Goal: Task Accomplishment & Management: Complete application form

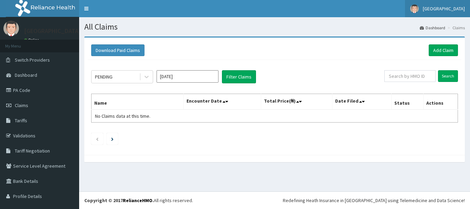
click at [443, 8] on span "[GEOGRAPHIC_DATA]" at bounding box center [444, 9] width 42 height 6
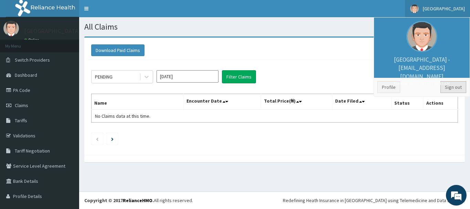
click at [451, 84] on link "Sign out" at bounding box center [453, 87] width 26 height 12
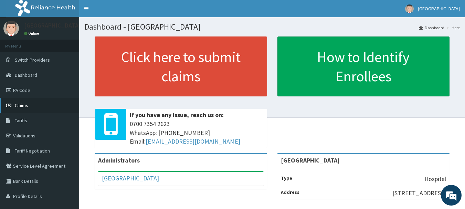
click at [14, 107] on link "Claims" at bounding box center [39, 105] width 79 height 15
click at [13, 91] on icon at bounding box center [9, 90] width 7 height 5
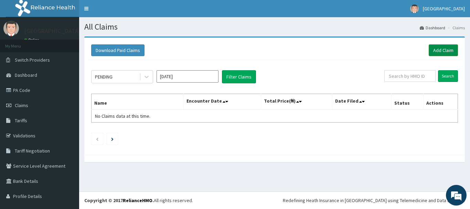
click at [433, 51] on link "Add Claim" at bounding box center [443, 50] width 29 height 12
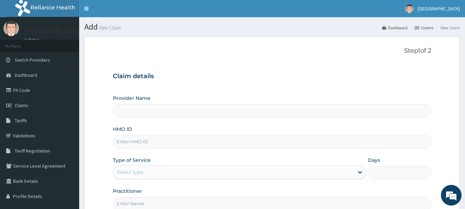
type input "[GEOGRAPHIC_DATA]"
click at [156, 141] on input "HMO ID" at bounding box center [272, 141] width 319 height 13
paste input "Gsv/12801/a"
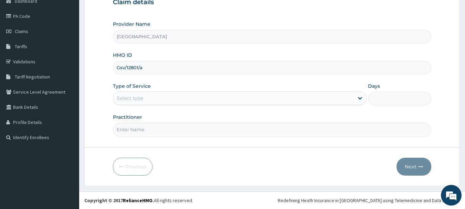
type input "Gsv/12801/a"
click at [168, 98] on div "Select type" at bounding box center [233, 98] width 240 height 11
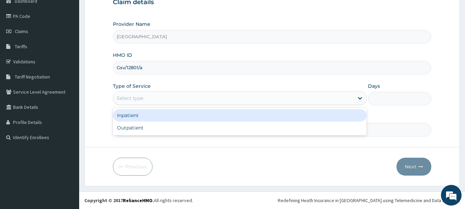
click at [157, 118] on div "Inpatient" at bounding box center [240, 115] width 254 height 12
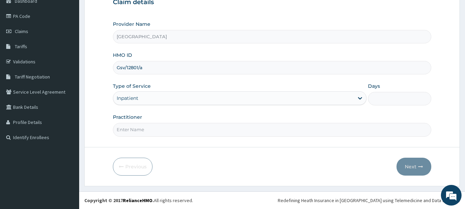
click at [393, 102] on input "Days" at bounding box center [399, 98] width 63 height 13
type input "2"
click at [222, 125] on input "Practitioner" at bounding box center [272, 129] width 319 height 13
type input "Dr.Akinwusi"
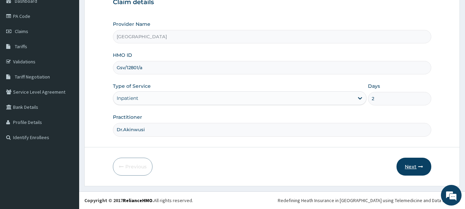
click at [412, 164] on button "Next" at bounding box center [413, 167] width 35 height 18
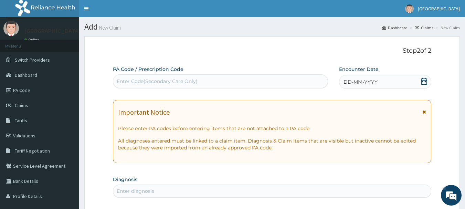
click at [235, 76] on div "Enter Code(Secondary Care Only)" at bounding box center [220, 81] width 215 height 11
paste input "PA/C9BD07"
type input "PA/C9BD07"
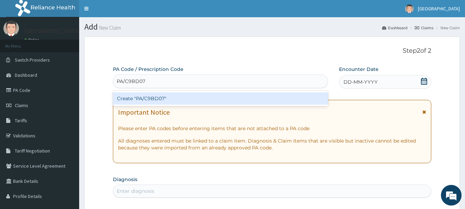
click at [221, 98] on div "Create "PA/C9BD07"" at bounding box center [220, 98] width 215 height 12
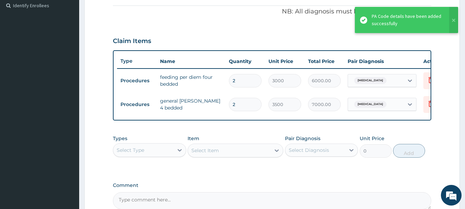
scroll to position [283, 0]
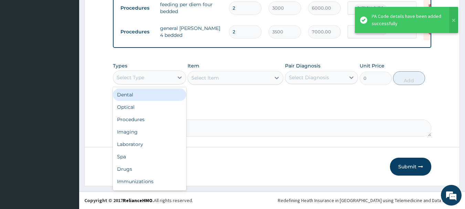
click at [161, 76] on div "Select Type" at bounding box center [143, 77] width 60 height 11
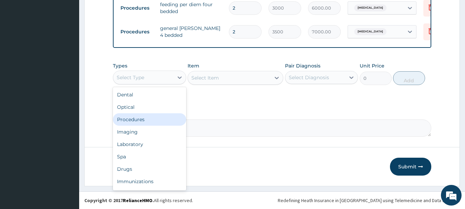
click at [152, 115] on div "Procedures" at bounding box center [149, 119] width 73 height 12
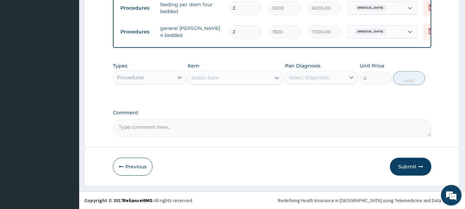
click at [247, 74] on div "Select Item" at bounding box center [229, 77] width 83 height 11
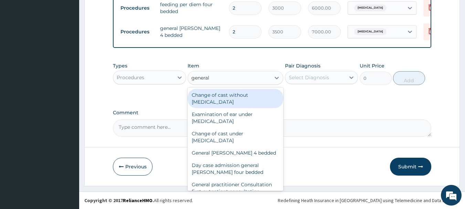
type input "general p"
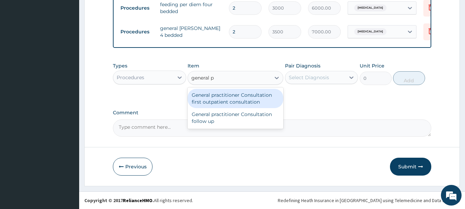
click at [257, 95] on div "General practitioner Consultation first outpatient consultation" at bounding box center [235, 98] width 96 height 19
type input "3000"
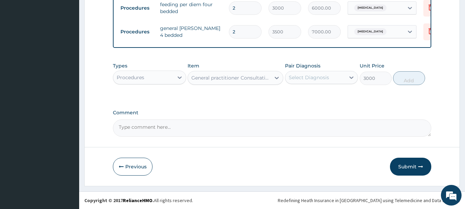
click at [307, 79] on div "Select Diagnosis" at bounding box center [309, 77] width 40 height 7
click at [311, 96] on label "Acute gastroenteritis" at bounding box center [317, 94] width 43 height 7
checkbox input "true"
click at [410, 80] on button "Add" at bounding box center [409, 78] width 32 height 14
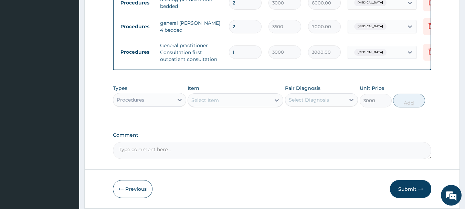
type input "0"
click at [163, 102] on div "Procedures" at bounding box center [143, 99] width 60 height 11
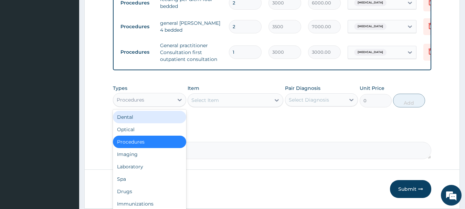
scroll to position [77, 0]
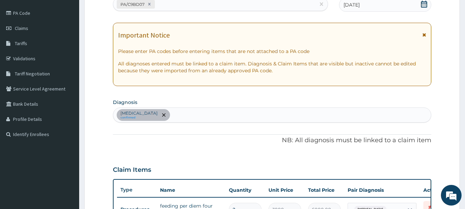
click at [219, 115] on div "Acute gastroenteritis confirmed" at bounding box center [272, 115] width 318 height 14
type input "[MEDICAL_DATA]"
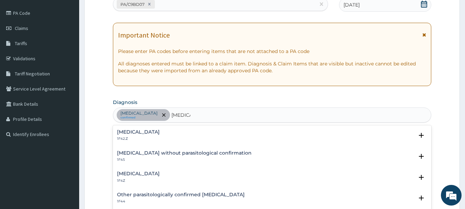
click at [160, 135] on h4 "[MEDICAL_DATA]" at bounding box center [138, 131] width 43 height 5
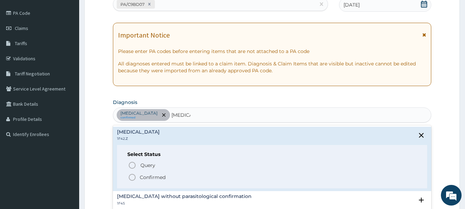
scroll to position [111, 0]
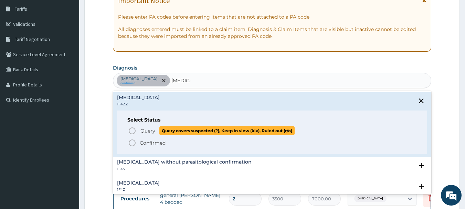
click at [132, 133] on icon "status option query" at bounding box center [132, 131] width 8 height 8
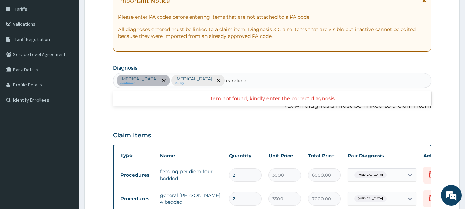
type input "candidiasis"
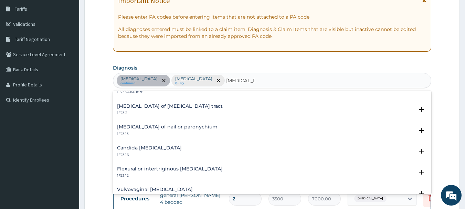
scroll to position [172, 0]
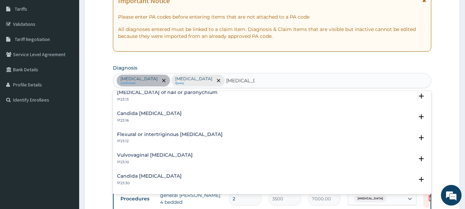
click at [164, 156] on h4 "Vulvovaginal candidosis" at bounding box center [155, 154] width 76 height 5
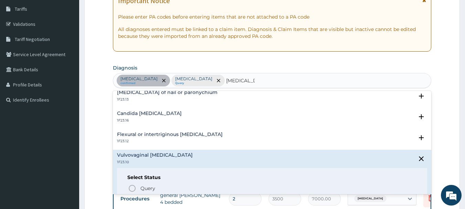
scroll to position [206, 0]
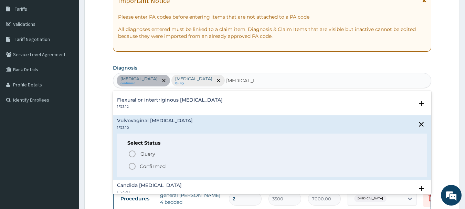
click at [133, 166] on icon "status option filled" at bounding box center [132, 166] width 8 height 8
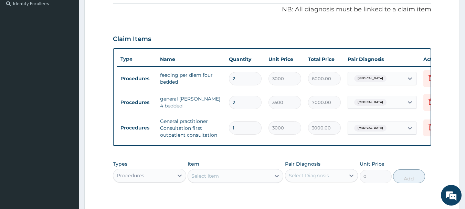
scroll to position [277, 0]
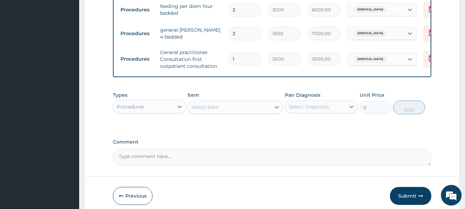
click at [208, 112] on div "Select Item" at bounding box center [229, 106] width 83 height 11
type input "clotrimaz"
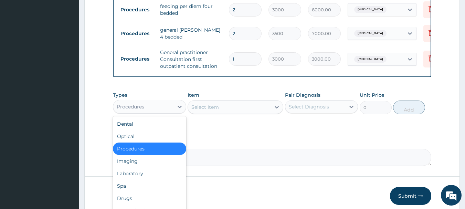
click at [162, 110] on div "Procedures" at bounding box center [143, 106] width 60 height 11
click at [149, 173] on div "Laboratory" at bounding box center [149, 173] width 73 height 12
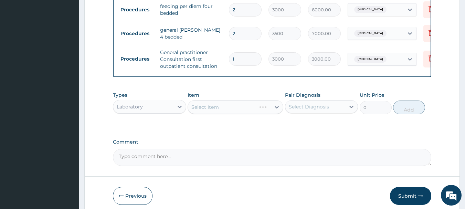
click at [229, 112] on div "Select Item" at bounding box center [235, 107] width 96 height 14
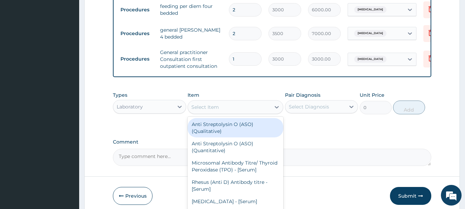
click at [229, 112] on div "Select Item" at bounding box center [229, 106] width 83 height 11
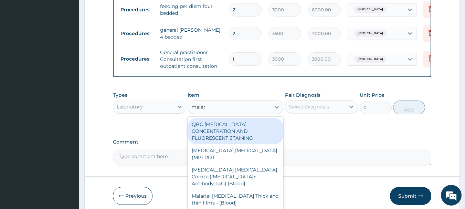
type input "malaria"
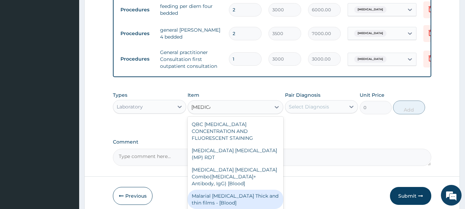
click at [234, 190] on div "Malarial Parasite Thick and thin films - [Blood]" at bounding box center [235, 199] width 96 height 19
type input "1500"
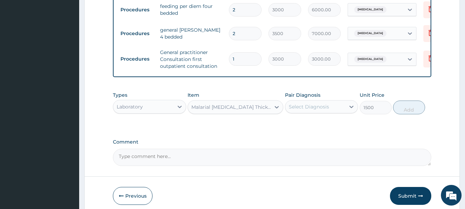
click at [307, 110] on div "Select Diagnosis" at bounding box center [309, 106] width 40 height 7
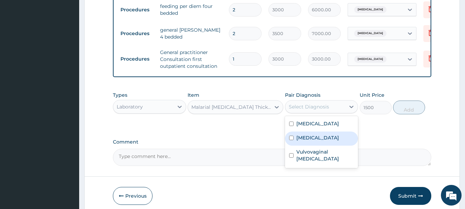
click at [316, 141] on label "Plasmodium malariae malaria without complication" at bounding box center [317, 137] width 43 height 7
checkbox input "true"
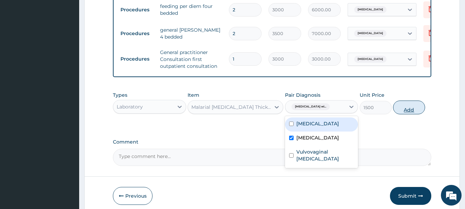
click at [411, 114] on button "Add" at bounding box center [409, 107] width 32 height 14
type input "0"
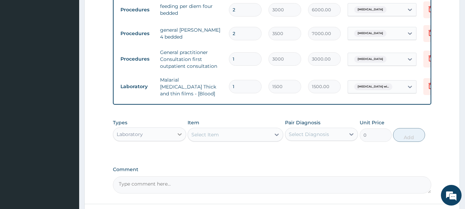
click at [177, 137] on icon at bounding box center [179, 134] width 7 height 7
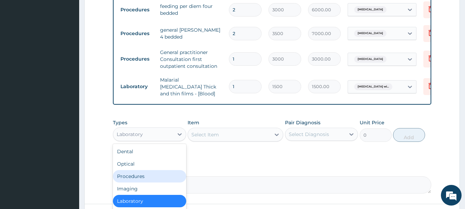
scroll to position [23, 0]
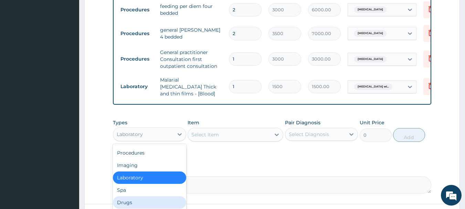
click at [139, 200] on div "Drugs" at bounding box center [149, 202] width 73 height 12
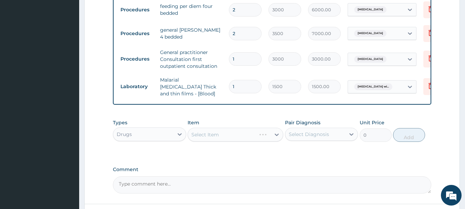
scroll to position [335, 0]
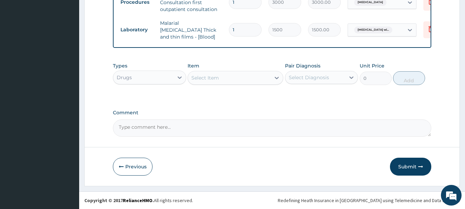
click at [227, 82] on div "Select Item" at bounding box center [229, 77] width 83 height 11
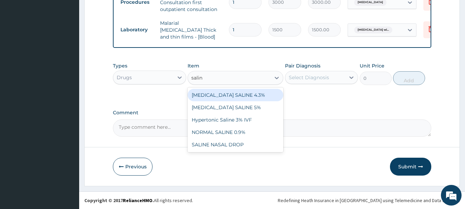
type input "saline"
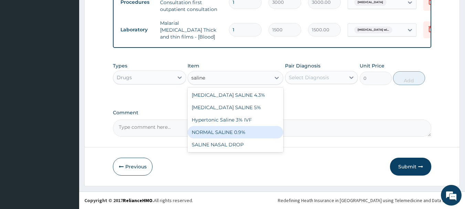
click at [227, 134] on div "NORMAL SALINE 0.9%" at bounding box center [235, 132] width 96 height 12
type input "1400"
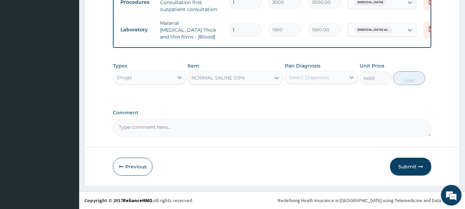
drag, startPoint x: 334, startPoint y: 77, endPoint x: 331, endPoint y: 82, distance: 5.6
click at [334, 77] on div "Select Diagnosis" at bounding box center [315, 77] width 60 height 11
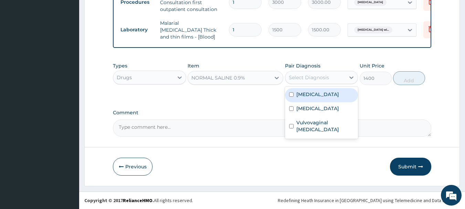
click at [316, 99] on div "Acute gastroenteritis" at bounding box center [321, 95] width 73 height 14
checkbox input "true"
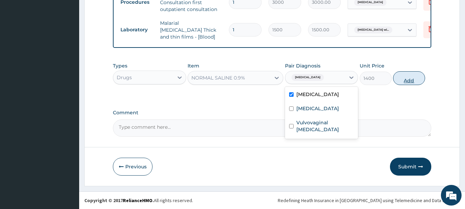
click at [406, 82] on button "Add" at bounding box center [409, 78] width 32 height 14
type input "0"
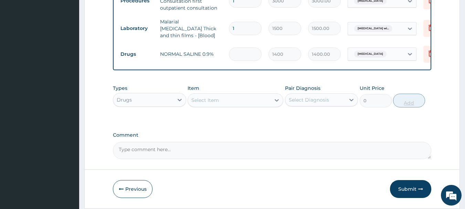
type input "0.00"
type input "4"
type input "5600.00"
type input "4"
click at [207, 104] on div "Select Item" at bounding box center [205, 100] width 28 height 7
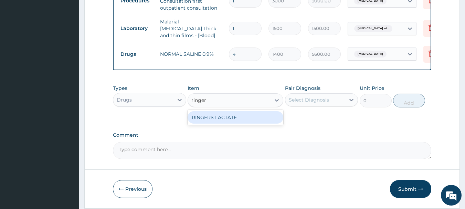
type input "ringers"
click at [226, 121] on div "RINGERS LACTATE" at bounding box center [235, 117] width 96 height 12
type input "2362.5"
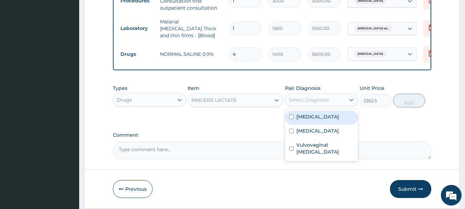
click at [309, 103] on div "Select Diagnosis" at bounding box center [309, 99] width 40 height 7
click at [312, 120] on label "Acute gastroenteritis" at bounding box center [317, 116] width 43 height 7
checkbox input "true"
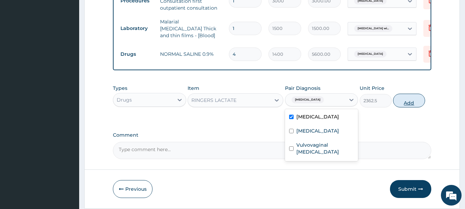
click at [405, 105] on button "Add" at bounding box center [409, 101] width 32 height 14
type input "0"
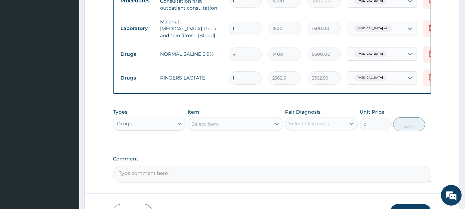
type input "0.00"
type input "3"
type input "7087.50"
type input "3"
click at [245, 49] on input "4" at bounding box center [245, 53] width 33 height 13
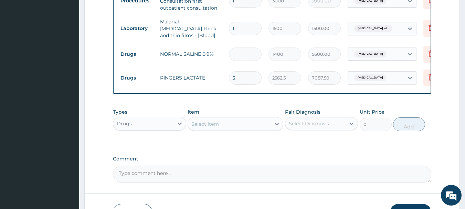
type input "0.00"
type input "2"
type input "2800.00"
type input "2"
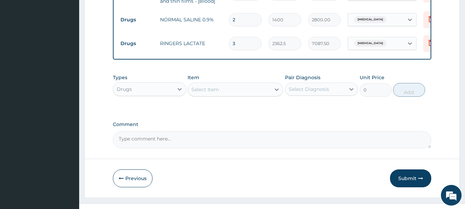
scroll to position [382, 0]
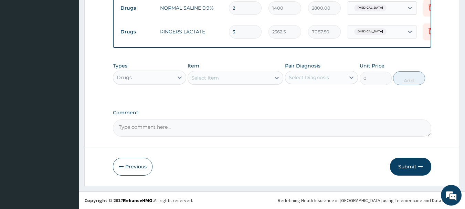
click at [237, 74] on div "Select Item" at bounding box center [229, 77] width 83 height 11
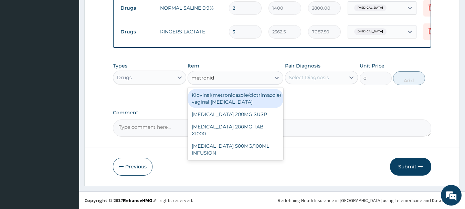
type input "metronida"
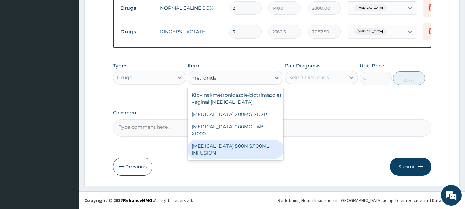
click at [246, 146] on div "[MEDICAL_DATA] 500MG/100ML INFUSION" at bounding box center [235, 149] width 96 height 19
type input "1200"
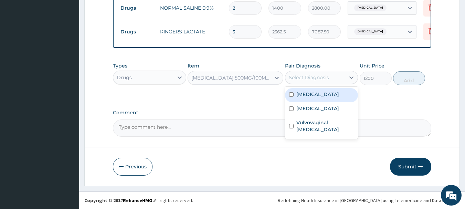
drag, startPoint x: 325, startPoint y: 78, endPoint x: 325, endPoint y: 82, distance: 3.8
click at [325, 78] on div "Select Diagnosis" at bounding box center [309, 77] width 40 height 7
click at [324, 94] on label "Acute gastroenteritis" at bounding box center [317, 94] width 43 height 7
checkbox input "true"
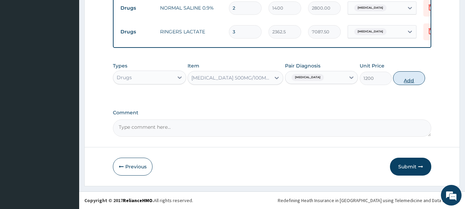
click at [403, 80] on button "Add" at bounding box center [409, 78] width 32 height 14
type input "0"
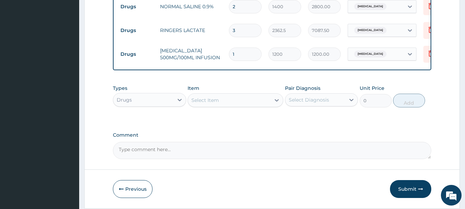
type input "0.00"
type input "6"
type input "7200.00"
type input "6"
click at [213, 103] on div "Select Item" at bounding box center [205, 100] width 28 height 7
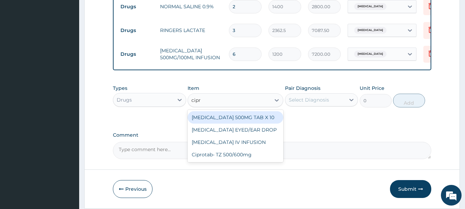
type input "cipro"
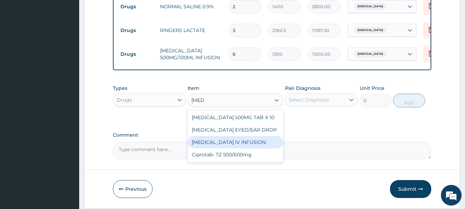
click at [218, 144] on div "CIPROFLOXACIN IV INFUSION" at bounding box center [235, 142] width 96 height 12
type input "1575"
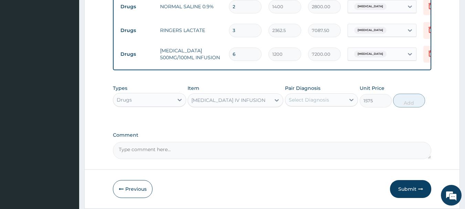
click at [318, 101] on div "Select Diagnosis" at bounding box center [309, 99] width 40 height 7
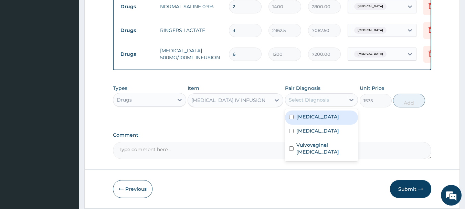
click at [311, 118] on label "Acute gastroenteritis" at bounding box center [317, 116] width 43 height 7
checkbox input "true"
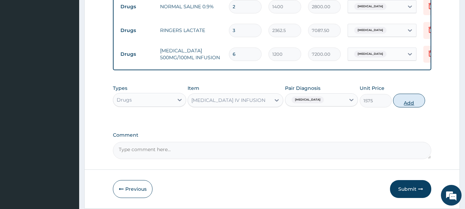
click at [402, 107] on button "Add" at bounding box center [409, 101] width 32 height 14
type input "0"
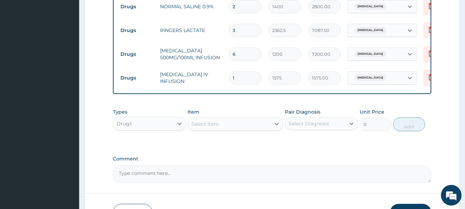
type input "0.00"
type input "4"
type input "6300.00"
type input "4"
click at [239, 129] on div "Select Item" at bounding box center [229, 123] width 83 height 11
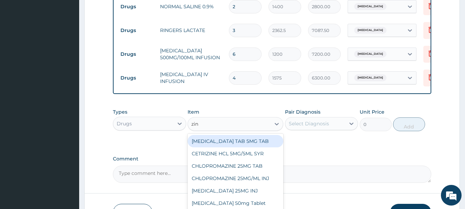
type input "zinc"
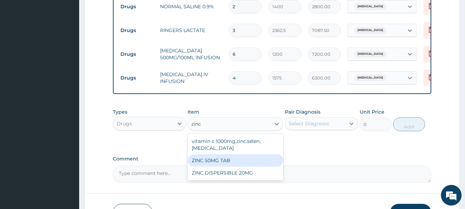
click at [238, 162] on div "ZINC 50MG TAB" at bounding box center [235, 160] width 96 height 12
type input "63"
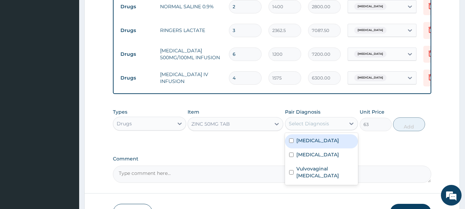
click at [310, 129] on div "Select Diagnosis" at bounding box center [315, 123] width 60 height 11
click at [312, 143] on label "Acute gastroenteritis" at bounding box center [317, 140] width 43 height 7
checkbox input "true"
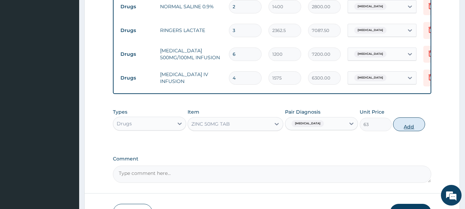
click at [407, 128] on button "Add" at bounding box center [409, 124] width 32 height 14
type input "0"
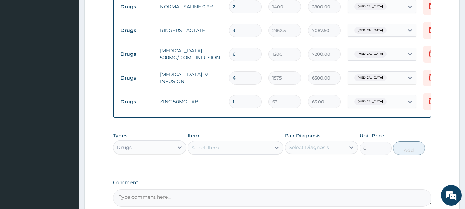
type input "12"
type input "756.00"
type input "12"
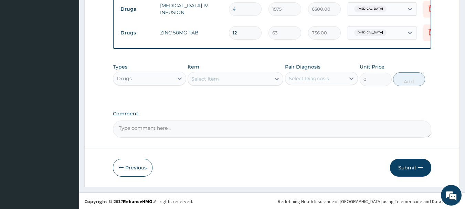
click at [224, 77] on div "Select Item" at bounding box center [229, 78] width 83 height 11
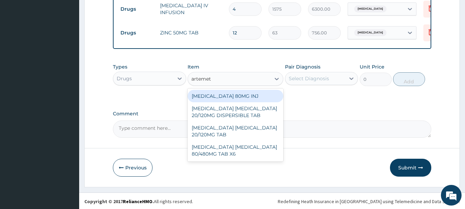
type input "artemeth"
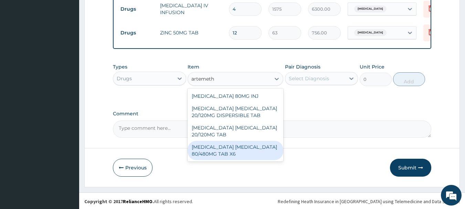
click at [230, 153] on div "[MEDICAL_DATA] [MEDICAL_DATA] 80/480MG TAB X6" at bounding box center [235, 150] width 96 height 19
type input "520"
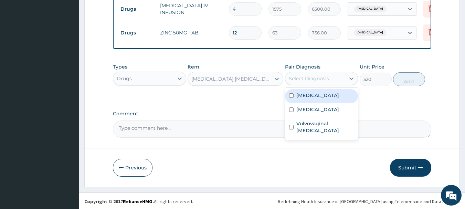
click at [299, 79] on div "Select Diagnosis" at bounding box center [309, 78] width 40 height 7
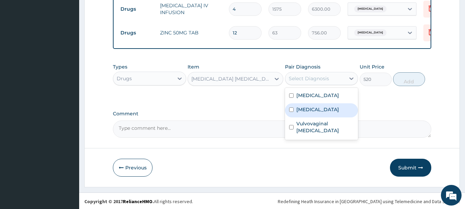
click at [326, 113] on label "Plasmodium malariae malaria without complication" at bounding box center [317, 109] width 43 height 7
checkbox input "true"
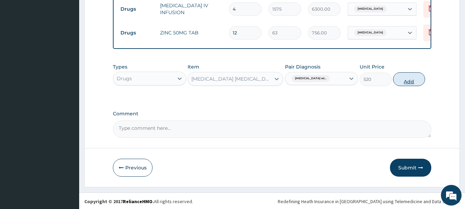
click at [409, 82] on button "Add" at bounding box center [409, 79] width 32 height 14
type input "0"
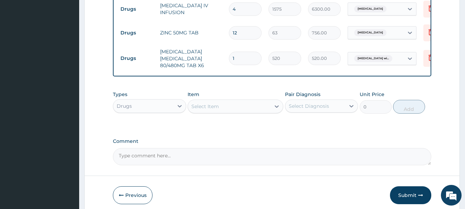
click at [205, 110] on div "Select Item" at bounding box center [205, 106] width 28 height 7
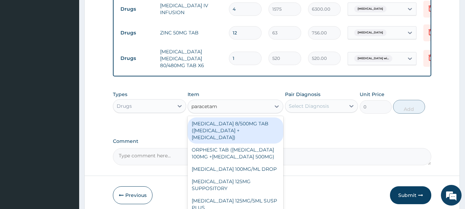
type input "paracetamo"
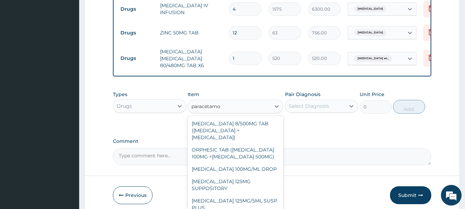
scroll to position [85, 0]
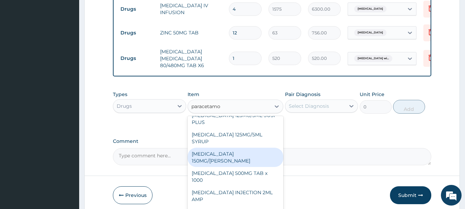
click at [262, 156] on div "[MEDICAL_DATA] 150MG/[PERSON_NAME]" at bounding box center [235, 157] width 96 height 19
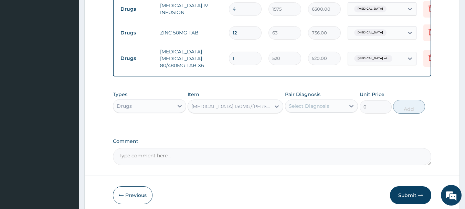
type input "900"
click at [316, 106] on div "Select Diagnosis" at bounding box center [309, 106] width 40 height 7
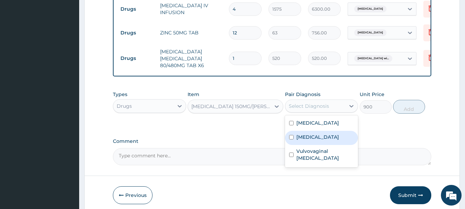
click at [315, 138] on label "Plasmodium malariae malaria without complication" at bounding box center [317, 136] width 43 height 7
checkbox input "true"
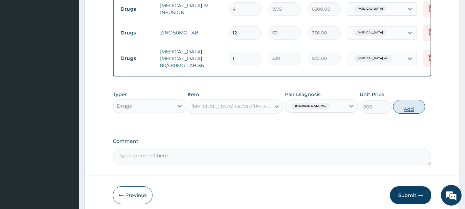
click at [415, 113] on button "Add" at bounding box center [409, 107] width 32 height 14
type input "0"
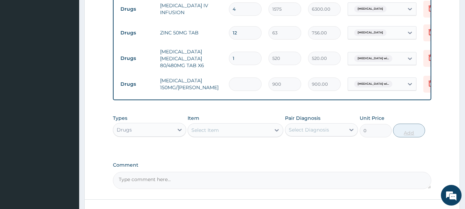
type input "0.00"
type input "2"
type input "1800.00"
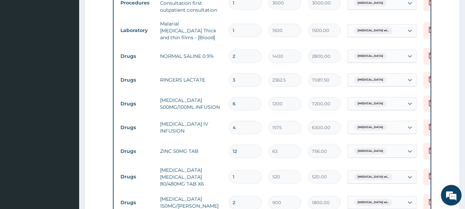
scroll to position [367, 0]
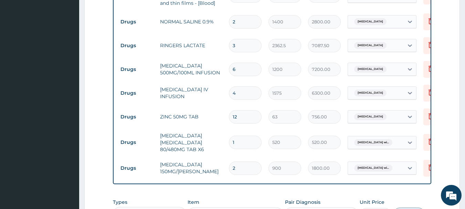
type input "1"
type input "900.00"
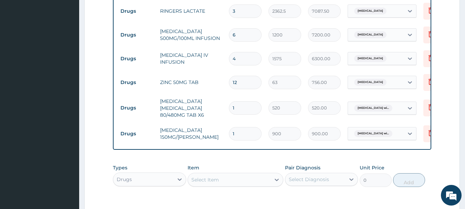
scroll to position [505, 0]
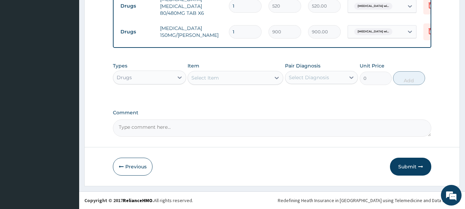
type input "1"
click at [254, 77] on div "Select Item" at bounding box center [229, 77] width 83 height 11
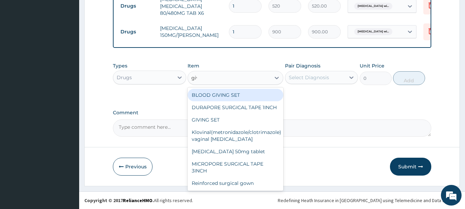
type input "givi"
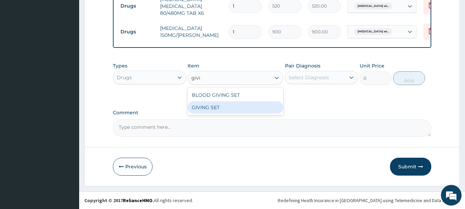
click at [248, 110] on div "GIVING SET" at bounding box center [235, 107] width 96 height 12
type input "525"
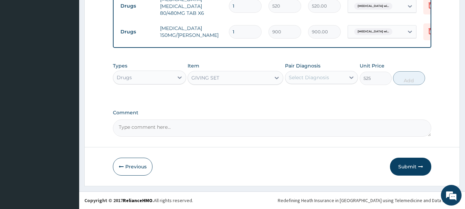
click at [303, 82] on div "Select Diagnosis" at bounding box center [315, 77] width 60 height 11
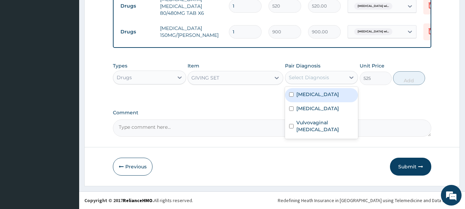
click at [309, 96] on label "Acute gastroenteritis" at bounding box center [317, 94] width 43 height 7
checkbox input "true"
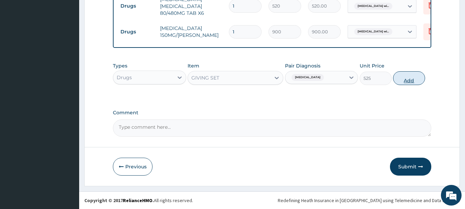
click at [404, 82] on button "Add" at bounding box center [409, 78] width 32 height 14
type input "0"
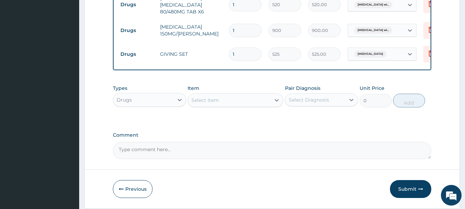
click at [227, 101] on div "Select Item" at bounding box center [229, 100] width 83 height 11
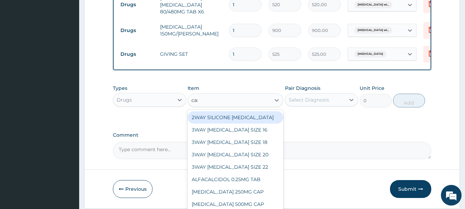
type input "cann"
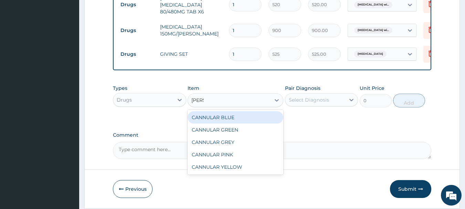
click at [233, 122] on div "CANNULAR BLUE" at bounding box center [235, 117] width 96 height 12
type input "525"
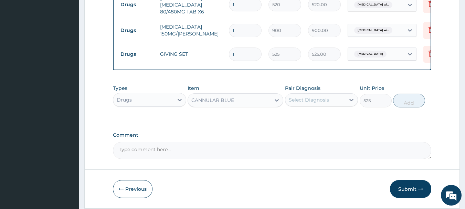
click at [338, 103] on div "Select Diagnosis" at bounding box center [315, 99] width 60 height 11
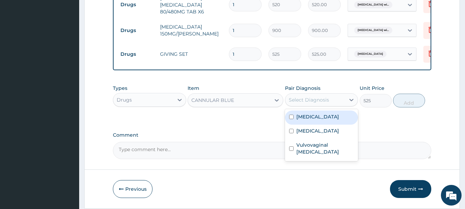
click at [332, 122] on div "Acute gastroenteritis" at bounding box center [321, 117] width 73 height 14
checkbox input "true"
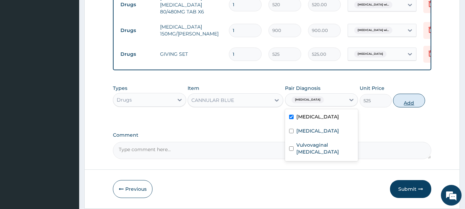
click at [404, 104] on button "Add" at bounding box center [409, 101] width 32 height 14
type input "0"
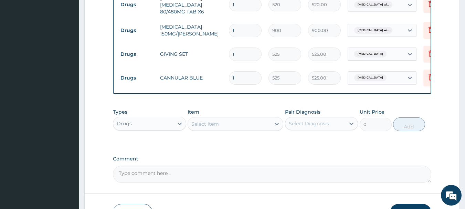
click at [219, 126] on div "Select Item" at bounding box center [229, 123] width 83 height 11
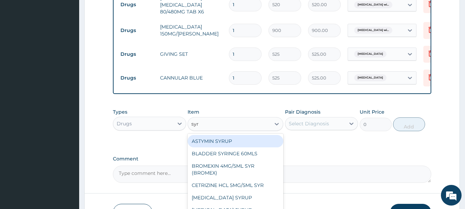
type input "syri"
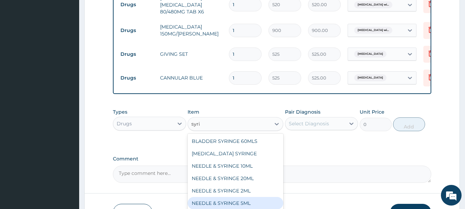
click at [254, 202] on div "NEEDLE & SYRINGE 5ML" at bounding box center [235, 203] width 96 height 12
type input "100"
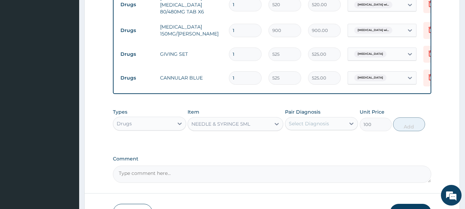
click at [314, 127] on div "Select Diagnosis" at bounding box center [309, 123] width 40 height 7
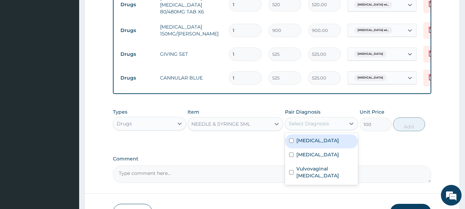
click at [315, 141] on label "Acute gastroenteritis" at bounding box center [317, 140] width 43 height 7
checkbox input "true"
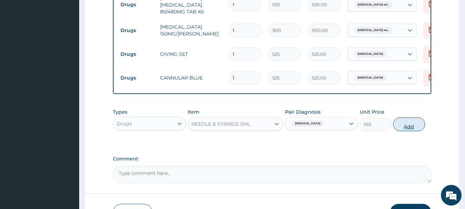
click at [405, 130] on button "Add" at bounding box center [409, 124] width 32 height 14
type input "0"
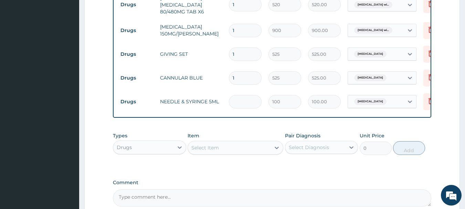
type input "0.00"
type input "5"
type input "500.00"
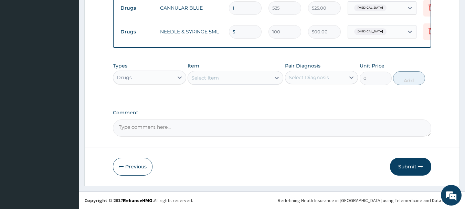
type input "5"
click at [187, 126] on textarea "Comment" at bounding box center [272, 127] width 319 height 17
paste textarea "ComplaintsADMITTED O/A OF ACUTE GE AND MALARIA HOWEVER ,HAS A HX SUGGESTIVE OF …"
type textarea "ComplaintsADMITTED O/A OF ACUTE GE AND MALARIA HOWEVER ,HAS A HX SUGGESTIVE OF …"
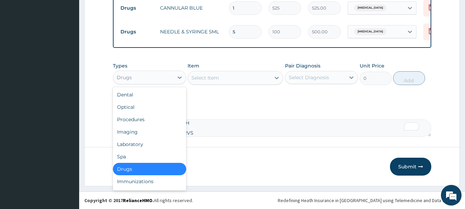
click at [172, 74] on div "Drugs" at bounding box center [143, 77] width 60 height 11
click at [155, 140] on div "Laboratory" at bounding box center [149, 144] width 73 height 12
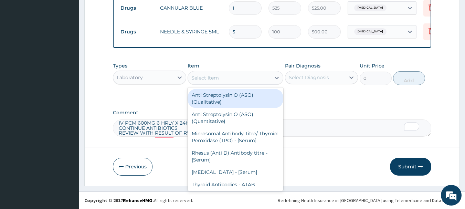
click at [240, 79] on div "Select Item" at bounding box center [229, 77] width 83 height 11
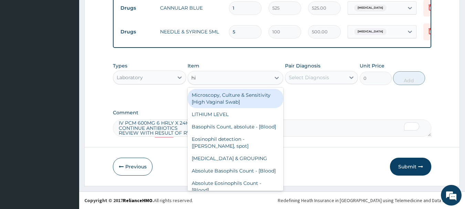
type input "hiv"
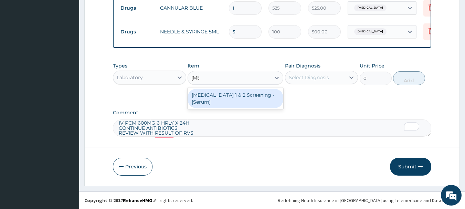
click at [244, 99] on div "HIV 1 & 2 Screening - [Serum]" at bounding box center [235, 98] width 96 height 19
type input "2000"
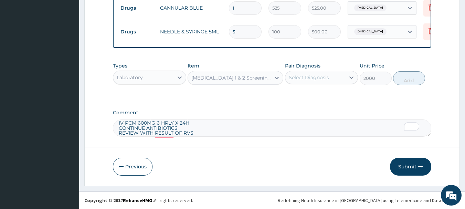
click at [305, 80] on div "Select Diagnosis" at bounding box center [309, 77] width 40 height 7
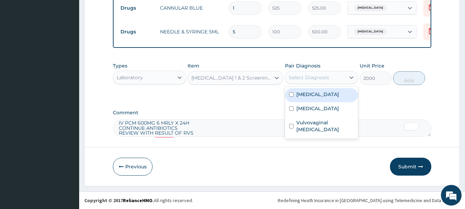
click at [312, 95] on label "Acute gastroenteritis" at bounding box center [317, 94] width 43 height 7
checkbox input "true"
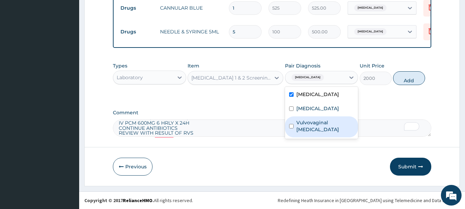
drag, startPoint x: 312, startPoint y: 139, endPoint x: 312, endPoint y: 135, distance: 4.1
click at [312, 133] on label "Vulvovaginal candidosis" at bounding box center [325, 126] width 58 height 14
checkbox input "true"
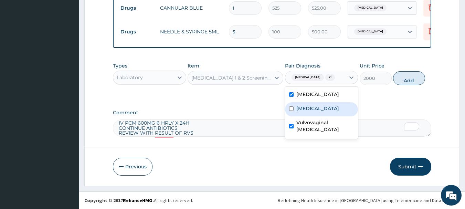
click at [315, 112] on label "[MEDICAL_DATA]" at bounding box center [317, 108] width 43 height 7
checkbox input "true"
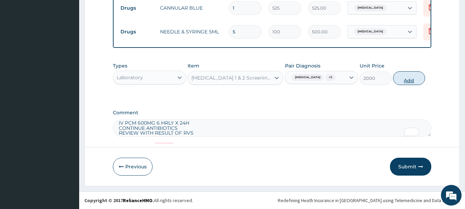
click at [410, 85] on button "Add" at bounding box center [409, 78] width 32 height 14
type input "0"
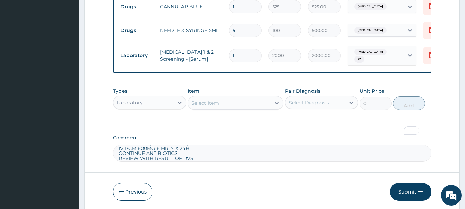
scroll to position [602, 0]
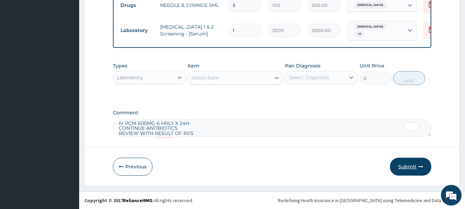
click at [403, 165] on button "Submit" at bounding box center [410, 167] width 41 height 18
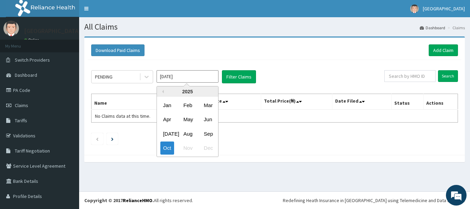
click at [206, 79] on input "Oct 2025" at bounding box center [188, 76] width 62 height 12
click at [190, 133] on div "Aug" at bounding box center [188, 133] width 14 height 13
type input "Aug 2025"
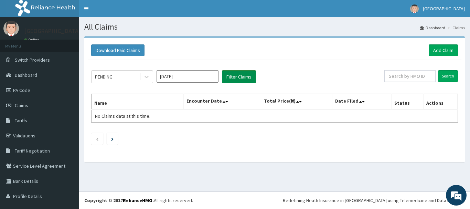
click at [235, 78] on button "Filter Claims" at bounding box center [239, 76] width 34 height 13
click at [197, 78] on input "Aug 2025" at bounding box center [188, 76] width 62 height 12
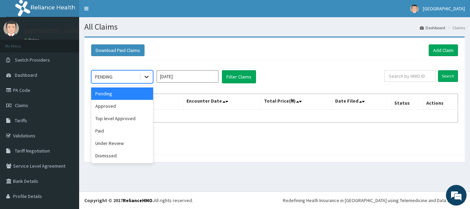
click at [142, 80] on div at bounding box center [146, 77] width 12 height 12
click at [133, 105] on div "Approved" at bounding box center [122, 106] width 62 height 12
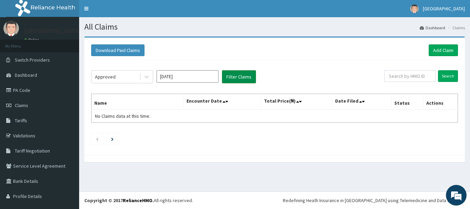
click at [225, 79] on button "Filter Claims" at bounding box center [239, 76] width 34 height 13
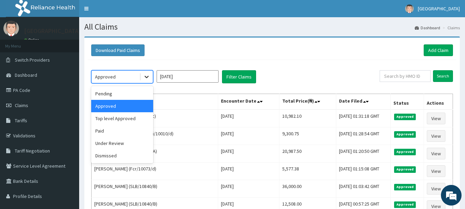
click at [147, 79] on icon at bounding box center [146, 76] width 7 height 7
click at [135, 116] on div "Top level Approved" at bounding box center [122, 118] width 62 height 12
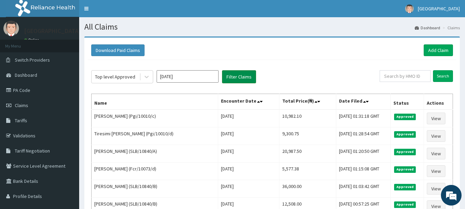
click at [251, 75] on button "Filter Claims" at bounding box center [239, 76] width 34 height 13
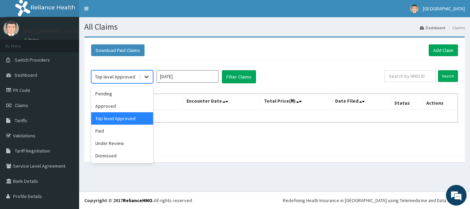
click at [150, 78] on icon at bounding box center [146, 76] width 7 height 7
click at [134, 144] on div "Under Review" at bounding box center [122, 143] width 62 height 12
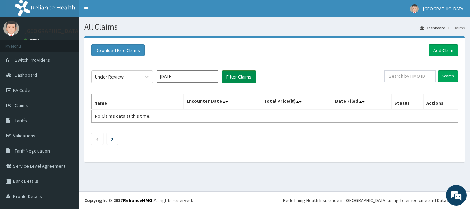
click at [232, 76] on button "Filter Claims" at bounding box center [239, 76] width 34 height 13
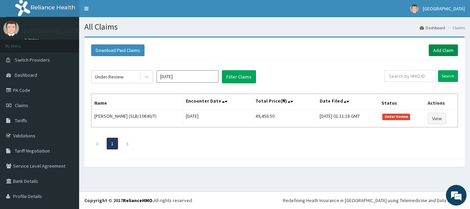
click at [429, 53] on link "Add Claim" at bounding box center [443, 50] width 29 height 12
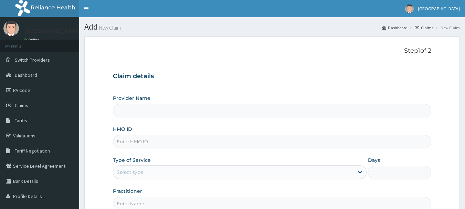
click at [173, 136] on input "HMO ID" at bounding box center [272, 141] width 319 height 13
type input "[GEOGRAPHIC_DATA]"
paste input "Btr/11120/a"
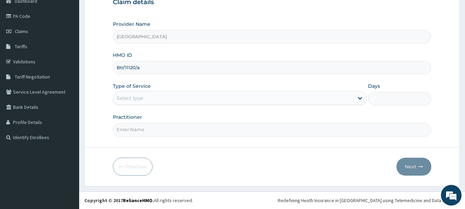
type input "Btr/11120/a"
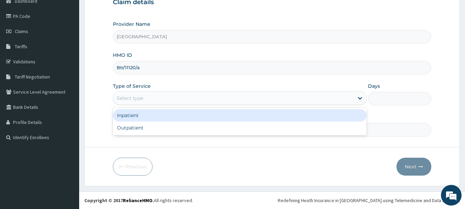
click at [169, 99] on div "Select type" at bounding box center [233, 98] width 240 height 11
click at [166, 115] on div "Inpatient" at bounding box center [240, 115] width 254 height 12
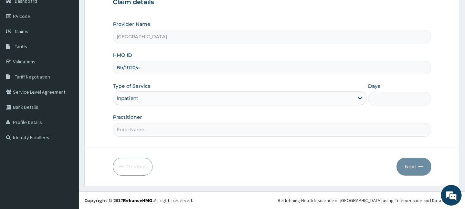
click at [390, 101] on input "Days" at bounding box center [399, 98] width 63 height 13
type input "2"
click at [137, 130] on input "Practitioner" at bounding box center [272, 129] width 319 height 13
type input "[PERSON_NAME]"
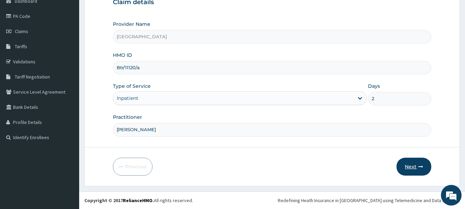
click at [412, 166] on button "Next" at bounding box center [413, 167] width 35 height 18
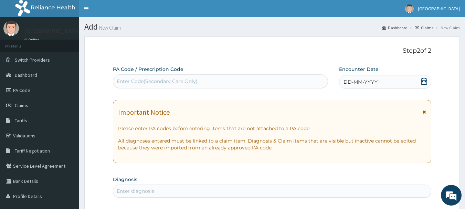
click at [251, 85] on div "Enter Code(Secondary Care Only)" at bounding box center [220, 81] width 215 height 11
paste input "PA/B08226"
type input "PA/B08226"
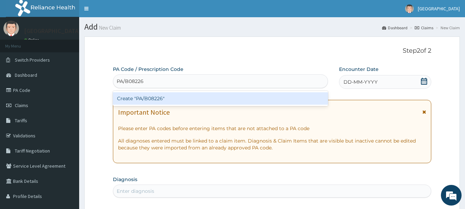
click at [257, 102] on div "Create "PA/B08226"" at bounding box center [220, 98] width 215 height 12
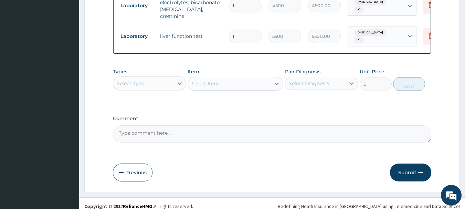
scroll to position [348, 0]
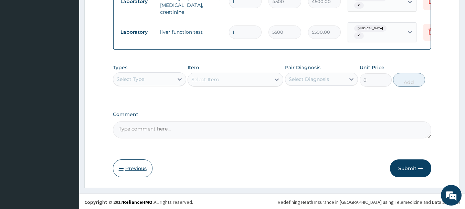
click at [139, 168] on button "Previous" at bounding box center [133, 168] width 40 height 18
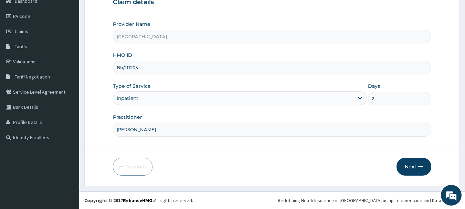
click at [187, 98] on div "Inpatient" at bounding box center [233, 98] width 240 height 11
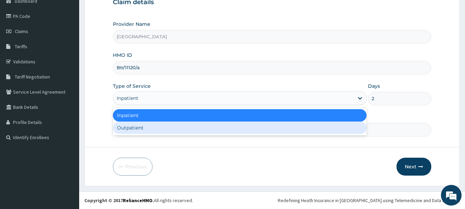
click at [186, 125] on div "Outpatient" at bounding box center [240, 127] width 254 height 12
type input "1"
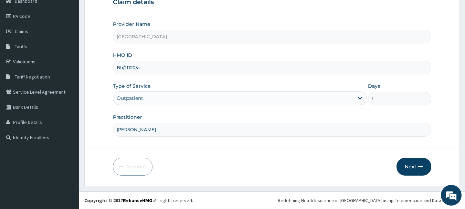
click at [408, 165] on button "Next" at bounding box center [413, 167] width 35 height 18
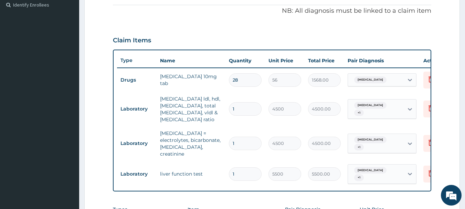
scroll to position [310, 0]
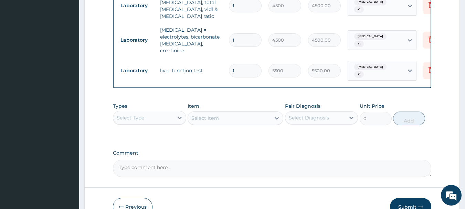
click at [165, 117] on div "Select Type" at bounding box center [143, 117] width 60 height 11
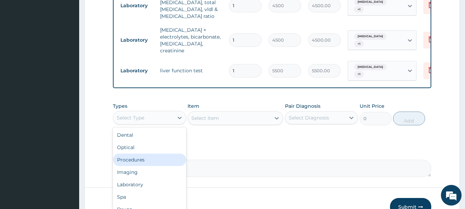
click at [152, 163] on div "Procedures" at bounding box center [149, 159] width 73 height 12
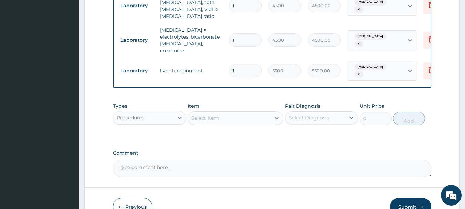
click at [249, 116] on div "Select Item" at bounding box center [229, 117] width 83 height 11
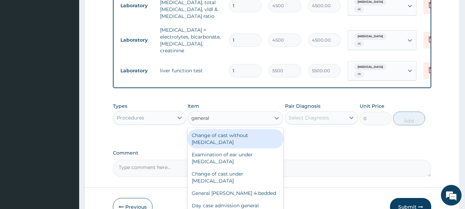
type input "general p"
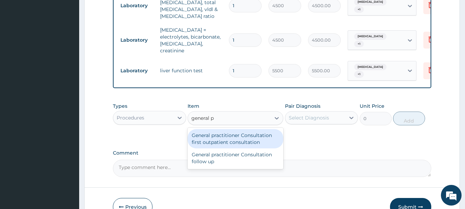
click at [256, 134] on div "General practitioner Consultation first outpatient consultation" at bounding box center [235, 138] width 96 height 19
type input "3000"
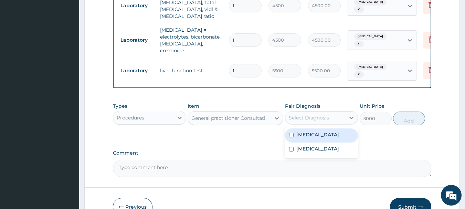
click at [300, 120] on div "Select Diagnosis" at bounding box center [315, 117] width 60 height 11
click at [300, 135] on label "Secondary hypertension" at bounding box center [317, 134] width 43 height 7
checkbox input "true"
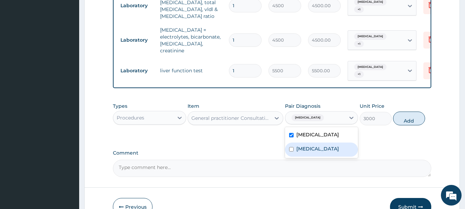
click at [312, 149] on div "Hypercholesterolemia" at bounding box center [321, 149] width 73 height 14
checkbox input "true"
click at [407, 125] on button "Add" at bounding box center [409, 118] width 32 height 14
type input "0"
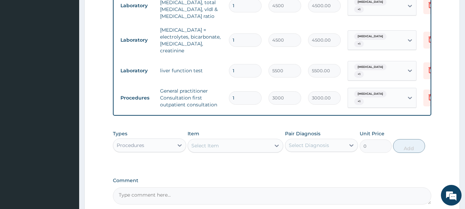
scroll to position [138, 0]
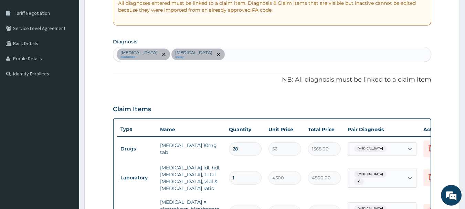
click at [271, 55] on div "Secondary hypertension confirmed Hypercholesterolemia query" at bounding box center [272, 54] width 318 height 14
type input "malaria"
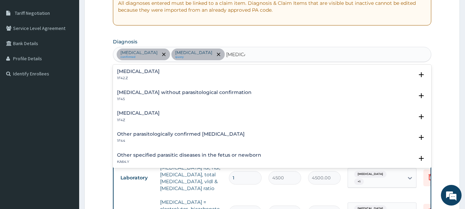
click at [160, 73] on h4 "Plasmodium malariae malaria without complication" at bounding box center [138, 71] width 43 height 5
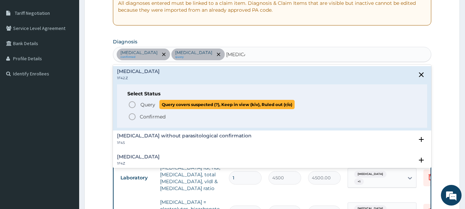
click at [132, 106] on icon "status option query" at bounding box center [132, 104] width 8 height 8
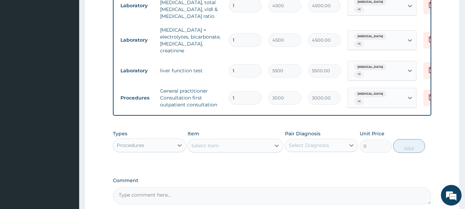
scroll to position [376, 0]
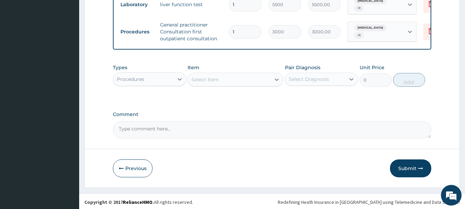
click at [159, 81] on div "Procedures" at bounding box center [143, 79] width 60 height 11
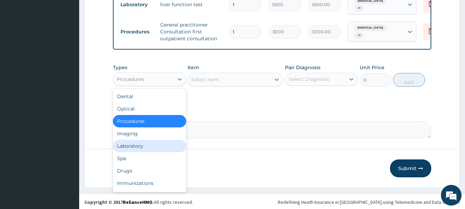
click at [157, 146] on div "Laboratory" at bounding box center [149, 146] width 73 height 12
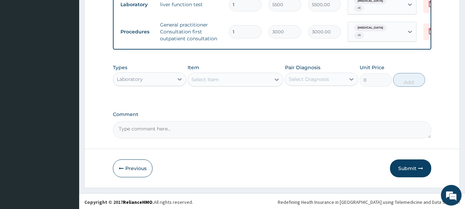
click at [225, 79] on div "Select Item" at bounding box center [229, 79] width 83 height 11
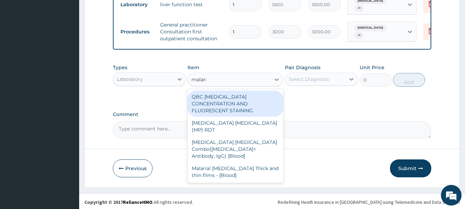
type input "malaria"
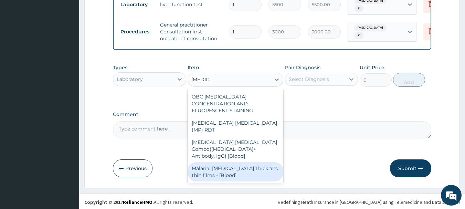
click at [237, 162] on div "Malarial Parasite Thick and thin films - [Blood]" at bounding box center [235, 171] width 96 height 19
type input "1500"
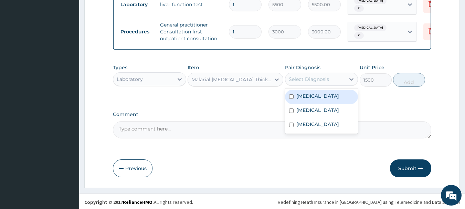
drag, startPoint x: 334, startPoint y: 75, endPoint x: 333, endPoint y: 80, distance: 4.6
click at [334, 75] on div "Select Diagnosis" at bounding box center [315, 79] width 60 height 11
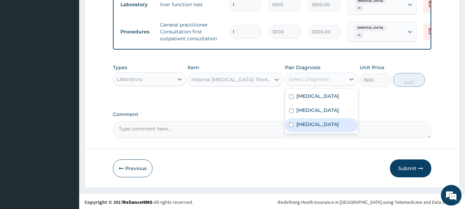
click at [326, 128] on label "Plasmodium malariae malaria without complication" at bounding box center [317, 124] width 43 height 7
checkbox input "true"
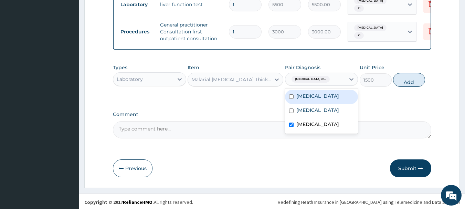
click at [400, 83] on button "Add" at bounding box center [409, 80] width 32 height 14
type input "0"
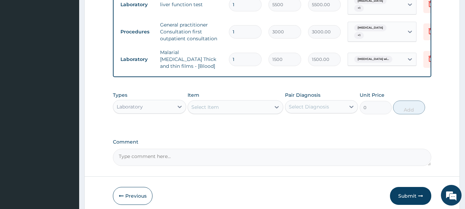
click at [236, 102] on div "Select Item" at bounding box center [229, 106] width 83 height 11
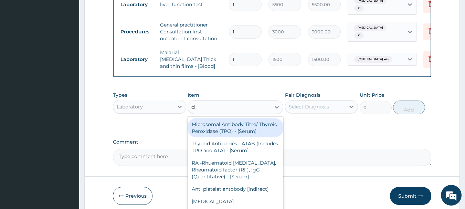
type input "cbc"
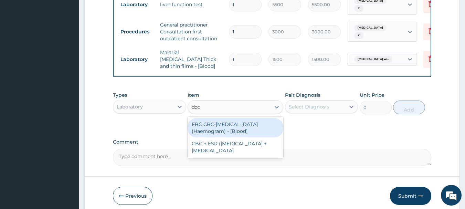
click at [259, 119] on div "FBC CBC-Complete Blood Count (Haemogram) - [Blood]" at bounding box center [235, 127] width 96 height 19
type input "3000"
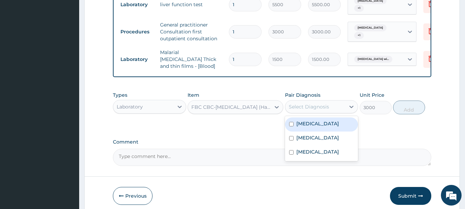
click at [305, 103] on div "Select Diagnosis" at bounding box center [309, 106] width 40 height 7
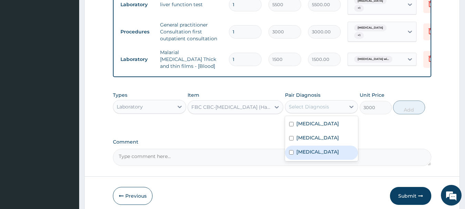
click at [319, 151] on label "Plasmodium malariae malaria without complication" at bounding box center [317, 151] width 43 height 7
checkbox input "true"
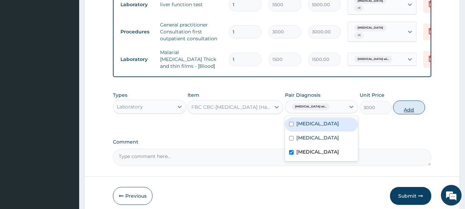
click at [408, 106] on button "Add" at bounding box center [409, 107] width 32 height 14
type input "0"
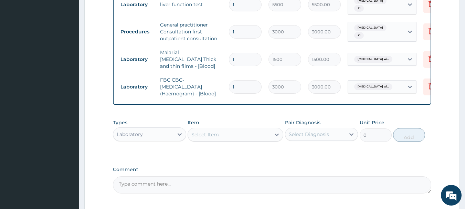
scroll to position [410, 0]
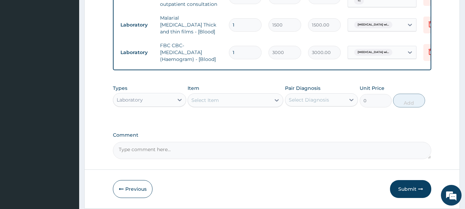
click at [210, 97] on div "Select Item" at bounding box center [205, 100] width 28 height 7
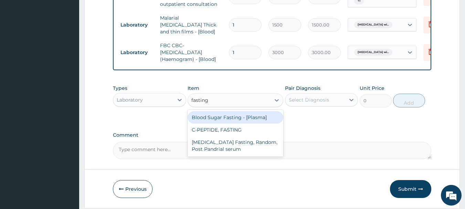
type input "fasting"
click at [227, 111] on div "Blood Sugar Fasting - [Plasma]" at bounding box center [235, 117] width 96 height 12
type input "1500"
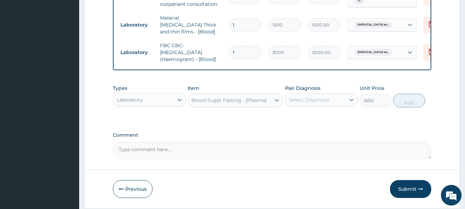
click at [316, 96] on div "Select Diagnosis" at bounding box center [309, 99] width 40 height 7
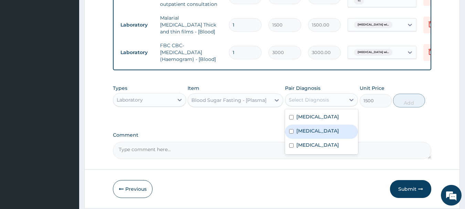
click at [327, 131] on label "Hypercholesterolemia" at bounding box center [317, 130] width 43 height 7
checkbox input "true"
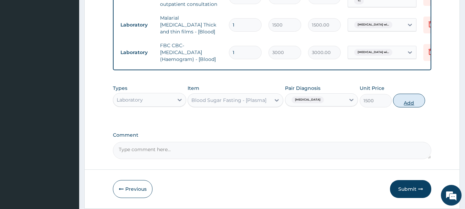
click at [397, 97] on button "Add" at bounding box center [409, 101] width 32 height 14
type input "0"
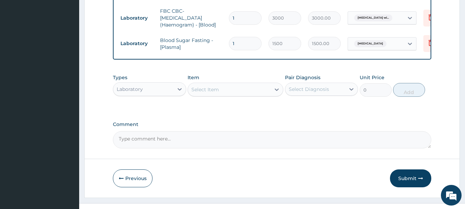
scroll to position [451, 0]
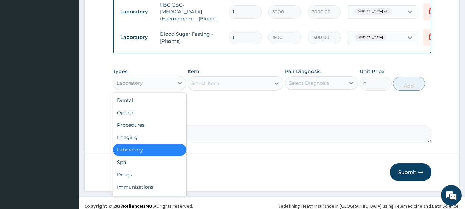
click at [164, 78] on div "Laboratory" at bounding box center [143, 82] width 60 height 11
click at [145, 170] on div "Drugs" at bounding box center [149, 174] width 73 height 12
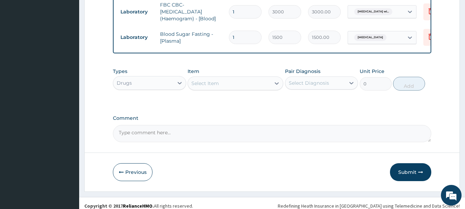
click at [222, 79] on div "Select Item" at bounding box center [229, 83] width 83 height 11
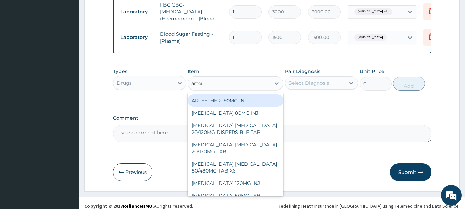
type input "arteme"
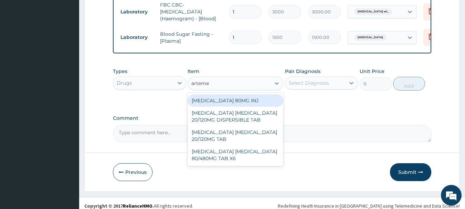
click at [236, 95] on div "ARTEMETHER 80MG INJ" at bounding box center [235, 100] width 96 height 12
type input "1400"
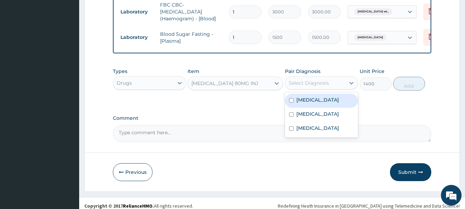
click at [306, 77] on div "Select Diagnosis" at bounding box center [315, 82] width 60 height 11
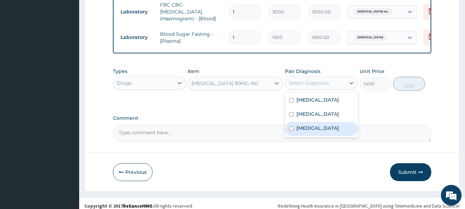
click at [318, 131] on label "Plasmodium malariae malaria without complication" at bounding box center [317, 128] width 43 height 7
checkbox input "true"
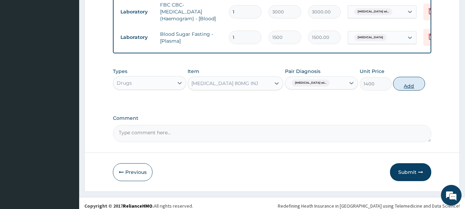
click at [399, 84] on button "Add" at bounding box center [409, 84] width 32 height 14
type input "0"
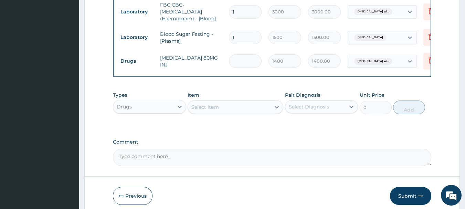
type input "0.00"
type input "6"
type input "8400.00"
type input "6"
click at [214, 104] on div "Select Item" at bounding box center [205, 107] width 28 height 7
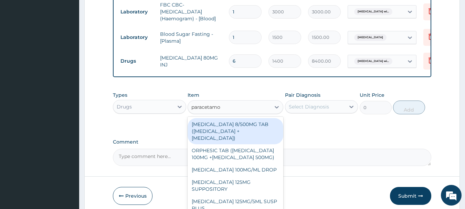
type input "paracetamol"
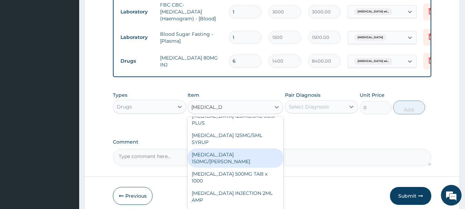
click at [253, 148] on div "PARACETAMOL 150MG/ML VIAL" at bounding box center [235, 157] width 96 height 19
type input "900"
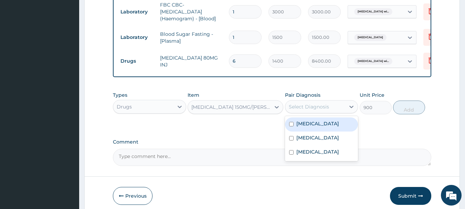
drag, startPoint x: 322, startPoint y: 103, endPoint x: 321, endPoint y: 108, distance: 4.9
click at [322, 103] on div "Select Diagnosis" at bounding box center [309, 106] width 40 height 7
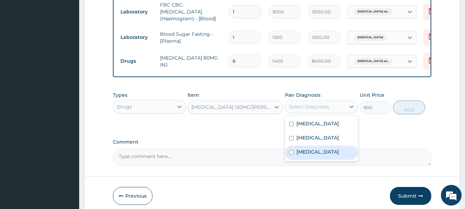
click at [331, 155] on label "Plasmodium malariae malaria without complication" at bounding box center [317, 151] width 43 height 7
checkbox input "true"
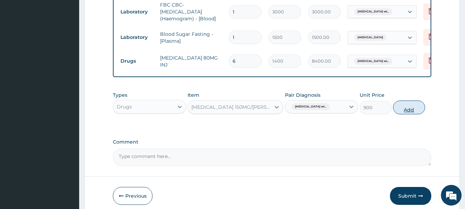
click at [404, 104] on button "Add" at bounding box center [409, 107] width 32 height 14
type input "0"
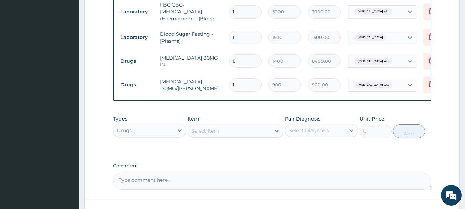
type input "0.00"
type input "2"
type input "1800.00"
type input "2"
click at [217, 127] on div "Select Item" at bounding box center [205, 130] width 28 height 7
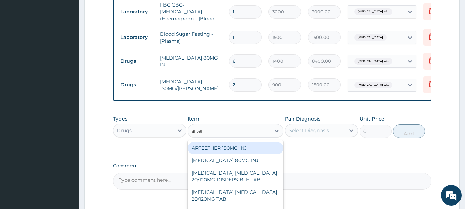
type input "arteme"
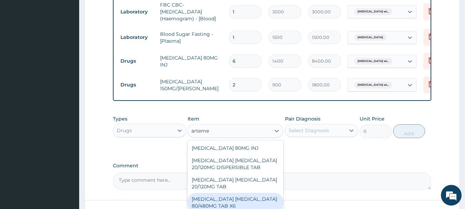
click at [249, 194] on div "ARTEMETHER LUMEFANTRINE 80/480MG TAB X6" at bounding box center [235, 202] width 96 height 19
type input "520"
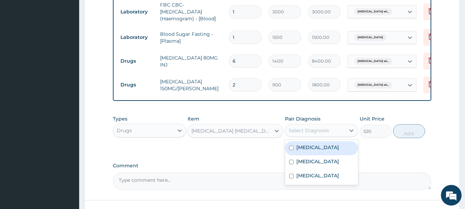
click at [313, 130] on div "Select Diagnosis" at bounding box center [315, 130] width 60 height 11
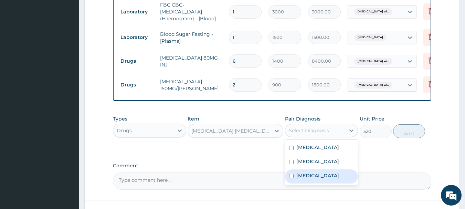
click at [322, 177] on label "[MEDICAL_DATA]" at bounding box center [317, 175] width 43 height 7
checkbox input "true"
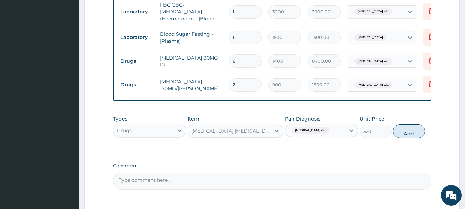
click at [408, 129] on button "Add" at bounding box center [409, 131] width 32 height 14
type input "0"
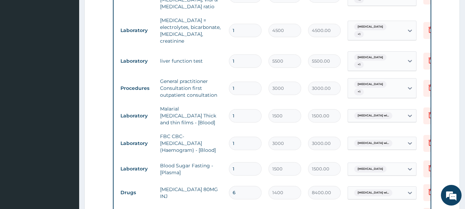
scroll to position [182, 0]
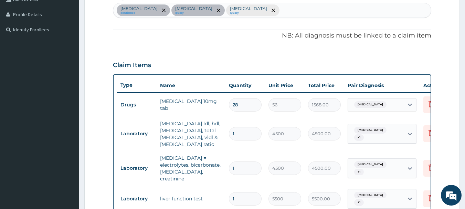
click at [385, 11] on div "Secondary hypertension confirmed Hypercholesterolemia query Plasmodium malariae…" at bounding box center [272, 10] width 318 height 14
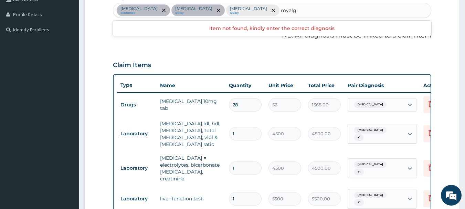
type input "myalgia"
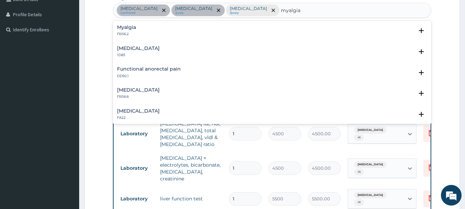
click at [121, 25] on h4 "Myalgia" at bounding box center [126, 27] width 19 height 5
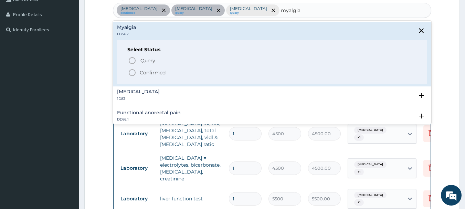
click at [130, 72] on icon "status option filled" at bounding box center [132, 72] width 8 height 8
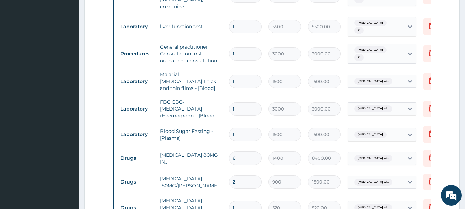
scroll to position [526, 0]
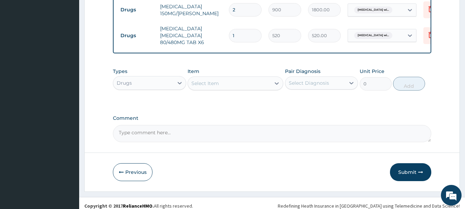
click at [224, 78] on div "Select Item" at bounding box center [229, 83] width 83 height 11
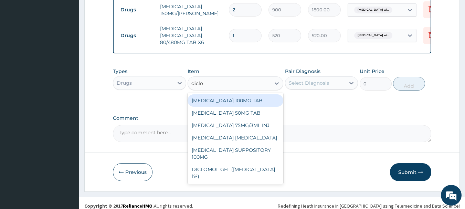
type input "diclom"
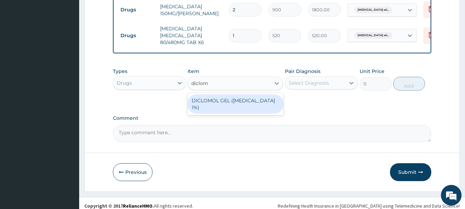
click at [249, 94] on div "DICLOMOL GEL ([MEDICAL_DATA] 1%)" at bounding box center [235, 103] width 96 height 19
type input "900"
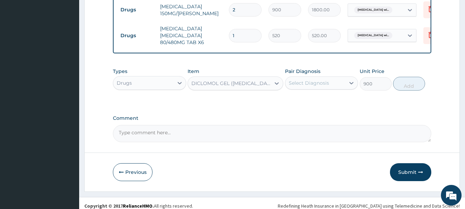
click at [305, 79] on div "Select Diagnosis" at bounding box center [309, 82] width 40 height 7
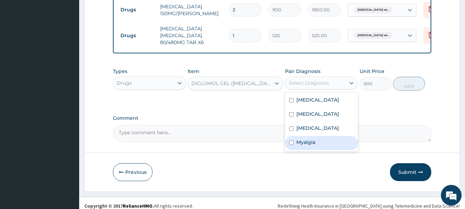
click at [322, 150] on div "Myalgia" at bounding box center [321, 143] width 73 height 14
checkbox input "true"
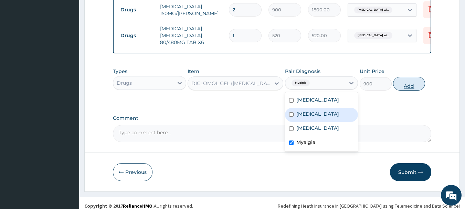
click at [408, 82] on button "Add" at bounding box center [409, 84] width 32 height 14
type input "0"
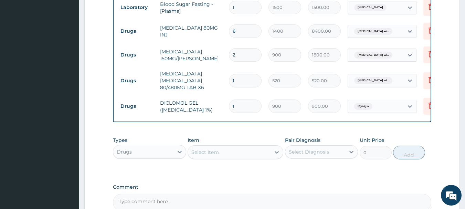
scroll to position [549, 0]
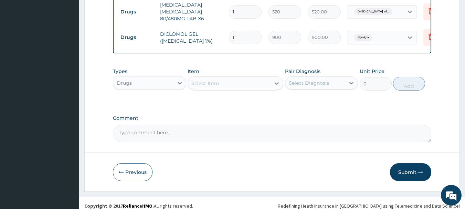
click at [225, 125] on textarea "Comment" at bounding box center [272, 133] width 319 height 17
paste textarea "ComplaintsLABS SEEN ProgressMALARIA ISAOLATED DIASTOLIC HTN BIL KNEE OA PlanIM …"
type textarea "ComplaintsLABS SEEN ProgressMALARIA ISAOLATED DIASTOLIC HTN BIL KNEE OA PlanIM …"
click at [411, 168] on button "Submit" at bounding box center [410, 172] width 41 height 18
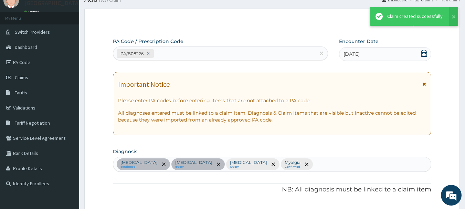
scroll to position [549, 0]
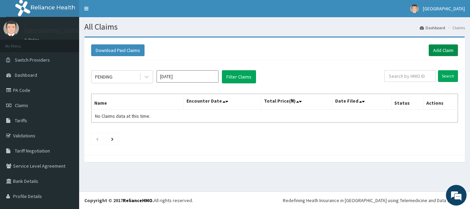
click at [440, 50] on link "Add Claim" at bounding box center [443, 50] width 29 height 12
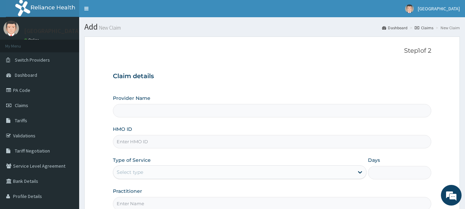
type input "[GEOGRAPHIC_DATA]"
click at [178, 146] on input "HMO ID" at bounding box center [272, 141] width 319 height 13
paste input "Fyw/10003/a"
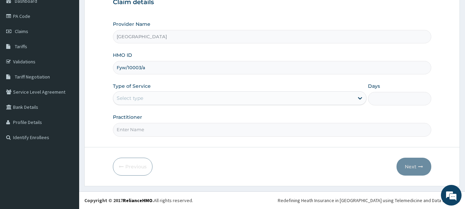
type input "Fyw/10003/a"
click at [163, 95] on div "Select type" at bounding box center [233, 98] width 240 height 11
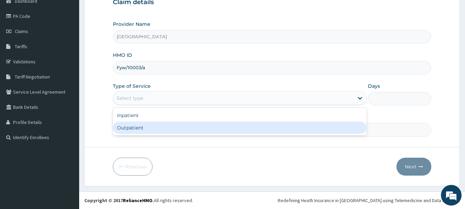
click at [164, 124] on div "Outpatient" at bounding box center [240, 127] width 254 height 12
type input "1"
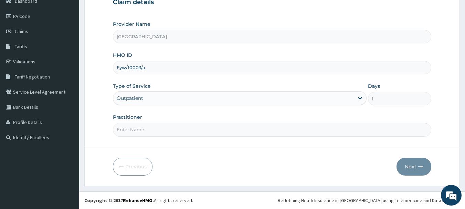
click at [176, 129] on input "Practitioner" at bounding box center [272, 129] width 319 height 13
type input "Dr.Akinwusi"
click at [212, 97] on div "Outpatient" at bounding box center [233, 98] width 240 height 11
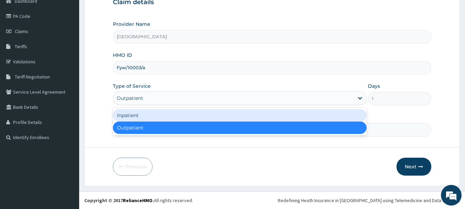
click at [209, 113] on div "Inpatient" at bounding box center [240, 115] width 254 height 12
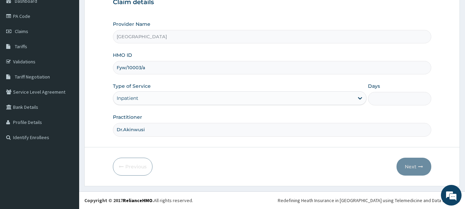
click at [393, 98] on input "Days" at bounding box center [399, 98] width 63 height 13
type input "2"
click at [410, 167] on button "Next" at bounding box center [413, 167] width 35 height 18
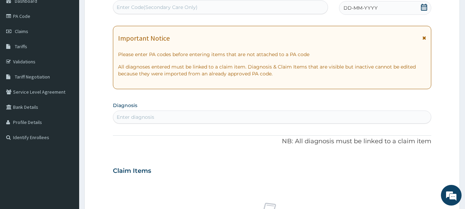
scroll to position [5, 0]
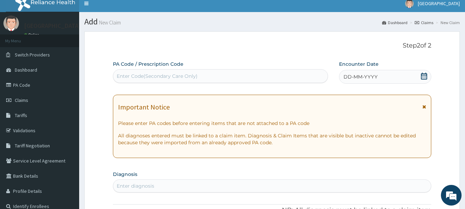
click at [218, 79] on div "Enter Code(Secondary Care Only)" at bounding box center [220, 76] width 215 height 11
paste input "PA/2A9201"
type input "PA/2A9201"
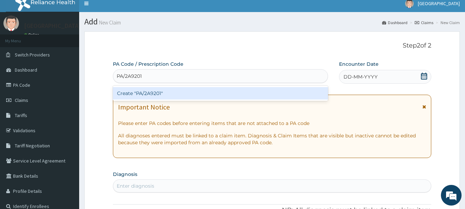
click at [225, 91] on div "Create "PA/2A9201"" at bounding box center [220, 93] width 215 height 12
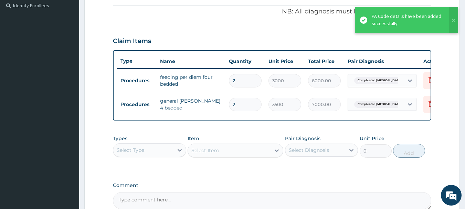
scroll to position [275, 0]
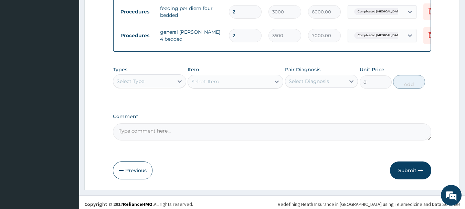
click at [130, 85] on div "Select Type" at bounding box center [131, 81] width 28 height 7
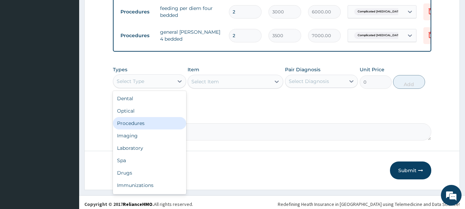
click at [140, 127] on div "Procedures" at bounding box center [149, 123] width 73 height 12
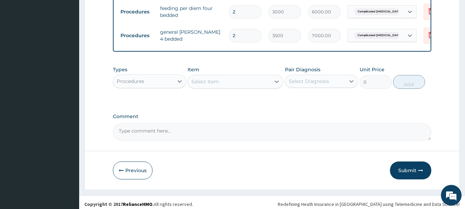
click at [233, 87] on div "Select Item" at bounding box center [229, 81] width 83 height 11
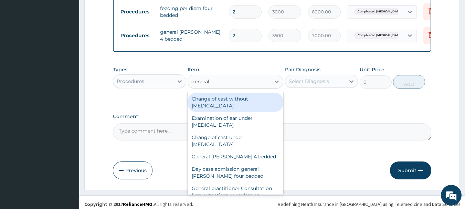
type input "general p"
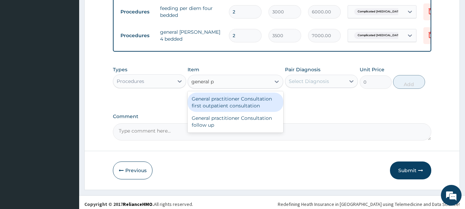
click at [258, 101] on div "General practitioner Consultation first outpatient consultation" at bounding box center [235, 102] width 96 height 19
type input "3000"
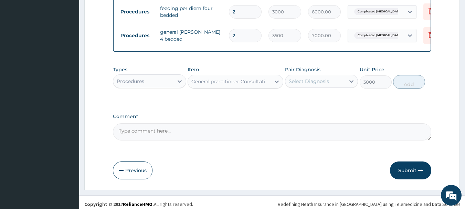
click at [307, 85] on div "Select Diagnosis" at bounding box center [309, 81] width 40 height 7
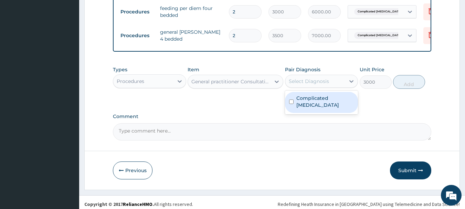
click at [310, 105] on label "Complicated malaria" at bounding box center [325, 102] width 58 height 14
checkbox input "true"
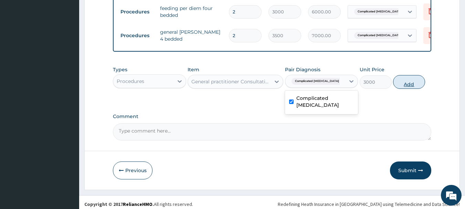
click at [410, 89] on button "Add" at bounding box center [409, 82] width 32 height 14
type input "0"
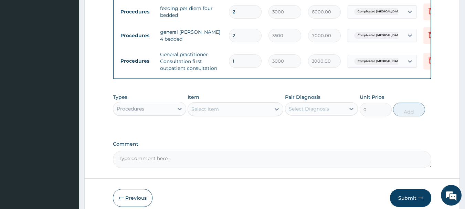
click at [152, 110] on div "Procedures" at bounding box center [143, 108] width 60 height 11
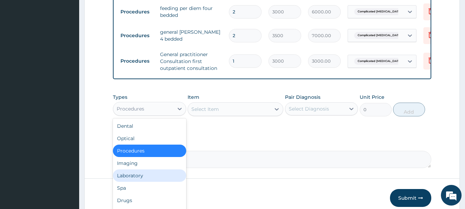
click at [149, 176] on div "Laboratory" at bounding box center [149, 175] width 73 height 12
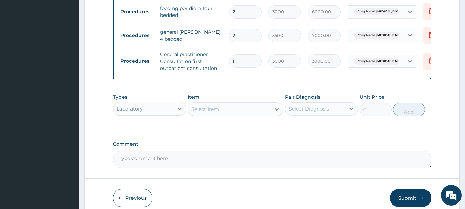
click at [253, 112] on div "Select Item" at bounding box center [229, 109] width 83 height 11
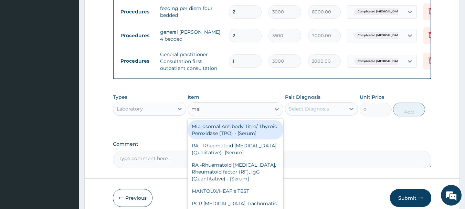
type input "mala"
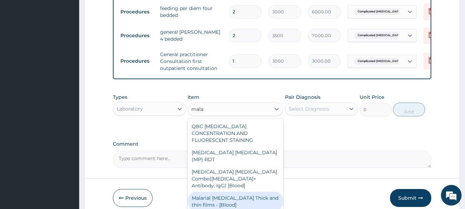
click at [267, 192] on div "Malarial Parasite Thick and thin films - [Blood]" at bounding box center [235, 201] width 96 height 19
type input "1500"
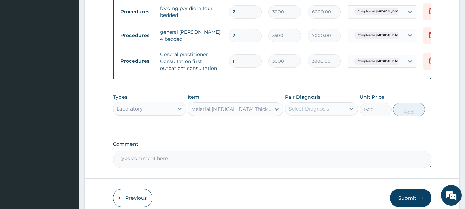
click at [310, 112] on div "Select Diagnosis" at bounding box center [309, 108] width 40 height 7
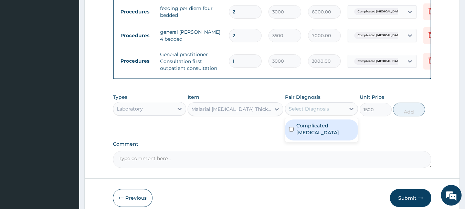
click at [314, 127] on label "Complicated malaria" at bounding box center [325, 129] width 58 height 14
checkbox input "true"
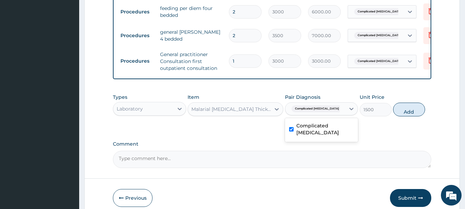
click at [415, 116] on button "Add" at bounding box center [409, 110] width 32 height 14
type input "0"
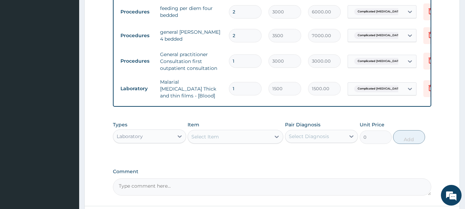
click at [222, 140] on div "Select Item" at bounding box center [229, 136] width 83 height 11
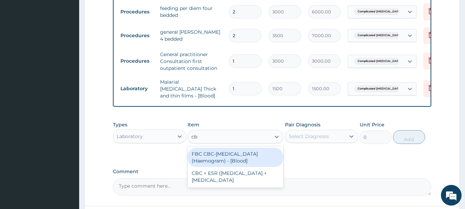
type input "cbc"
click at [240, 162] on div "FBC CBC-Complete Blood Count (Haemogram) - [Blood]" at bounding box center [235, 157] width 96 height 19
type input "3000"
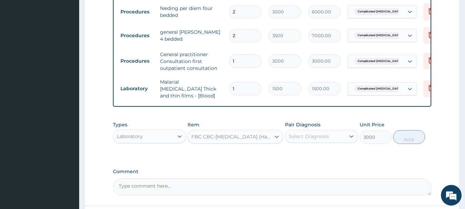
click at [310, 141] on div "Select Diagnosis" at bounding box center [315, 136] width 60 height 11
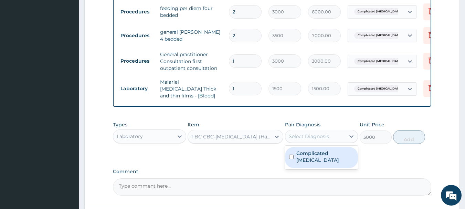
click at [311, 154] on label "Complicated malaria" at bounding box center [325, 157] width 58 height 14
checkbox input "true"
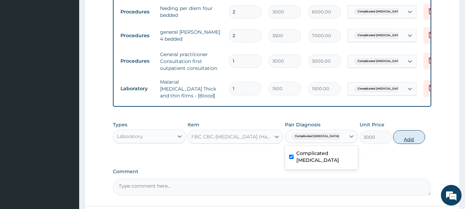
click at [399, 140] on button "Add" at bounding box center [409, 137] width 32 height 14
type input "0"
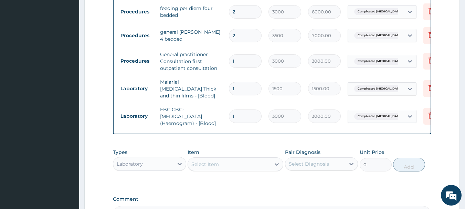
scroll to position [362, 0]
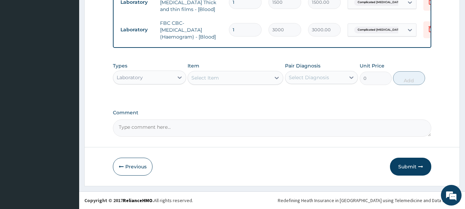
click at [170, 72] on div "Laboratory" at bounding box center [143, 77] width 60 height 11
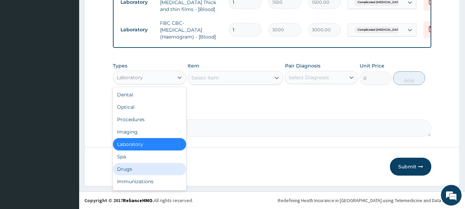
click at [141, 166] on div "Drugs" at bounding box center [149, 169] width 73 height 12
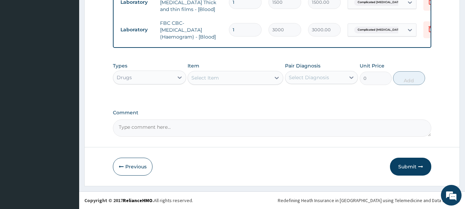
click at [208, 75] on div "Select Item" at bounding box center [205, 77] width 28 height 7
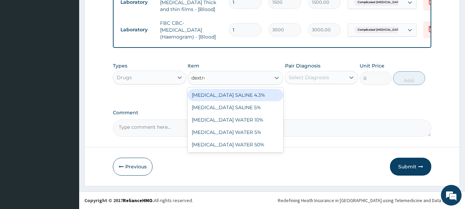
type input "dextros"
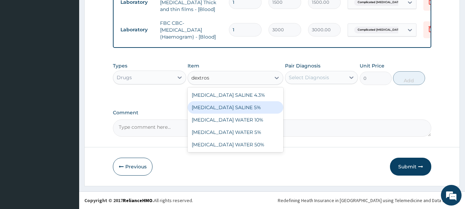
click at [222, 111] on div "DEXTROSE SALINE 5%" at bounding box center [235, 107] width 96 height 12
type input "1400"
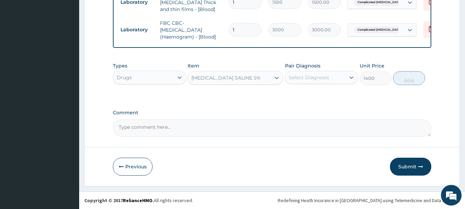
click at [331, 80] on div "Select Diagnosis" at bounding box center [315, 77] width 60 height 11
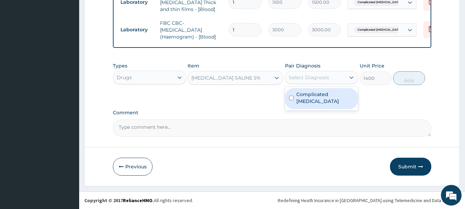
click at [330, 97] on label "Complicated malaria" at bounding box center [325, 98] width 58 height 14
checkbox input "true"
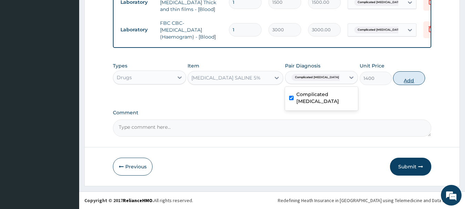
click at [409, 83] on button "Add" at bounding box center [409, 78] width 32 height 14
type input "0"
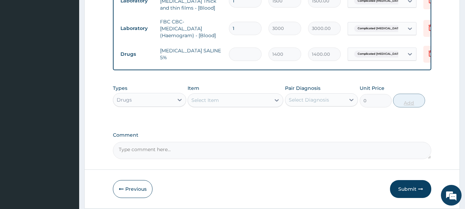
type input "0.00"
type input "5"
type input "7000.00"
type input "5"
click at [229, 97] on div "Select Item" at bounding box center [229, 100] width 83 height 11
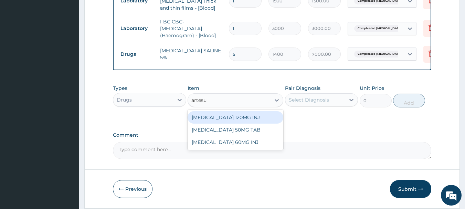
type input "artesun"
click at [246, 115] on div "[MEDICAL_DATA] 120MG INJ" at bounding box center [235, 117] width 96 height 12
type input "1750"
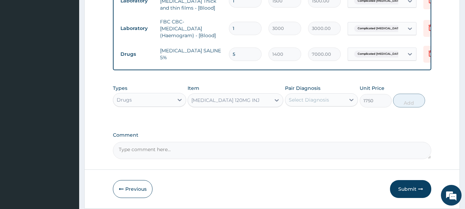
click at [310, 99] on div "Select Diagnosis" at bounding box center [309, 99] width 40 height 7
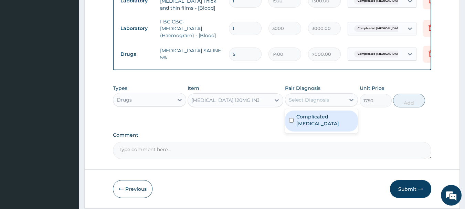
click at [318, 121] on label "Complicated malaria" at bounding box center [325, 120] width 58 height 14
checkbox input "true"
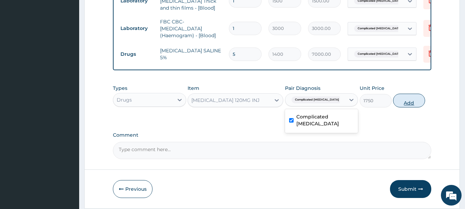
click at [402, 105] on button "Add" at bounding box center [409, 101] width 32 height 14
type input "0"
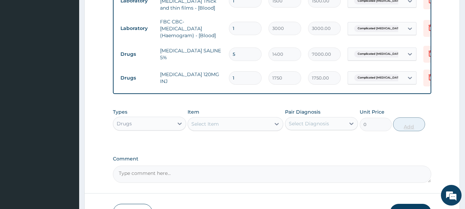
type input "0.00"
type input "3"
type input "5250.00"
type input "3"
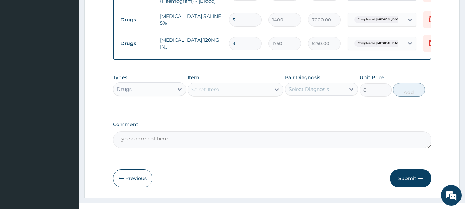
scroll to position [410, 0]
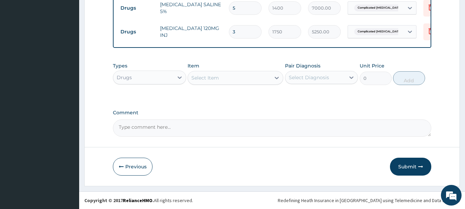
click at [232, 78] on div "Select Item" at bounding box center [229, 77] width 83 height 11
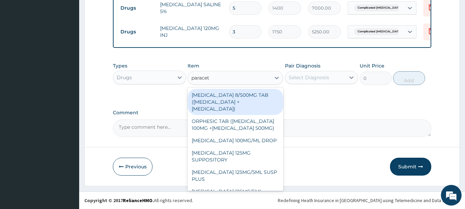
type input "paraceta"
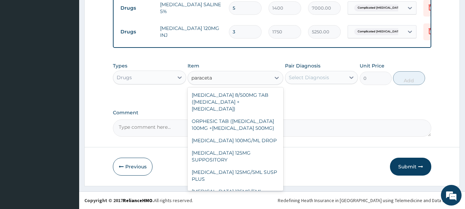
scroll to position [85, 0]
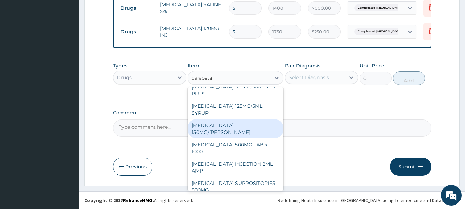
click at [259, 123] on div "[MEDICAL_DATA] 150MG/[PERSON_NAME]" at bounding box center [235, 128] width 96 height 19
type input "900"
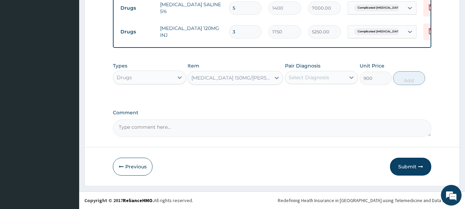
click at [322, 79] on div "Select Diagnosis" at bounding box center [309, 77] width 40 height 7
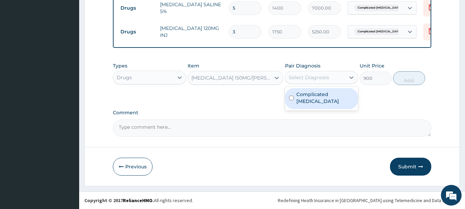
click at [328, 96] on label "Complicated malaria" at bounding box center [325, 98] width 58 height 14
checkbox input "true"
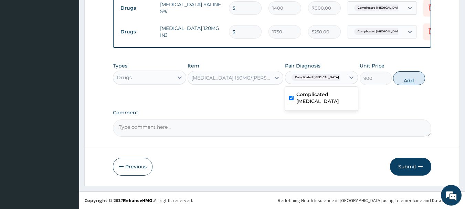
click at [409, 80] on button "Add" at bounding box center [409, 78] width 32 height 14
type input "0"
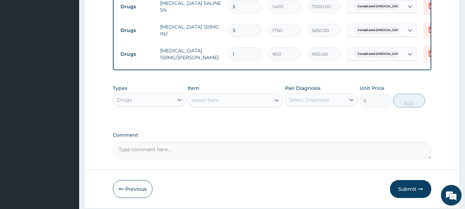
type input "0.00"
type input "8"
type input "7200.00"
type input "8"
click at [221, 100] on div "Select Item" at bounding box center [229, 100] width 83 height 11
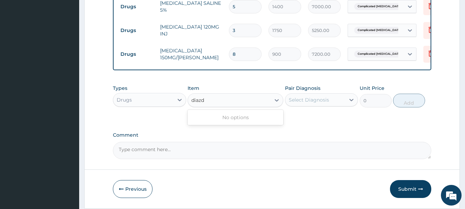
type input "[PERSON_NAME]"
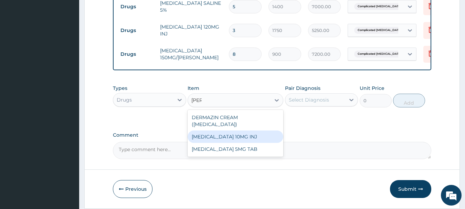
click at [245, 136] on div "[MEDICAL_DATA] 10MG INJ" at bounding box center [235, 136] width 96 height 12
type input "1050"
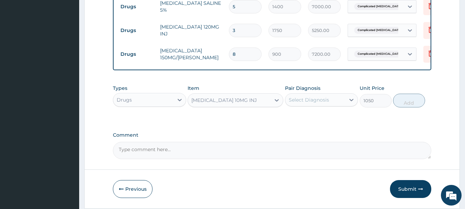
click at [323, 101] on div "Select Diagnosis" at bounding box center [309, 99] width 40 height 7
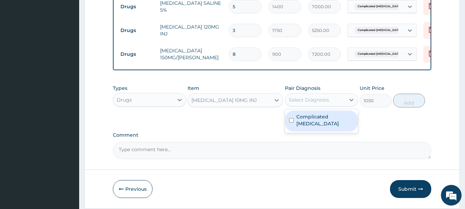
drag, startPoint x: 324, startPoint y: 116, endPoint x: 349, endPoint y: 114, distance: 25.2
click at [324, 116] on label "Complicated malaria" at bounding box center [325, 120] width 58 height 14
checkbox input "true"
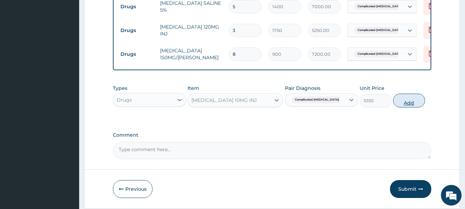
click at [405, 101] on button "Add" at bounding box center [409, 101] width 32 height 14
type input "0"
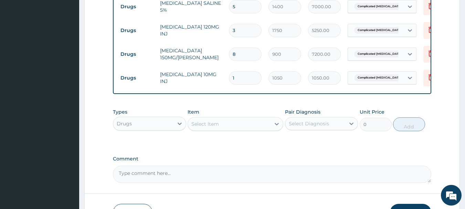
type input "0.00"
type input "3"
type input "3150.00"
type input "3"
click at [217, 123] on div "Select Item" at bounding box center [205, 123] width 28 height 7
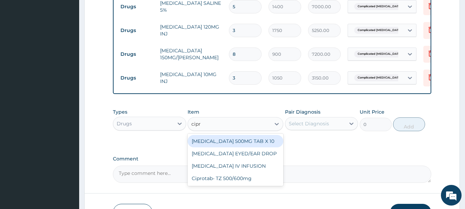
type input "cipro"
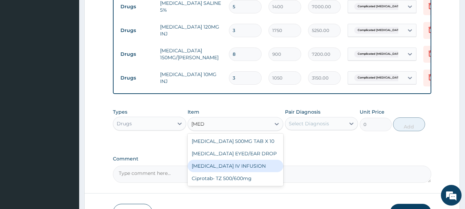
click at [252, 168] on div "[MEDICAL_DATA] IV INFUSION" at bounding box center [235, 166] width 96 height 12
type input "1575"
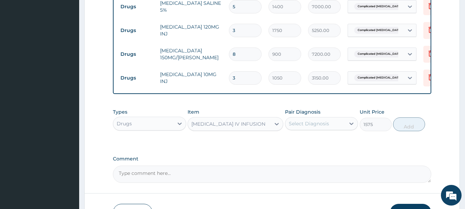
click at [309, 121] on div "Select Diagnosis" at bounding box center [309, 123] width 40 height 7
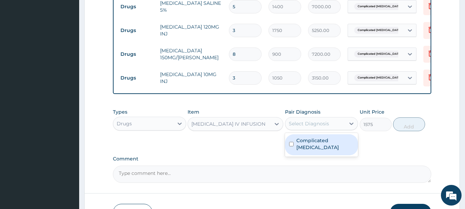
click at [326, 144] on label "Complicated malaria" at bounding box center [325, 144] width 58 height 14
checkbox input "true"
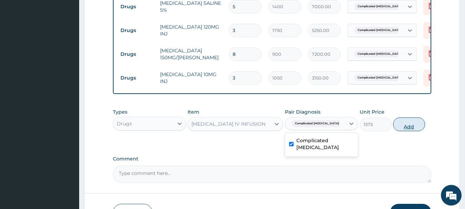
click at [407, 129] on button "Add" at bounding box center [409, 124] width 32 height 14
type input "0"
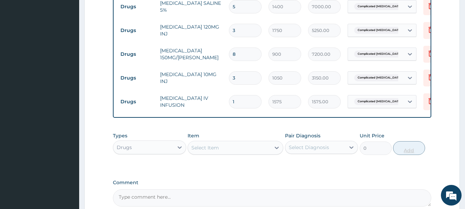
type input "0.00"
type input "4"
type input "6300.00"
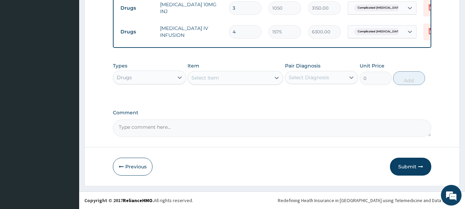
type input "4"
click at [208, 76] on div "Select Item" at bounding box center [205, 77] width 28 height 7
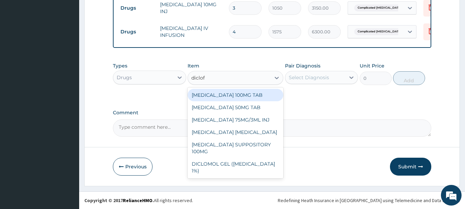
type input "diclofe"
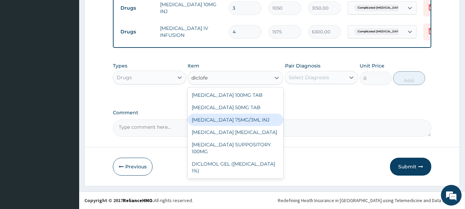
click at [231, 123] on div "DICLOFENAC 75MG/3ML INJ" at bounding box center [235, 120] width 96 height 12
type input "700"
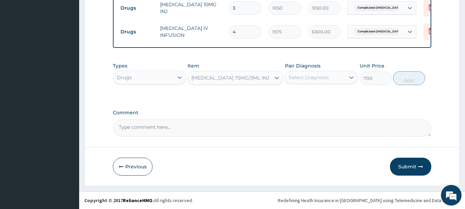
drag, startPoint x: 309, startPoint y: 76, endPoint x: 311, endPoint y: 85, distance: 9.4
click at [310, 76] on div "Select Diagnosis" at bounding box center [309, 77] width 40 height 7
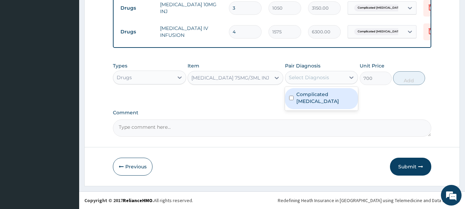
click at [312, 91] on label "Complicated malaria" at bounding box center [325, 98] width 58 height 14
checkbox input "true"
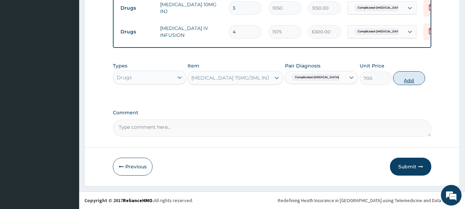
click at [414, 81] on button "Add" at bounding box center [409, 78] width 32 height 14
type input "0"
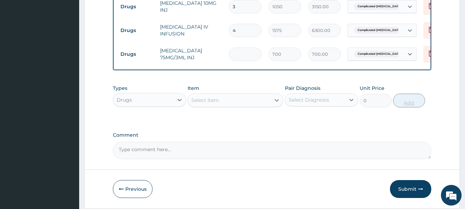
type input "0.00"
type input "2"
type input "1400.00"
type input "2"
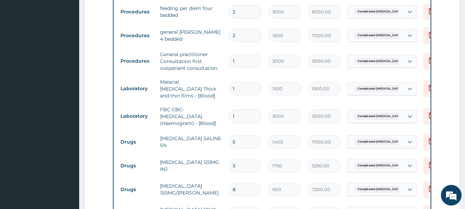
scroll to position [103, 0]
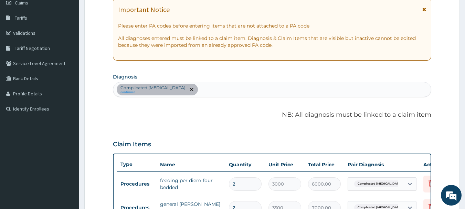
click at [257, 83] on div "Complicated malaria confirmed" at bounding box center [272, 89] width 318 height 14
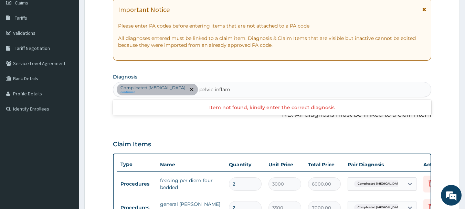
type input "pelvic inflammatory"
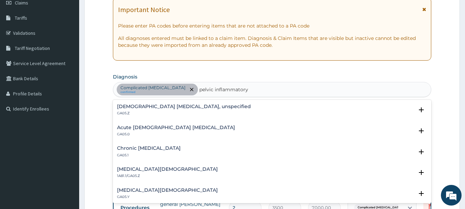
click at [185, 108] on h4 "Female pelvic inflammatory diseases, unspecified" at bounding box center [184, 106] width 134 height 5
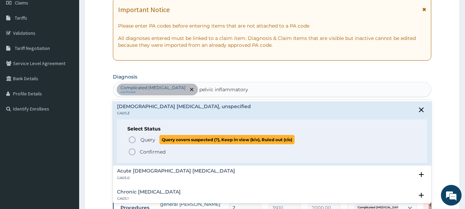
click at [133, 137] on icon "status option query" at bounding box center [132, 140] width 8 height 8
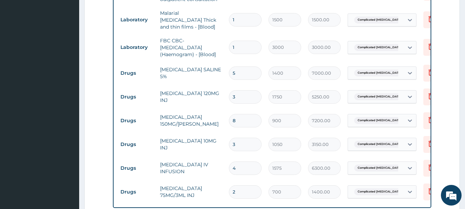
scroll to position [505, 0]
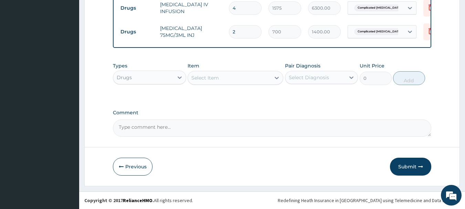
click at [233, 79] on div "Select Item" at bounding box center [229, 77] width 83 height 11
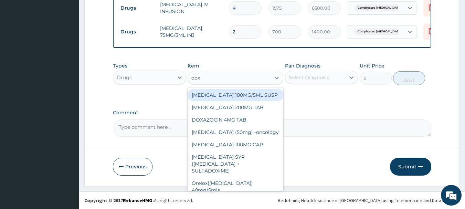
type input "doxy"
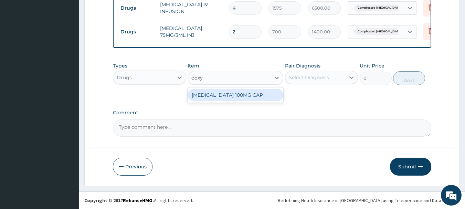
click at [255, 98] on div "[MEDICAL_DATA] 100MG CAP" at bounding box center [235, 95] width 96 height 12
type input "55"
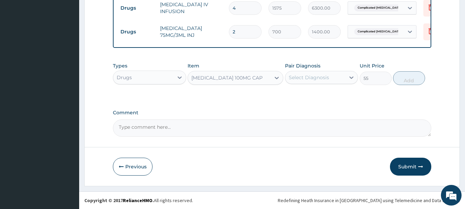
click at [299, 79] on div "Select Diagnosis" at bounding box center [309, 77] width 40 height 7
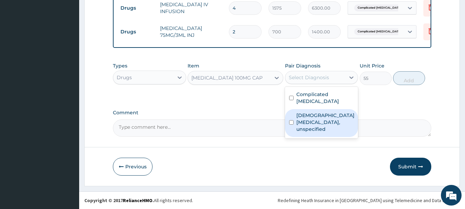
click at [324, 119] on label "Female pelvic inflammatory diseases, unspecified" at bounding box center [325, 122] width 58 height 21
checkbox input "true"
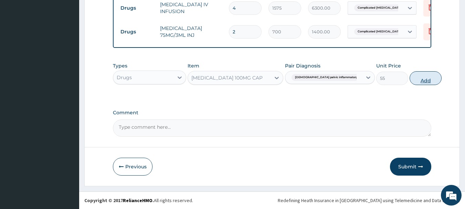
click at [409, 78] on button "Add" at bounding box center [425, 78] width 32 height 14
type input "0"
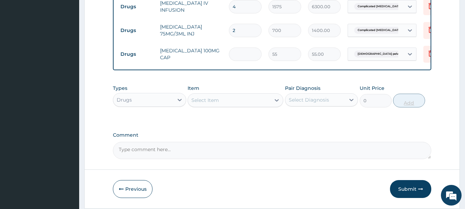
type input "0.00"
type input "2"
type input "110.00"
type input "20"
type input "1100.00"
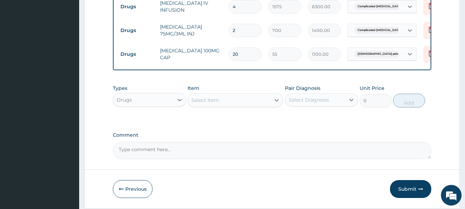
type input "20"
click at [232, 104] on div "Select Item" at bounding box center [229, 100] width 83 height 11
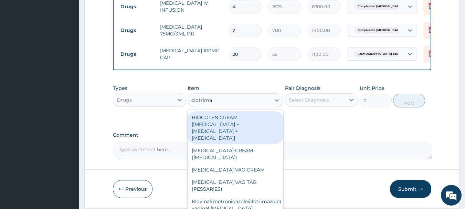
type input "clotrimaz"
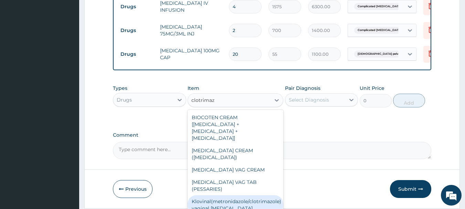
click at [254, 197] on div "Klovinal(metronidazole/clotrimazole) vaginal [MEDICAL_DATA]" at bounding box center [235, 204] width 96 height 19
type input "800"
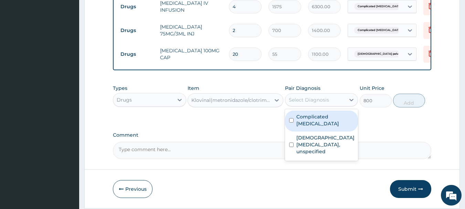
drag, startPoint x: 308, startPoint y: 104, endPoint x: 311, endPoint y: 109, distance: 6.5
click at [308, 103] on div "Select Diagnosis" at bounding box center [309, 99] width 40 height 7
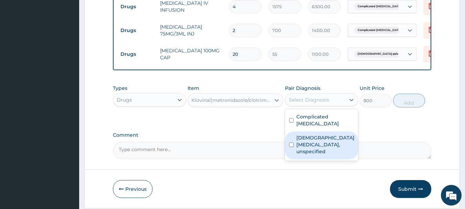
click at [321, 137] on label "Female pelvic inflammatory diseases, unspecified" at bounding box center [325, 144] width 58 height 21
checkbox input "true"
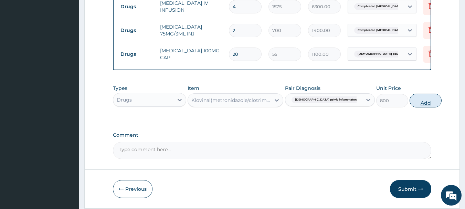
click at [409, 105] on button "Add" at bounding box center [425, 101] width 32 height 14
type input "0"
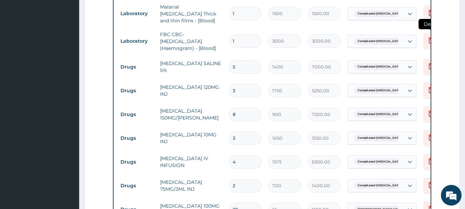
scroll to position [143, 0]
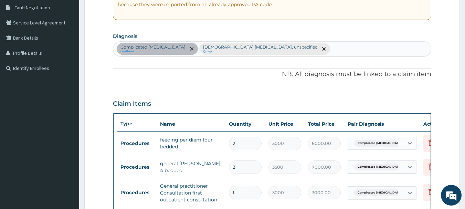
click at [323, 50] on div "Complicated malaria confirmed Female pelvic inflammatory diseases, unspecified …" at bounding box center [272, 49] width 318 height 14
type input "cough"
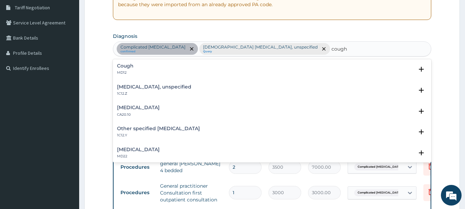
click at [130, 65] on h4 "Cough" at bounding box center [125, 65] width 17 height 5
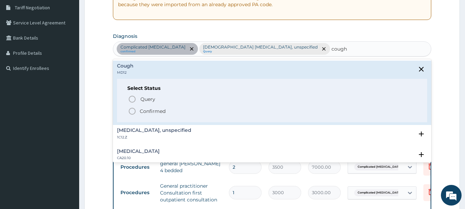
click at [132, 113] on icon "status option filled" at bounding box center [132, 111] width 8 height 8
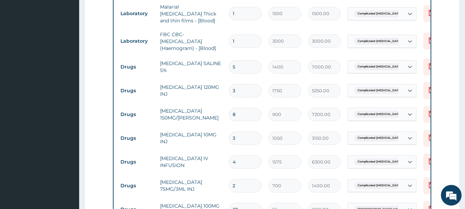
scroll to position [556, 0]
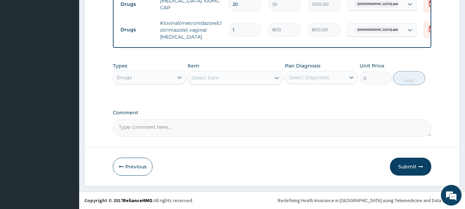
click at [203, 81] on div "Select Item" at bounding box center [205, 77] width 28 height 7
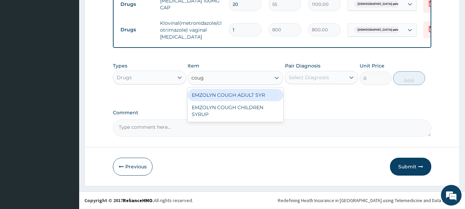
type input "cough"
click at [232, 93] on div "EMZOLYN COUGH ADULT SYR" at bounding box center [235, 95] width 96 height 12
type input "900"
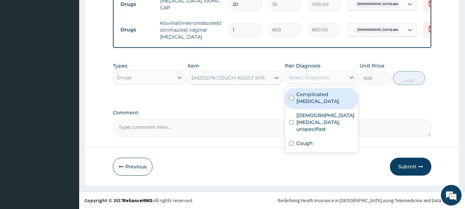
click at [318, 83] on div "Select Diagnosis" at bounding box center [315, 77] width 60 height 11
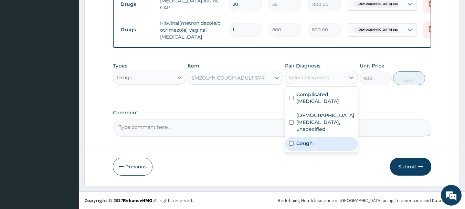
click at [326, 137] on div "Cough" at bounding box center [321, 144] width 73 height 14
checkbox input "true"
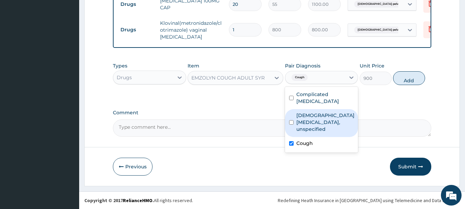
click at [401, 81] on button "Add" at bounding box center [409, 78] width 32 height 14
type input "0"
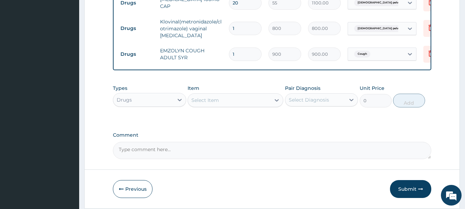
click at [227, 98] on div "Select Item" at bounding box center [229, 100] width 83 height 11
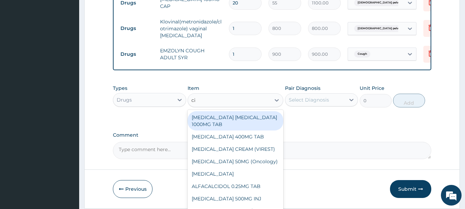
type input "cip"
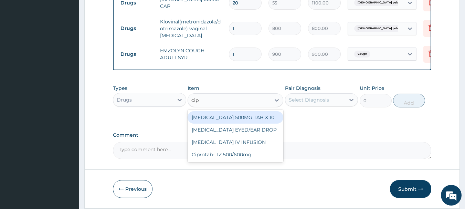
click at [246, 120] on div "[MEDICAL_DATA] 500MG TAB X 10" at bounding box center [235, 117] width 96 height 12
type input "90"
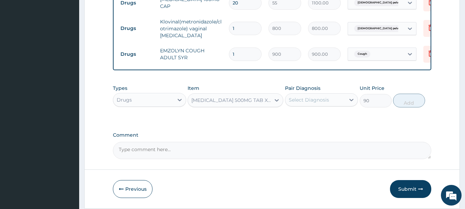
click at [318, 105] on div "Select Diagnosis" at bounding box center [315, 99] width 60 height 11
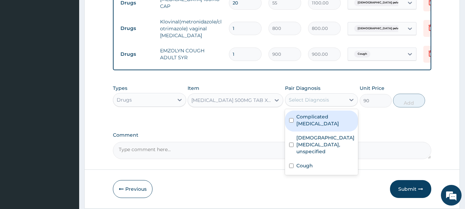
click at [325, 121] on label "Complicated malaria" at bounding box center [325, 120] width 58 height 14
checkbox input "true"
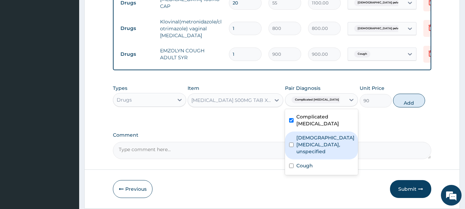
click at [330, 136] on label "Female pelvic inflammatory diseases, unspecified" at bounding box center [325, 144] width 58 height 21
checkbox input "true"
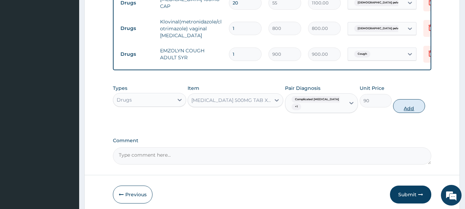
click at [404, 107] on button "Add" at bounding box center [409, 106] width 32 height 14
type input "0"
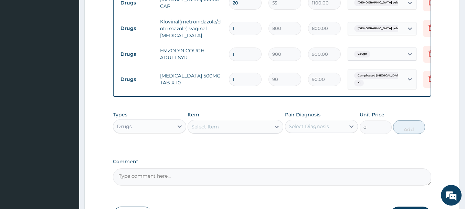
type input "14"
type input "1260.00"
type input "14"
click at [219, 130] on div "Select Item" at bounding box center [205, 126] width 28 height 7
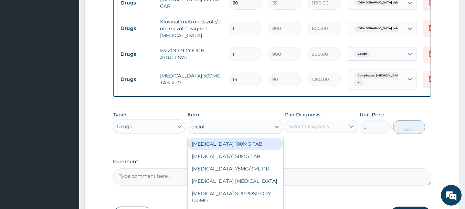
type input "diclofe"
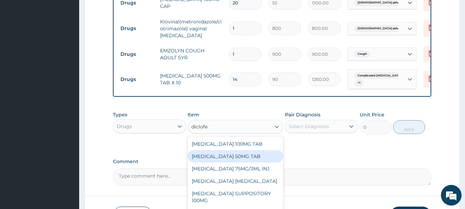
click at [237, 158] on div "[MEDICAL_DATA] 50MG TAB" at bounding box center [235, 156] width 96 height 12
type input "52.5"
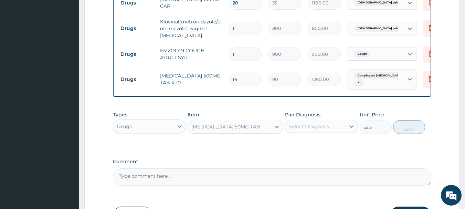
click at [308, 133] on div "Select Diagnosis" at bounding box center [321, 126] width 73 height 13
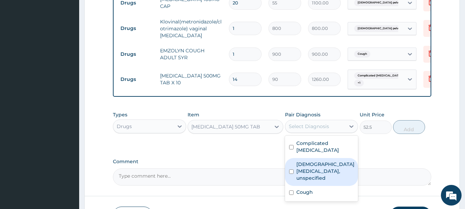
click at [323, 161] on label "Female pelvic inflammatory diseases, unspecified" at bounding box center [325, 171] width 58 height 21
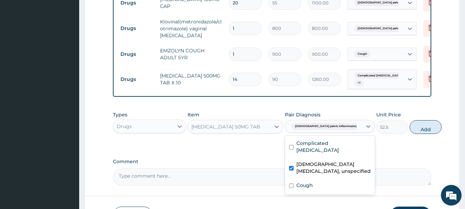
click at [312, 161] on label "Female pelvic inflammatory diseases, unspecified" at bounding box center [333, 168] width 74 height 14
checkbox input "false"
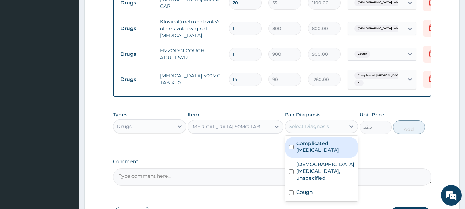
click at [314, 148] on label "Complicated malaria" at bounding box center [325, 147] width 58 height 14
checkbox input "true"
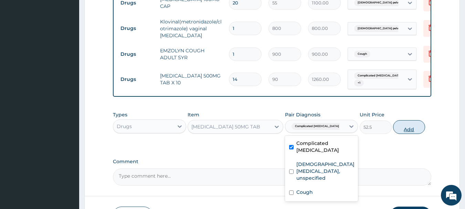
click at [402, 134] on button "Add" at bounding box center [409, 127] width 32 height 14
type input "0"
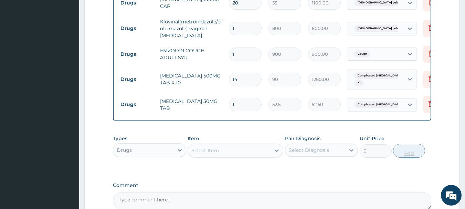
type input "10"
type input "525.00"
type input "10"
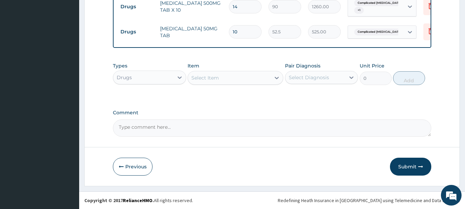
click at [233, 80] on div "Select Item" at bounding box center [229, 77] width 83 height 11
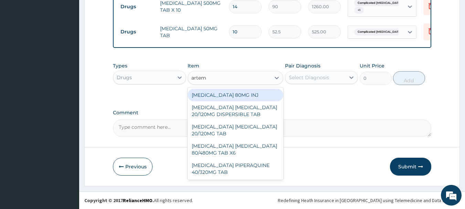
type input "arteme"
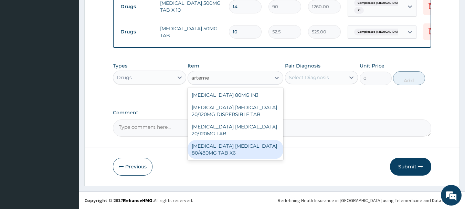
click at [248, 143] on div "[MEDICAL_DATA] [MEDICAL_DATA] 80/480MG TAB X6" at bounding box center [235, 149] width 96 height 19
type input "520"
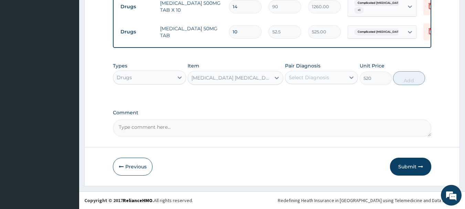
click at [314, 78] on div "Select Diagnosis" at bounding box center [309, 77] width 40 height 7
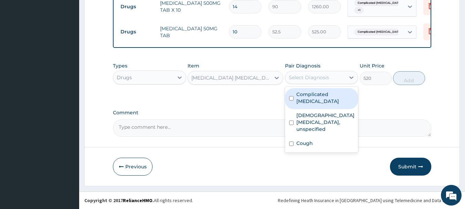
click at [327, 99] on div "Complicated malaria" at bounding box center [321, 98] width 73 height 21
checkbox input "true"
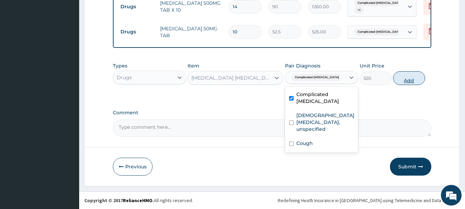
click at [401, 83] on button "Add" at bounding box center [409, 78] width 32 height 14
type input "0"
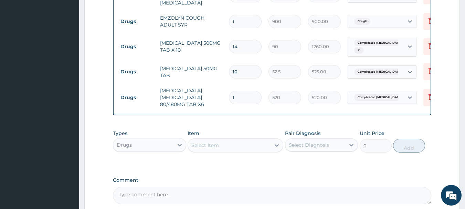
scroll to position [657, 0]
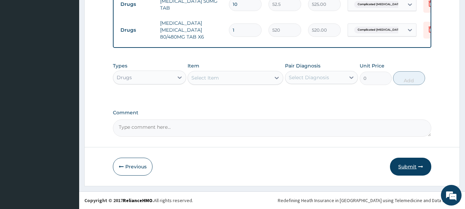
click at [398, 165] on button "Submit" at bounding box center [410, 167] width 41 height 18
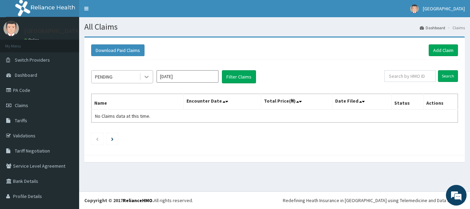
click at [147, 79] on icon at bounding box center [146, 76] width 7 height 7
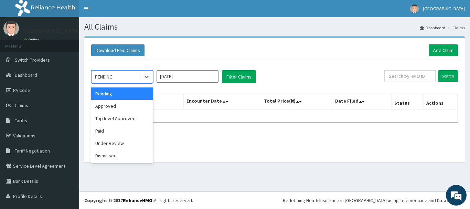
click at [197, 82] on input "[DATE]" at bounding box center [188, 76] width 62 height 12
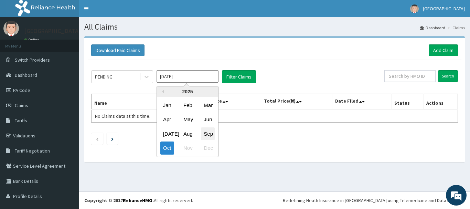
click at [207, 139] on div "Sep" at bounding box center [208, 133] width 14 height 13
type input "[DATE]"
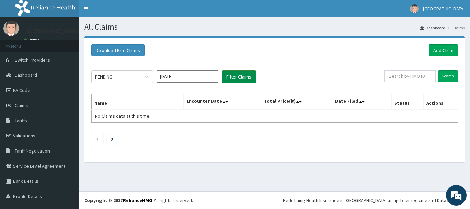
click at [230, 78] on button "Filter Claims" at bounding box center [239, 76] width 34 height 13
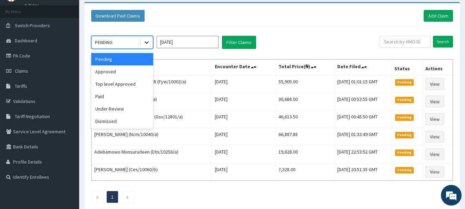
click at [149, 45] on icon at bounding box center [146, 42] width 7 height 7
click at [135, 83] on div "Top level Approved" at bounding box center [122, 84] width 62 height 12
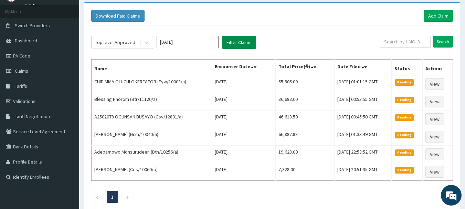
click at [235, 47] on button "Filter Claims" at bounding box center [239, 42] width 34 height 13
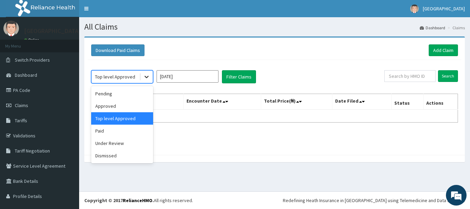
click at [143, 75] on icon at bounding box center [146, 76] width 7 height 7
click at [129, 109] on div "Approved" at bounding box center [122, 106] width 62 height 12
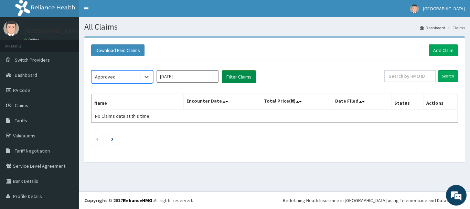
click at [238, 82] on button "Filter Claims" at bounding box center [239, 76] width 34 height 13
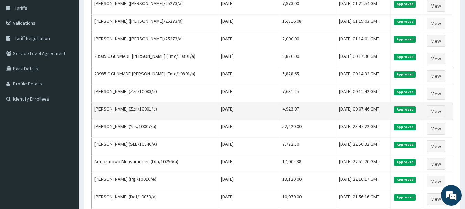
scroll to position [44, 0]
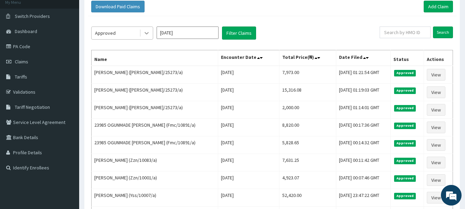
click at [147, 32] on icon at bounding box center [146, 33] width 7 height 7
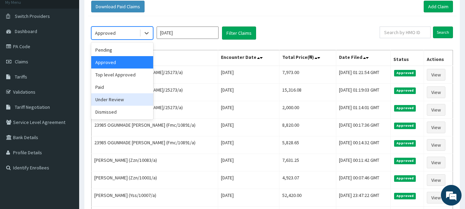
click at [128, 102] on div "Under Review" at bounding box center [122, 99] width 62 height 12
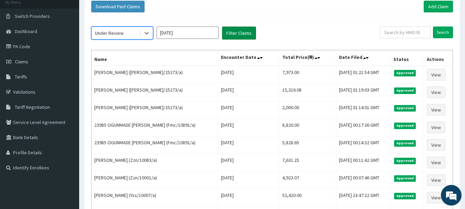
click at [241, 38] on button "Filter Claims" at bounding box center [239, 32] width 34 height 13
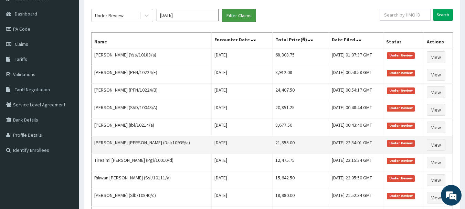
scroll to position [0, 0]
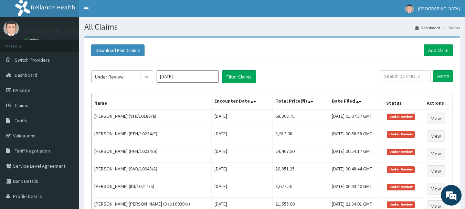
click at [146, 77] on icon at bounding box center [146, 76] width 7 height 7
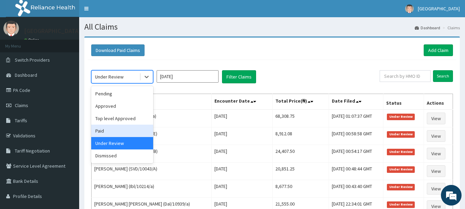
click at [125, 130] on div "Paid" at bounding box center [122, 131] width 62 height 12
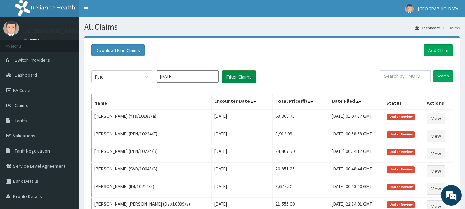
click at [225, 78] on button "Filter Claims" at bounding box center [239, 76] width 34 height 13
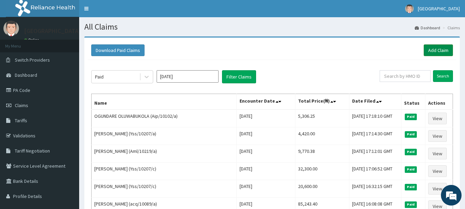
click at [430, 52] on link "Add Claim" at bounding box center [437, 50] width 29 height 12
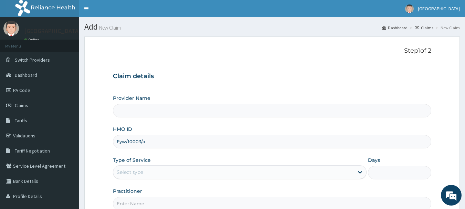
scroll to position [74, 0]
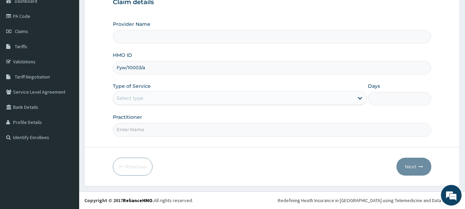
type input "Fyw/10003/a"
type input "[GEOGRAPHIC_DATA]"
click at [159, 95] on div "Select type" at bounding box center [233, 98] width 240 height 11
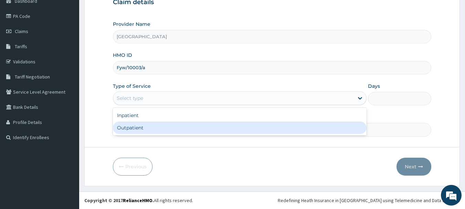
click at [158, 123] on div "Outpatient" at bounding box center [240, 127] width 254 height 12
type input "1"
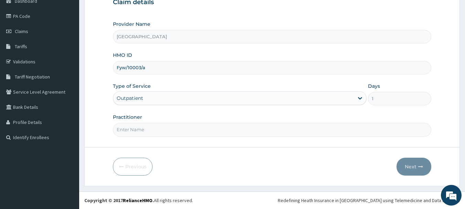
click at [158, 126] on input "Practitioner" at bounding box center [272, 129] width 319 height 13
type input "Dr.Akinwusi"
click at [408, 169] on button "Next" at bounding box center [413, 167] width 35 height 18
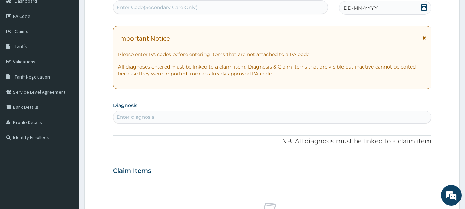
scroll to position [0, 0]
click at [423, 10] on icon at bounding box center [423, 7] width 7 height 7
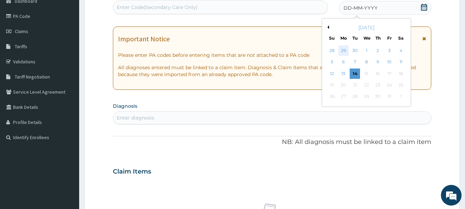
click at [343, 51] on div "29" at bounding box center [343, 50] width 10 height 10
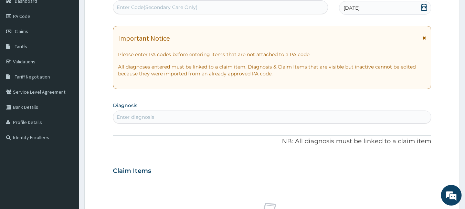
scroll to position [143, 0]
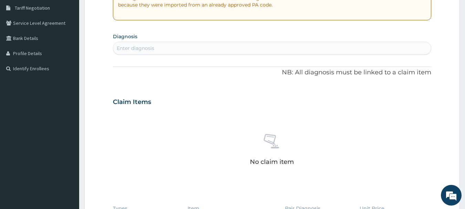
click at [200, 49] on div "Enter diagnosis" at bounding box center [272, 48] width 318 height 11
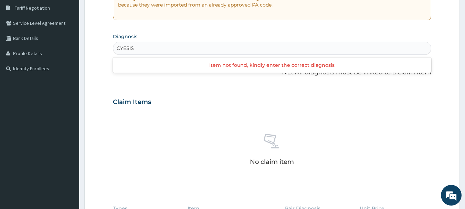
type input "CYESIS"
type input "pregnancy"
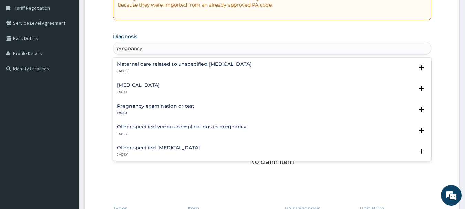
click at [175, 108] on h4 "Pregnancy examination or test" at bounding box center [155, 106] width 77 height 5
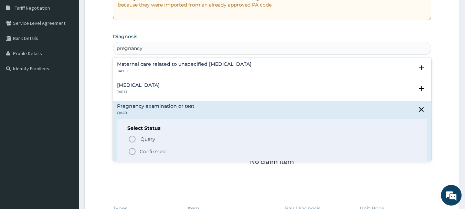
click at [135, 151] on circle "status option filled" at bounding box center [132, 151] width 6 height 6
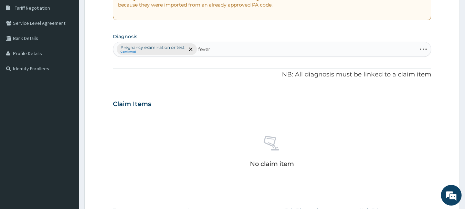
type input "fever"
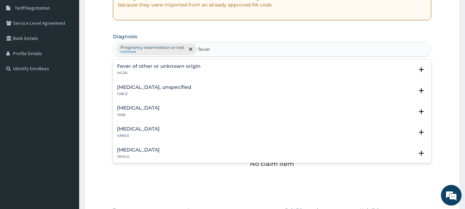
click at [196, 64] on h4 "Fever of other or unknown origin" at bounding box center [159, 66] width 84 height 5
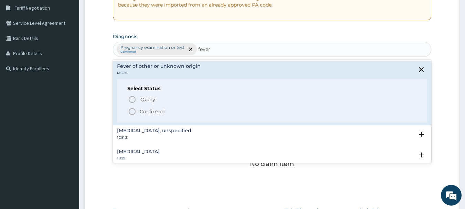
click at [133, 112] on icon "status option filled" at bounding box center [132, 111] width 8 height 8
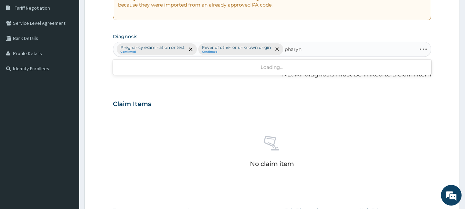
type input "pharyng"
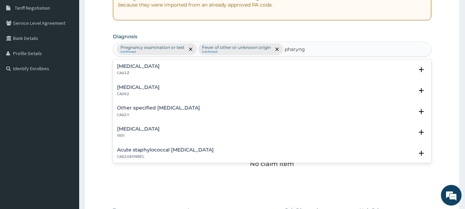
click at [160, 67] on h4 "Acute pharyngitis, unspecified" at bounding box center [138, 66] width 43 height 5
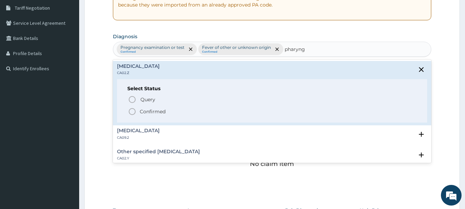
click at [133, 112] on icon "status option filled" at bounding box center [132, 111] width 8 height 8
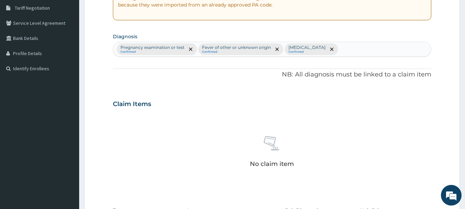
scroll to position [280, 0]
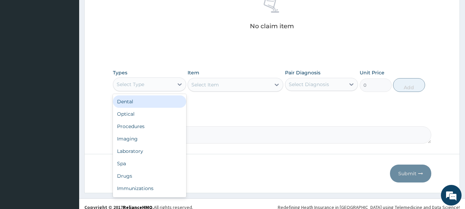
click at [161, 86] on div "Select Type" at bounding box center [143, 84] width 60 height 11
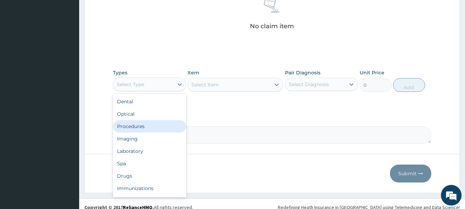
click at [157, 127] on div "Procedures" at bounding box center [149, 126] width 73 height 12
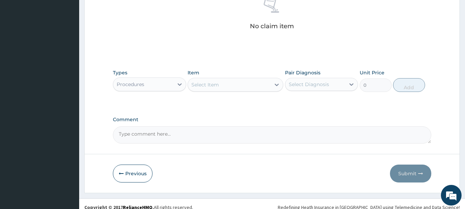
click at [235, 86] on div "Select Item" at bounding box center [229, 84] width 83 height 11
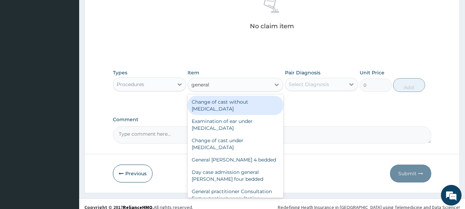
type input "general p"
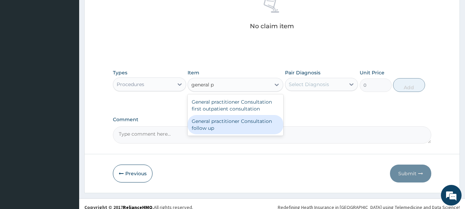
click at [268, 126] on div "General practitioner Consultation follow up" at bounding box center [235, 124] width 96 height 19
type input "2500"
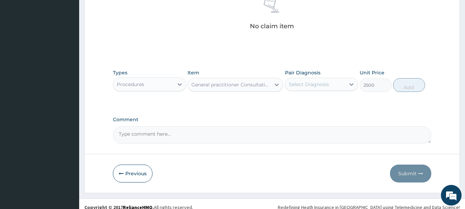
click at [337, 87] on div "Select Diagnosis" at bounding box center [315, 84] width 60 height 11
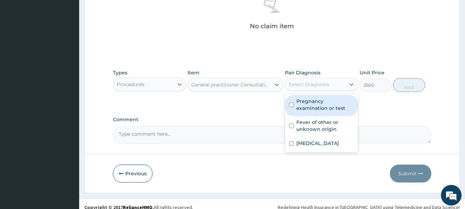
click at [324, 107] on label "Pregnancy examination or test" at bounding box center [325, 105] width 58 height 14
checkbox input "true"
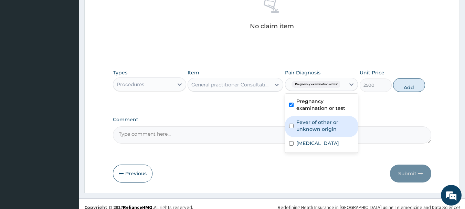
click at [327, 121] on label "Fever of other or unknown origin" at bounding box center [325, 126] width 58 height 14
checkbox input "true"
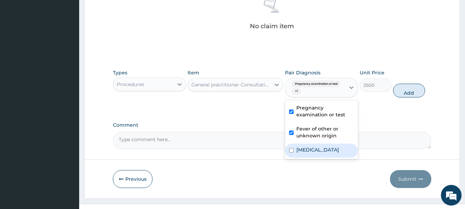
click at [326, 144] on div "Acute pharyngitis, unspecified" at bounding box center [321, 150] width 73 height 14
checkbox input "true"
click at [408, 90] on button "Add" at bounding box center [409, 91] width 32 height 14
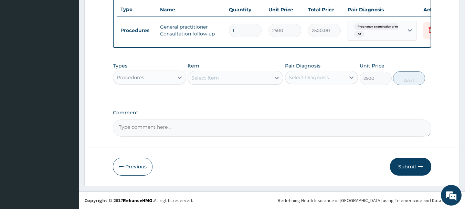
type input "0"
click at [151, 83] on div "Procedures" at bounding box center [143, 77] width 60 height 11
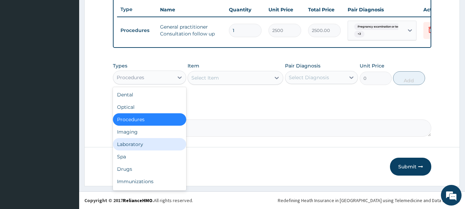
click at [153, 140] on div "Laboratory" at bounding box center [149, 144] width 73 height 12
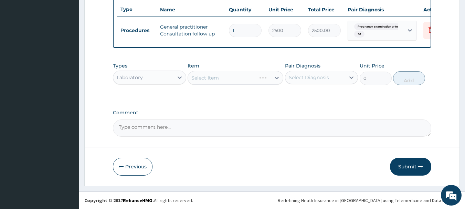
click at [236, 75] on div "Select Item" at bounding box center [235, 78] width 96 height 14
click at [236, 75] on div "Select Item" at bounding box center [229, 77] width 83 height 11
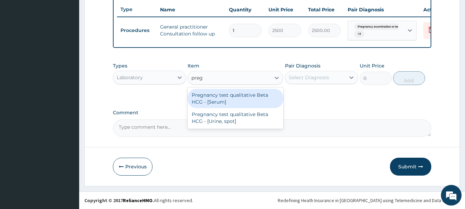
type input "pregn"
click at [258, 95] on div "Pregnancy test qualitative Beta HCG - [Serum]" at bounding box center [235, 98] width 96 height 19
type input "1200"
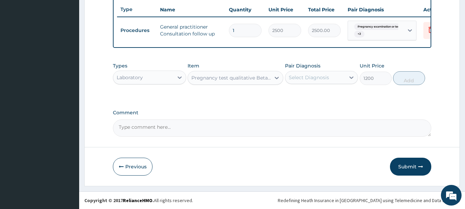
click at [311, 75] on div "Select Diagnosis" at bounding box center [309, 77] width 40 height 7
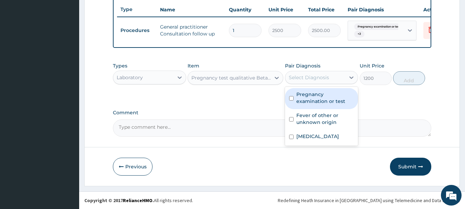
click at [314, 97] on label "Pregnancy examination or test" at bounding box center [325, 98] width 58 height 14
checkbox input "true"
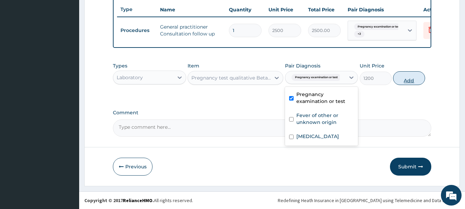
click at [402, 81] on button "Add" at bounding box center [409, 78] width 32 height 14
type input "0"
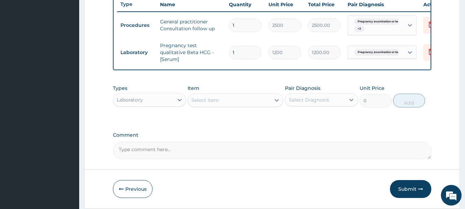
click at [229, 105] on div "Select Item" at bounding box center [229, 100] width 83 height 11
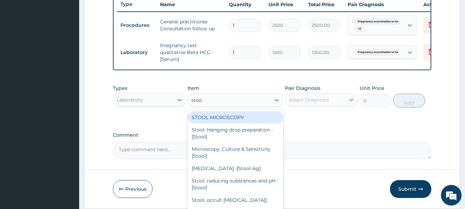
type input "stool"
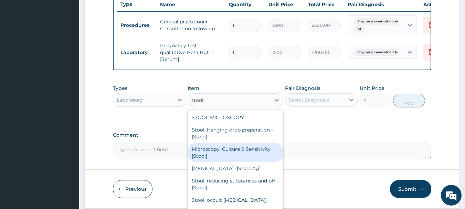
click at [231, 154] on div "Microscopy, Culture & Sensitivity [Stool]" at bounding box center [235, 152] width 96 height 19
type input "3500"
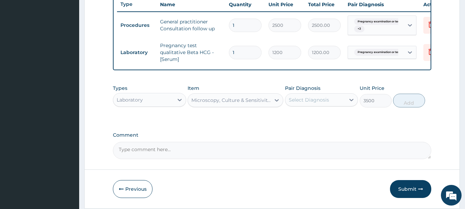
click at [301, 103] on div "Select Diagnosis" at bounding box center [309, 99] width 40 height 7
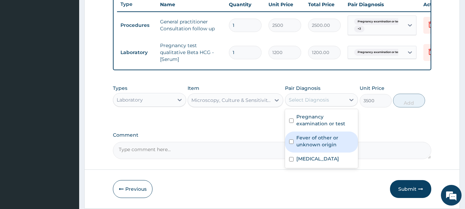
drag, startPoint x: 305, startPoint y: 148, endPoint x: 314, endPoint y: 141, distance: 11.3
click at [305, 148] on label "Fever of other or unknown origin" at bounding box center [325, 141] width 58 height 14
checkbox input "true"
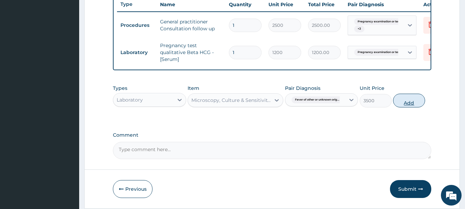
click at [402, 107] on button "Add" at bounding box center [409, 101] width 32 height 14
type input "0"
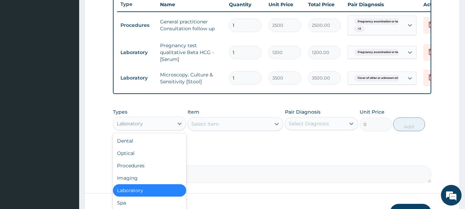
click at [156, 127] on div "Laboratory" at bounding box center [143, 123] width 60 height 11
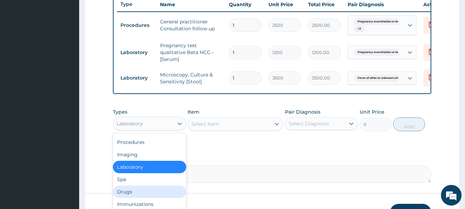
click at [137, 196] on div "Drugs" at bounding box center [149, 191] width 73 height 12
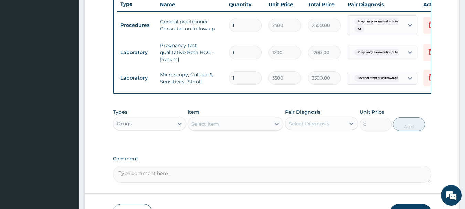
click at [234, 129] on div "Select Item" at bounding box center [229, 123] width 83 height 11
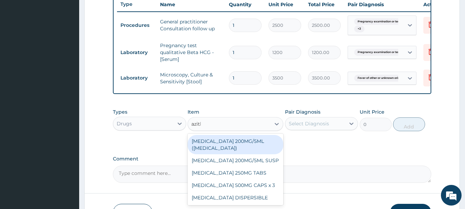
type input "azithr"
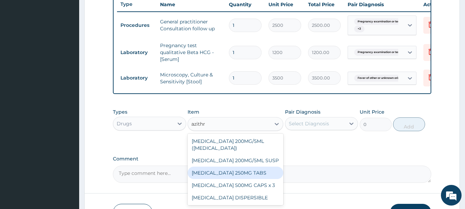
scroll to position [314, 0]
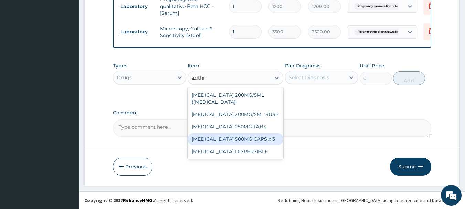
click at [254, 136] on div "[MEDICAL_DATA] 500MG CAPS x 3" at bounding box center [235, 139] width 96 height 12
type input "341.25"
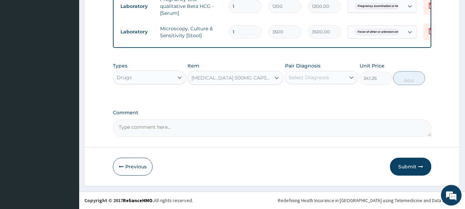
click at [308, 75] on div "Select Diagnosis" at bounding box center [309, 77] width 40 height 7
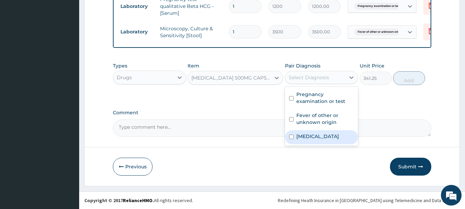
drag, startPoint x: 310, startPoint y: 140, endPoint x: 340, endPoint y: 112, distance: 40.7
click at [310, 140] on label "Acute pharyngitis, unspecified" at bounding box center [317, 136] width 43 height 7
checkbox input "true"
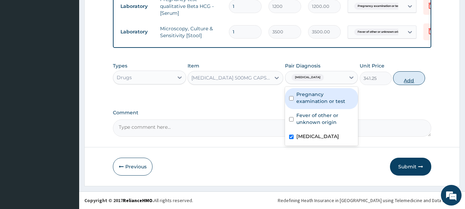
click at [398, 79] on button "Add" at bounding box center [409, 78] width 32 height 14
type input "0"
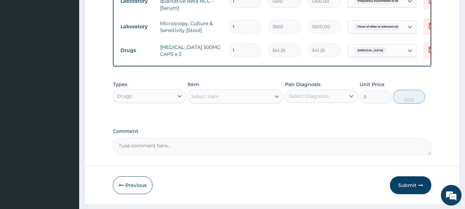
type input "10"
type input "3412.50"
type input "10"
click at [214, 100] on div "Select Item" at bounding box center [205, 96] width 28 height 7
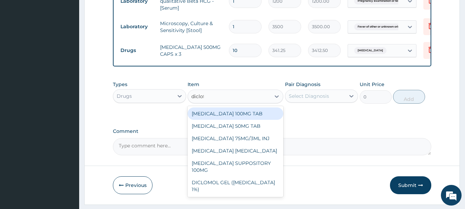
type input "diclofe"
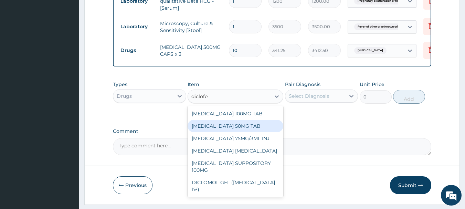
drag, startPoint x: 224, startPoint y: 132, endPoint x: 240, endPoint y: 125, distance: 17.7
click at [224, 132] on div "DICLOFENAC 50MG TAB" at bounding box center [235, 126] width 96 height 12
type input "52.5"
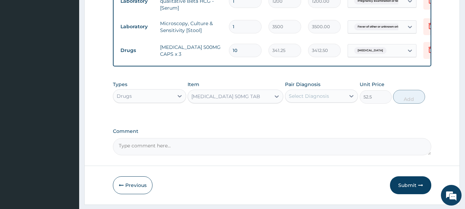
click at [332, 97] on div "Select Diagnosis" at bounding box center [315, 95] width 60 height 11
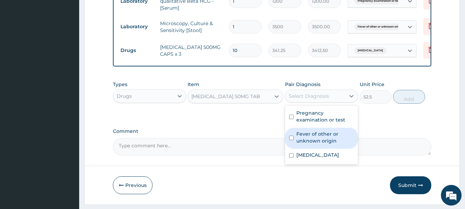
click at [321, 141] on label "Fever of other or unknown origin" at bounding box center [325, 137] width 58 height 14
checkbox input "true"
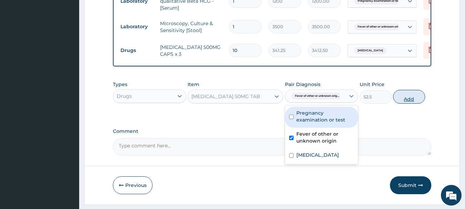
click at [415, 104] on button "Add" at bounding box center [409, 97] width 32 height 14
type input "0"
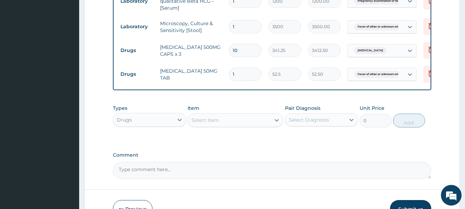
type input "10"
type input "525.00"
type input "10"
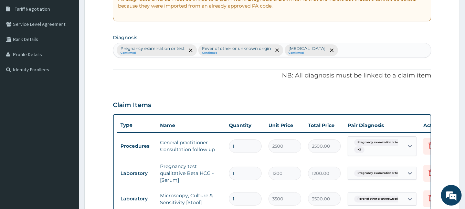
click at [395, 47] on div "Pregnancy examination or test Confirmed Fever of other or unknown origin Confir…" at bounding box center [272, 50] width 318 height 14
type input "insomnia"
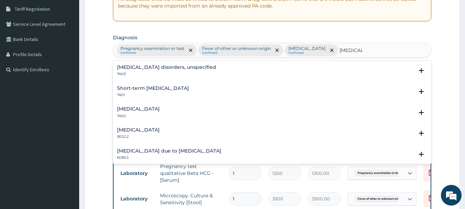
click at [162, 86] on h4 "Short-term insomnia" at bounding box center [153, 88] width 72 height 5
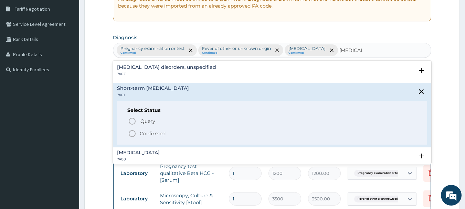
click at [140, 134] on p "Confirmed" at bounding box center [153, 133] width 26 height 7
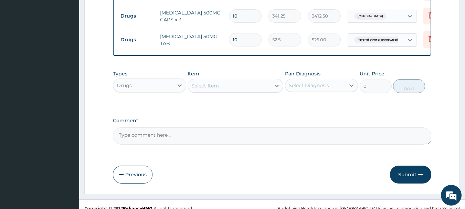
scroll to position [361, 0]
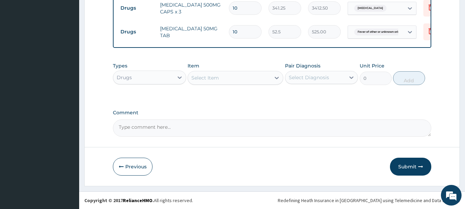
click at [208, 76] on div "Select Item" at bounding box center [205, 77] width 28 height 7
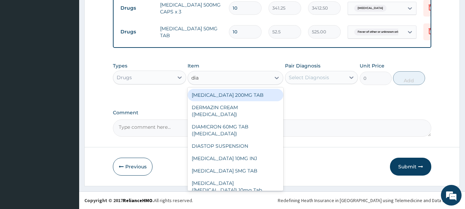
type input "diaz"
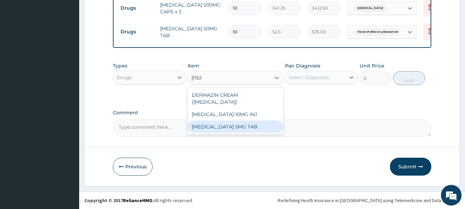
click at [244, 125] on div "DIAZEPAM 5MG TAB" at bounding box center [235, 126] width 96 height 12
type input "52.5"
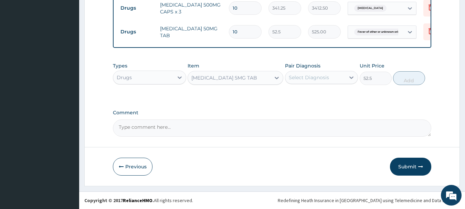
click at [302, 79] on div "Select Diagnosis" at bounding box center [309, 77] width 40 height 7
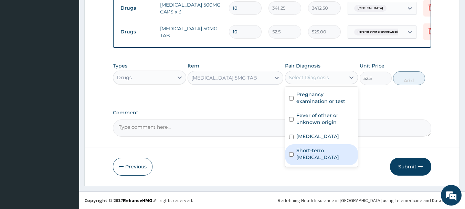
click at [313, 160] on label "Short-term insomnia" at bounding box center [325, 154] width 58 height 14
checkbox input "true"
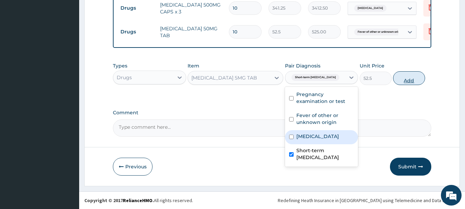
click at [422, 78] on button "Add" at bounding box center [409, 78] width 32 height 14
type input "0"
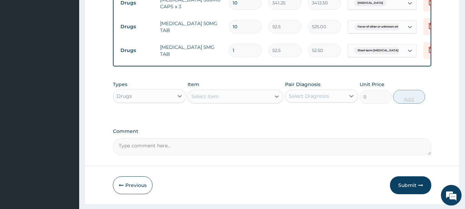
type input "0.00"
type input "5"
type input "262.50"
type input "5"
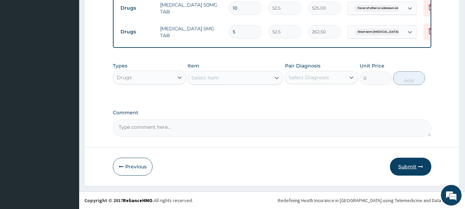
click at [412, 170] on button "Submit" at bounding box center [410, 167] width 41 height 18
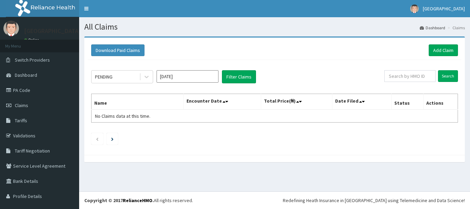
click at [200, 77] on input "[DATE]" at bounding box center [188, 76] width 62 height 12
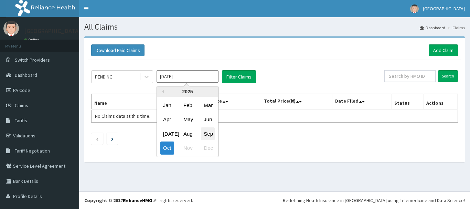
click at [204, 135] on div "Sep" at bounding box center [208, 133] width 14 height 13
type input "[DATE]"
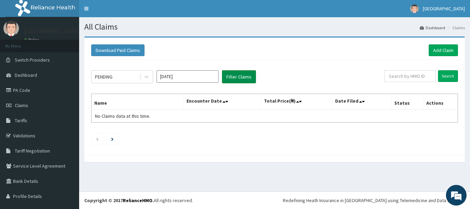
click at [236, 78] on button "Filter Claims" at bounding box center [239, 76] width 34 height 13
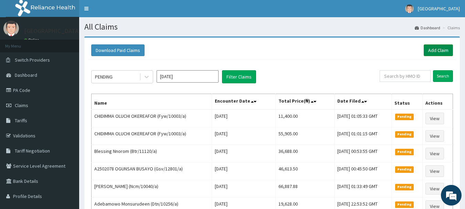
click at [434, 50] on link "Add Claim" at bounding box center [437, 50] width 29 height 12
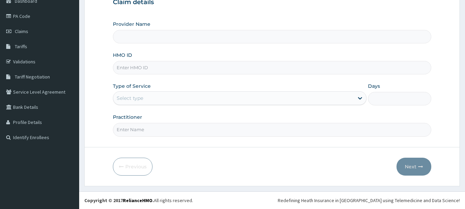
click at [165, 68] on input "HMO ID" at bounding box center [272, 67] width 319 height 13
paste input "FCR/10073/F"
type input "FCR/10073/F"
type input "[GEOGRAPHIC_DATA]"
type input "FCR/10073/F"
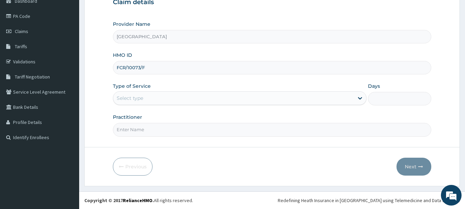
click at [162, 99] on div "Select type" at bounding box center [233, 98] width 240 height 11
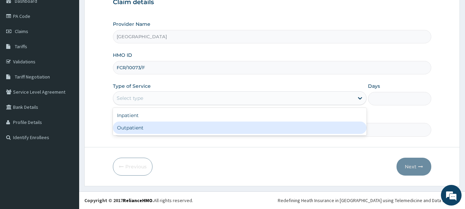
click at [160, 125] on div "Outpatient" at bounding box center [240, 127] width 254 height 12
type input "1"
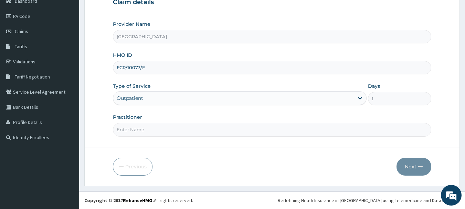
click at [162, 128] on input "Practitioner" at bounding box center [272, 129] width 319 height 13
type input "Dr.Akinwusi"
click at [411, 166] on button "Next" at bounding box center [413, 167] width 35 height 18
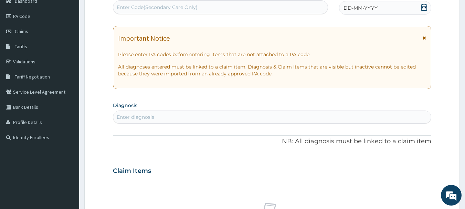
click at [423, 9] on icon at bounding box center [423, 7] width 7 height 7
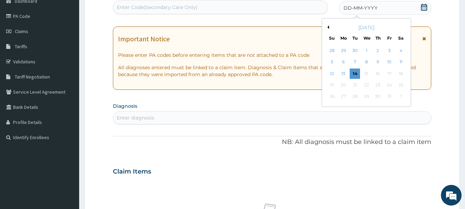
click at [328, 27] on button "Previous Month" at bounding box center [326, 26] width 3 height 3
click at [388, 48] on div "5" at bounding box center [389, 50] width 10 height 10
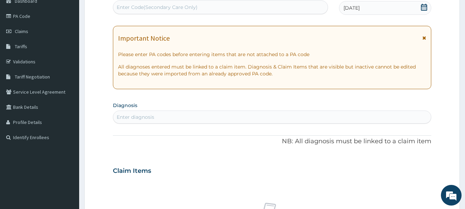
scroll to position [143, 0]
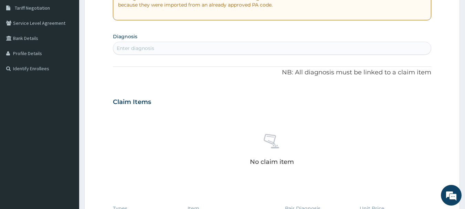
click at [187, 45] on div "Enter diagnosis" at bounding box center [272, 48] width 318 height 11
type input "upper respiratory"
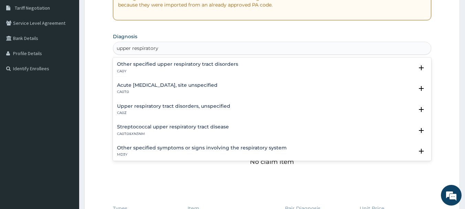
click at [173, 63] on h4 "Other specified upper respiratory tract disorders" at bounding box center [177, 64] width 121 height 5
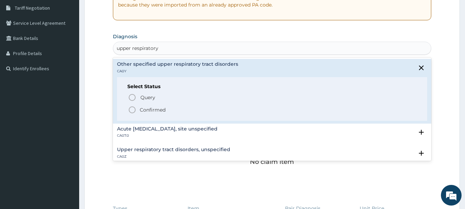
click at [132, 109] on icon "status option filled" at bounding box center [132, 110] width 8 height 8
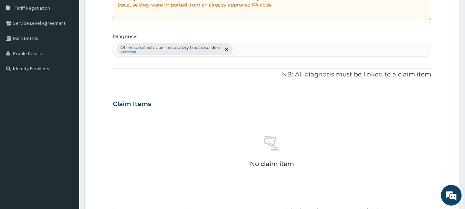
scroll to position [280, 0]
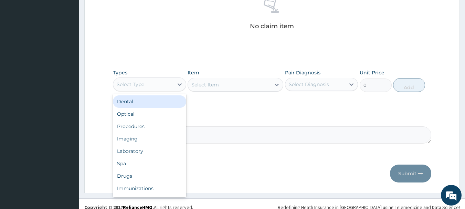
click at [160, 87] on div "Select Type" at bounding box center [143, 84] width 60 height 11
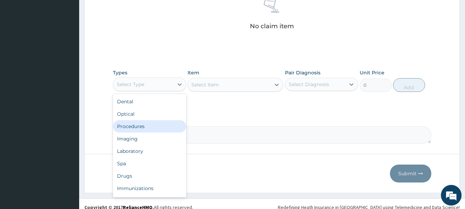
click at [158, 129] on div "Procedures" at bounding box center [149, 126] width 73 height 12
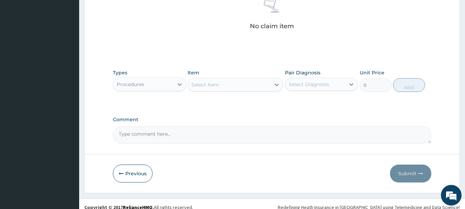
click at [224, 87] on div "Select Item" at bounding box center [229, 84] width 83 height 11
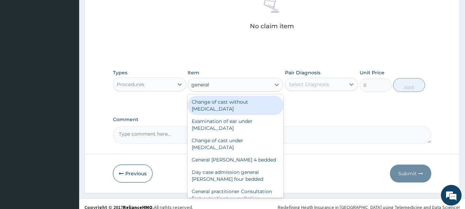
type input "general p"
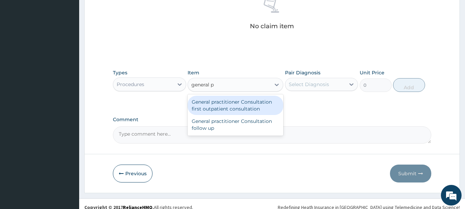
click at [237, 105] on div "General practitioner Consultation first outpatient consultation" at bounding box center [235, 105] width 96 height 19
type input "3000"
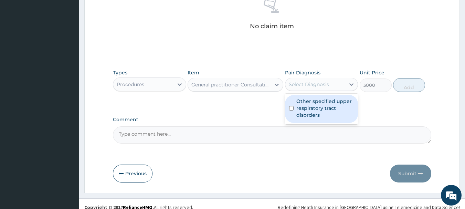
click at [318, 83] on div "Select Diagnosis" at bounding box center [309, 84] width 40 height 7
click at [319, 103] on label "Other specified upper respiratory tract disorders" at bounding box center [325, 108] width 58 height 21
checkbox input "true"
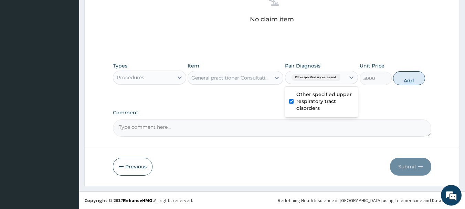
click at [407, 82] on button "Add" at bounding box center [409, 78] width 32 height 14
type input "0"
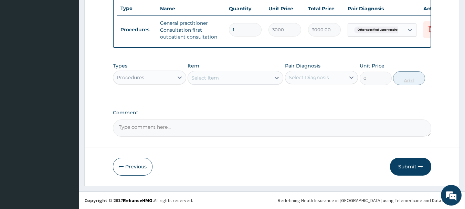
scroll to position [264, 0]
click at [166, 81] on div "Procedures" at bounding box center [143, 77] width 60 height 11
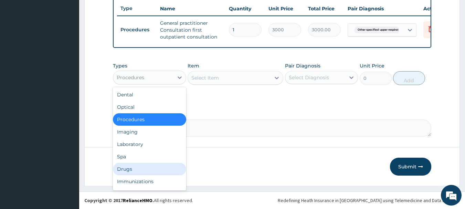
click at [139, 166] on div "Drugs" at bounding box center [149, 169] width 73 height 12
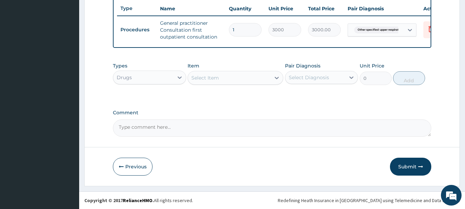
click at [228, 81] on div "Select Item" at bounding box center [229, 77] width 83 height 11
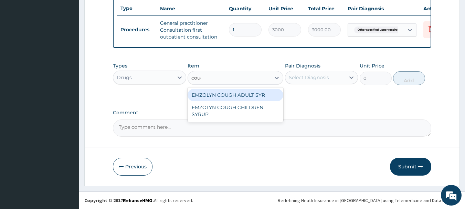
type input "cough"
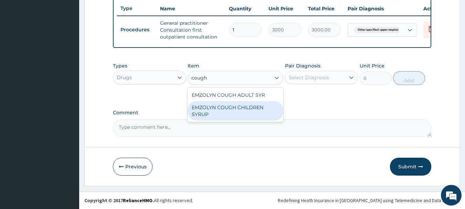
click at [266, 114] on div "EMZOLYN COUGH CHILDREN SYRUP" at bounding box center [235, 110] width 96 height 19
type input "900"
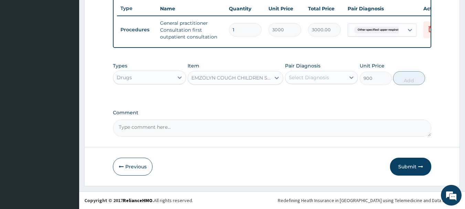
click at [315, 80] on div "Select Diagnosis" at bounding box center [309, 77] width 40 height 7
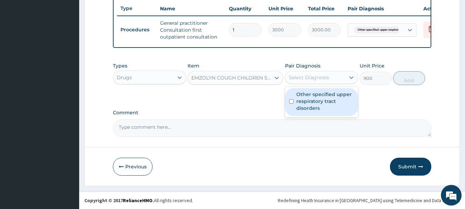
click at [315, 94] on label "Other specified upper respiratory tract disorders" at bounding box center [325, 101] width 58 height 21
checkbox input "true"
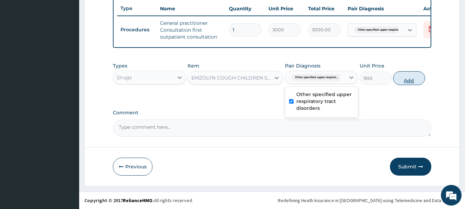
click at [405, 84] on button "Add" at bounding box center [409, 78] width 32 height 14
type input "0"
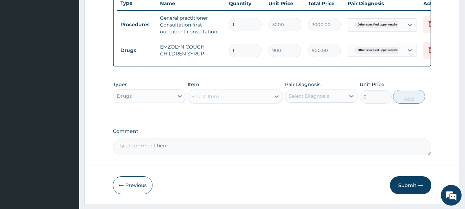
click at [239, 102] on div "Select Item" at bounding box center [229, 96] width 83 height 11
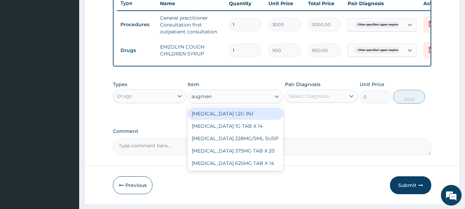
type input "augment"
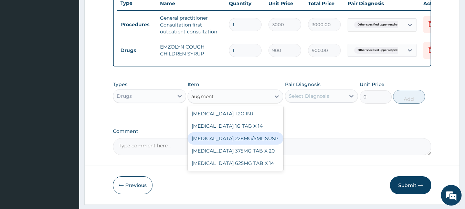
click at [242, 143] on div "[MEDICAL_DATA] 228MG/5ML SUSP" at bounding box center [235, 138] width 96 height 12
type input "3427.2"
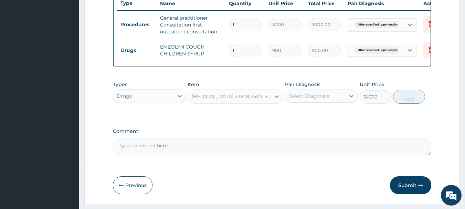
click at [288, 101] on div "Select Diagnosis" at bounding box center [315, 95] width 60 height 11
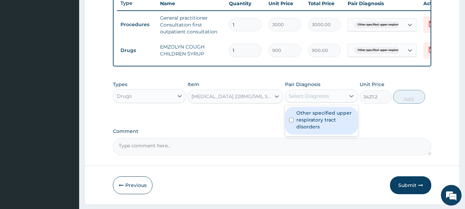
drag, startPoint x: 304, startPoint y: 123, endPoint x: 315, endPoint y: 120, distance: 11.0
click at [305, 123] on label "Other specified upper respiratory tract disorders" at bounding box center [325, 119] width 58 height 21
checkbox input "true"
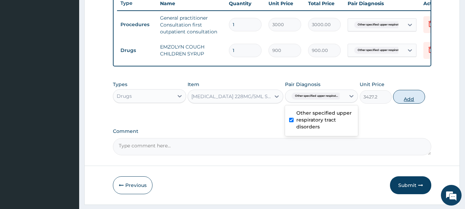
click at [409, 104] on button "Add" at bounding box center [409, 97] width 32 height 14
type input "0"
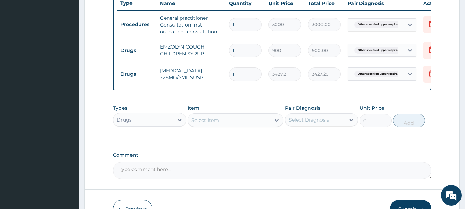
click at [241, 124] on div "Select Item" at bounding box center [229, 120] width 83 height 11
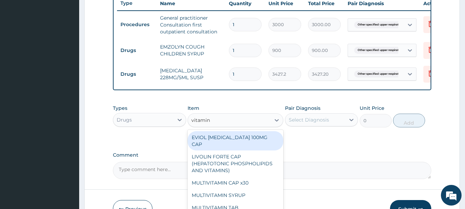
type input "vitamin c"
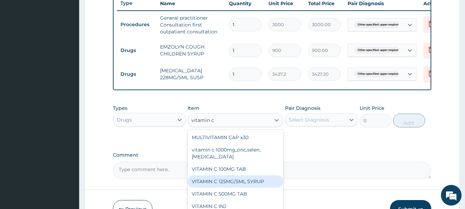
click at [256, 187] on div "VITAMIN C 125MG/5ML SYRUP" at bounding box center [235, 181] width 96 height 12
type input "900"
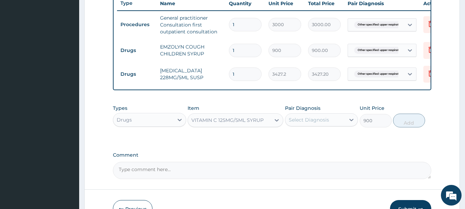
click at [302, 127] on div "Pair Diagnosis Select Diagnosis" at bounding box center [321, 116] width 73 height 23
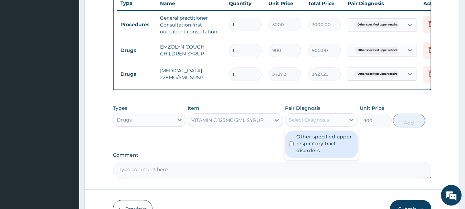
click at [308, 123] on div "Select Diagnosis" at bounding box center [309, 119] width 40 height 7
click at [309, 143] on label "Other specified upper respiratory tract disorders" at bounding box center [325, 143] width 58 height 21
checkbox input "true"
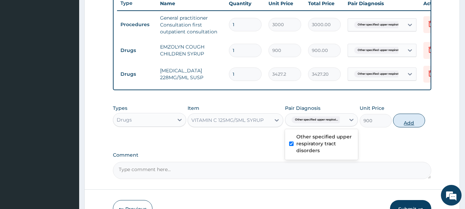
click at [406, 127] on button "Add" at bounding box center [409, 121] width 32 height 14
type input "0"
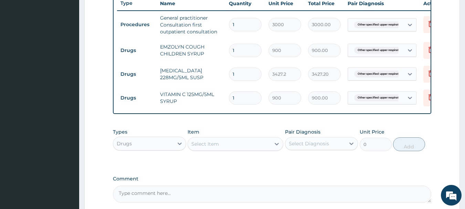
scroll to position [335, 0]
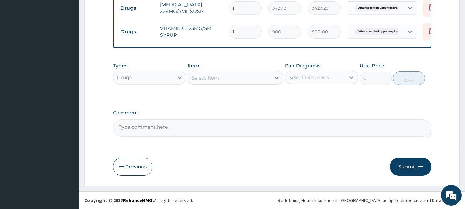
click at [401, 167] on button "Submit" at bounding box center [410, 167] width 41 height 18
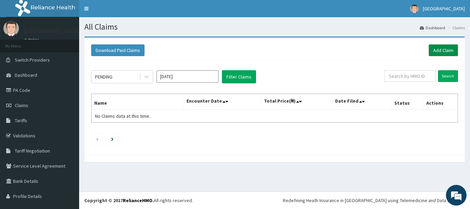
click at [433, 53] on link "Add Claim" at bounding box center [443, 50] width 29 height 12
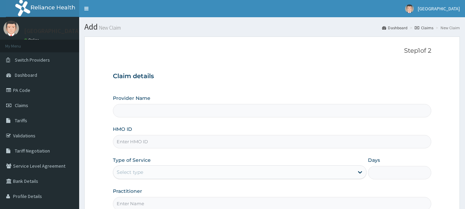
click at [166, 142] on input "HMO ID" at bounding box center [272, 141] width 319 height 13
paste input "Svd/10087/a"
type input "Svd/10087/a"
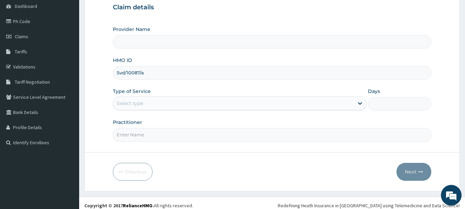
type input "[GEOGRAPHIC_DATA]"
type input "Svd/10087/a"
click at [170, 102] on div "Select type" at bounding box center [233, 103] width 240 height 11
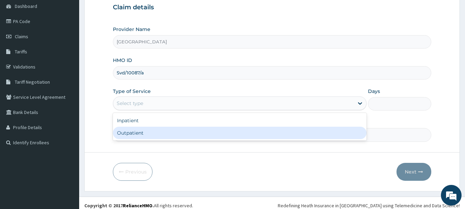
click at [164, 131] on div "Outpatient" at bounding box center [240, 133] width 254 height 12
type input "1"
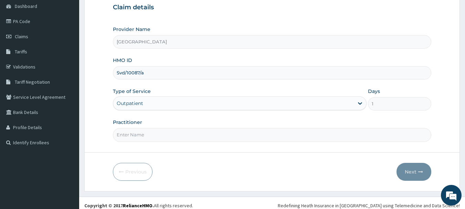
click at [164, 134] on input "Practitioner" at bounding box center [272, 134] width 319 height 13
type input "Dr.Akinwusi"
click at [179, 105] on div "Outpatient" at bounding box center [233, 103] width 240 height 11
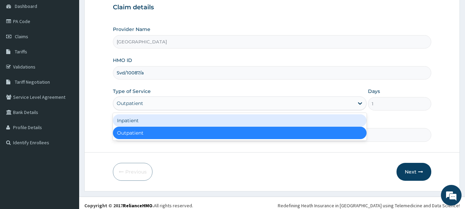
click at [176, 122] on div "Inpatient" at bounding box center [240, 120] width 254 height 12
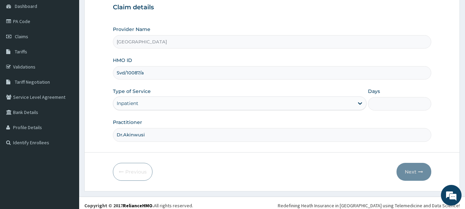
click at [401, 98] on input "Days" at bounding box center [399, 103] width 63 height 13
type input "2"
click at [406, 173] on button "Next" at bounding box center [413, 172] width 35 height 18
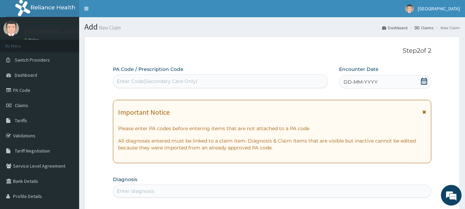
click at [232, 84] on div "Enter Code(Secondary Care Only)" at bounding box center [220, 81] width 215 height 11
paste input "PA/ED4C24"
type input "PA/ED4C24"
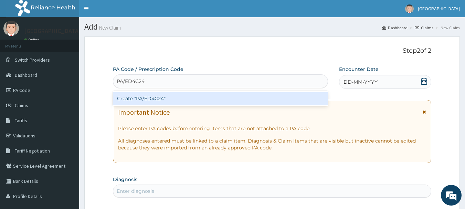
click at [236, 96] on div "Create "PA/ED4C24"" at bounding box center [220, 98] width 215 height 12
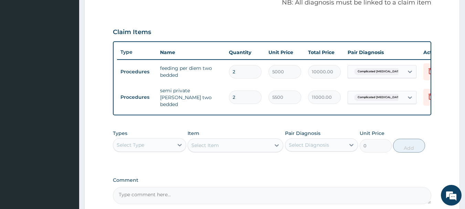
scroll to position [283, 0]
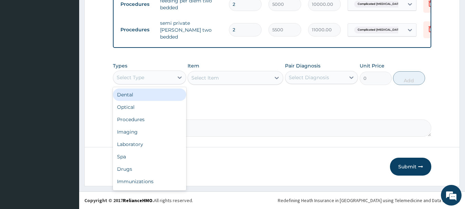
click at [153, 82] on div "Select Type" at bounding box center [143, 77] width 60 height 11
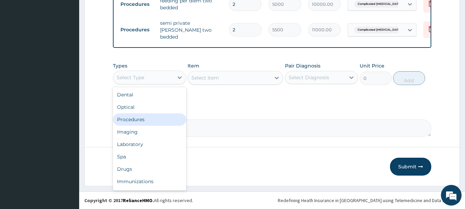
click at [152, 119] on div "Procedures" at bounding box center [149, 119] width 73 height 12
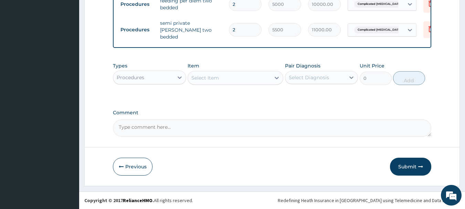
click at [237, 77] on div "Select Item" at bounding box center [229, 77] width 83 height 11
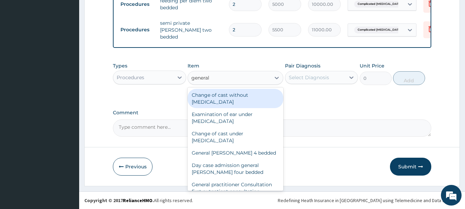
type input "general p"
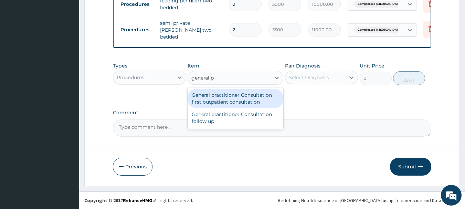
click at [242, 94] on div "General practitioner Consultation first outpatient consultation" at bounding box center [235, 98] width 96 height 19
type input "3000"
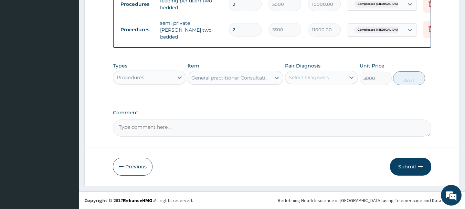
drag, startPoint x: 307, startPoint y: 76, endPoint x: 311, endPoint y: 84, distance: 8.6
click at [308, 76] on div "Select Diagnosis" at bounding box center [309, 77] width 40 height 7
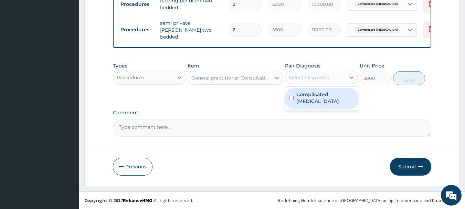
click at [312, 92] on label "Complicated [MEDICAL_DATA]" at bounding box center [325, 98] width 58 height 14
checkbox input "true"
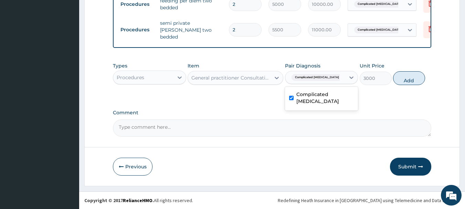
click at [397, 81] on button "Add" at bounding box center [409, 78] width 32 height 14
type input "0"
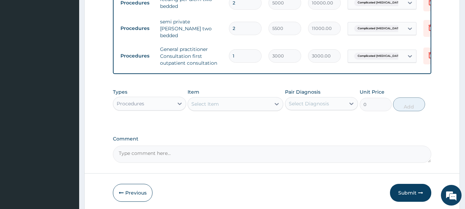
scroll to position [311, 0]
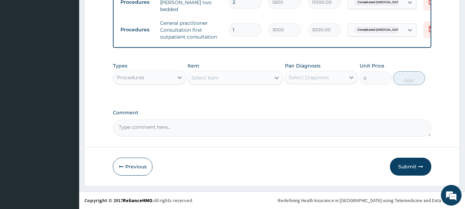
click at [171, 77] on div "Procedures" at bounding box center [143, 77] width 60 height 11
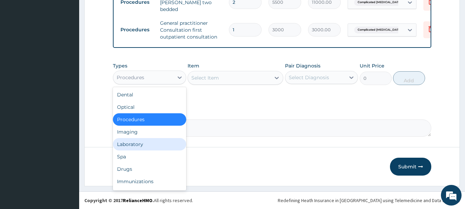
click at [149, 144] on div "Laboratory" at bounding box center [149, 144] width 73 height 12
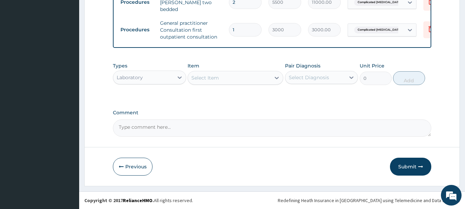
click at [223, 78] on div "Select Item" at bounding box center [229, 77] width 83 height 11
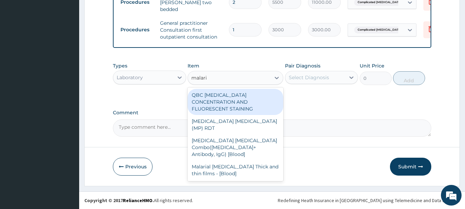
type input "malaria"
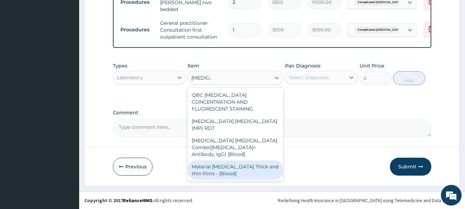
click at [238, 160] on div "Malarial Parasite Thick and thin films - [Blood]" at bounding box center [235, 169] width 96 height 19
type input "1500"
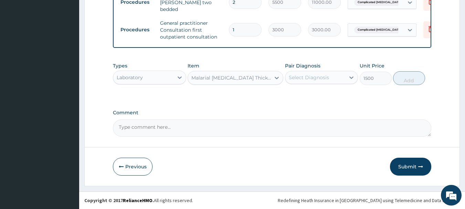
click at [309, 78] on div "Select Diagnosis" at bounding box center [309, 77] width 40 height 7
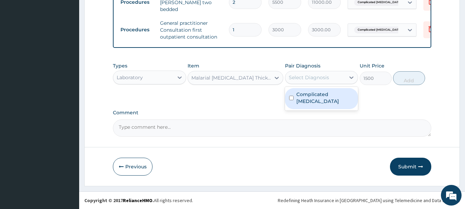
click at [315, 98] on div "Complicated malaria" at bounding box center [321, 98] width 73 height 21
checkbox input "true"
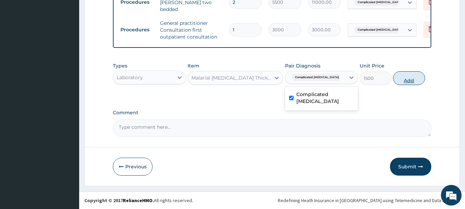
click at [400, 82] on button "Add" at bounding box center [409, 78] width 32 height 14
type input "0"
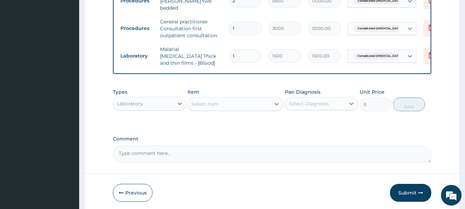
click at [228, 105] on div "Select Item" at bounding box center [229, 103] width 83 height 11
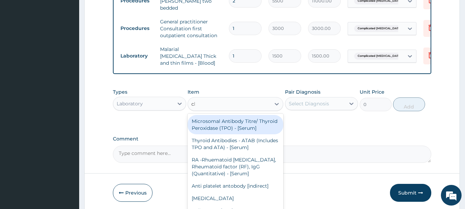
type input "cbc"
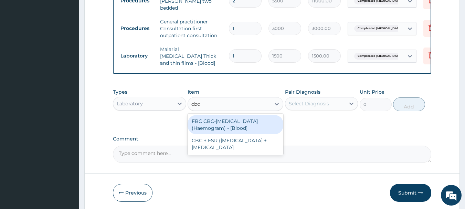
click at [249, 117] on div "FBC CBC-Complete Blood Count (Haemogram) - [Blood]" at bounding box center [235, 124] width 96 height 19
type input "3000"
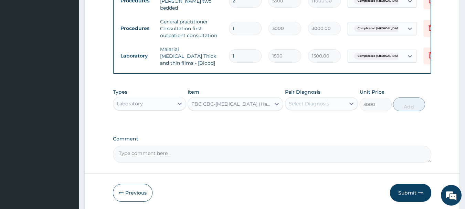
click at [302, 105] on div "Select Diagnosis" at bounding box center [315, 103] width 60 height 11
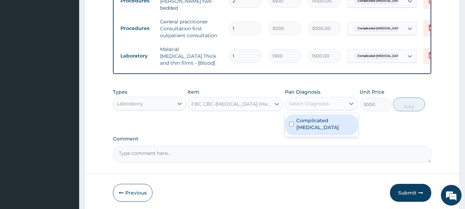
click at [306, 120] on label "Complicated malaria" at bounding box center [325, 124] width 58 height 14
checkbox input "true"
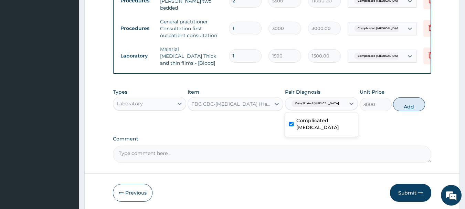
click at [403, 101] on button "Add" at bounding box center [409, 104] width 32 height 14
type input "0"
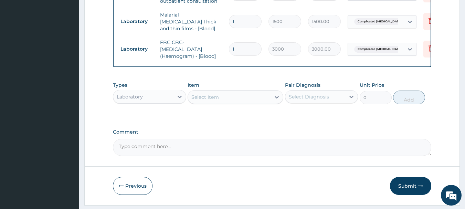
scroll to position [362, 0]
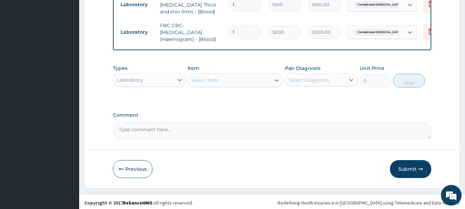
click at [162, 79] on div "Laboratory" at bounding box center [143, 79] width 60 height 11
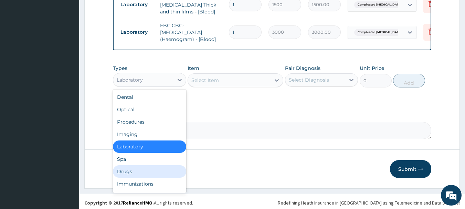
click at [142, 166] on div "Drugs" at bounding box center [149, 171] width 73 height 12
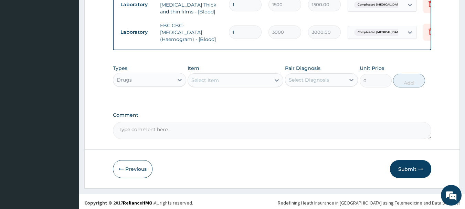
click at [236, 76] on div "Select Item" at bounding box center [229, 80] width 83 height 11
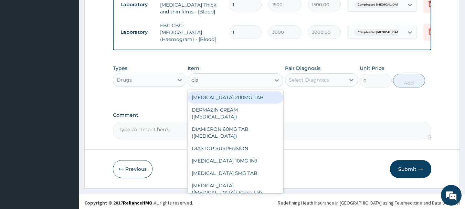
type input "diaz"
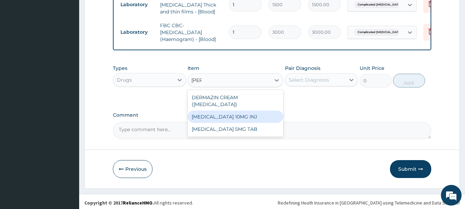
click at [247, 113] on div "[MEDICAL_DATA] 10MG INJ" at bounding box center [235, 116] width 96 height 12
type input "1050"
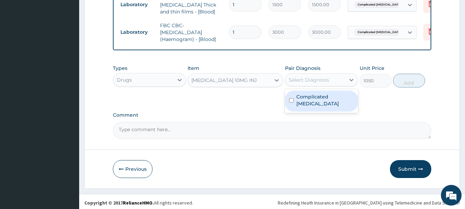
drag, startPoint x: 332, startPoint y: 77, endPoint x: 331, endPoint y: 81, distance: 4.2
click at [332, 77] on div "Select Diagnosis" at bounding box center [315, 79] width 60 height 11
click at [327, 93] on label "Complicated malaria" at bounding box center [325, 100] width 58 height 14
checkbox input "true"
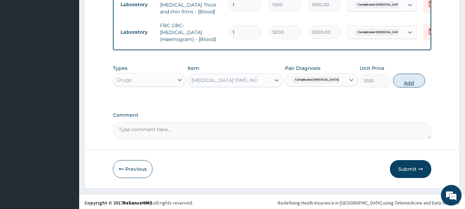
click at [408, 82] on button "Add" at bounding box center [409, 81] width 32 height 14
type input "0"
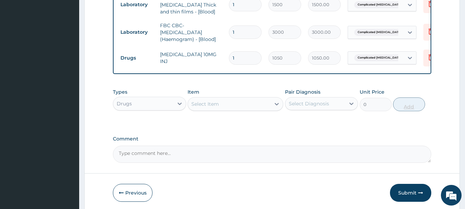
type input "0.00"
type input "3"
type input "3150.00"
type input "3"
click at [259, 100] on div "Select Item" at bounding box center [229, 103] width 83 height 11
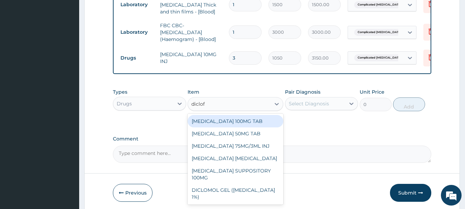
type input "diclofe"
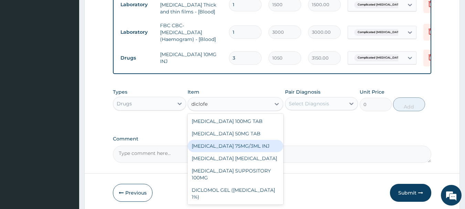
click at [259, 144] on div "[MEDICAL_DATA] 75MG/3ML INJ" at bounding box center [235, 146] width 96 height 12
type input "700"
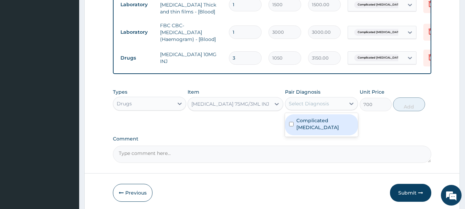
drag, startPoint x: 320, startPoint y: 98, endPoint x: 325, endPoint y: 112, distance: 14.4
click at [321, 100] on div "Select Diagnosis" at bounding box center [309, 103] width 40 height 7
click at [326, 119] on label "Complicated malaria" at bounding box center [325, 124] width 58 height 14
checkbox input "true"
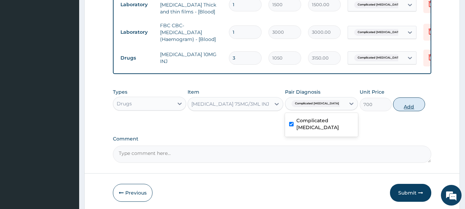
click at [401, 103] on button "Add" at bounding box center [409, 104] width 32 height 14
type input "0"
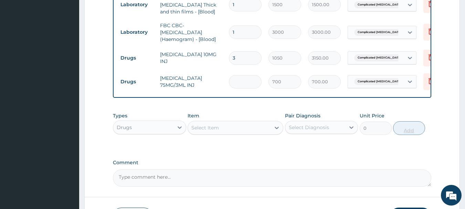
type input "0.00"
type input "2"
type input "1400.00"
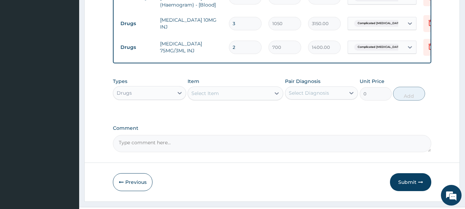
scroll to position [410, 0]
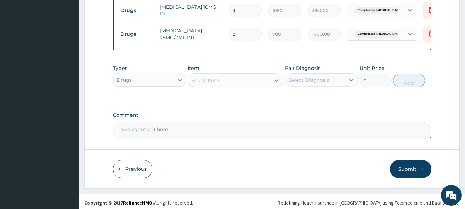
type input "2"
click at [207, 77] on div "Select Item" at bounding box center [205, 80] width 28 height 7
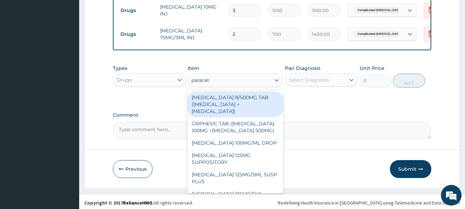
type input "paraceta"
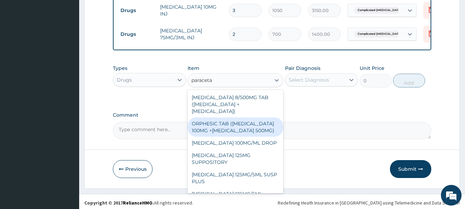
scroll to position [85, 0]
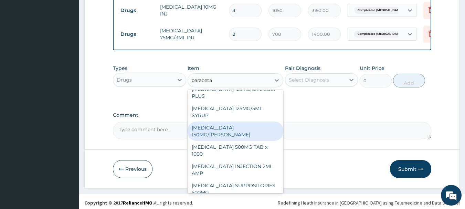
click at [252, 123] on div "[MEDICAL_DATA] 150MG/[PERSON_NAME]" at bounding box center [235, 130] width 96 height 19
type input "900"
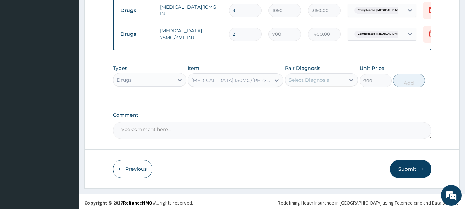
click at [309, 81] on div "Select Diagnosis" at bounding box center [315, 79] width 60 height 11
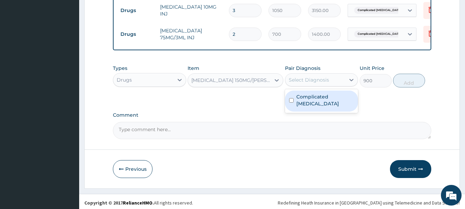
click at [315, 96] on label "Complicated malaria" at bounding box center [325, 100] width 58 height 14
checkbox input "true"
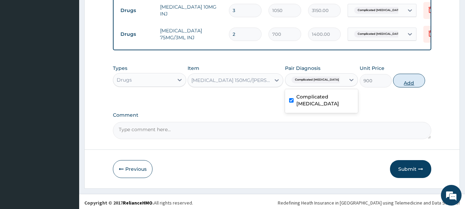
click at [403, 81] on button "Add" at bounding box center [409, 81] width 32 height 14
type input "0"
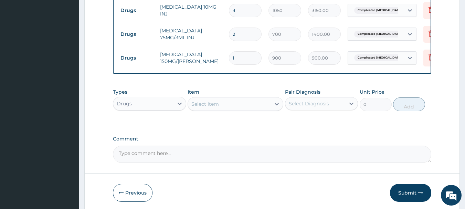
type input "0.00"
type input "8"
type input "7200.00"
type input "8"
click at [220, 100] on div "Select Item" at bounding box center [229, 103] width 83 height 11
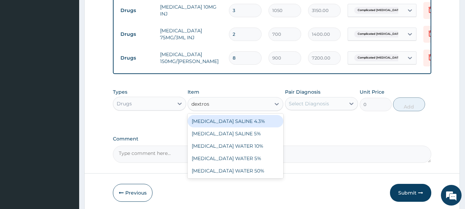
type input "dextrose"
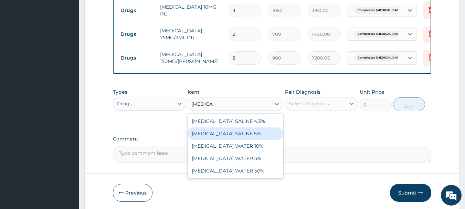
click at [232, 131] on div "DEXTROSE SALINE 5%" at bounding box center [235, 133] width 96 height 12
type input "1400"
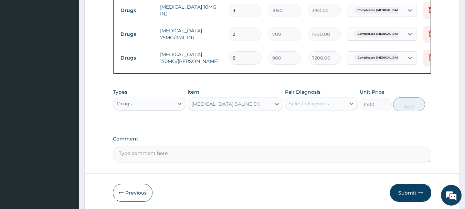
click at [326, 104] on div "Select Diagnosis" at bounding box center [309, 103] width 40 height 7
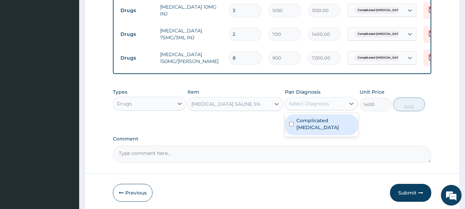
click at [326, 120] on label "Complicated malaria" at bounding box center [325, 124] width 58 height 14
checkbox input "true"
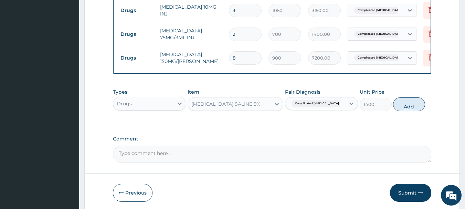
click at [404, 104] on button "Add" at bounding box center [409, 104] width 32 height 14
type input "0"
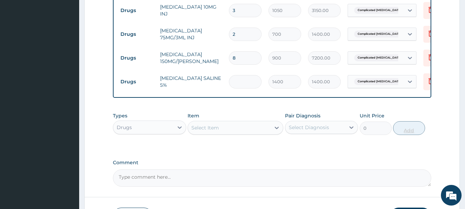
type input "0.00"
type input "5"
type input "7000.00"
type input "5"
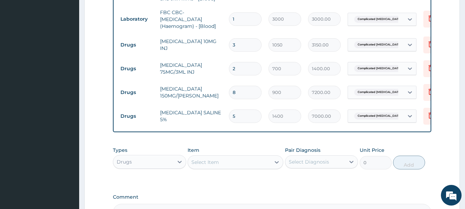
scroll to position [444, 0]
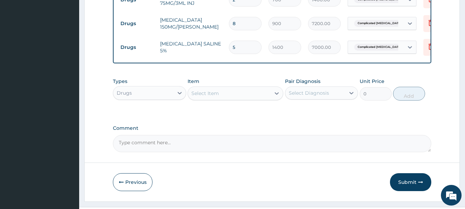
click at [215, 90] on div "Select Item" at bounding box center [205, 93] width 28 height 7
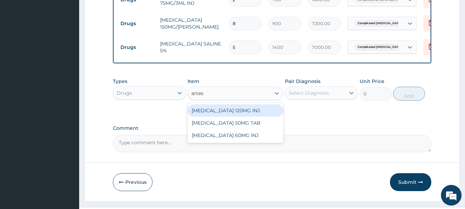
type input "artesu"
click at [229, 109] on div "[MEDICAL_DATA] 120MG INJ" at bounding box center [235, 110] width 96 height 12
type input "1750"
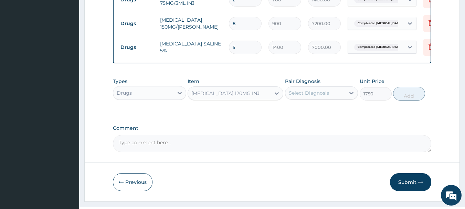
click at [322, 93] on div "Select Diagnosis" at bounding box center [309, 92] width 40 height 7
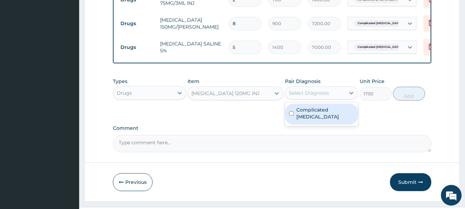
click at [321, 109] on label "Complicated malaria" at bounding box center [325, 113] width 58 height 14
checkbox input "true"
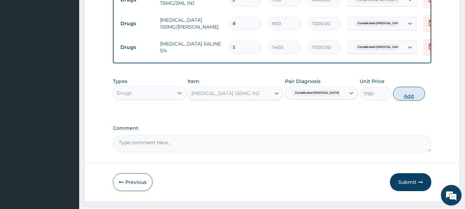
click at [400, 92] on button "Add" at bounding box center [409, 94] width 32 height 14
type input "0"
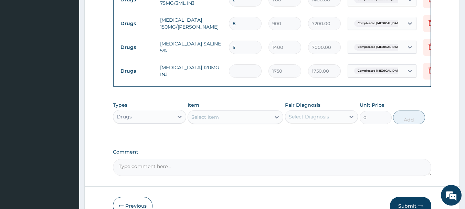
type input "0.00"
type input "3"
type input "5250.00"
type input "3"
click at [220, 114] on div "Select Item" at bounding box center [229, 116] width 83 height 11
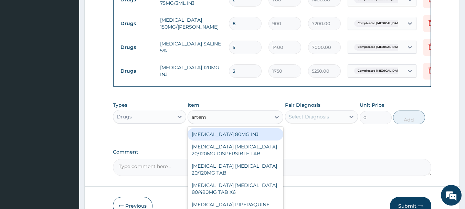
type input "arteme"
click at [251, 130] on div "[MEDICAL_DATA] 80MG INJ" at bounding box center [235, 134] width 96 height 12
type input "1400"
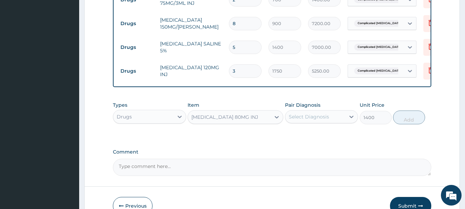
click at [251, 119] on div "[MEDICAL_DATA] 80MG INJ" at bounding box center [229, 116] width 83 height 11
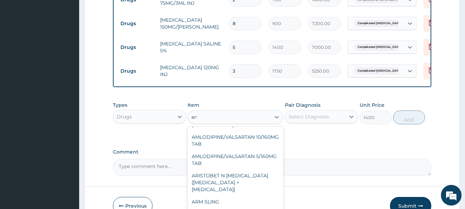
scroll to position [0, 0]
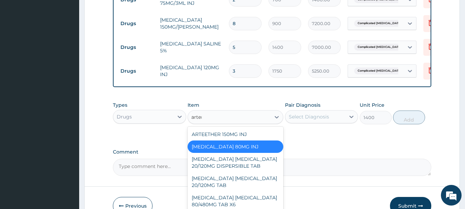
type input "arteme"
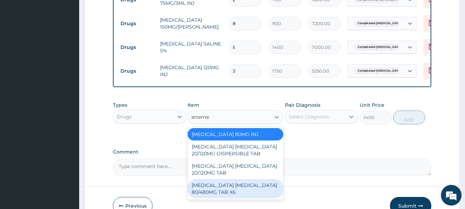
click at [255, 184] on div "[MEDICAL_DATA] [MEDICAL_DATA] 80/480MG TAB X6" at bounding box center [235, 188] width 96 height 19
type input "520"
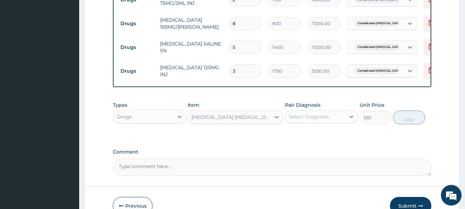
click at [328, 114] on div "Select Diagnosis" at bounding box center [309, 116] width 40 height 7
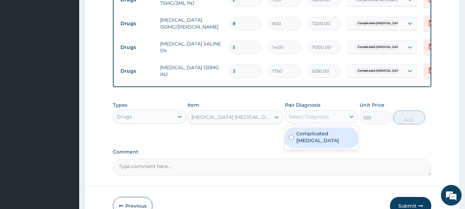
click at [327, 132] on label "Complicated malaria" at bounding box center [325, 137] width 58 height 14
checkbox input "true"
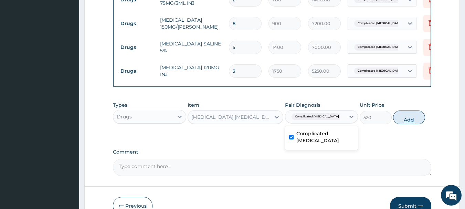
click at [413, 116] on button "Add" at bounding box center [409, 117] width 32 height 14
type input "0"
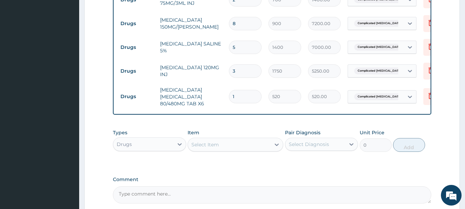
click at [233, 139] on div "Select Item" at bounding box center [229, 144] width 83 height 11
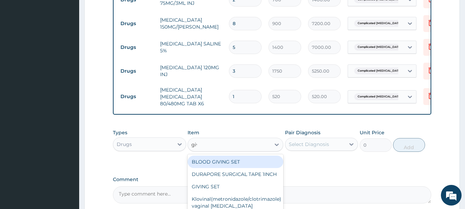
type input "givi"
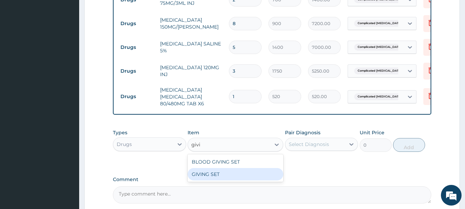
click at [250, 173] on div "GIVING SET" at bounding box center [235, 174] width 96 height 12
type input "525"
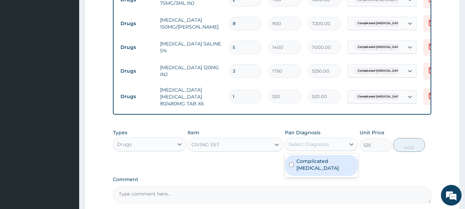
click at [302, 139] on div "Select Diagnosis" at bounding box center [315, 144] width 60 height 11
click at [345, 158] on label "Complicated malaria" at bounding box center [325, 165] width 58 height 14
checkbox input "true"
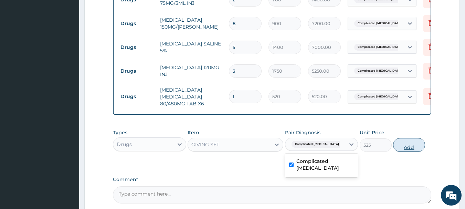
click at [408, 146] on button "Add" at bounding box center [409, 145] width 32 height 14
type input "0"
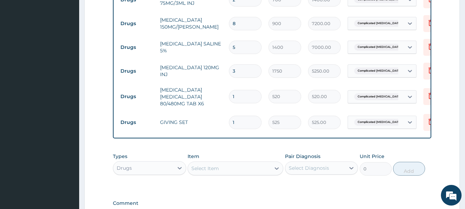
scroll to position [532, 0]
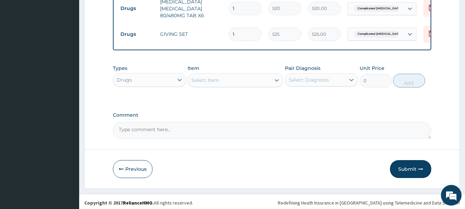
click at [239, 76] on div "Select Item" at bounding box center [229, 80] width 83 height 11
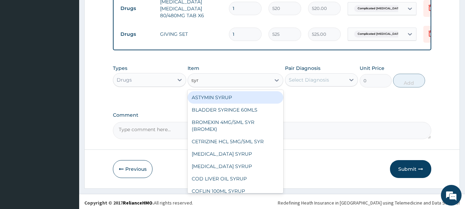
type input "syri"
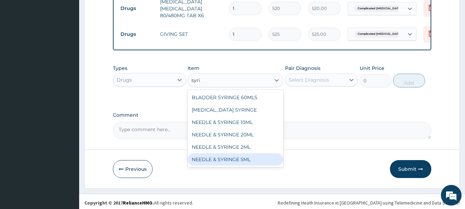
click at [247, 157] on div "NEEDLE & SYRINGE 5ML" at bounding box center [235, 159] width 96 height 12
type input "100"
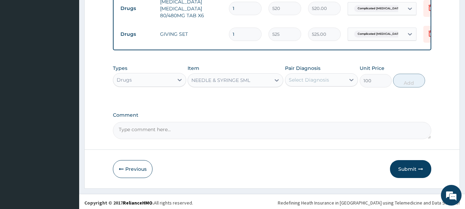
click at [306, 80] on div "Select Diagnosis" at bounding box center [309, 79] width 40 height 7
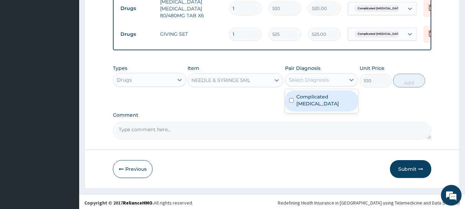
click at [313, 93] on label "Complicated malaria" at bounding box center [325, 100] width 58 height 14
checkbox input "true"
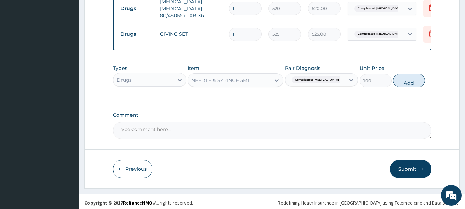
click at [421, 80] on button "Add" at bounding box center [409, 81] width 32 height 14
type input "0"
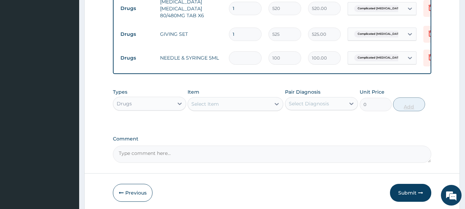
type input "0.00"
type input "5"
type input "500.00"
type input "5"
click at [224, 105] on div "Select Item" at bounding box center [229, 103] width 83 height 11
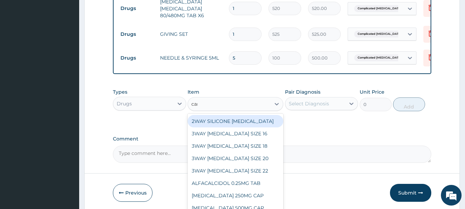
type input "cann"
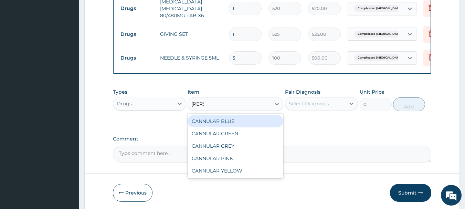
click at [233, 116] on div "CANNULAR BLUE" at bounding box center [235, 121] width 96 height 12
type input "525"
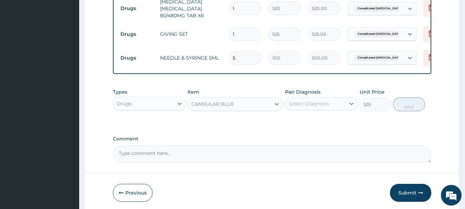
click at [330, 101] on div "Select Diagnosis" at bounding box center [315, 103] width 60 height 11
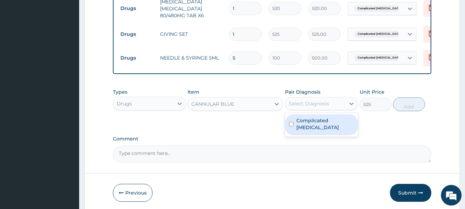
click at [327, 117] on label "Complicated malaria" at bounding box center [325, 124] width 58 height 14
checkbox input "true"
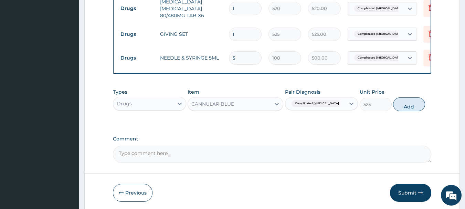
click at [405, 105] on button "Add" at bounding box center [409, 104] width 32 height 14
type input "0"
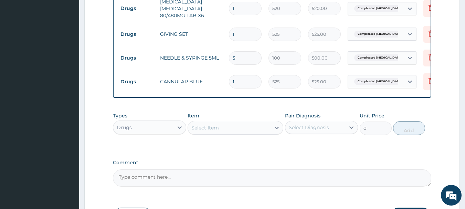
click at [235, 127] on div "Select Item" at bounding box center [229, 127] width 83 height 11
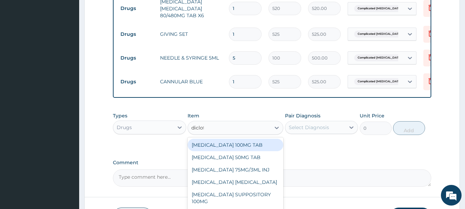
type input "diclofe"
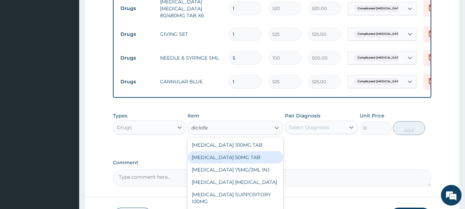
click at [250, 157] on div "[MEDICAL_DATA] 50MG TAB" at bounding box center [235, 157] width 96 height 12
type input "52.5"
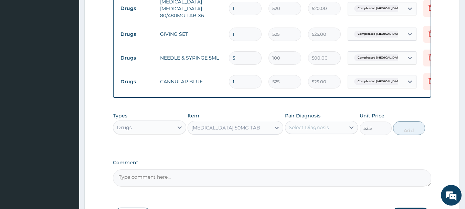
click at [316, 127] on div "Select Diagnosis" at bounding box center [309, 127] width 40 height 7
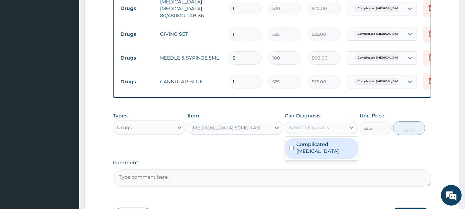
click at [320, 145] on label "Complicated malaria" at bounding box center [325, 148] width 58 height 14
checkbox input "true"
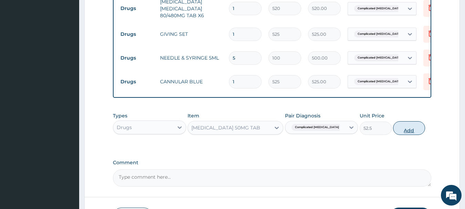
click at [403, 131] on button "Add" at bounding box center [409, 128] width 32 height 14
type input "0"
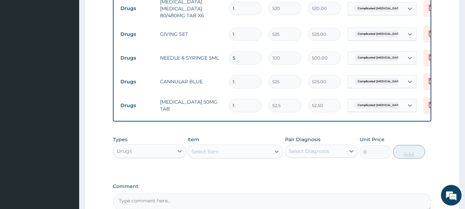
type input "10"
type input "525.00"
type input "10"
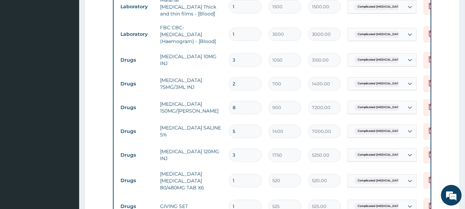
scroll to position [154, 0]
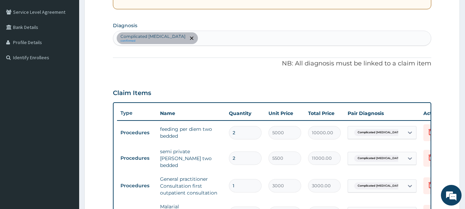
click at [230, 40] on div "Complicated malaria confirmed" at bounding box center [272, 38] width 318 height 14
type input "insomnia"
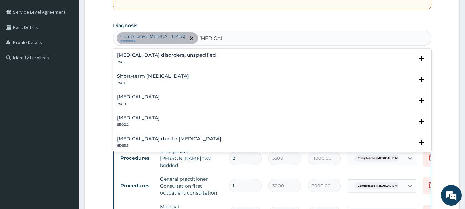
click at [149, 74] on h4 "Short-term insomnia" at bounding box center [153, 76] width 72 height 5
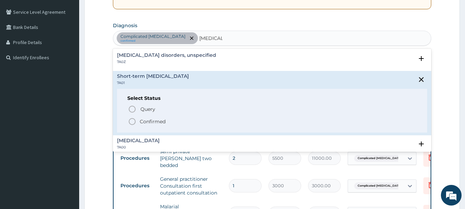
click at [135, 118] on icon "status option filled" at bounding box center [132, 121] width 8 height 8
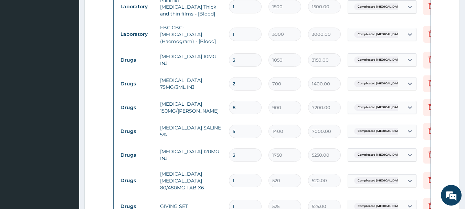
scroll to position [567, 0]
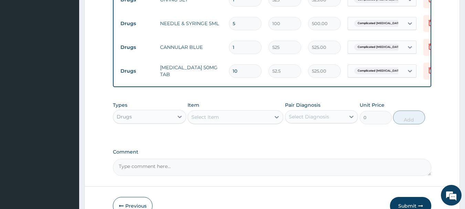
click at [238, 115] on div "Select Item" at bounding box center [229, 116] width 83 height 11
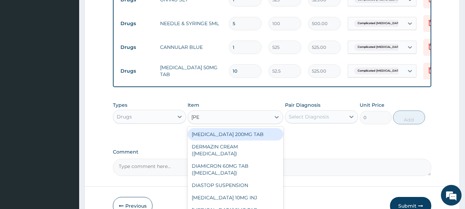
type input "diaze"
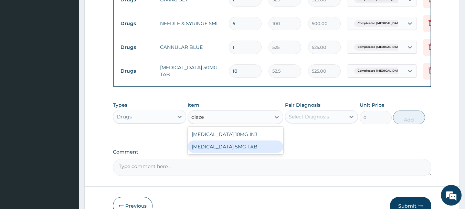
click at [252, 144] on div "[MEDICAL_DATA] 5MG TAB" at bounding box center [235, 146] width 96 height 12
type input "52.5"
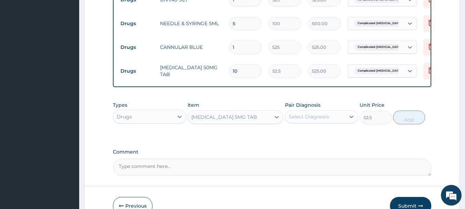
click at [300, 114] on div "Select Diagnosis" at bounding box center [309, 116] width 40 height 7
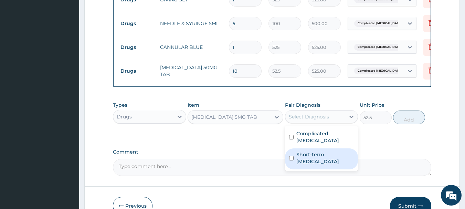
click at [306, 151] on label "Short-term insomnia" at bounding box center [325, 158] width 58 height 14
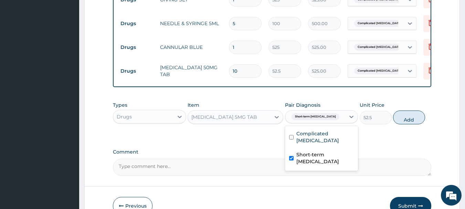
checkbox input "true"
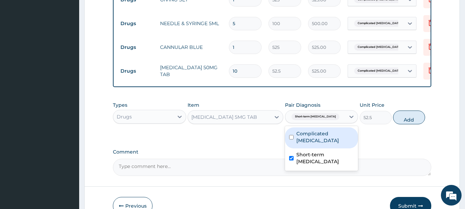
click at [397, 119] on button "Add" at bounding box center [409, 117] width 32 height 14
type input "0"
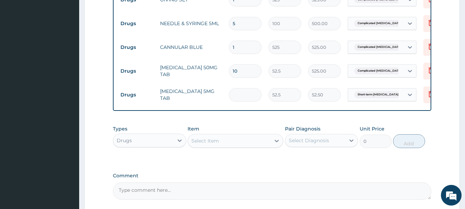
type input "0.00"
type input "6"
type input "315.00"
type input "6"
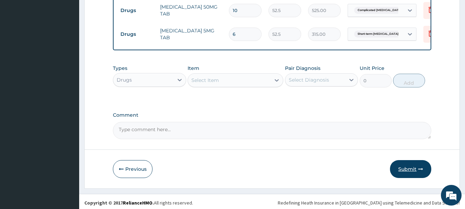
click at [401, 166] on button "Submit" at bounding box center [410, 169] width 41 height 18
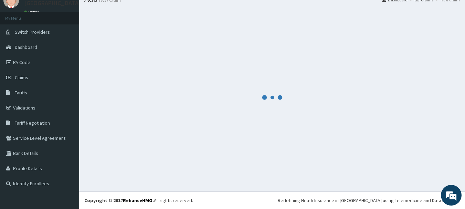
scroll to position [28, 0]
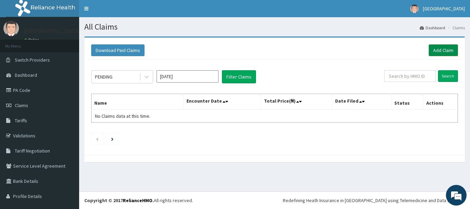
click at [448, 47] on link "Add Claim" at bounding box center [443, 50] width 29 height 12
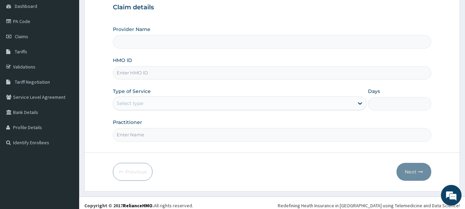
scroll to position [69, 0]
click at [166, 72] on input "HMO ID" at bounding box center [272, 72] width 319 height 13
paste input "Fps/10107/d"
type input "Fps/10107/d"
type input "[GEOGRAPHIC_DATA]"
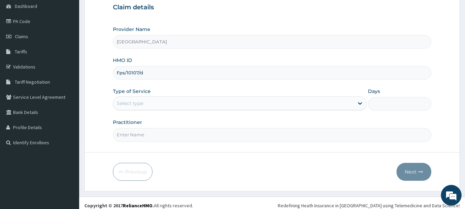
type input "Fps/10107/d"
click at [161, 101] on div "Select type" at bounding box center [233, 103] width 240 height 11
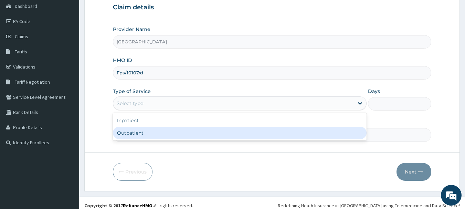
click at [156, 127] on div "Outpatient" at bounding box center [240, 133] width 254 height 12
type input "1"
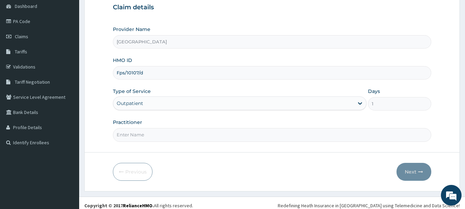
scroll to position [74, 0]
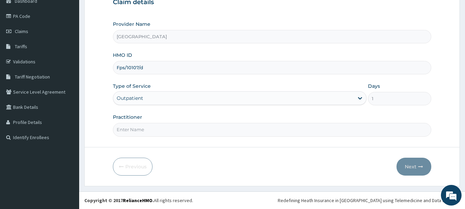
click at [157, 130] on input "Practitioner" at bounding box center [272, 129] width 319 height 13
type input "[PERSON_NAME]"
click at [407, 164] on button "Next" at bounding box center [413, 167] width 35 height 18
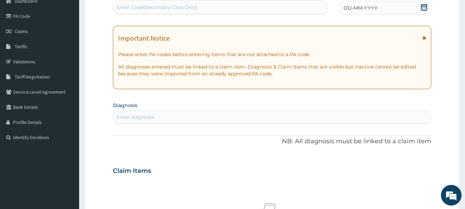
scroll to position [5, 0]
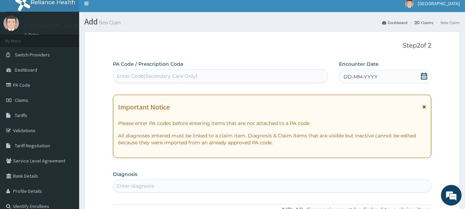
click at [421, 77] on icon at bounding box center [424, 76] width 6 height 7
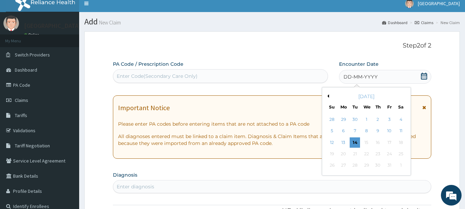
click at [328, 95] on button "Previous Month" at bounding box center [326, 95] width 3 height 3
click at [377, 119] on div "4" at bounding box center [378, 119] width 10 height 10
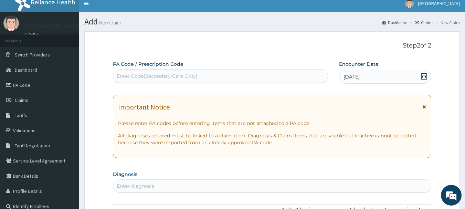
scroll to position [108, 0]
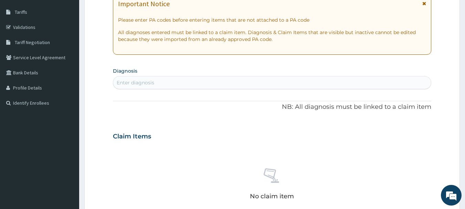
click at [193, 80] on div "Enter diagnosis" at bounding box center [272, 82] width 318 height 11
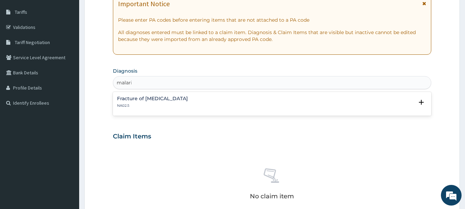
type input "[MEDICAL_DATA]"
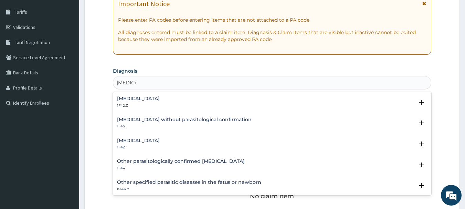
click at [160, 98] on h4 "[MEDICAL_DATA]" at bounding box center [138, 98] width 43 height 5
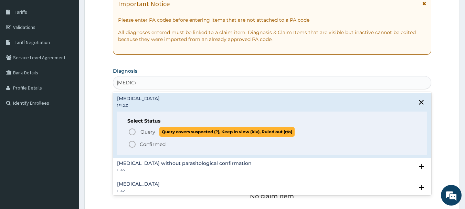
click at [132, 130] on icon "status option query" at bounding box center [132, 132] width 8 height 8
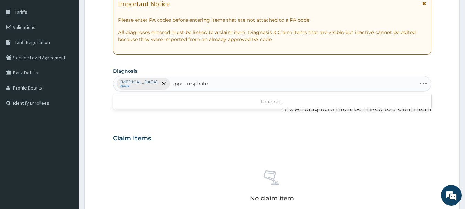
type input "upper respiratory"
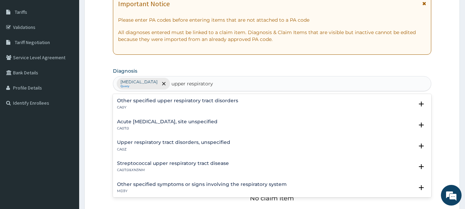
click at [171, 100] on h4 "Other specified upper respiratory tract disorders" at bounding box center [177, 100] width 121 height 5
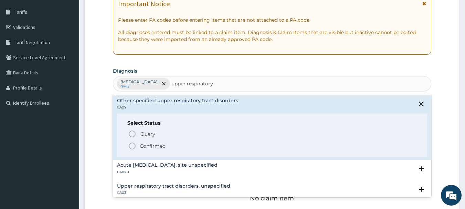
click at [132, 148] on icon "status option filled" at bounding box center [132, 146] width 8 height 8
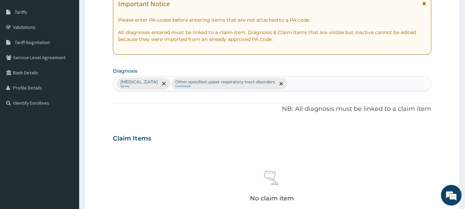
scroll to position [280, 0]
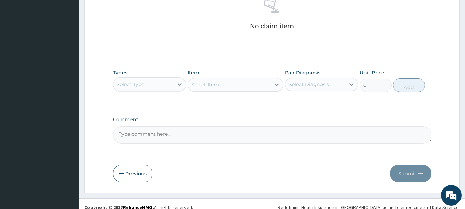
click at [164, 88] on div "Select Type" at bounding box center [143, 84] width 60 height 11
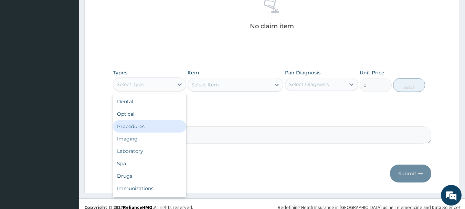
click at [164, 123] on div "Procedures" at bounding box center [149, 126] width 73 height 12
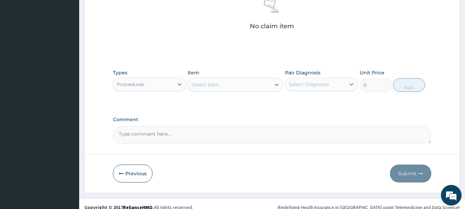
click at [226, 86] on div "Select Item" at bounding box center [229, 84] width 83 height 11
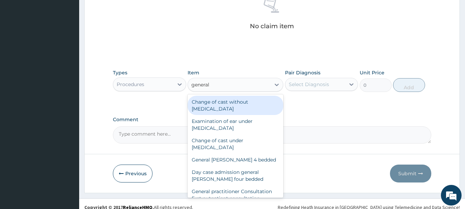
type input "general p"
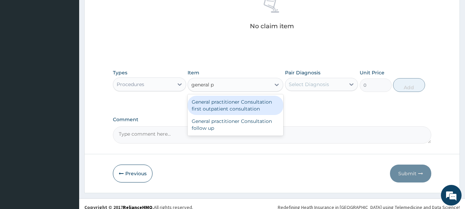
click at [243, 103] on div "General practitioner Consultation first outpatient consultation" at bounding box center [235, 105] width 96 height 19
type input "3000"
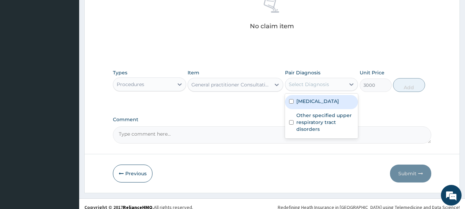
click at [307, 86] on div "Select Diagnosis" at bounding box center [309, 84] width 40 height 7
click at [323, 105] on label "Plasmodium malariae malaria without complication" at bounding box center [317, 101] width 43 height 7
checkbox input "true"
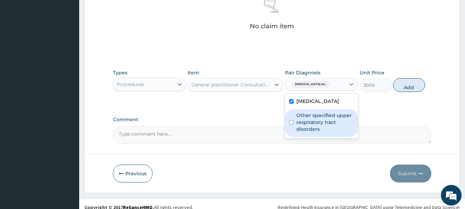
click at [329, 127] on label "Other specified upper respiratory tract disorders" at bounding box center [325, 122] width 58 height 21
checkbox input "true"
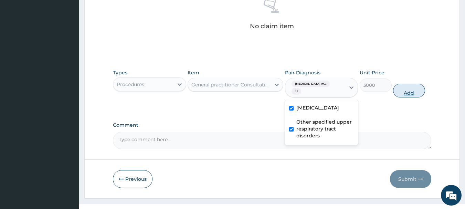
click at [404, 94] on button "Add" at bounding box center [409, 91] width 32 height 14
type input "0"
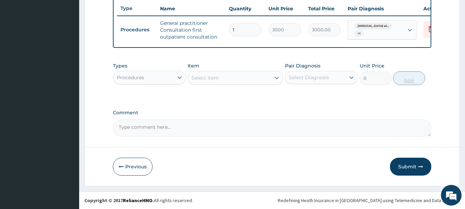
scroll to position [264, 0]
click at [173, 78] on div at bounding box center [179, 77] width 12 height 12
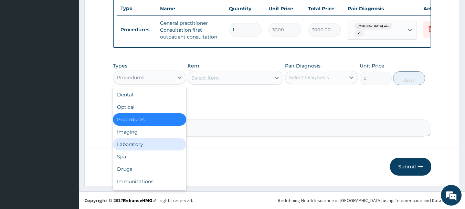
click at [157, 141] on div "Laboratory" at bounding box center [149, 144] width 73 height 12
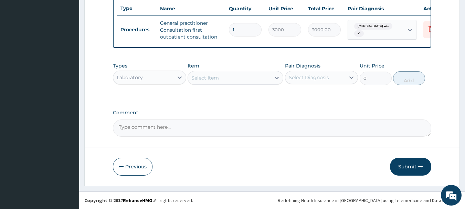
click at [233, 76] on div "Select Item" at bounding box center [229, 77] width 83 height 11
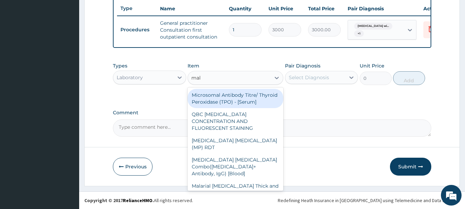
type input "mala"
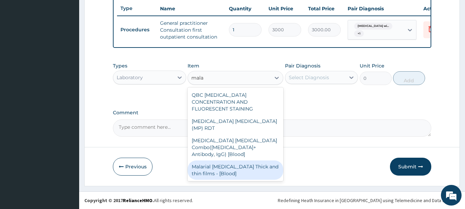
click at [241, 160] on div "Malarial Parasite Thick and thin films - [Blood]" at bounding box center [235, 169] width 96 height 19
type input "1500"
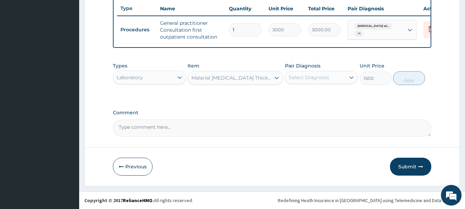
click at [296, 78] on div "Select Diagnosis" at bounding box center [309, 77] width 40 height 7
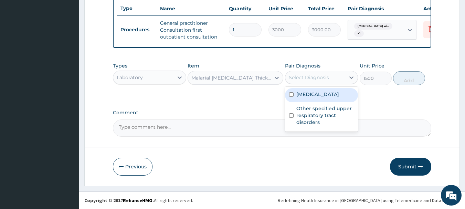
click at [310, 98] on label "[MEDICAL_DATA]" at bounding box center [317, 94] width 43 height 7
checkbox input "true"
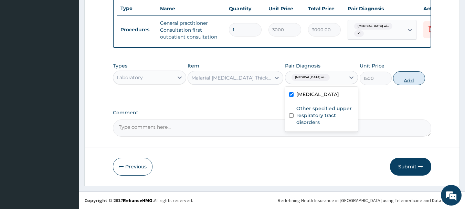
click at [410, 78] on button "Add" at bounding box center [409, 78] width 32 height 14
type input "0"
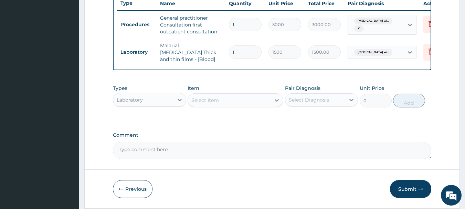
click at [221, 98] on div "Select Item" at bounding box center [229, 100] width 83 height 11
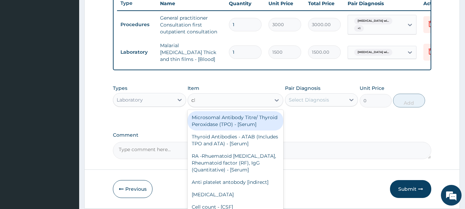
type input "cbc"
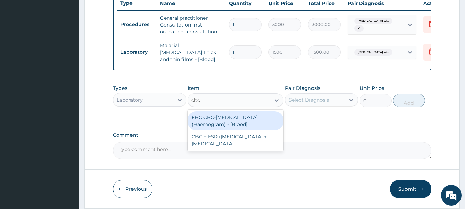
click at [231, 120] on div "FBC CBC-Complete Blood Count (Haemogram) - [Blood]" at bounding box center [235, 120] width 96 height 19
type input "3000"
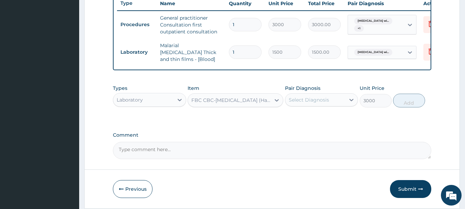
click at [309, 103] on div "Select Diagnosis" at bounding box center [309, 99] width 40 height 7
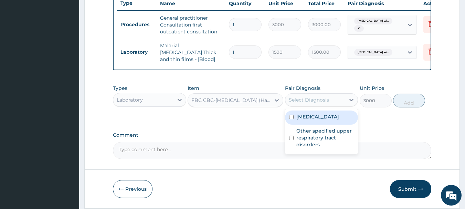
click at [311, 119] on label "[MEDICAL_DATA]" at bounding box center [317, 116] width 43 height 7
checkbox input "true"
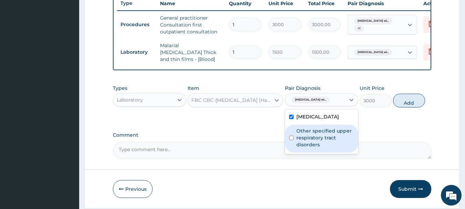
click at [321, 148] on label "Other specified upper respiratory tract disorders" at bounding box center [325, 137] width 58 height 21
checkbox input "true"
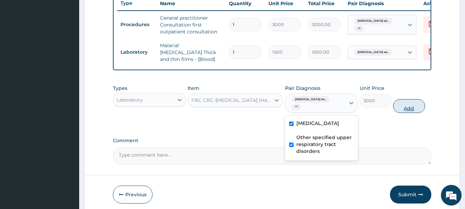
click at [399, 111] on button "Add" at bounding box center [409, 106] width 32 height 14
type input "0"
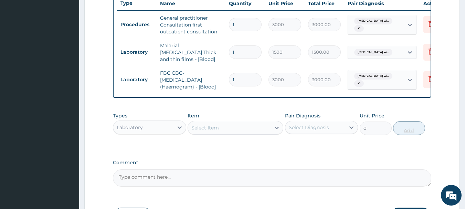
scroll to position [315, 0]
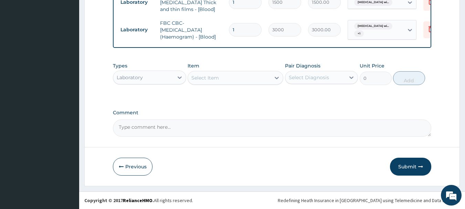
click at [151, 77] on div "Laboratory" at bounding box center [143, 77] width 60 height 11
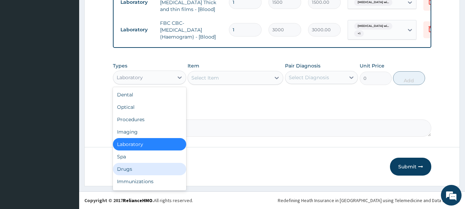
click at [140, 164] on div "Drugs" at bounding box center [149, 169] width 73 height 12
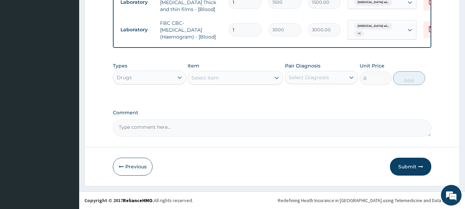
click at [210, 79] on div "Select Item" at bounding box center [205, 77] width 28 height 7
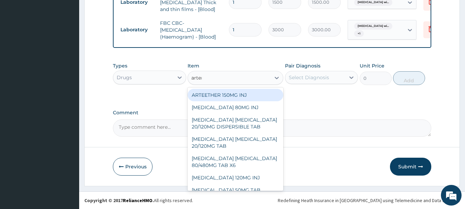
type input "arteme"
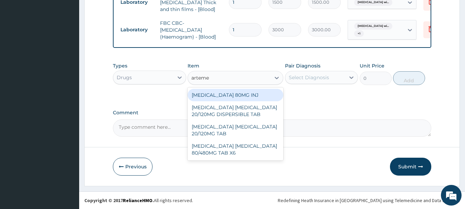
click at [219, 94] on div "[MEDICAL_DATA] 80MG INJ" at bounding box center [235, 95] width 96 height 12
type input "1400"
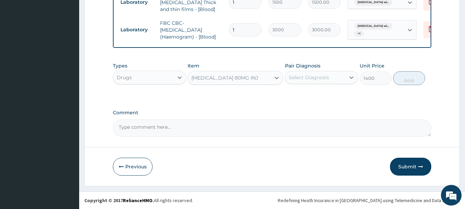
click at [337, 79] on div "Select Diagnosis" at bounding box center [315, 77] width 60 height 11
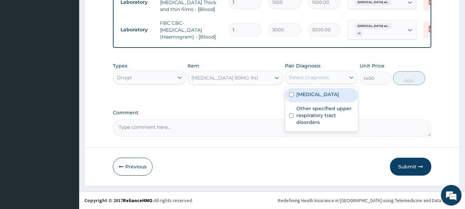
click at [323, 98] on label "[MEDICAL_DATA]" at bounding box center [317, 94] width 43 height 7
checkbox input "true"
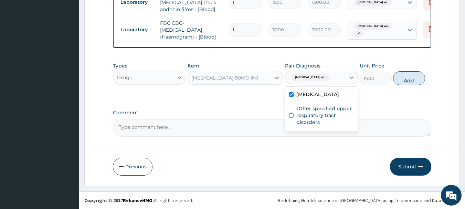
click at [400, 78] on button "Add" at bounding box center [409, 78] width 32 height 14
type input "0"
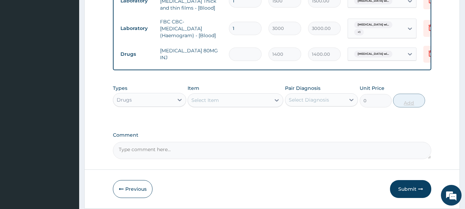
type input "3"
type input "4200.00"
type input "3"
click at [216, 104] on div "Select Item" at bounding box center [205, 100] width 28 height 7
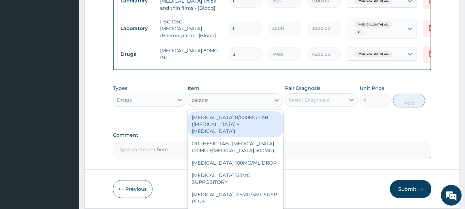
type input "paraceta"
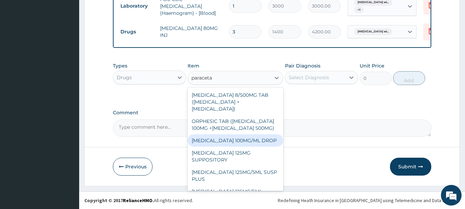
scroll to position [34, 0]
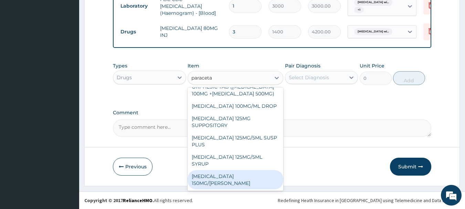
click at [258, 173] on div "[MEDICAL_DATA] 150MG/[PERSON_NAME]" at bounding box center [235, 179] width 96 height 19
type input "900"
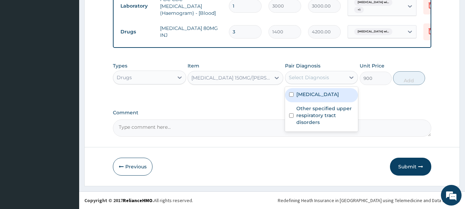
click at [330, 73] on div "Select Diagnosis" at bounding box center [315, 77] width 60 height 11
click at [327, 95] on label "[MEDICAL_DATA]" at bounding box center [317, 94] width 43 height 7
checkbox input "true"
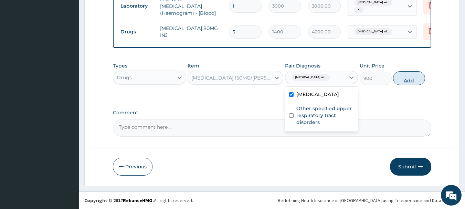
click at [401, 83] on button "Add" at bounding box center [409, 78] width 32 height 14
type input "0"
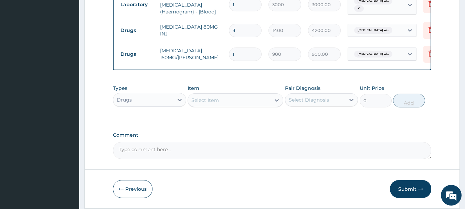
type input "0.00"
type input "2"
type input "1800.00"
type input "2"
click at [238, 105] on div "Select Item" at bounding box center [229, 100] width 83 height 11
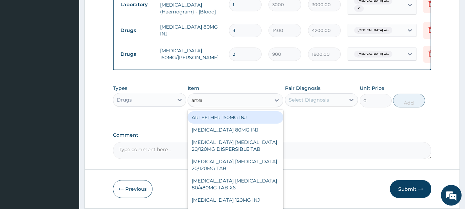
type input "arteme"
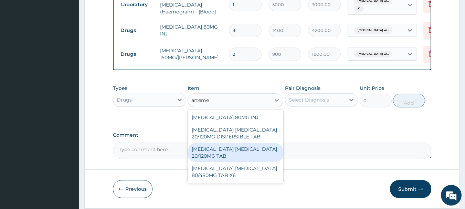
click at [236, 150] on div "[MEDICAL_DATA] [MEDICAL_DATA] 20/120MG TAB" at bounding box center [235, 152] width 96 height 19
type input "84"
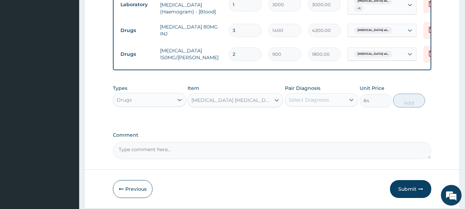
click at [322, 103] on div "Select Diagnosis" at bounding box center [309, 99] width 40 height 7
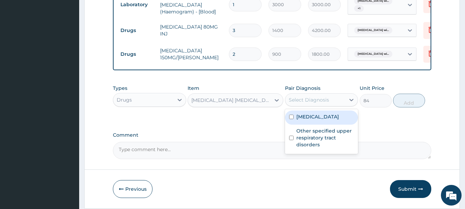
click at [327, 120] on label "[MEDICAL_DATA]" at bounding box center [317, 116] width 43 height 7
checkbox input "true"
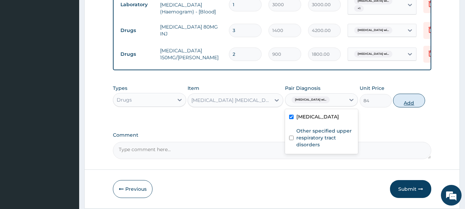
click at [395, 106] on button "Add" at bounding box center [409, 101] width 32 height 14
type input "0"
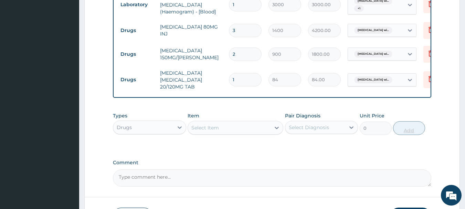
type input "12"
type input "1008.00"
type input "12"
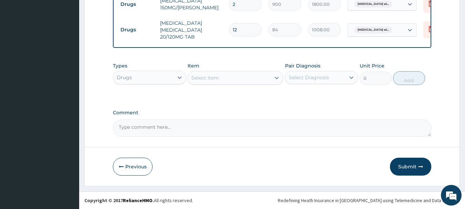
click at [233, 82] on div "Select Item" at bounding box center [229, 77] width 83 height 11
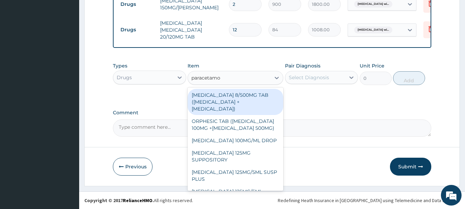
type input "paracetamol"
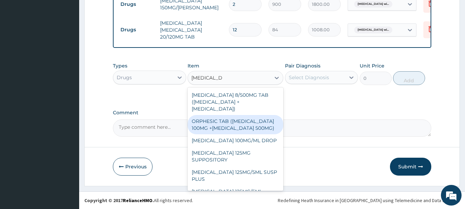
scroll to position [85, 0]
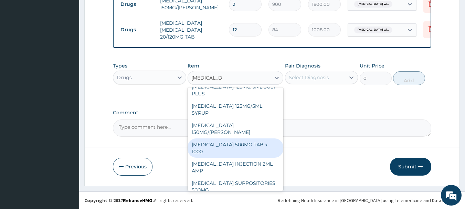
click at [241, 138] on div "[MEDICAL_DATA] 500MG TAB x 1000" at bounding box center [235, 147] width 96 height 19
type input "300"
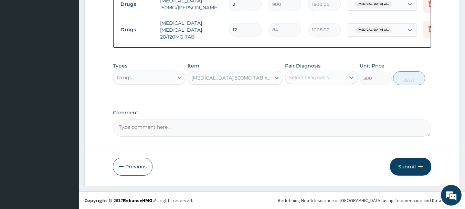
drag, startPoint x: 322, startPoint y: 79, endPoint x: 323, endPoint y: 83, distance: 3.5
click at [323, 79] on div "Select Diagnosis" at bounding box center [309, 77] width 40 height 7
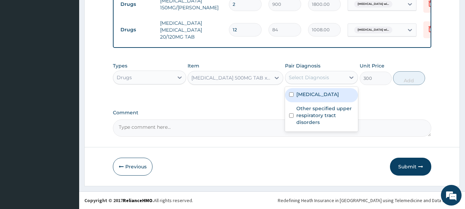
click at [324, 98] on label "[MEDICAL_DATA]" at bounding box center [317, 94] width 43 height 7
checkbox input "true"
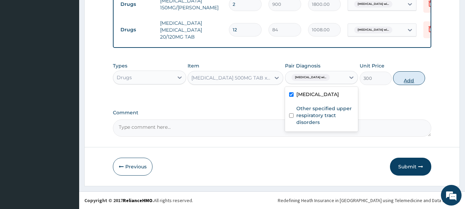
click at [405, 82] on button "Add" at bounding box center [409, 78] width 32 height 14
type input "0"
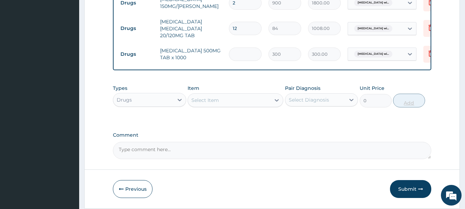
type input "0.00"
type input "3"
type input "900.00"
type input "3"
click at [209, 100] on div "Select Item" at bounding box center [205, 100] width 28 height 7
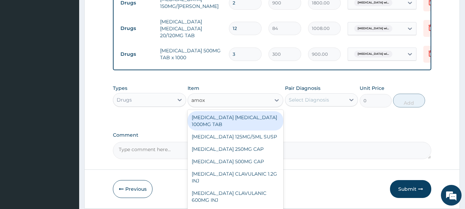
type input "amoxi"
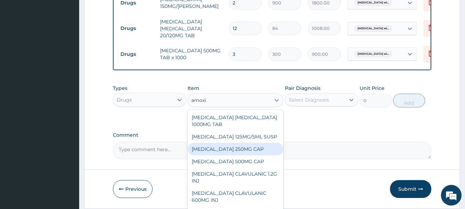
click at [244, 153] on div "[MEDICAL_DATA] 250MG CAP" at bounding box center [235, 149] width 96 height 12
type input "60"
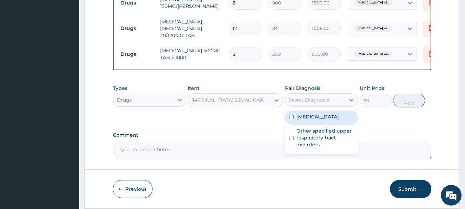
click at [343, 103] on div "Select Diagnosis" at bounding box center [315, 99] width 60 height 11
click at [339, 117] on label "[MEDICAL_DATA]" at bounding box center [317, 116] width 43 height 7
checkbox input "true"
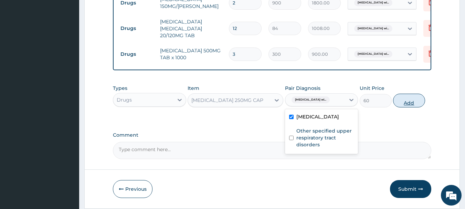
click at [400, 106] on button "Add" at bounding box center [409, 101] width 32 height 14
type input "0"
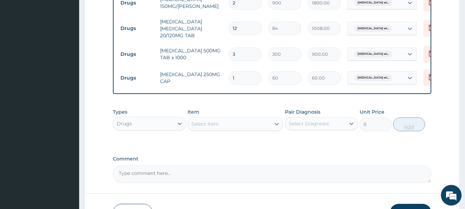
type input "15"
type input "900.00"
type input "15"
click at [210, 129] on div "Select Item" at bounding box center [229, 123] width 83 height 11
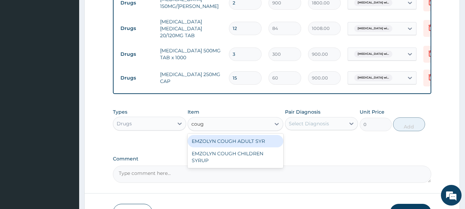
type input "cough"
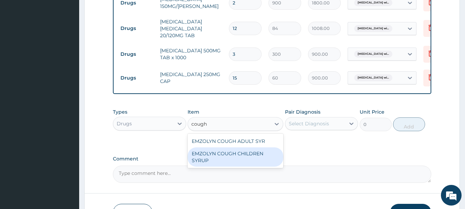
drag, startPoint x: 232, startPoint y: 153, endPoint x: 335, endPoint y: 128, distance: 106.0
click at [232, 153] on div "EMZOLYN COUGH CHILDREN SYRUP" at bounding box center [235, 156] width 96 height 19
type input "900"
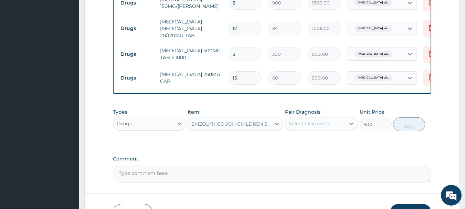
click at [339, 126] on div "Select Diagnosis" at bounding box center [315, 123] width 60 height 11
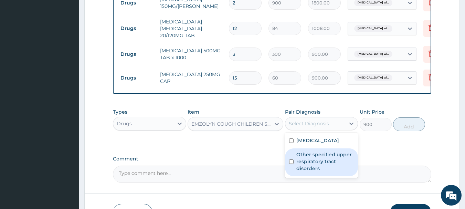
click at [340, 167] on label "Other specified upper respiratory tract disorders" at bounding box center [325, 161] width 58 height 21
checkbox input "true"
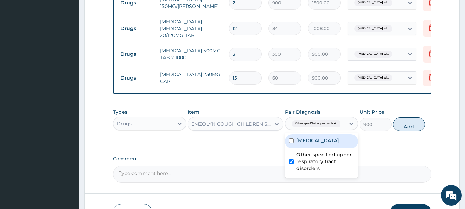
click at [418, 129] on button "Add" at bounding box center [409, 124] width 32 height 14
type input "0"
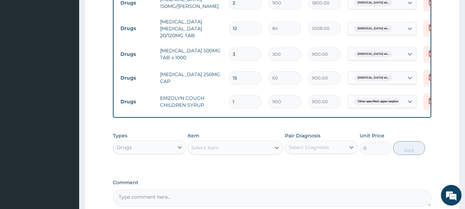
scroll to position [461, 0]
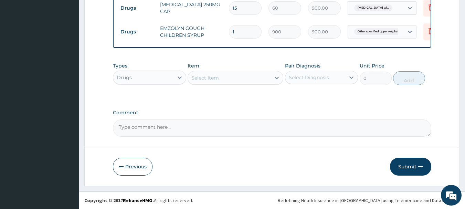
click at [204, 78] on div "Select Item" at bounding box center [205, 77] width 28 height 7
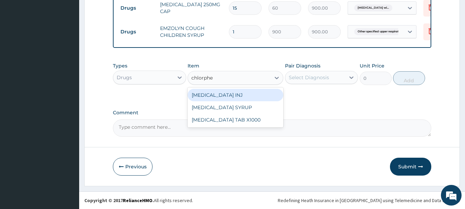
type input "chlorphen"
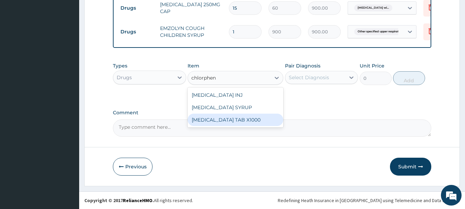
click at [234, 125] on div "[MEDICAL_DATA] TAB X1000" at bounding box center [235, 120] width 96 height 12
type input "52.5"
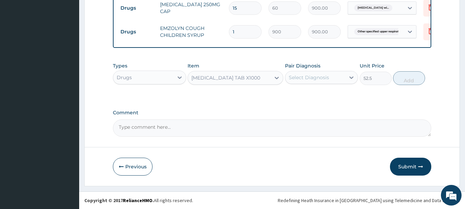
click at [301, 82] on div "Select Diagnosis" at bounding box center [315, 77] width 60 height 11
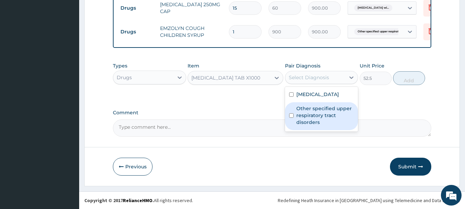
click at [315, 123] on label "Other specified upper respiratory tract disorders" at bounding box center [325, 115] width 58 height 21
checkbox input "true"
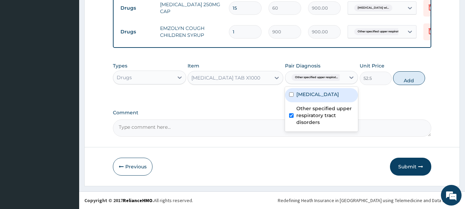
click at [405, 85] on div "Types Drugs Item CHLORPHENIRAMINE TAB X1000 Pair Diagnosis option Other specifi…" at bounding box center [272, 74] width 319 height 30
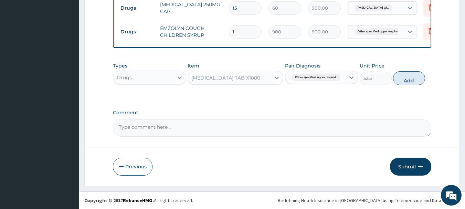
click at [408, 78] on button "Add" at bounding box center [409, 78] width 32 height 14
type input "0"
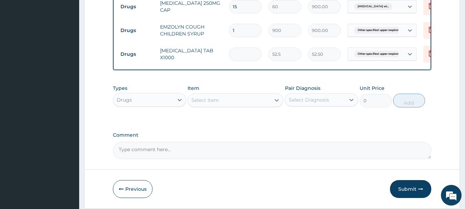
type input "0.00"
type input "5"
type input "262.50"
type input "5"
click at [233, 100] on div "Select Item" at bounding box center [229, 100] width 83 height 11
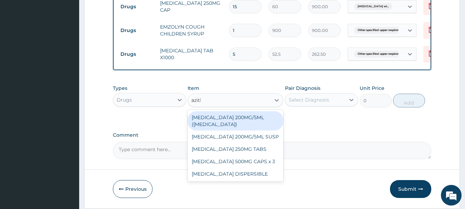
type input "azithr"
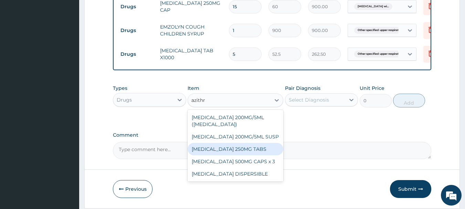
click at [254, 153] on div "[MEDICAL_DATA] 250MG TABS" at bounding box center [235, 149] width 96 height 12
type input "216.5625"
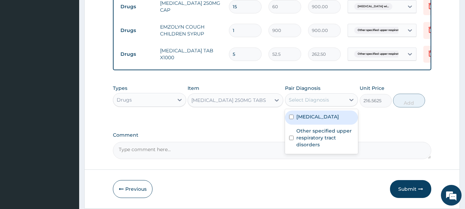
click at [298, 98] on div "Select Diagnosis" at bounding box center [309, 99] width 40 height 7
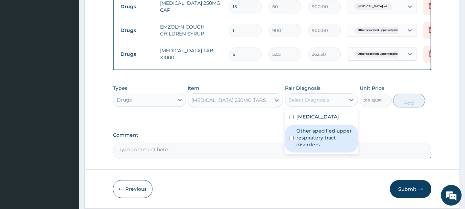
click at [312, 148] on label "Other specified upper respiratory tract disorders" at bounding box center [325, 137] width 58 height 21
checkbox input "true"
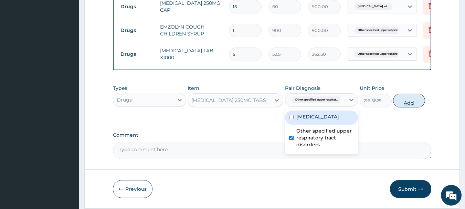
click at [407, 105] on button "Add" at bounding box center [409, 101] width 32 height 14
type input "0"
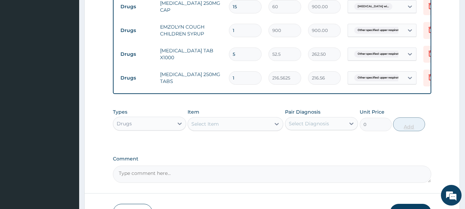
type input "0.00"
type input "6"
type input "1299.38"
type input "6"
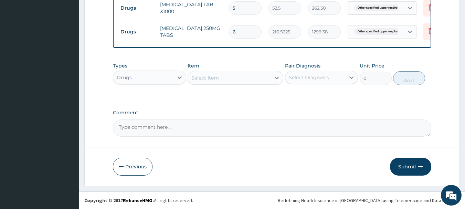
click at [402, 165] on button "Submit" at bounding box center [410, 167] width 41 height 18
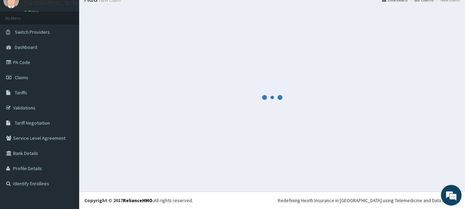
scroll to position [28, 0]
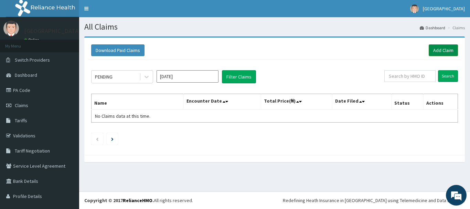
click at [435, 51] on link "Add Claim" at bounding box center [443, 50] width 29 height 12
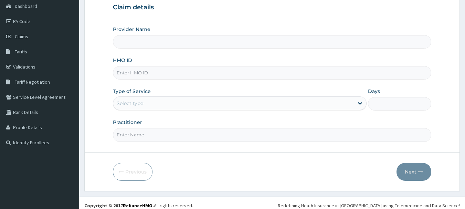
click at [179, 71] on input "HMO ID" at bounding box center [272, 72] width 319 height 13
paste input "Tlf/10035/a"
type input "Tlf/10035/a"
click at [170, 101] on div "Select type" at bounding box center [233, 103] width 240 height 11
type input "[GEOGRAPHIC_DATA]"
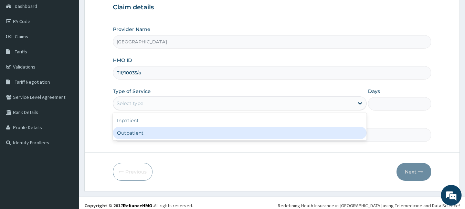
click at [170, 129] on div "Outpatient" at bounding box center [240, 133] width 254 height 12
type input "1"
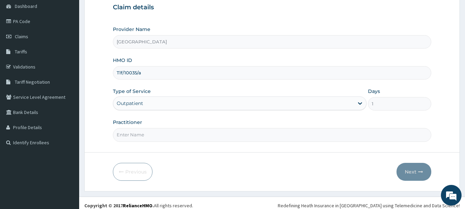
click at [170, 131] on input "Practitioner" at bounding box center [272, 134] width 319 height 13
type input "Dr.Akinwusi"
click at [416, 170] on button "Next" at bounding box center [413, 172] width 35 height 18
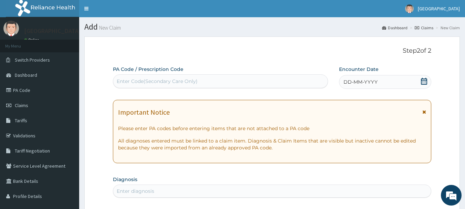
click at [425, 79] on icon at bounding box center [423, 81] width 7 height 7
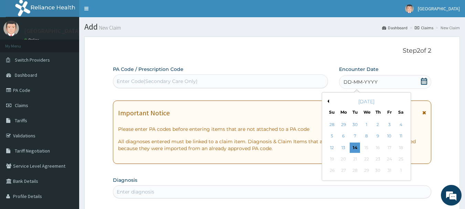
click at [328, 102] on button "Previous Month" at bounding box center [326, 100] width 3 height 3
click at [380, 125] on div "4" at bounding box center [378, 124] width 10 height 10
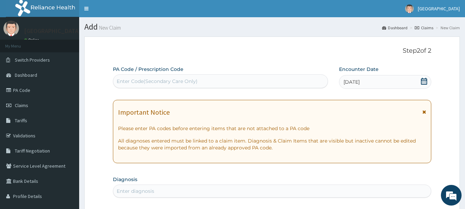
scroll to position [138, 0]
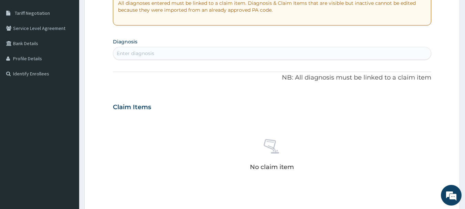
click at [208, 55] on div "Enter diagnosis" at bounding box center [272, 53] width 318 height 11
type input "[MEDICAL_DATA]"
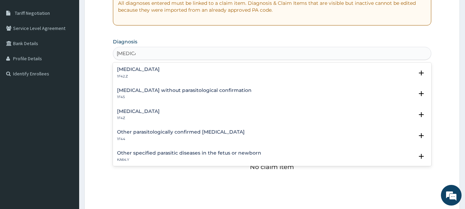
click at [160, 68] on h4 "[MEDICAL_DATA]" at bounding box center [138, 69] width 43 height 5
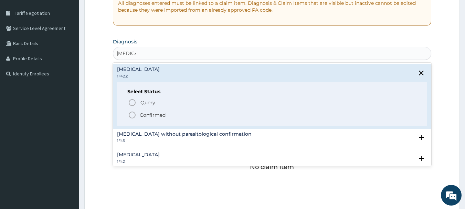
click at [132, 113] on icon "status option filled" at bounding box center [132, 115] width 8 height 8
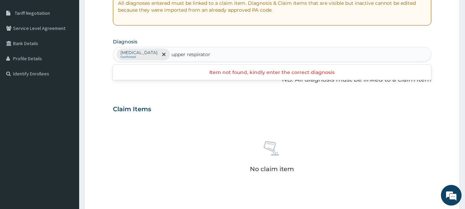
type input "upper respiratory"
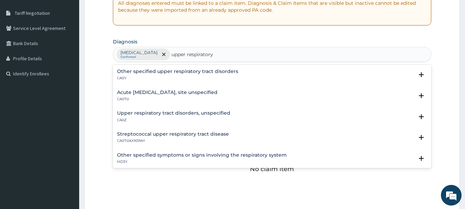
click at [201, 75] on div "Other specified upper respiratory tract disorders CA0Y" at bounding box center [177, 75] width 121 height 12
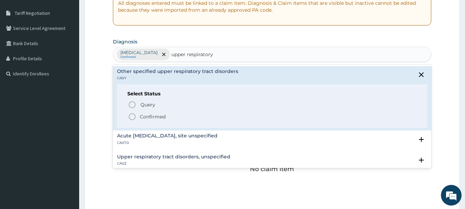
click at [133, 117] on icon "status option filled" at bounding box center [132, 116] width 8 height 8
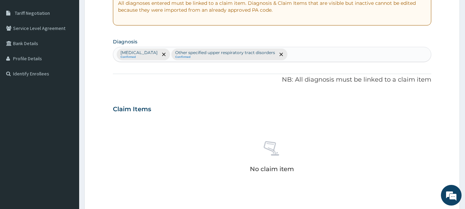
scroll to position [287, 0]
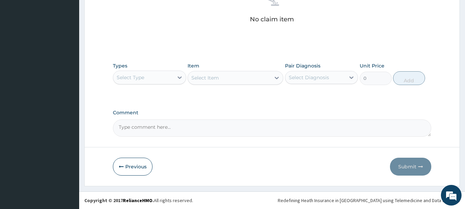
click at [135, 82] on div "Select Type" at bounding box center [143, 77] width 60 height 11
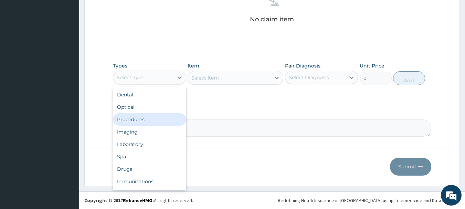
click at [158, 124] on div "Procedures" at bounding box center [149, 119] width 73 height 12
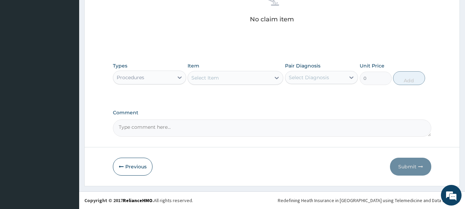
click at [229, 74] on div "Select Item" at bounding box center [229, 77] width 83 height 11
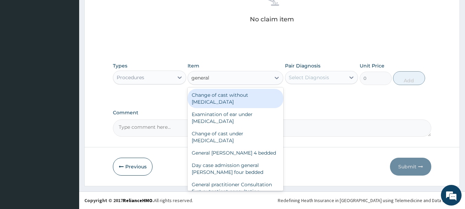
type input "general p"
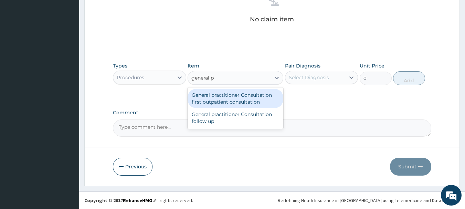
click at [248, 98] on div "General practitioner Consultation first outpatient consultation" at bounding box center [235, 98] width 96 height 19
type input "3000"
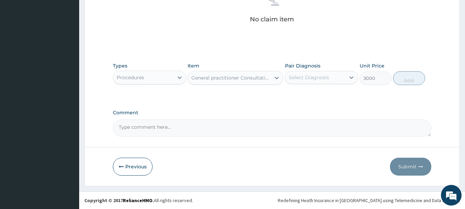
click at [299, 79] on div "Select Diagnosis" at bounding box center [309, 77] width 40 height 7
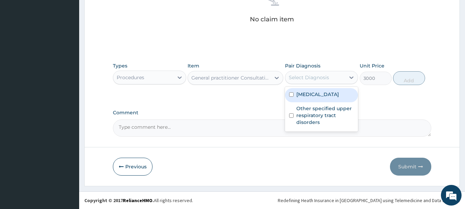
click at [317, 98] on label "[MEDICAL_DATA]" at bounding box center [317, 94] width 43 height 7
checkbox input "true"
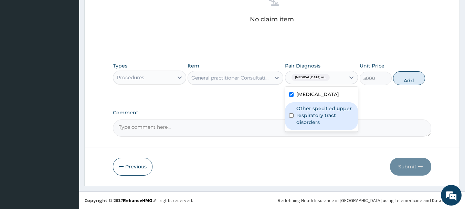
click at [322, 126] on label "Other specified upper respiratory tract disorders" at bounding box center [325, 115] width 58 height 21
checkbox input "true"
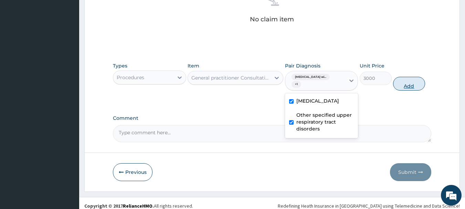
click at [407, 84] on button "Add" at bounding box center [409, 84] width 32 height 14
type input "0"
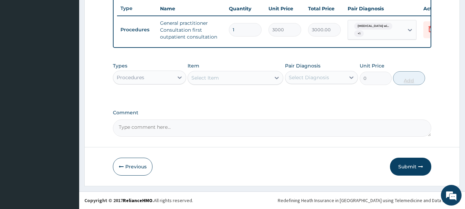
scroll to position [264, 0]
click at [157, 73] on div "Procedures" at bounding box center [143, 77] width 60 height 11
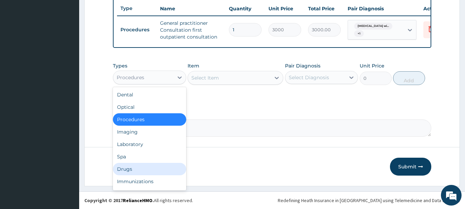
drag, startPoint x: 138, startPoint y: 165, endPoint x: 146, endPoint y: 149, distance: 17.4
click at [139, 165] on div "Drugs" at bounding box center [149, 169] width 73 height 12
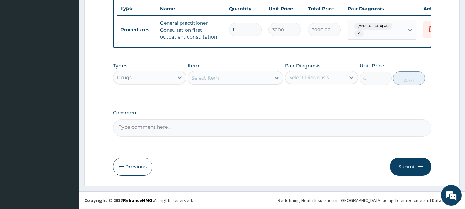
click at [226, 76] on div "Select Item" at bounding box center [229, 77] width 83 height 11
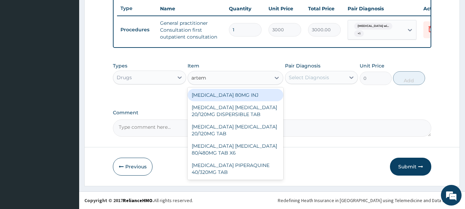
type input "arteme"
click at [246, 93] on div "[MEDICAL_DATA] 80MG INJ" at bounding box center [235, 95] width 96 height 12
type input "1400"
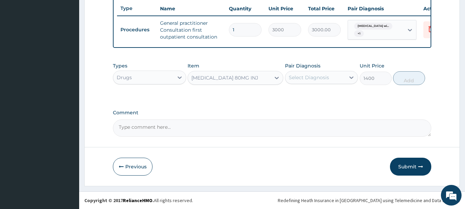
click at [314, 75] on div "Select Diagnosis" at bounding box center [309, 77] width 40 height 7
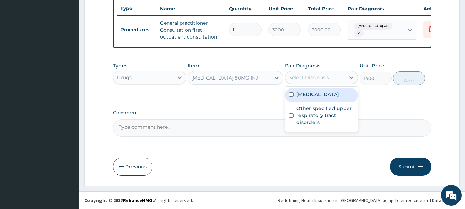
click at [320, 98] on label "[MEDICAL_DATA]" at bounding box center [317, 94] width 43 height 7
checkbox input "true"
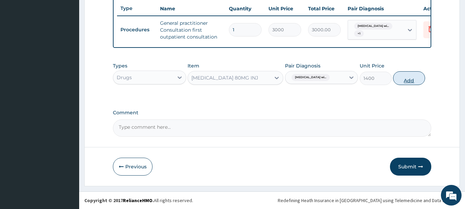
click at [402, 79] on button "Add" at bounding box center [409, 78] width 32 height 14
type input "0"
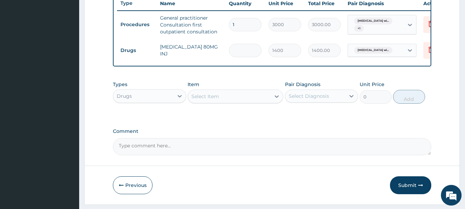
type input "0.00"
type input "6"
type input "8400.00"
type input "6"
click at [214, 99] on div "Select Item" at bounding box center [205, 96] width 28 height 7
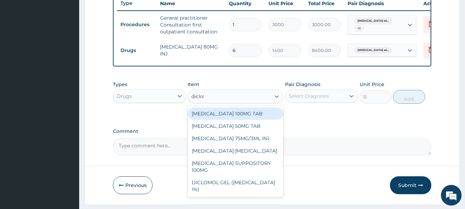
type input "diclofe"
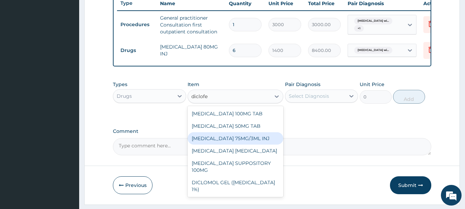
click at [236, 144] on div "[MEDICAL_DATA] 75MG/3ML INJ" at bounding box center [235, 138] width 96 height 12
type input "700"
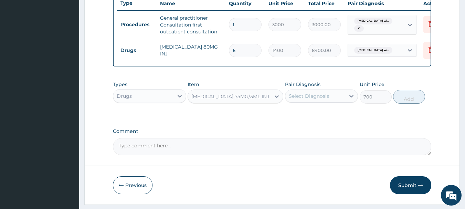
click at [321, 99] on div "Select Diagnosis" at bounding box center [309, 96] width 40 height 7
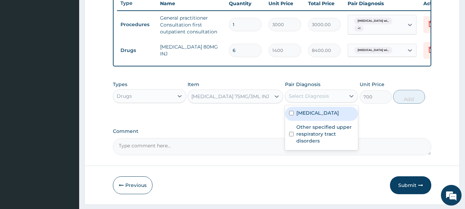
click at [322, 116] on label "[MEDICAL_DATA]" at bounding box center [317, 112] width 43 height 7
checkbox input "true"
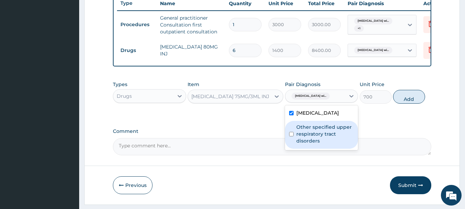
click at [342, 144] on label "Other specified upper respiratory tract disorders" at bounding box center [325, 133] width 58 height 21
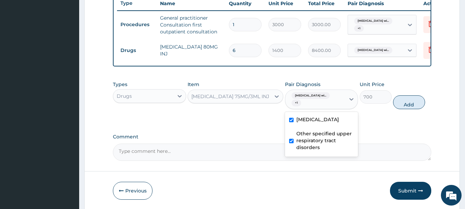
click at [343, 151] on label "Other specified upper respiratory tract disorders" at bounding box center [325, 140] width 58 height 21
checkbox input "false"
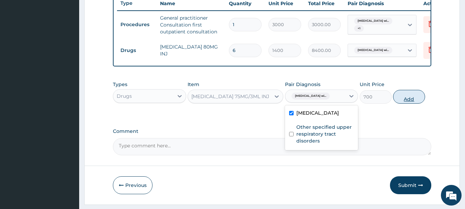
click at [406, 104] on button "Add" at bounding box center [409, 97] width 32 height 14
type input "0"
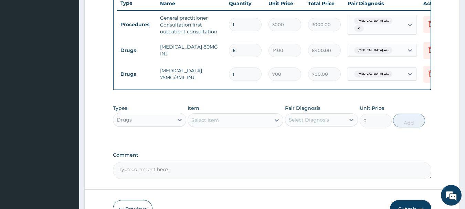
click at [214, 123] on div "Select Item" at bounding box center [205, 120] width 28 height 7
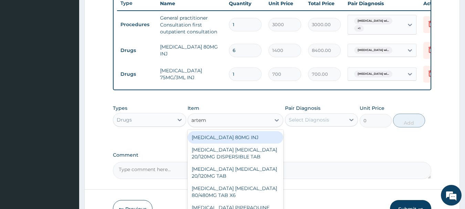
type input "arteme"
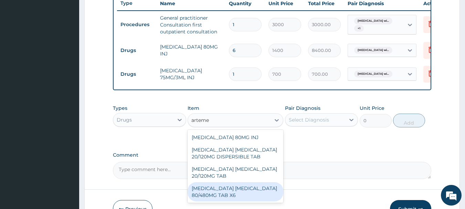
click at [244, 192] on div "[MEDICAL_DATA] [MEDICAL_DATA] 80/480MG TAB X6" at bounding box center [235, 191] width 96 height 19
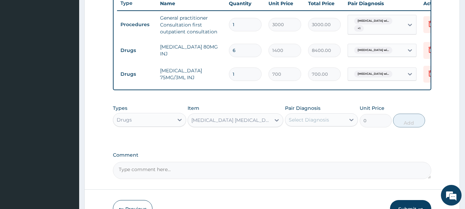
type input "520"
click at [321, 123] on div "Select Diagnosis" at bounding box center [309, 119] width 40 height 7
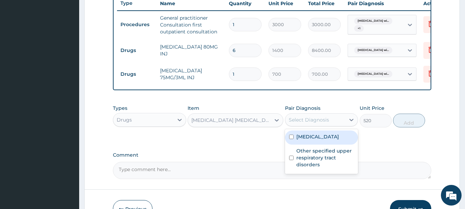
click at [324, 140] on label "[MEDICAL_DATA]" at bounding box center [317, 136] width 43 height 7
checkbox input "true"
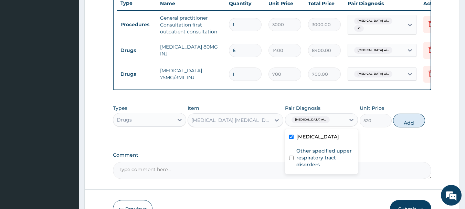
click at [401, 127] on button "Add" at bounding box center [409, 121] width 32 height 14
type input "0"
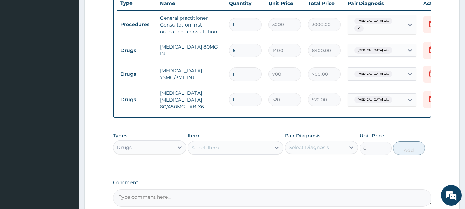
scroll to position [338, 0]
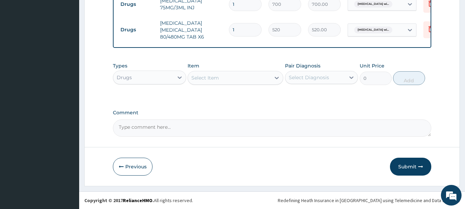
click at [225, 78] on div "Select Item" at bounding box center [229, 77] width 83 height 11
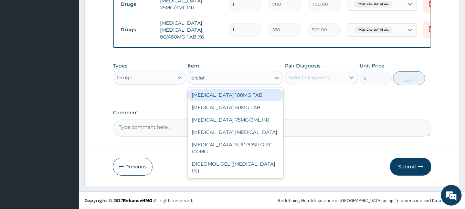
type input "diclofe"
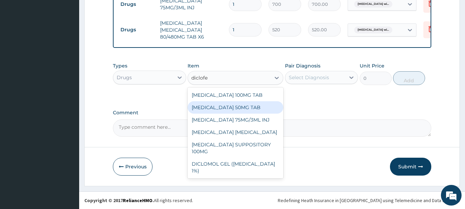
click at [241, 106] on div "[MEDICAL_DATA] 50MG TAB" at bounding box center [235, 107] width 96 height 12
type input "52.5"
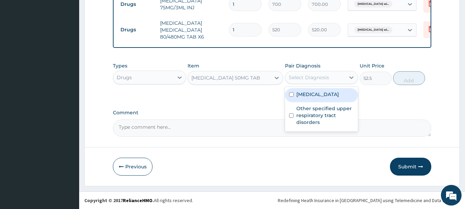
click at [315, 81] on div "Select Diagnosis" at bounding box center [315, 77] width 60 height 11
click at [319, 97] on label "[MEDICAL_DATA]" at bounding box center [317, 94] width 43 height 7
checkbox input "true"
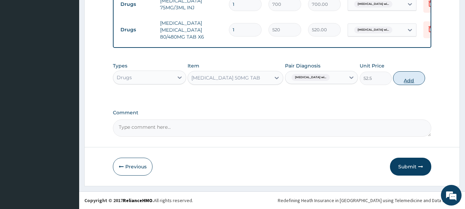
click at [400, 82] on button "Add" at bounding box center [409, 78] width 32 height 14
type input "0"
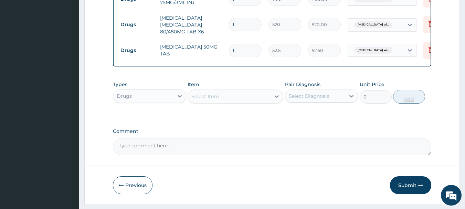
type input "10"
type input "525.00"
type input "10"
click at [207, 99] on div "Select Item" at bounding box center [205, 96] width 28 height 7
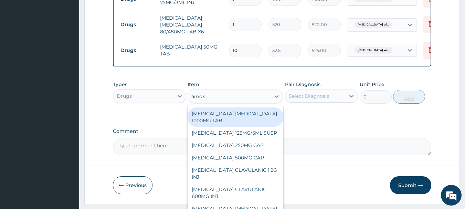
type input "amoxi"
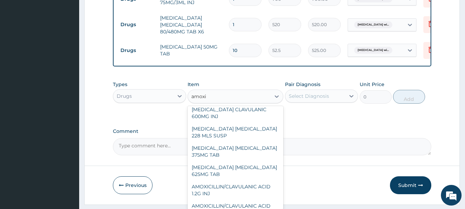
scroll to position [87, 0]
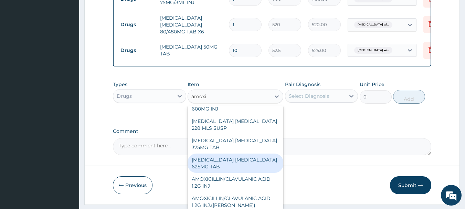
click at [258, 162] on div "[MEDICAL_DATA] [MEDICAL_DATA] 625MG TAB" at bounding box center [235, 162] width 96 height 19
type input "140.62503"
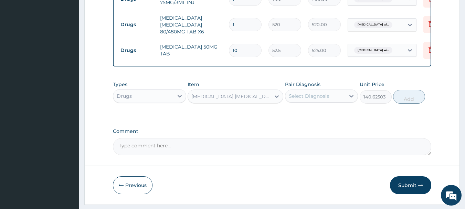
click at [318, 98] on div "Select Diagnosis" at bounding box center [309, 96] width 40 height 7
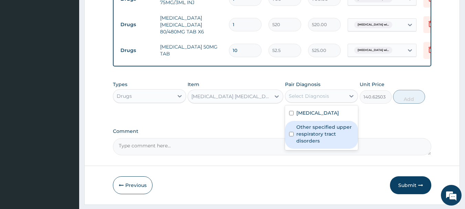
click at [324, 144] on label "Other specified upper respiratory tract disorders" at bounding box center [325, 133] width 58 height 21
checkbox input "true"
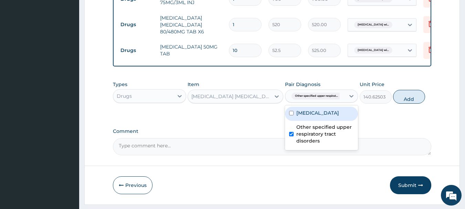
click at [325, 116] on label "[MEDICAL_DATA]" at bounding box center [317, 112] width 43 height 7
checkbox input "true"
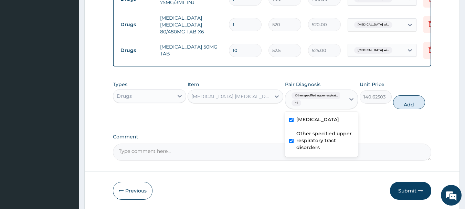
click at [399, 109] on button "Add" at bounding box center [409, 102] width 32 height 14
type input "0"
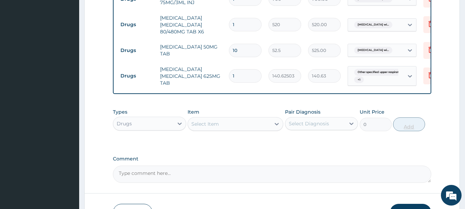
type input "14"
type input "1968.75"
type input "13"
type input "1828.13"
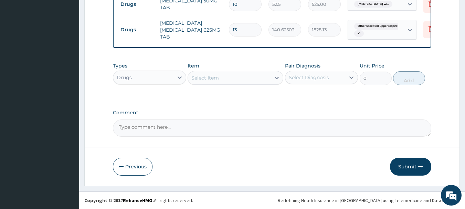
type input "13"
click at [238, 79] on div "Select Item" at bounding box center [229, 77] width 83 height 11
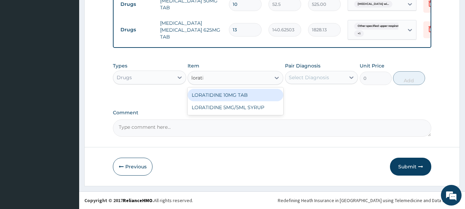
type input "loratid"
click at [255, 99] on div "LORATIDINE 10MG TAB" at bounding box center [235, 95] width 96 height 12
type input "52.5"
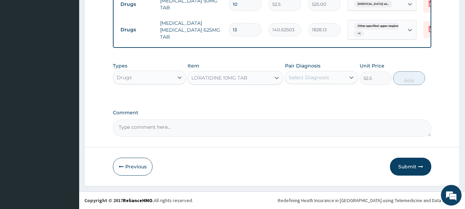
click at [325, 76] on div "Select Diagnosis" at bounding box center [309, 77] width 40 height 7
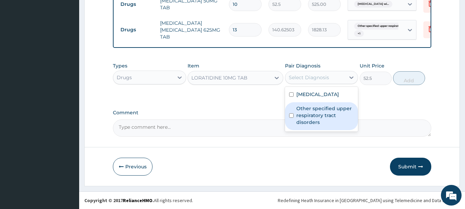
click at [332, 125] on label "Other specified upper respiratory tract disorders" at bounding box center [325, 115] width 58 height 21
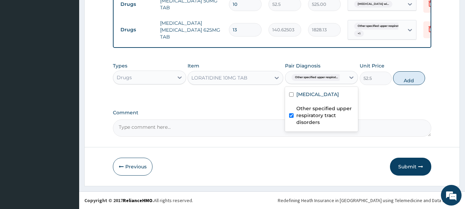
checkbox input "true"
click at [418, 80] on button "Add" at bounding box center [409, 78] width 32 height 14
type input "0"
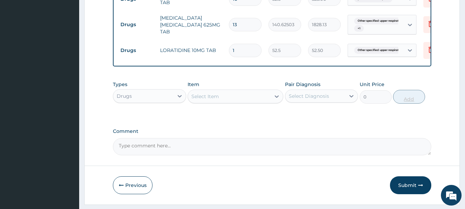
type input "0.00"
type input "5"
type input "262.50"
type input "5"
click at [217, 100] on div "Select Item" at bounding box center [205, 96] width 28 height 7
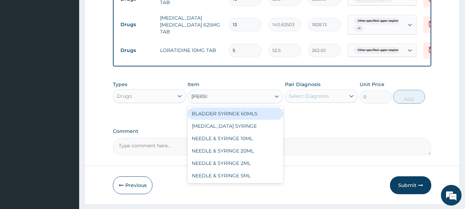
type input "syringe"
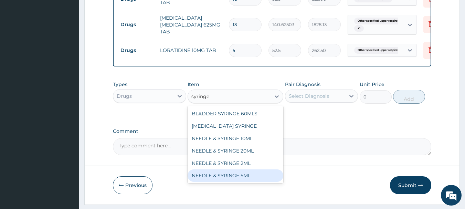
click at [257, 182] on div "NEEDLE & SYRINGE 5ML" at bounding box center [235, 175] width 96 height 12
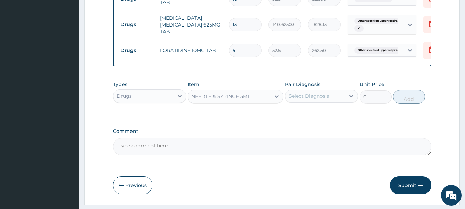
type input "100"
click at [316, 99] on div "Select Diagnosis" at bounding box center [309, 96] width 40 height 7
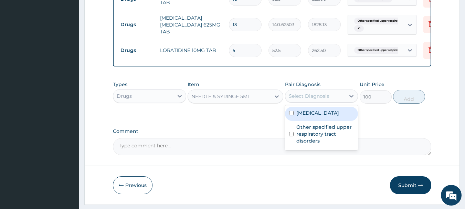
click at [316, 116] on label "[MEDICAL_DATA]" at bounding box center [317, 112] width 43 height 7
checkbox input "true"
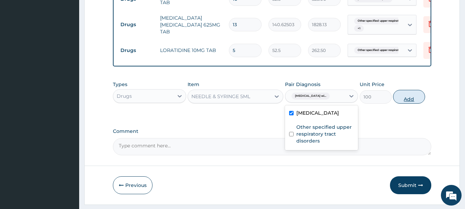
click at [401, 104] on button "Add" at bounding box center [409, 97] width 32 height 14
type input "0"
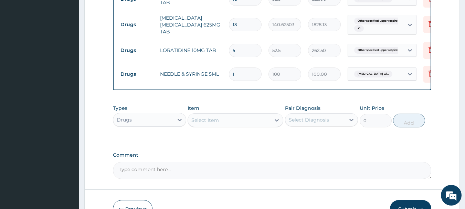
type input "0.00"
type input "6"
type input "600.00"
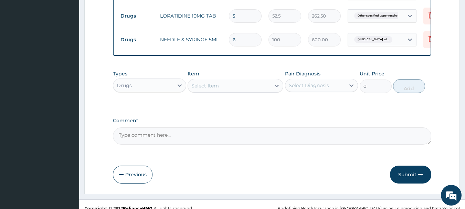
scroll to position [437, 0]
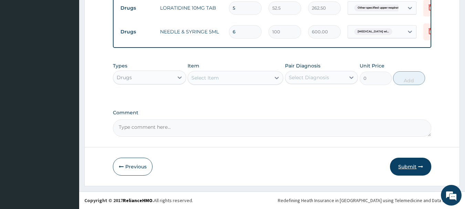
type input "6"
click at [409, 170] on button "Submit" at bounding box center [410, 167] width 41 height 18
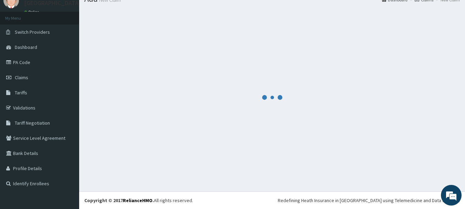
scroll to position [28, 0]
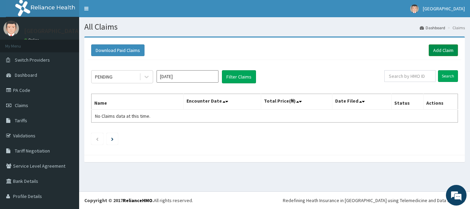
click at [449, 53] on link "Add Claim" at bounding box center [443, 50] width 29 height 12
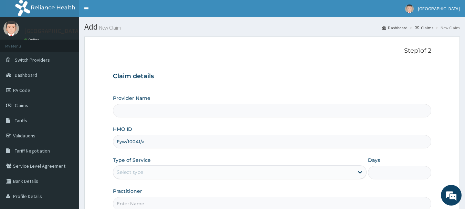
scroll to position [74, 0]
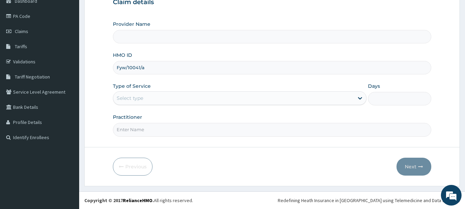
type input "Fyw/10041/a"
click at [161, 101] on div "Select type" at bounding box center [233, 98] width 240 height 11
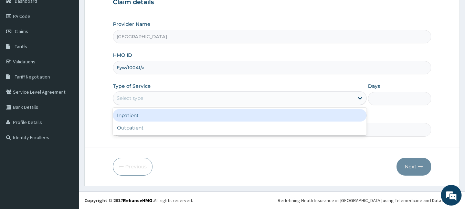
type input "[GEOGRAPHIC_DATA]"
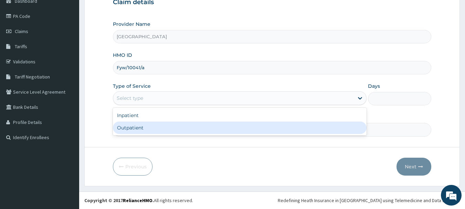
click at [162, 126] on div "Outpatient" at bounding box center [240, 127] width 254 height 12
type input "1"
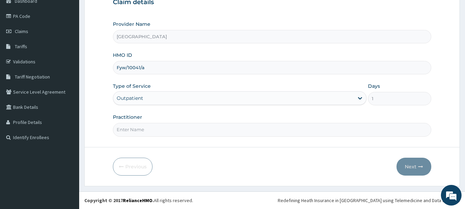
click at [174, 127] on input "Practitioner" at bounding box center [272, 129] width 319 height 13
type input "Dr.Akinwusi"
click at [417, 165] on button "Next" at bounding box center [413, 167] width 35 height 18
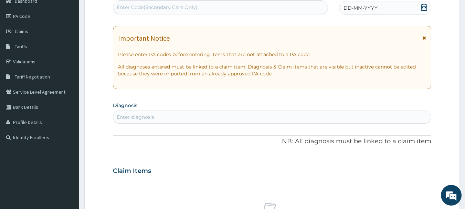
scroll to position [40, 0]
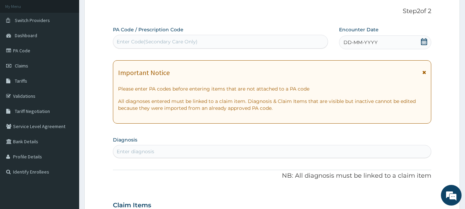
click at [423, 44] on icon at bounding box center [423, 41] width 7 height 7
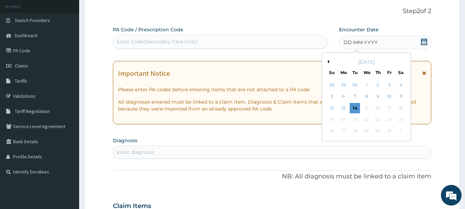
click at [327, 62] on button "Previous Month" at bounding box center [326, 61] width 3 height 3
click at [343, 84] on div "1" at bounding box center [343, 85] width 10 height 10
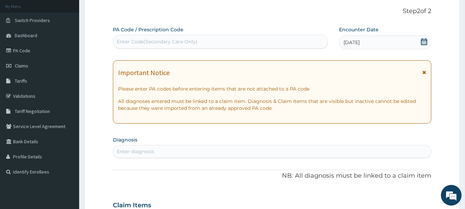
scroll to position [143, 0]
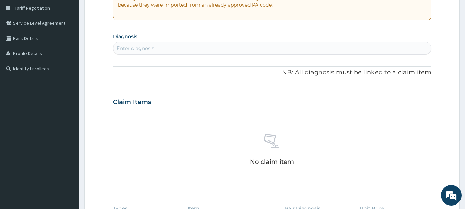
click at [203, 52] on div "Enter diagnosis" at bounding box center [272, 48] width 318 height 11
type input "malaria"
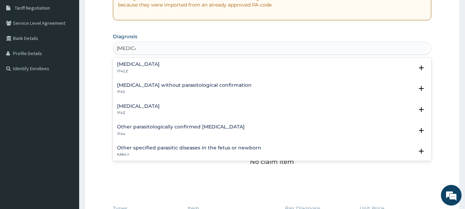
click at [160, 63] on h4 "Plasmodium malariae malaria without complication" at bounding box center [138, 64] width 43 height 5
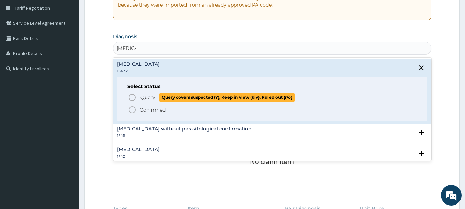
click at [132, 98] on icon "status option query" at bounding box center [132, 97] width 8 height 8
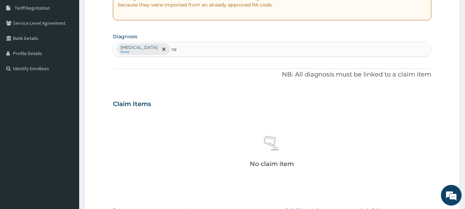
type input "rash"
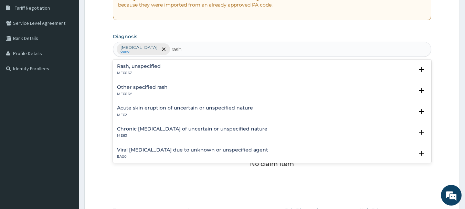
click at [142, 70] on div "Rash, unspecified ME66.6Z" at bounding box center [139, 70] width 44 height 12
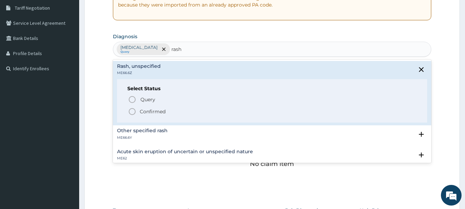
click at [131, 109] on icon "status option filled" at bounding box center [132, 111] width 8 height 8
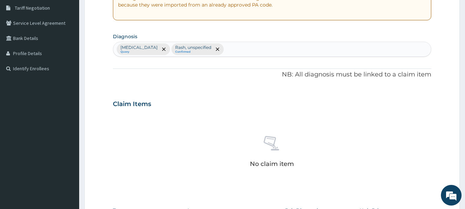
scroll to position [287, 0]
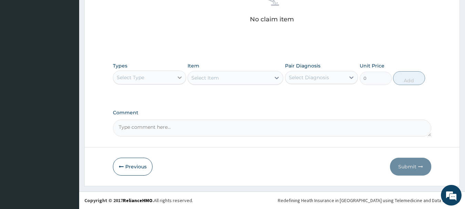
click at [176, 78] on icon at bounding box center [179, 77] width 7 height 7
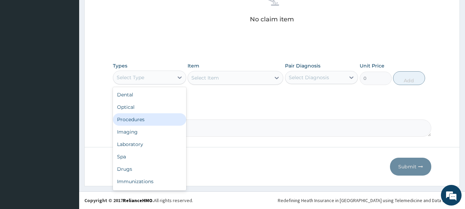
click at [168, 116] on div "Procedures" at bounding box center [149, 119] width 73 height 12
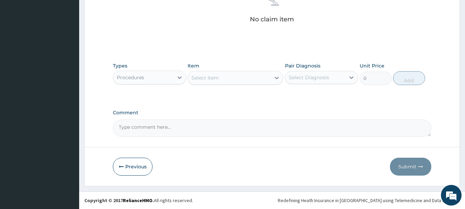
click at [242, 75] on div "Select Item" at bounding box center [229, 77] width 83 height 11
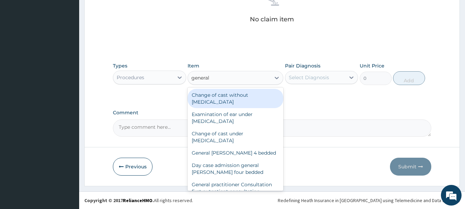
type input "general p"
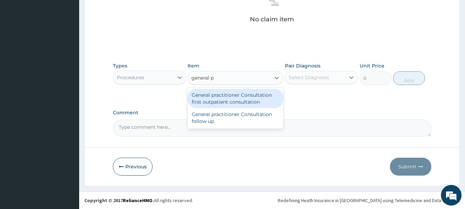
click at [266, 99] on div "General practitioner Consultation first outpatient consultation" at bounding box center [235, 98] width 96 height 19
type input "3000"
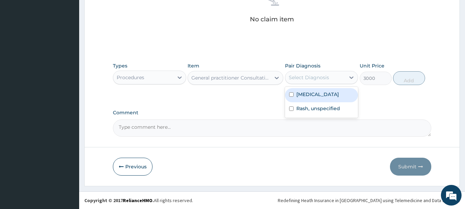
click at [301, 77] on div "Select Diagnosis" at bounding box center [309, 77] width 40 height 7
click at [319, 96] on label "Plasmodium malariae malaria without complication" at bounding box center [317, 94] width 43 height 7
checkbox input "true"
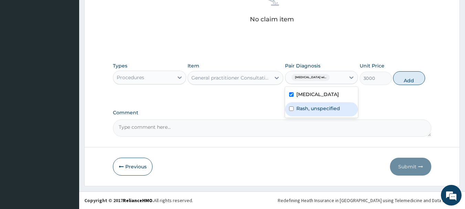
click at [329, 112] on label "Rash, unspecified" at bounding box center [318, 108] width 44 height 7
checkbox input "true"
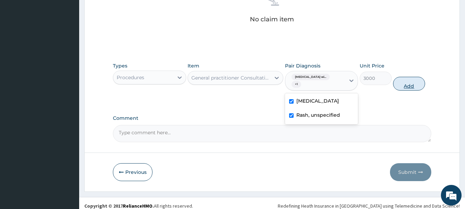
click at [410, 87] on button "Add" at bounding box center [409, 84] width 32 height 14
type input "0"
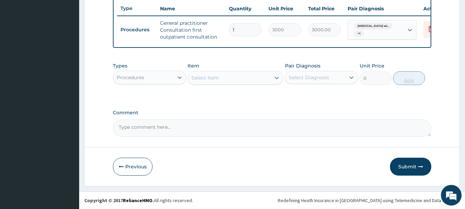
scroll to position [264, 0]
click at [173, 79] on div at bounding box center [179, 77] width 12 height 12
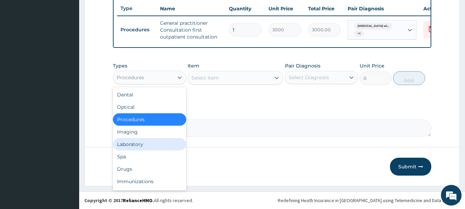
click at [165, 144] on div "Laboratory" at bounding box center [149, 144] width 73 height 12
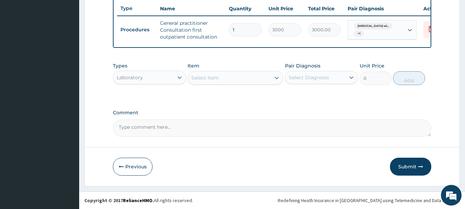
click at [241, 78] on div "Select Item" at bounding box center [229, 77] width 83 height 11
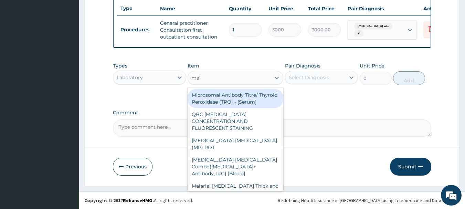
type input "mala"
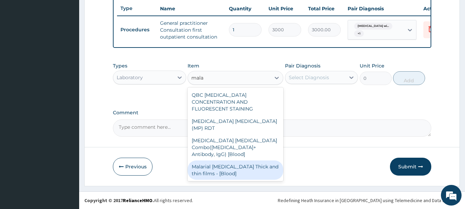
click at [239, 160] on div "Malarial Parasite Thick and thin films - [Blood]" at bounding box center [235, 169] width 96 height 19
type input "1500"
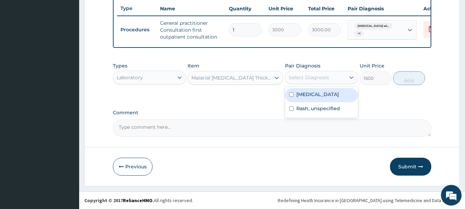
click at [315, 83] on div "Select Diagnosis" at bounding box center [315, 77] width 60 height 11
click at [316, 98] on label "Plasmodium malariae malaria without complication" at bounding box center [317, 94] width 43 height 7
checkbox input "true"
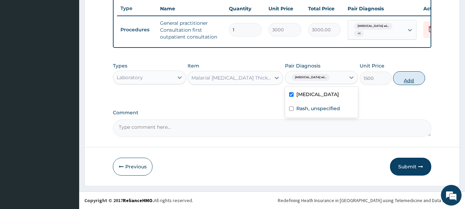
click at [411, 82] on button "Add" at bounding box center [409, 78] width 32 height 14
type input "0"
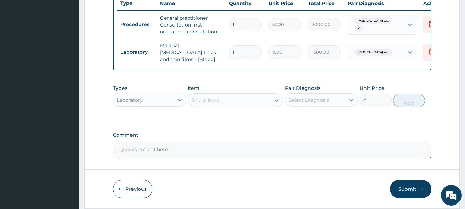
click at [234, 98] on div "Select Item" at bounding box center [229, 100] width 83 height 11
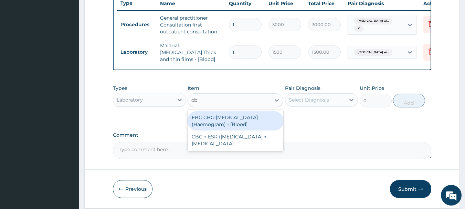
type input "cbc"
click at [241, 118] on div "FBC CBC-Complete Blood Count (Haemogram) - [Blood]" at bounding box center [235, 120] width 96 height 19
type input "3000"
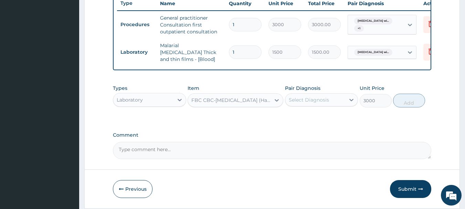
click at [303, 106] on div "Select Diagnosis" at bounding box center [321, 99] width 73 height 13
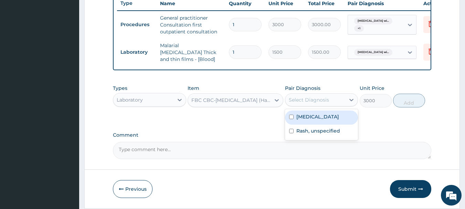
click at [308, 120] on label "Plasmodium malariae malaria without complication" at bounding box center [317, 116] width 43 height 7
checkbox input "true"
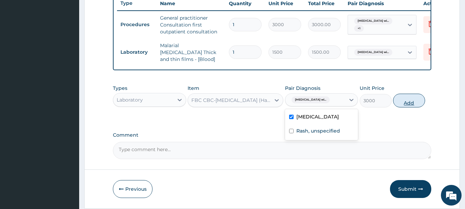
click at [402, 105] on button "Add" at bounding box center [409, 101] width 32 height 14
type input "0"
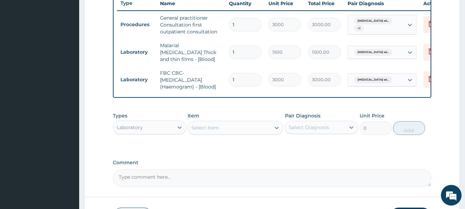
scroll to position [315, 0]
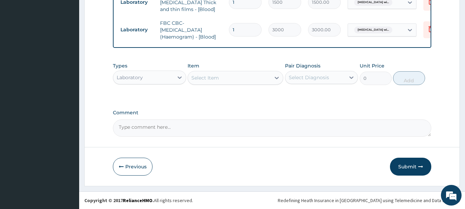
click at [150, 72] on div "Laboratory" at bounding box center [143, 77] width 60 height 11
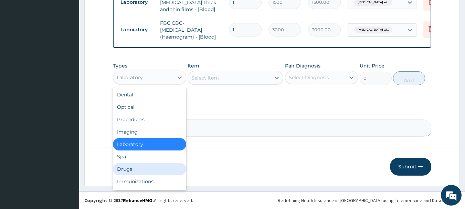
click at [142, 163] on div "Drugs" at bounding box center [149, 169] width 73 height 12
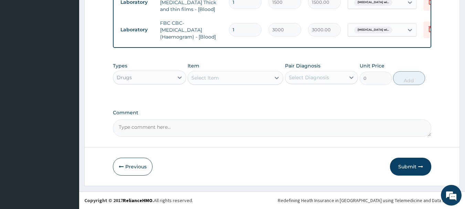
click at [227, 81] on div "Select Item" at bounding box center [229, 77] width 83 height 11
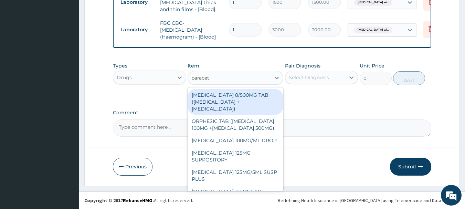
type input "paraceta"
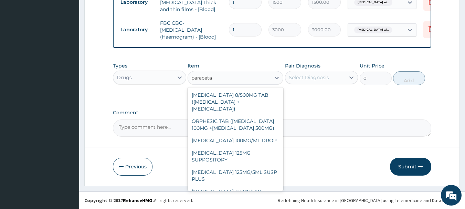
scroll to position [85, 0]
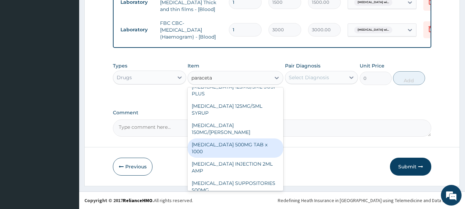
click at [234, 138] on div "PARACETAMOL 500MG TAB x 1000" at bounding box center [235, 147] width 96 height 19
type input "300"
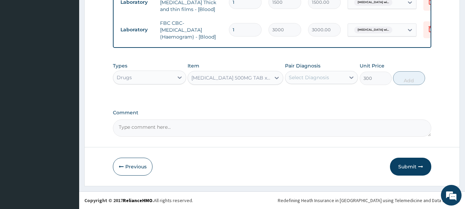
click at [292, 79] on div "Select Diagnosis" at bounding box center [309, 77] width 40 height 7
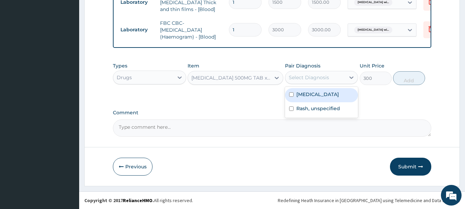
click at [326, 98] on label "Plasmodium malariae malaria without complication" at bounding box center [317, 94] width 43 height 7
checkbox input "true"
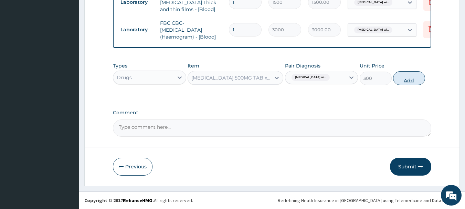
click at [401, 81] on button "Add" at bounding box center [409, 78] width 32 height 14
type input "0"
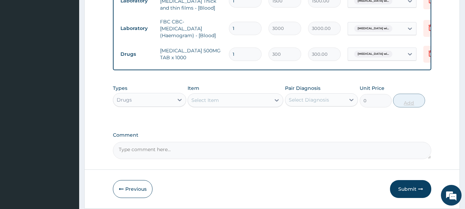
type input "0.00"
type input "4"
type input "1200.00"
type input "4"
click at [223, 105] on div "Select Item" at bounding box center [229, 100] width 83 height 11
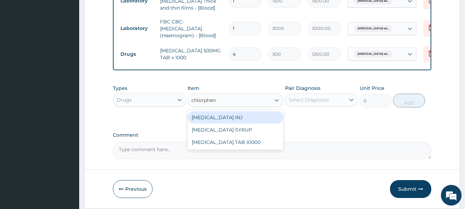
type input "chlorpheni"
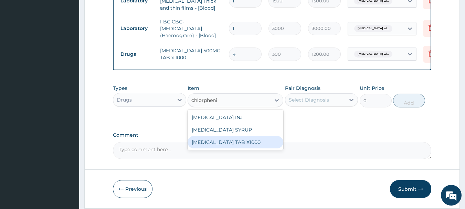
click at [246, 145] on div "CHLORPHENIRAMINE TAB X1000" at bounding box center [235, 142] width 96 height 12
type input "52.5"
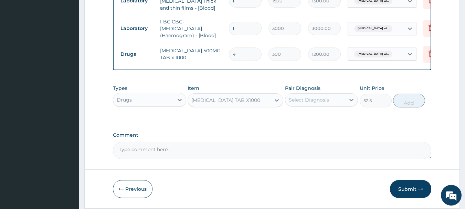
click at [311, 98] on div "Select Diagnosis" at bounding box center [309, 99] width 40 height 7
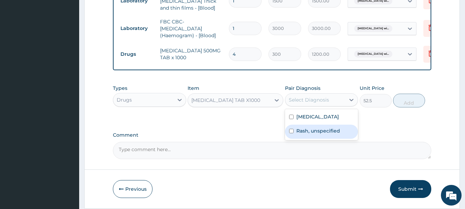
click at [318, 134] on label "Rash, unspecified" at bounding box center [318, 130] width 44 height 7
checkbox input "true"
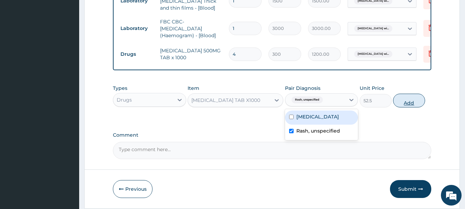
click at [398, 106] on button "Add" at bounding box center [409, 101] width 32 height 14
type input "0"
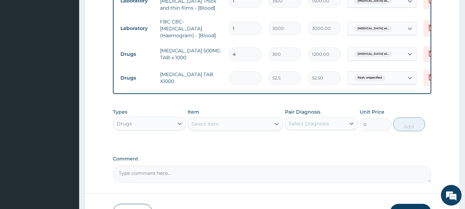
type input "0.00"
type input "5"
type input "262.50"
type input "5"
click at [212, 123] on div "Select Item" at bounding box center [205, 123] width 28 height 7
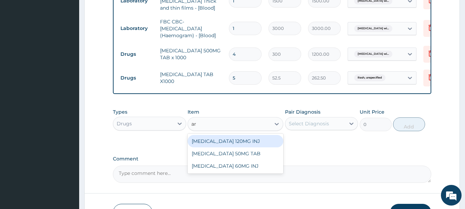
type input "a"
type input "camosun"
click at [217, 139] on div "CAMOSUNATE POWDER 1-6YRS" at bounding box center [235, 141] width 96 height 12
type input "425.25"
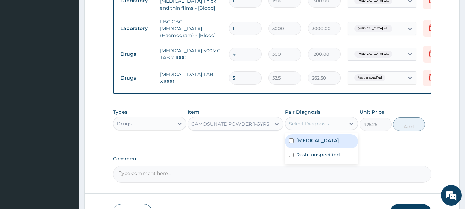
click at [314, 127] on div "Select Diagnosis" at bounding box center [309, 123] width 40 height 7
drag, startPoint x: 321, startPoint y: 153, endPoint x: 412, endPoint y: 125, distance: 95.0
click at [322, 144] on label "[MEDICAL_DATA]" at bounding box center [317, 140] width 43 height 7
checkbox input "true"
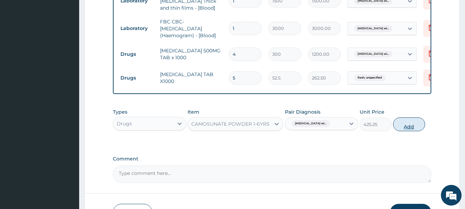
click at [418, 127] on button "Add" at bounding box center [409, 124] width 32 height 14
type input "0"
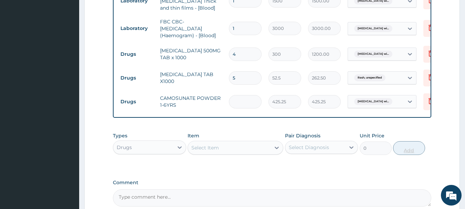
type input "0.00"
type input "3"
type input "1275.75"
type input "3"
click at [251, 53] on input "4" at bounding box center [245, 53] width 33 height 13
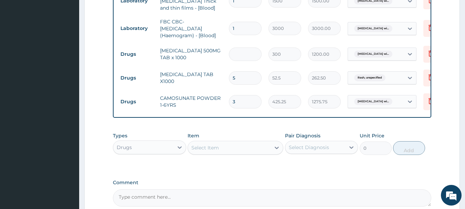
type input "0.00"
type input "5"
type input "1500.00"
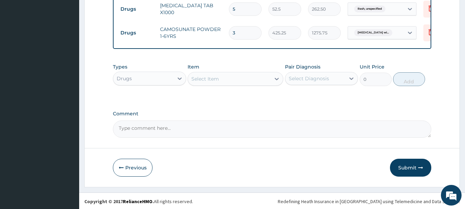
scroll to position [315, 0]
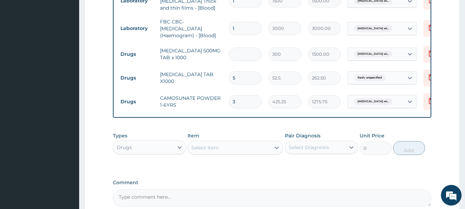
type input "0.00"
type input "4"
type input "1200.00"
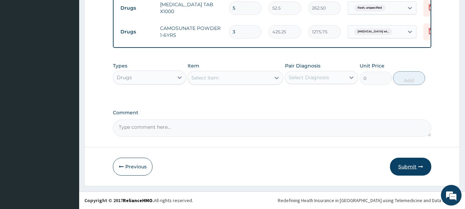
click at [398, 166] on button "Submit" at bounding box center [410, 167] width 41 height 18
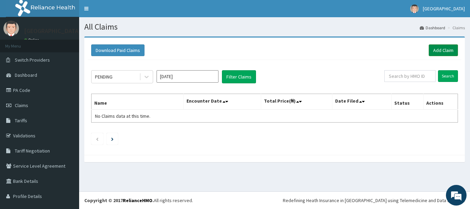
click at [440, 53] on link "Add Claim" at bounding box center [443, 50] width 29 height 12
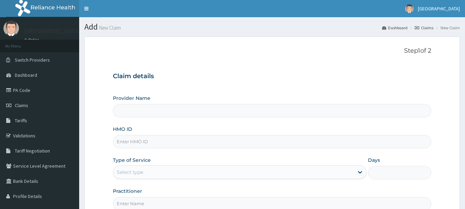
click at [178, 145] on input "HMO ID" at bounding box center [272, 141] width 319 height 13
paste input "Def/10075/a"
type input "Def/10075/a"
type input "[GEOGRAPHIC_DATA]"
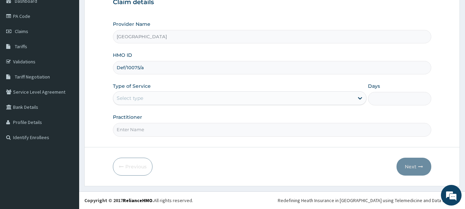
type input "Def/10075/a"
click at [171, 99] on div "Select type" at bounding box center [233, 98] width 240 height 11
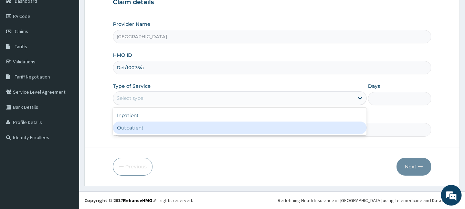
click at [172, 123] on div "Outpatient" at bounding box center [240, 127] width 254 height 12
type input "1"
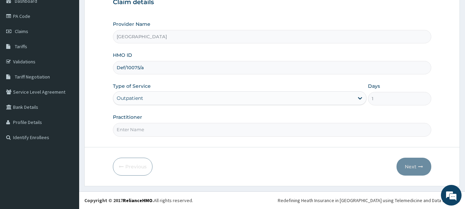
click at [178, 127] on input "Practitioner" at bounding box center [272, 129] width 319 height 13
type input "Dr.Akinwusi"
click at [413, 170] on button "Next" at bounding box center [413, 167] width 35 height 18
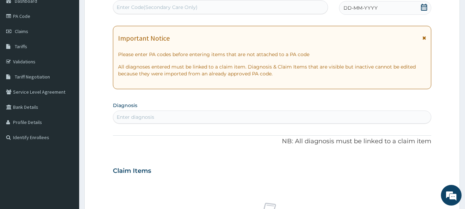
scroll to position [0, 0]
click at [209, 10] on div "Enter Code(Secondary Care Only)" at bounding box center [220, 7] width 215 height 11
paste input "PA/2A9201"
type input "PA/2A9201"
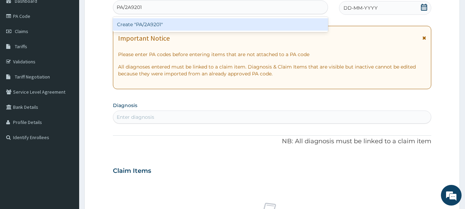
click at [205, 22] on div "Create "PA/2A9201"" at bounding box center [220, 24] width 215 height 12
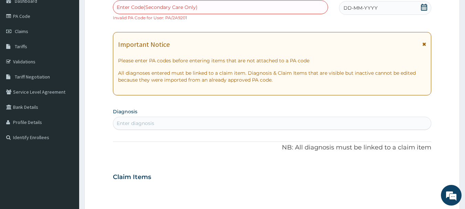
scroll to position [40, 0]
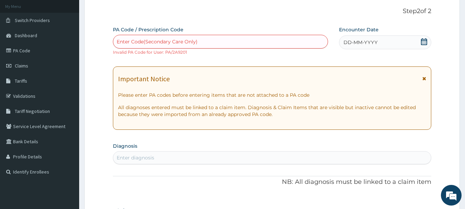
click at [221, 41] on div "Enter Code(Secondary Care Only)" at bounding box center [220, 41] width 215 height 11
paste input "PA/2A9201"
type input "PA/2A9201"
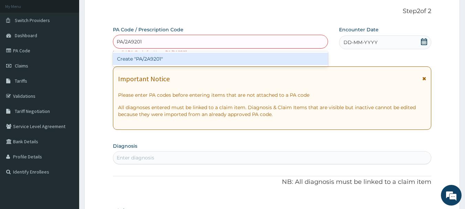
click at [216, 64] on div "Create "PA/2A9201"" at bounding box center [220, 59] width 215 height 12
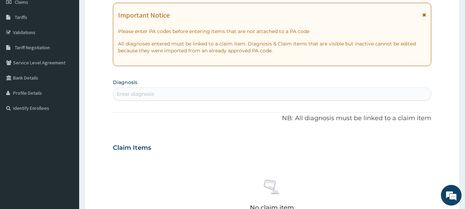
scroll to position [34, 0]
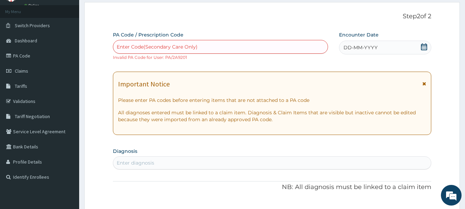
click at [421, 45] on icon at bounding box center [424, 46] width 6 height 7
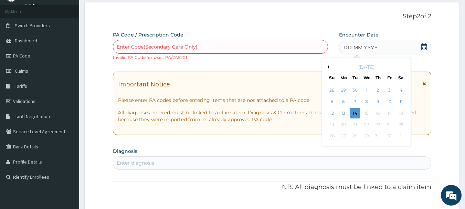
click at [327, 67] on button "Previous Month" at bounding box center [326, 66] width 3 height 3
click at [355, 89] on div "2" at bounding box center [355, 90] width 10 height 10
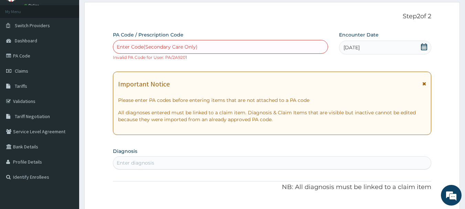
scroll to position [138, 0]
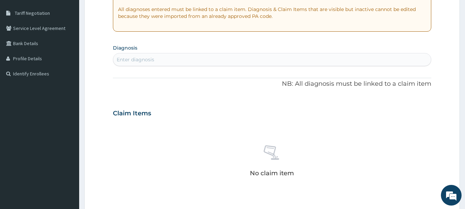
click at [178, 56] on div "Enter diagnosis" at bounding box center [272, 59] width 318 height 11
click at [208, 56] on div "Enter diagnosis" at bounding box center [272, 59] width 318 height 11
type input "subacute append"
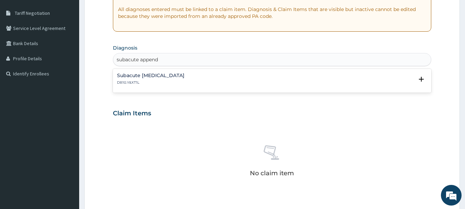
click at [158, 75] on h4 "Subacute appendicitis" at bounding box center [150, 75] width 67 height 5
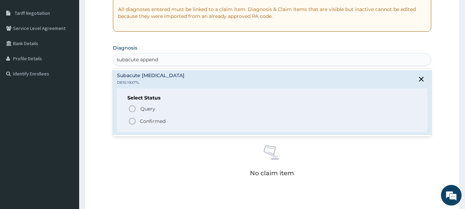
click at [130, 120] on icon "status option filled" at bounding box center [132, 121] width 8 height 8
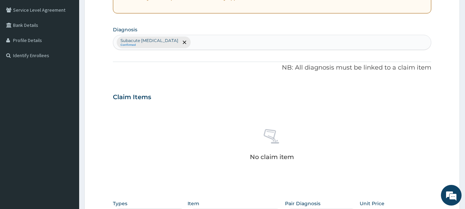
scroll to position [293, 0]
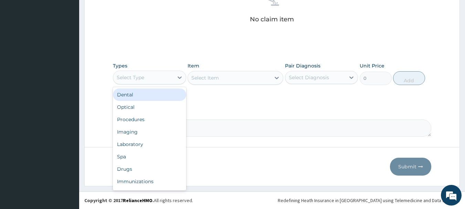
click at [162, 79] on div "Select Type" at bounding box center [143, 77] width 60 height 11
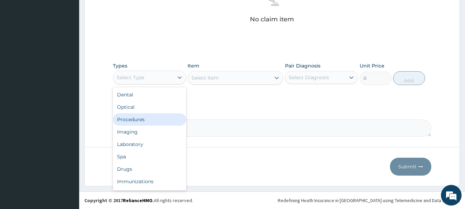
click at [169, 117] on div "Procedures" at bounding box center [149, 119] width 73 height 12
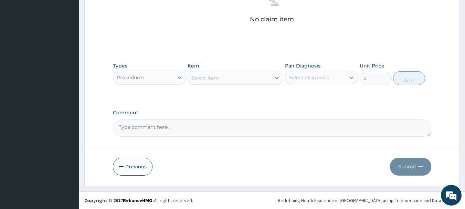
click at [247, 76] on div "Select Item" at bounding box center [229, 77] width 83 height 11
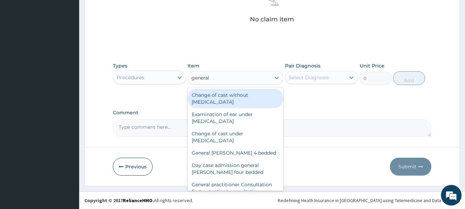
type input "general p"
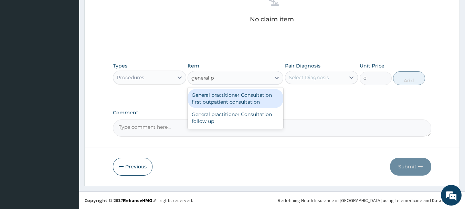
click at [247, 95] on div "General practitioner Consultation first outpatient consultation" at bounding box center [235, 98] width 96 height 19
type input "3000"
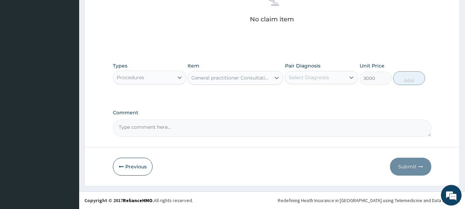
click at [316, 77] on div "Select Diagnosis" at bounding box center [309, 77] width 40 height 7
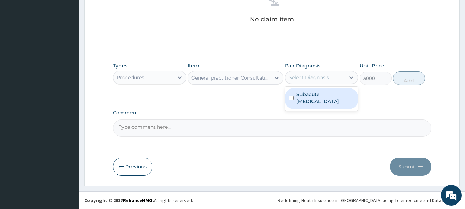
click at [317, 92] on label "Subacute appendicitis" at bounding box center [325, 98] width 58 height 14
checkbox input "true"
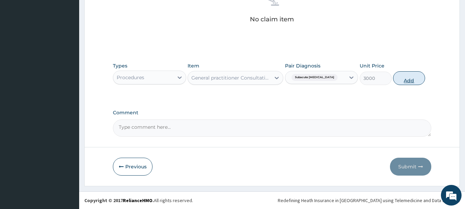
click at [404, 82] on button "Add" at bounding box center [409, 78] width 32 height 14
type input "0"
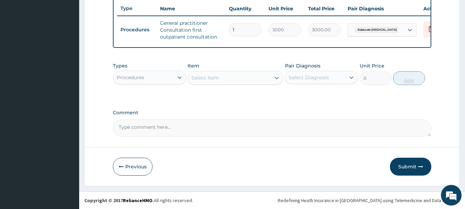
scroll to position [270, 0]
click at [159, 77] on div "Procedures" at bounding box center [143, 77] width 60 height 11
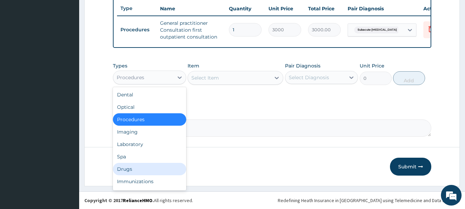
click at [152, 165] on div "Drugs" at bounding box center [149, 169] width 73 height 12
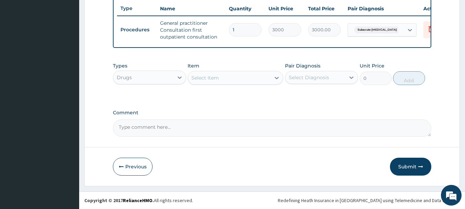
click at [213, 80] on div "Select Item" at bounding box center [205, 77] width 28 height 7
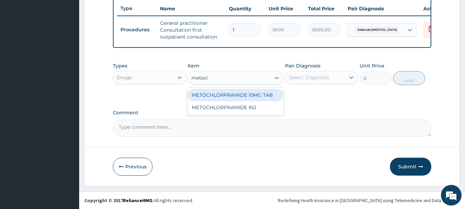
type input "metoc"
click at [235, 95] on div "METOCHLORPRAMIDE 10MG TAB" at bounding box center [235, 95] width 96 height 12
type input "52.5"
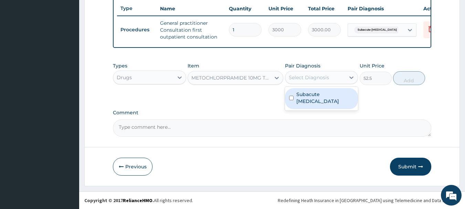
click at [320, 82] on div "Select Diagnosis" at bounding box center [315, 77] width 60 height 11
click at [321, 97] on label "Subacute appendicitis" at bounding box center [325, 98] width 58 height 14
checkbox input "true"
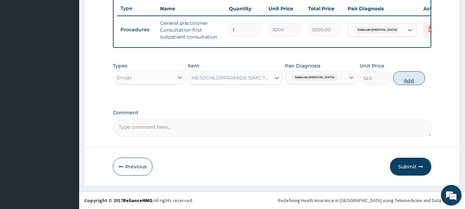
click at [402, 82] on button "Add" at bounding box center [409, 78] width 32 height 14
type input "0"
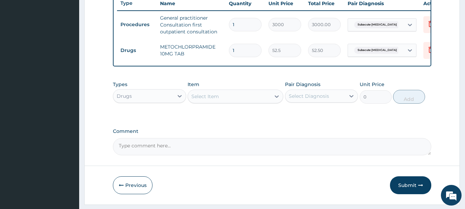
type input "0.00"
type input "2"
type input "105.00"
type input "28"
type input "1470.00"
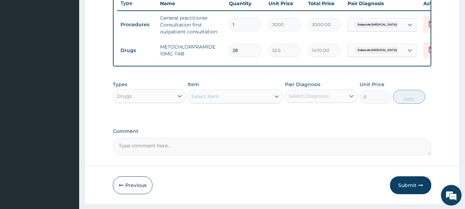
type input "28"
click at [207, 100] on div "Select Item" at bounding box center [205, 96] width 28 height 7
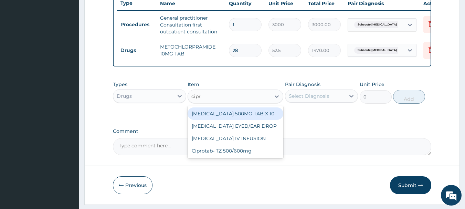
type input "cipro"
click at [235, 117] on div "CIPROFLOXACIN 500MG TAB X 10" at bounding box center [235, 113] width 96 height 12
type input "90"
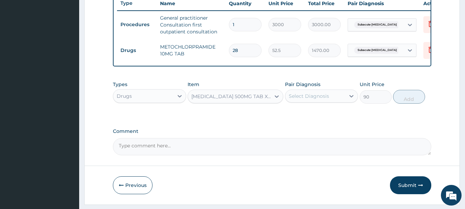
click at [311, 101] on div "Select Diagnosis" at bounding box center [315, 95] width 60 height 11
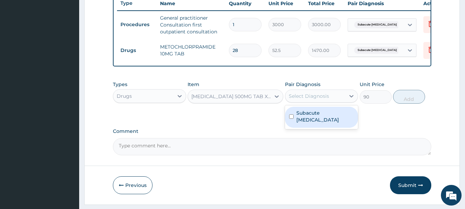
click at [312, 120] on label "Subacute appendicitis" at bounding box center [325, 116] width 58 height 14
checkbox input "true"
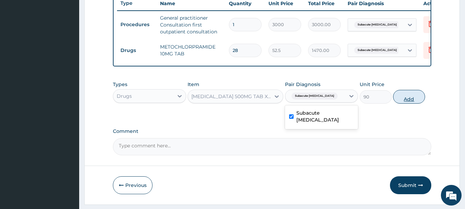
click at [403, 104] on button "Add" at bounding box center [409, 97] width 32 height 14
type input "0"
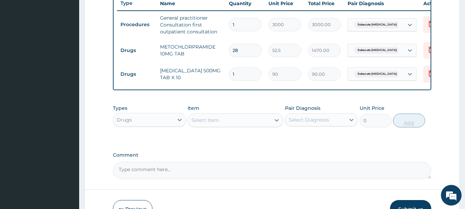
type input "14"
type input "1260.00"
type input "14"
click at [205, 123] on div "Select Item" at bounding box center [205, 120] width 28 height 7
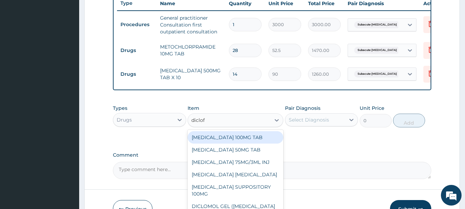
type input "diclofe"
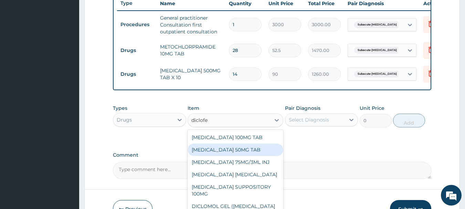
click at [224, 156] on div "DICLOFENAC 50MG TAB" at bounding box center [235, 149] width 96 height 12
type input "52.5"
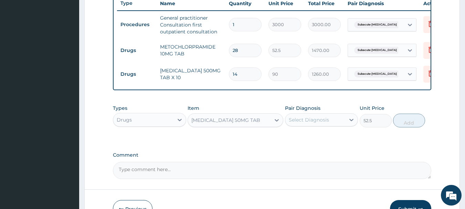
click at [298, 123] on div "Select Diagnosis" at bounding box center [309, 119] width 40 height 7
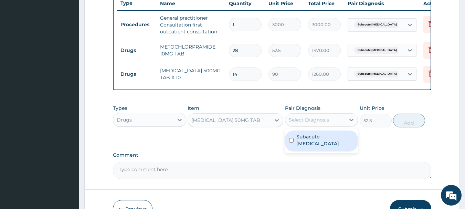
click at [307, 142] on label "Subacute appendicitis" at bounding box center [325, 140] width 58 height 14
checkbox input "true"
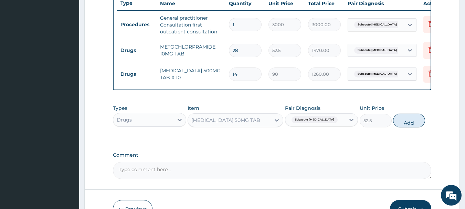
click at [406, 127] on button "Add" at bounding box center [409, 121] width 32 height 14
type input "0"
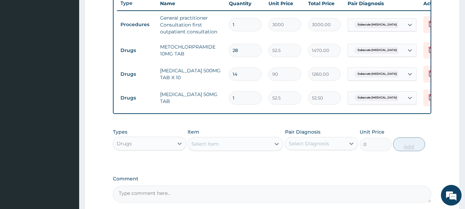
type input "10"
type input "525.00"
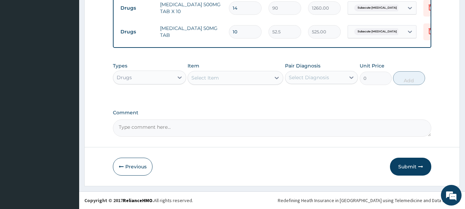
type input "10"
click at [225, 77] on div "Select Item" at bounding box center [229, 77] width 83 height 11
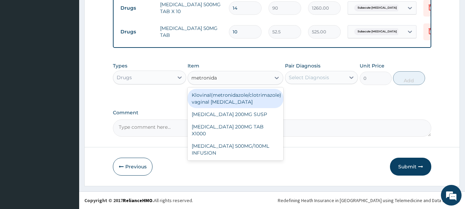
type input "metronidaz"
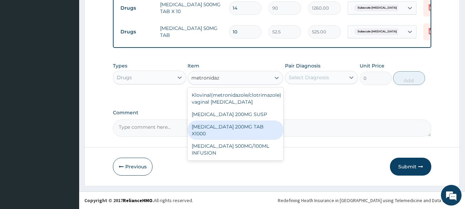
click at [245, 123] on div "METRONIDAZOLE 200MG TAB X1000" at bounding box center [235, 129] width 96 height 19
type input "52.5"
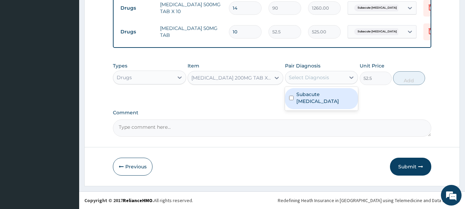
click at [323, 74] on div "Select Diagnosis" at bounding box center [309, 77] width 40 height 7
click at [324, 95] on label "Subacute appendicitis" at bounding box center [325, 98] width 58 height 14
checkbox input "true"
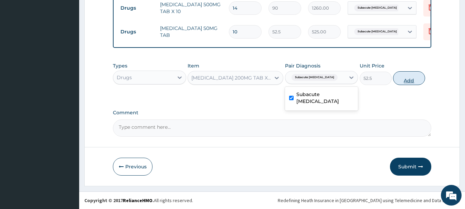
click at [402, 81] on button "Add" at bounding box center [409, 78] width 32 height 14
type input "0"
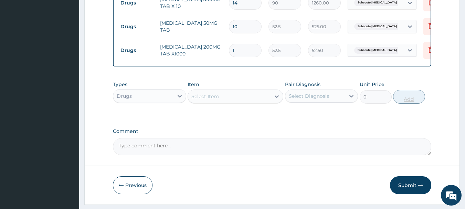
type input "0.00"
type input "2"
type input "105.00"
type input "28"
type input "1470.00"
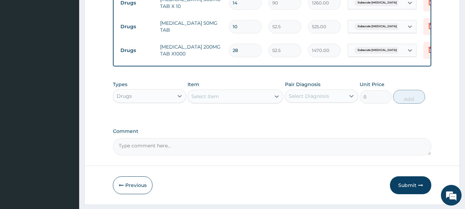
type input "2"
type input "105.00"
type input "0.00"
type input "4"
type input "210.00"
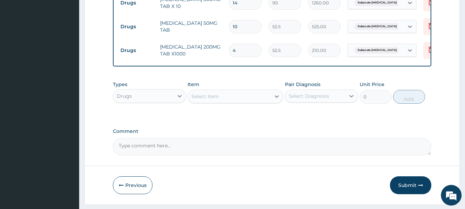
type input "44"
type input "2310.00"
type input "44"
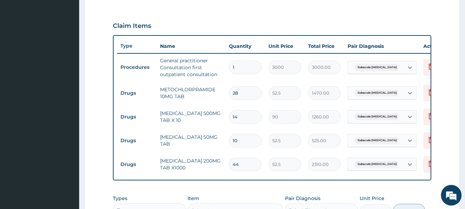
scroll to position [365, 0]
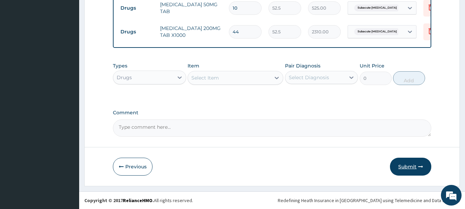
click at [408, 165] on button "Submit" at bounding box center [410, 167] width 41 height 18
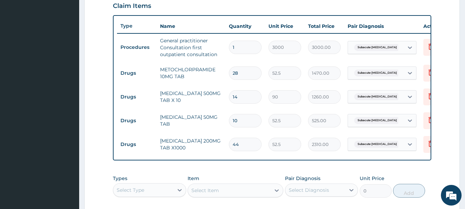
scroll to position [358, 0]
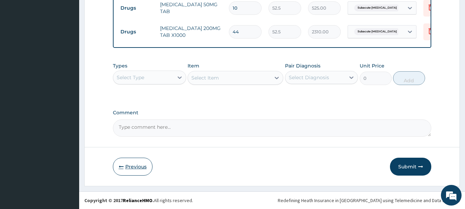
click at [131, 169] on button "Previous" at bounding box center [133, 167] width 40 height 18
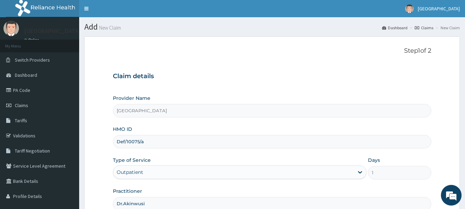
scroll to position [74, 0]
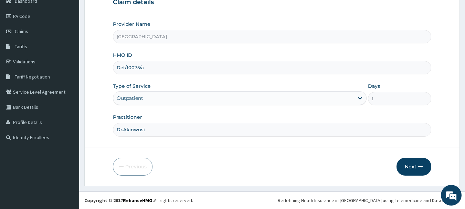
click at [224, 129] on input "Dr.Akinwusi" at bounding box center [272, 129] width 319 height 13
type input "Dr.Olaleye"
click at [410, 167] on button "Next" at bounding box center [413, 167] width 35 height 18
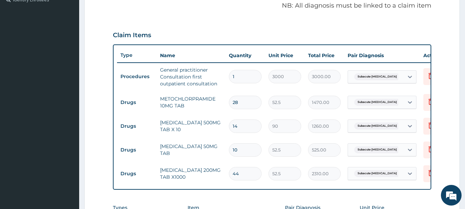
scroll to position [280, 0]
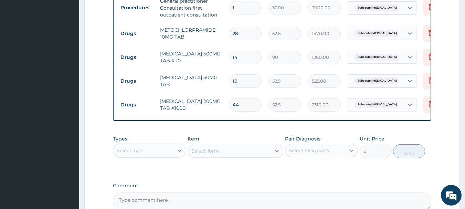
click at [243, 105] on input "44" at bounding box center [245, 104] width 33 height 13
type input "4"
type input "210.00"
type input "0.00"
type input "4"
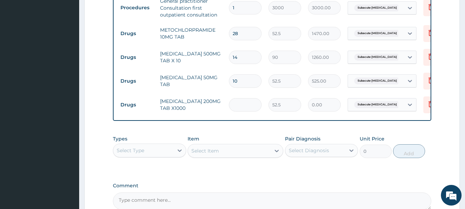
type input "210.00"
type input "40"
type input "2100.00"
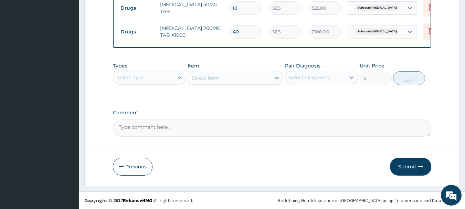
type input "40"
click at [412, 164] on button "Submit" at bounding box center [410, 167] width 41 height 18
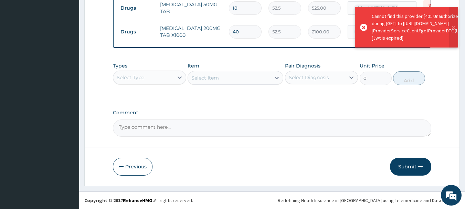
scroll to position [221, 0]
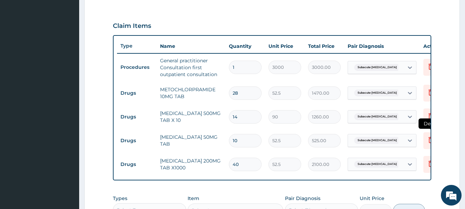
click at [427, 141] on icon at bounding box center [431, 140] width 8 height 8
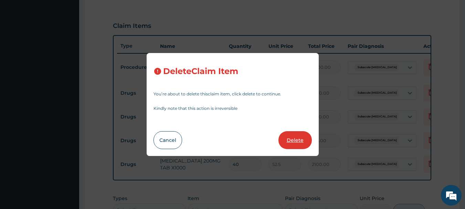
click at [303, 137] on button "Delete" at bounding box center [294, 140] width 33 height 18
type input "40"
type input "2100.00"
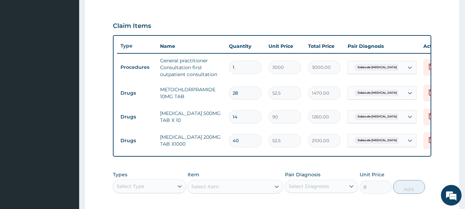
scroll to position [290, 0]
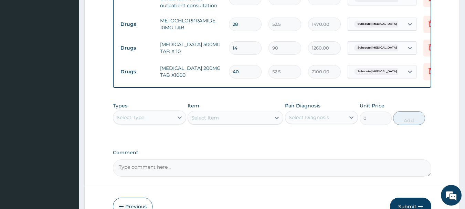
drag, startPoint x: 151, startPoint y: 116, endPoint x: 151, endPoint y: 122, distance: 6.9
click at [151, 116] on div "Select Type" at bounding box center [149, 117] width 73 height 14
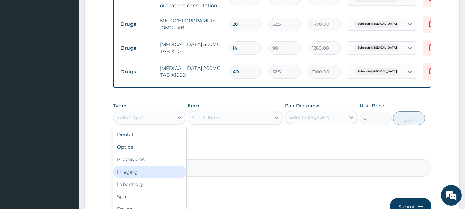
scroll to position [23, 0]
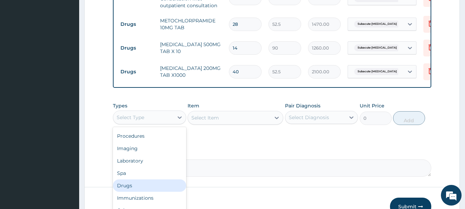
click at [155, 186] on div "Drugs" at bounding box center [149, 185] width 73 height 12
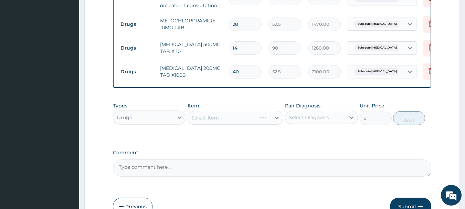
click at [230, 119] on div "Select Item" at bounding box center [235, 118] width 96 height 14
click at [230, 119] on div "Select Item" at bounding box center [229, 117] width 83 height 11
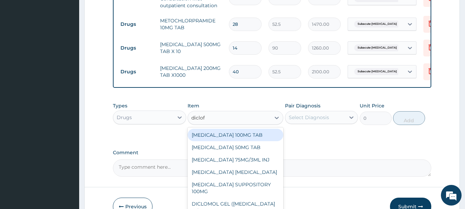
type input "diclofe"
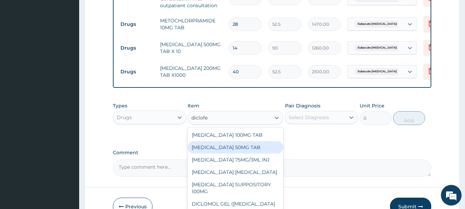
click at [246, 151] on div "DICLOFENAC 50MG TAB" at bounding box center [235, 147] width 96 height 12
type input "52.5"
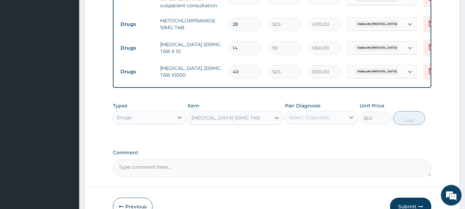
click at [329, 121] on div "Select Diagnosis" at bounding box center [309, 117] width 40 height 7
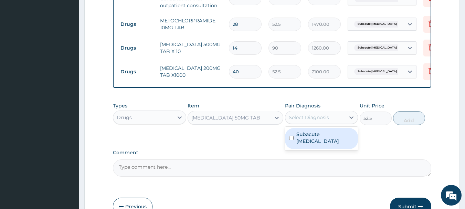
click at [324, 139] on label "Subacute appendicitis" at bounding box center [325, 138] width 58 height 14
checkbox input "true"
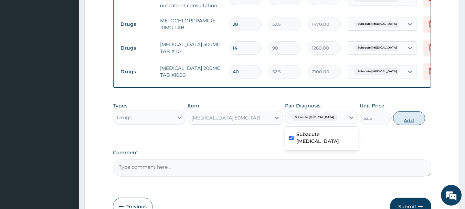
click at [408, 123] on button "Add" at bounding box center [409, 118] width 32 height 14
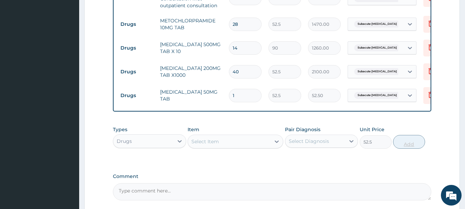
type input "0"
type input "14"
type input "735.00"
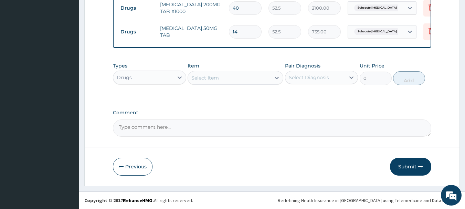
type input "14"
click at [411, 168] on button "Submit" at bounding box center [410, 167] width 41 height 18
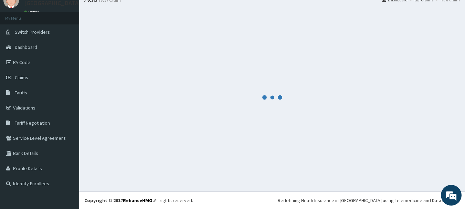
scroll to position [358, 0]
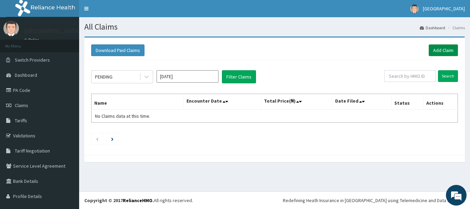
click at [431, 50] on link "Add Claim" at bounding box center [443, 50] width 29 height 12
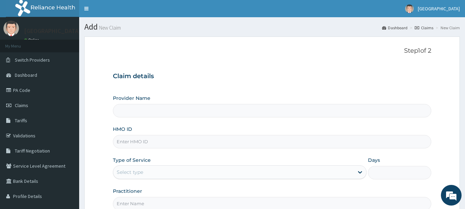
type input "[GEOGRAPHIC_DATA]"
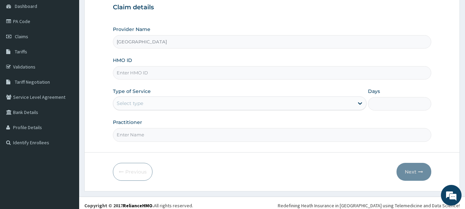
click at [180, 71] on input "HMO ID" at bounding box center [272, 72] width 319 height 13
paste input "Fmc/11392/a"
type input "Fmc/11392/a"
click at [184, 100] on div "Select type" at bounding box center [233, 103] width 240 height 11
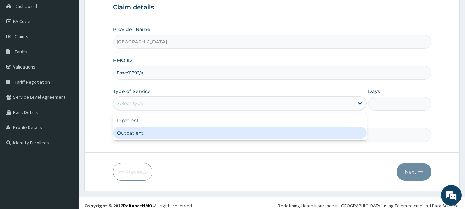
click at [179, 129] on div "Outpatient" at bounding box center [240, 133] width 254 height 12
type input "1"
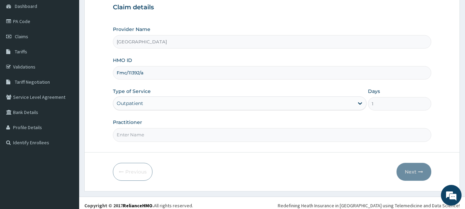
click at [179, 133] on input "Practitioner" at bounding box center [272, 134] width 319 height 13
type input "Dr.Akinwusi"
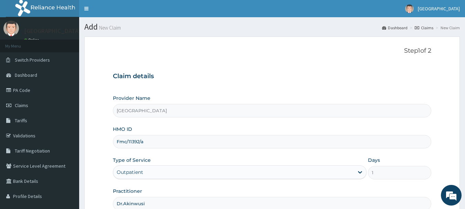
scroll to position [74, 0]
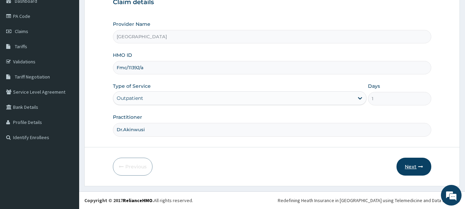
click at [409, 166] on button "Next" at bounding box center [413, 167] width 35 height 18
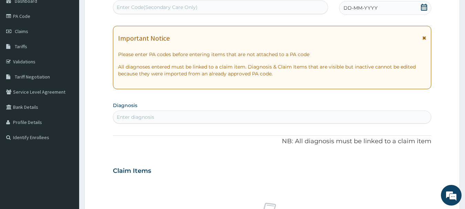
scroll to position [5, 0]
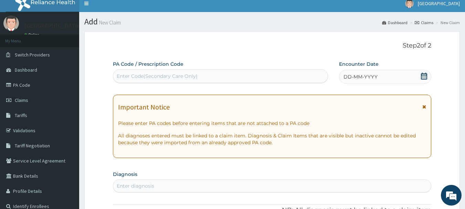
click at [257, 69] on div "Enter Code(Secondary Care Only)" at bounding box center [220, 76] width 215 height 14
paste input "PA/FCDC63"
type input "PA/FCDC63"
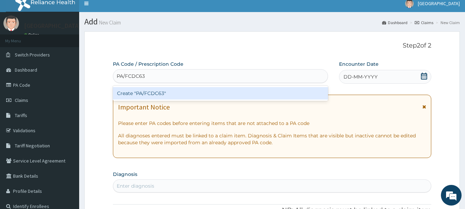
click at [260, 94] on div "Create "PA/FCDC63"" at bounding box center [220, 93] width 215 height 12
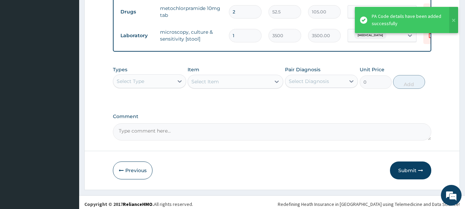
scroll to position [402, 0]
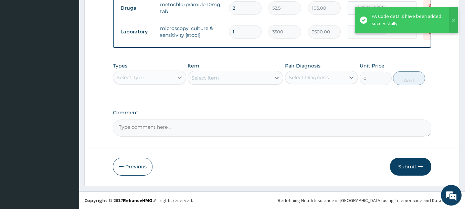
click at [174, 80] on div at bounding box center [179, 77] width 12 height 12
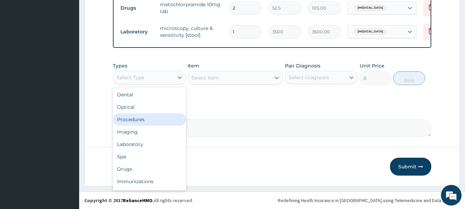
click at [162, 116] on div "Procedures" at bounding box center [149, 119] width 73 height 12
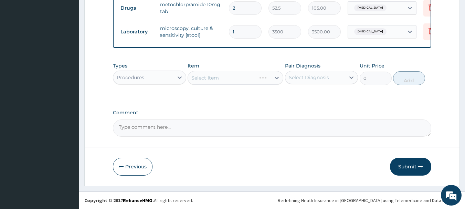
click at [214, 80] on div "Select Item" at bounding box center [235, 78] width 96 height 14
click at [214, 80] on div "Select Item" at bounding box center [205, 77] width 28 height 7
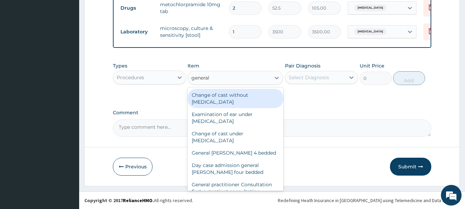
type input "general p"
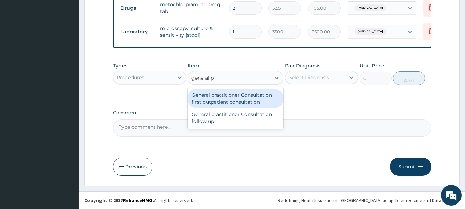
drag, startPoint x: 232, startPoint y: 104, endPoint x: 238, endPoint y: 98, distance: 7.8
click at [232, 104] on div "General practitioner Consultation first outpatient consultation" at bounding box center [235, 98] width 96 height 19
type input "3000"
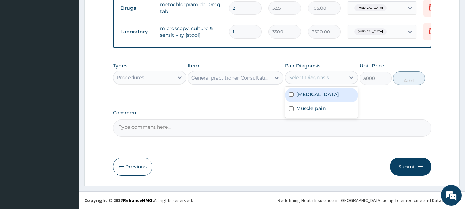
click at [291, 78] on div "Select Diagnosis" at bounding box center [309, 77] width 40 height 7
drag, startPoint x: 302, startPoint y: 100, endPoint x: 314, endPoint y: 99, distance: 12.0
click at [303, 99] on div "Gastroenteritis" at bounding box center [321, 95] width 73 height 14
checkbox input "true"
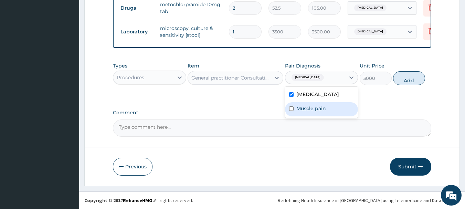
click at [319, 107] on label "Muscle pain" at bounding box center [311, 108] width 30 height 7
checkbox input "true"
click at [406, 82] on button "Add" at bounding box center [409, 78] width 32 height 14
type input "0"
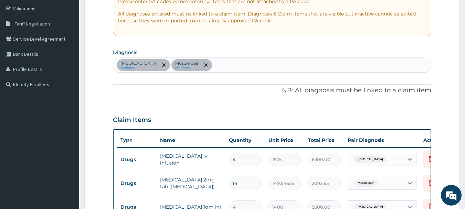
scroll to position [93, 0]
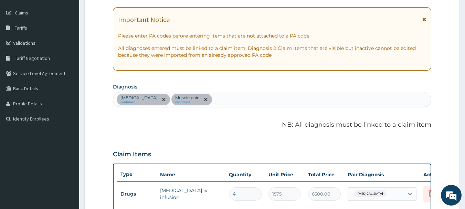
click at [244, 101] on div "Gastroenteritis confirmed Muscle pain confirmed" at bounding box center [272, 99] width 318 height 14
type input "malaria"
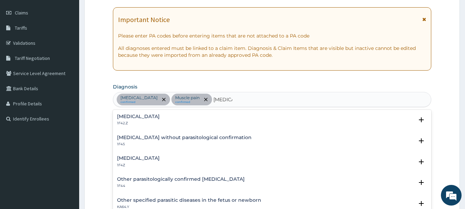
click at [160, 115] on h4 "Plasmodium malariae malaria without complication" at bounding box center [138, 116] width 43 height 5
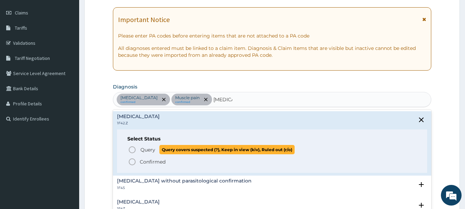
click at [133, 148] on icon "status option query" at bounding box center [132, 150] width 8 height 8
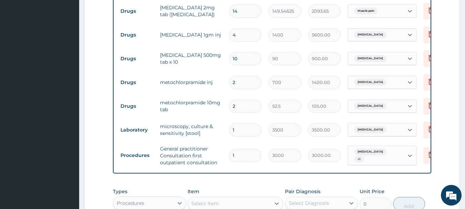
scroll to position [430, 0]
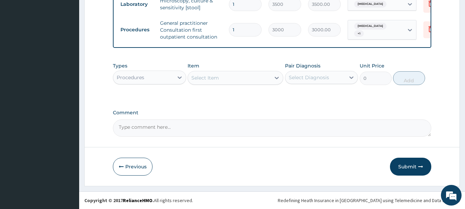
click at [169, 79] on div "Procedures" at bounding box center [143, 77] width 60 height 11
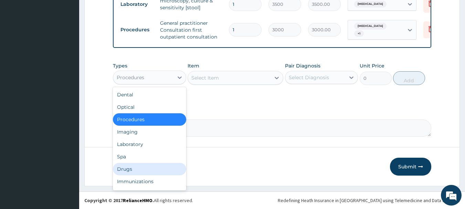
click at [158, 163] on div "Drugs" at bounding box center [149, 169] width 73 height 12
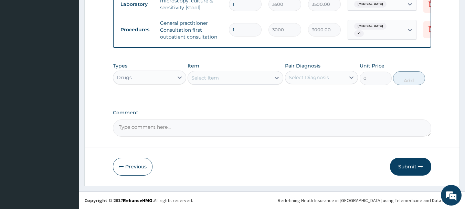
click at [236, 74] on div "Select Item" at bounding box center [229, 77] width 83 height 11
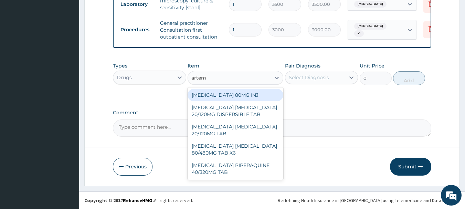
type input "arteme"
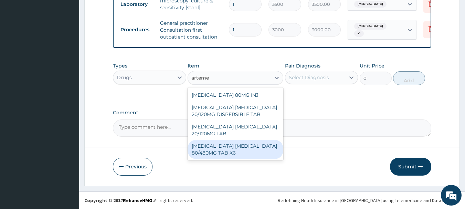
click at [235, 147] on div "ARTEMETHER LUMEFANTRINE 80/480MG TAB X6" at bounding box center [235, 149] width 96 height 19
type input "520"
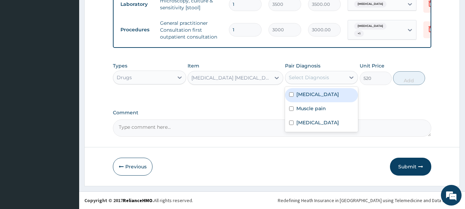
drag, startPoint x: 302, startPoint y: 80, endPoint x: 309, endPoint y: 99, distance: 20.5
click at [302, 81] on div "Select Diagnosis" at bounding box center [315, 77] width 60 height 11
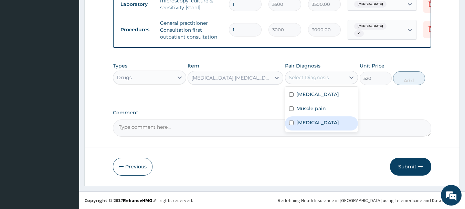
click at [319, 126] on label "Plasmodium malariae malaria without complication" at bounding box center [317, 122] width 43 height 7
checkbox input "true"
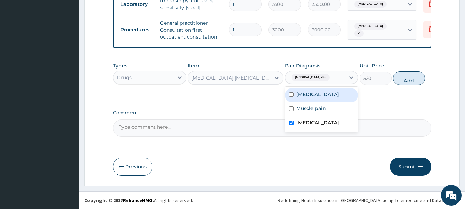
click at [408, 82] on button "Add" at bounding box center [409, 78] width 32 height 14
type input "0"
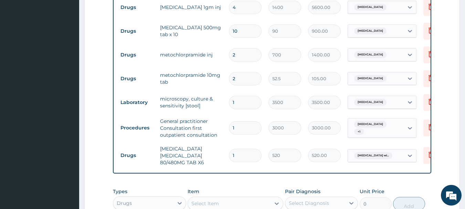
scroll to position [457, 0]
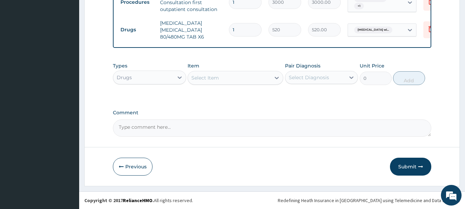
click at [213, 83] on div "Select Item" at bounding box center [229, 77] width 83 height 11
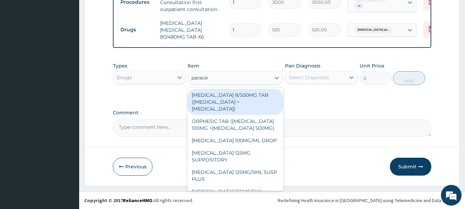
type input "paraceta"
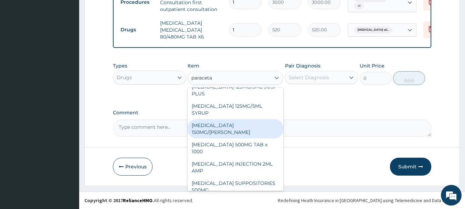
click at [247, 127] on div "PARACETAMOL 150MG/ML VIAL" at bounding box center [235, 128] width 96 height 19
type input "900"
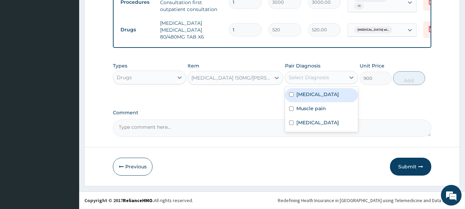
click at [321, 77] on div "Select Diagnosis" at bounding box center [309, 77] width 40 height 7
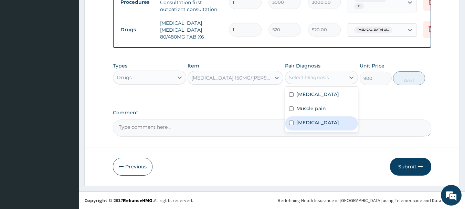
click at [319, 126] on label "Plasmodium malariae malaria without complication" at bounding box center [317, 122] width 43 height 7
checkbox input "true"
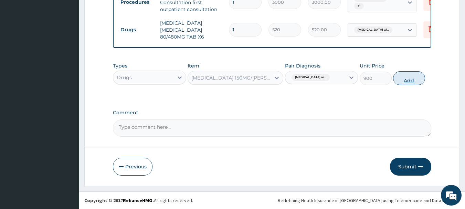
click at [405, 84] on button "Add" at bounding box center [409, 78] width 32 height 14
type input "0"
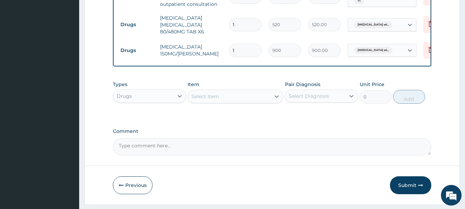
type input "0.00"
type input "2"
type input "1800.00"
type input "2"
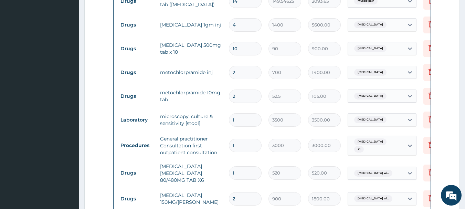
scroll to position [481, 0]
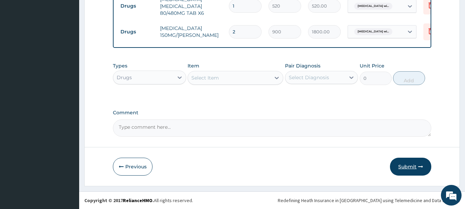
click at [413, 168] on button "Submit" at bounding box center [410, 167] width 41 height 18
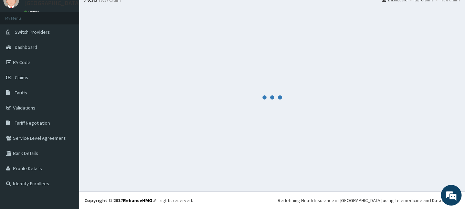
scroll to position [28, 0]
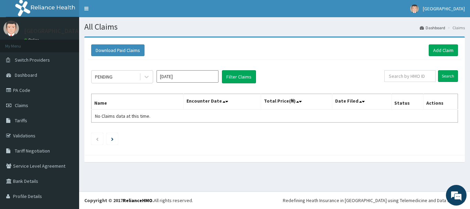
scroll to position [13, 0]
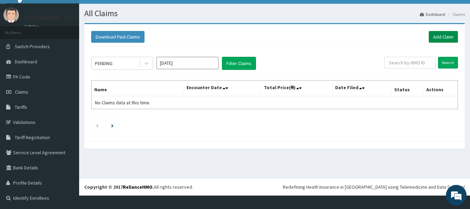
click at [429, 40] on link "Add Claim" at bounding box center [443, 37] width 29 height 12
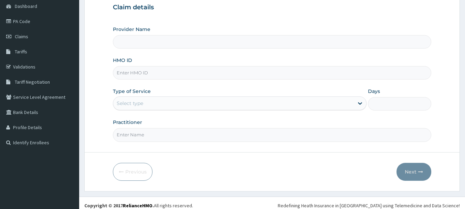
scroll to position [69, 0]
click at [163, 76] on input "HMO ID" at bounding box center [272, 72] width 319 height 13
paste input "acq/10089/a"
type input "acq/10089/a"
click at [158, 97] on div "Select type" at bounding box center [240, 103] width 254 height 14
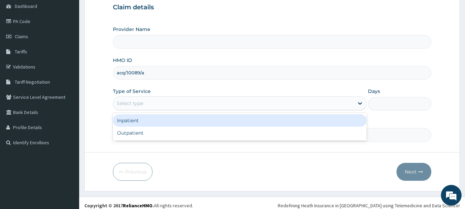
type input "[GEOGRAPHIC_DATA]"
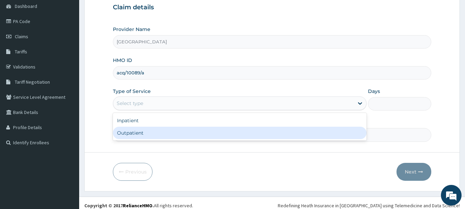
click at [158, 128] on div "Outpatient" at bounding box center [240, 133] width 254 height 12
type input "1"
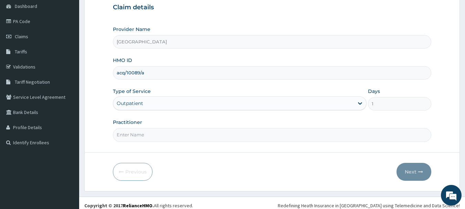
drag, startPoint x: 157, startPoint y: 132, endPoint x: 158, endPoint y: 136, distance: 4.5
click at [157, 132] on input "Practitioner" at bounding box center [272, 134] width 319 height 13
type input "Dr.Akinwusi"
click at [405, 172] on button "Next" at bounding box center [413, 172] width 35 height 18
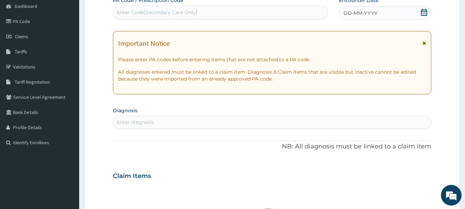
scroll to position [0, 0]
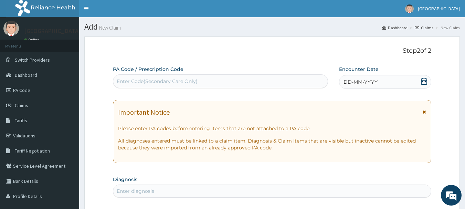
click at [205, 83] on div "Enter Code(Secondary Care Only)" at bounding box center [220, 81] width 215 height 11
paste input "PA/2D1A88"
type input "PA/2D1A88"
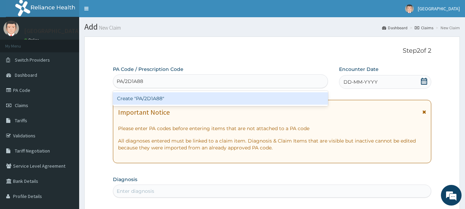
click at [191, 96] on div "Create "PA/2D1A88"" at bounding box center [220, 98] width 215 height 12
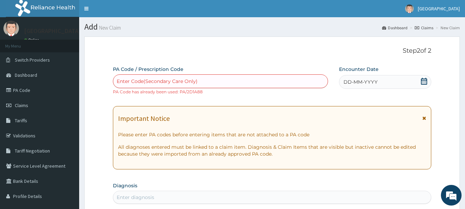
scroll to position [34, 0]
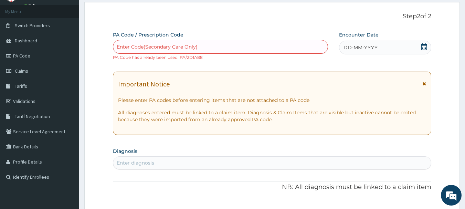
paste input "PA/57C2E5"
type input "PA/57C2E5"
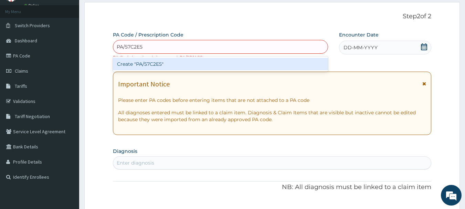
click at [192, 68] on div "Create "PA/57C2E5"" at bounding box center [220, 64] width 215 height 12
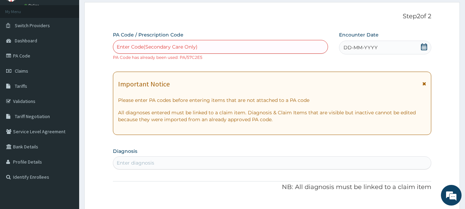
paste input "PA/2D1A88"
type input "PA/2D1A88"
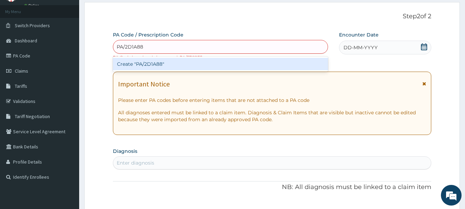
click at [195, 60] on div "Create "PA/2D1A88"" at bounding box center [220, 64] width 215 height 12
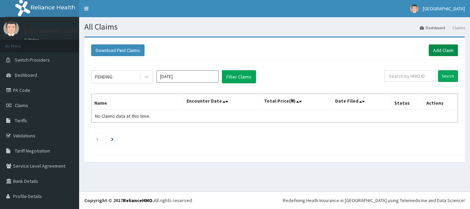
click at [435, 55] on link "Add Claim" at bounding box center [443, 50] width 29 height 12
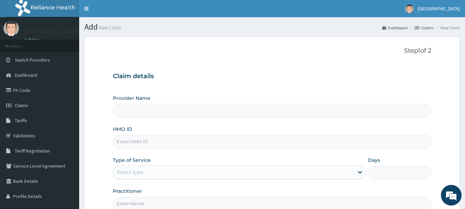
drag, startPoint x: 0, startPoint y: 0, endPoint x: 154, endPoint y: 141, distance: 208.7
click at [154, 141] on input "HMO ID" at bounding box center [272, 141] width 319 height 13
paste input "Def/10045/a"
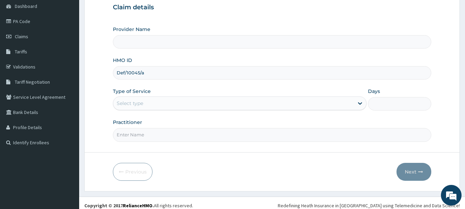
type input "Def/10045/a"
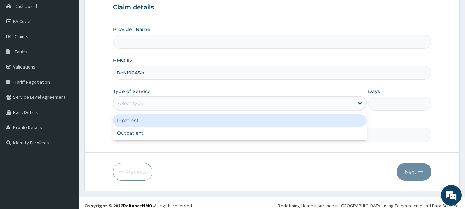
click at [156, 106] on div "Select type" at bounding box center [233, 103] width 240 height 11
type input "[GEOGRAPHIC_DATA]"
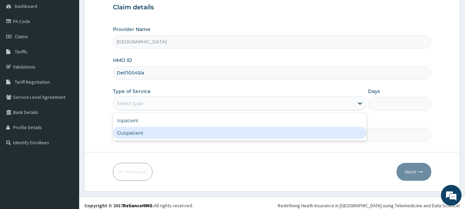
click at [153, 127] on div "Outpatient" at bounding box center [240, 133] width 254 height 12
type input "1"
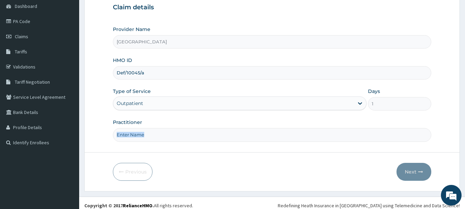
click at [153, 128] on div "Practitioner" at bounding box center [272, 130] width 319 height 23
click at [153, 136] on input "Practitioner" at bounding box center [272, 134] width 319 height 13
type input "Dr.Akinwusi"
click at [415, 170] on button "Next" at bounding box center [413, 172] width 35 height 18
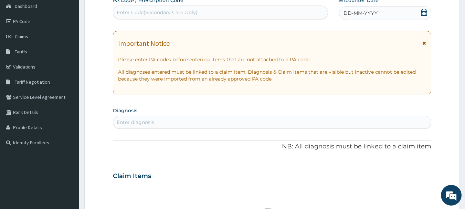
scroll to position [0, 0]
click at [200, 15] on div "Enter Code(Secondary Care Only)" at bounding box center [220, 12] width 215 height 11
paste input "PA/F65403"
type input "PA/F65403"
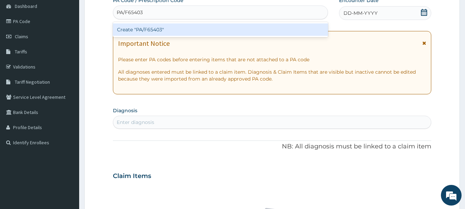
click at [191, 30] on div "Create "PA/F65403"" at bounding box center [220, 29] width 215 height 12
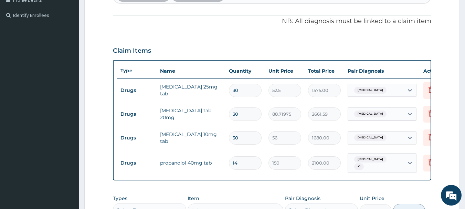
scroll to position [334, 0]
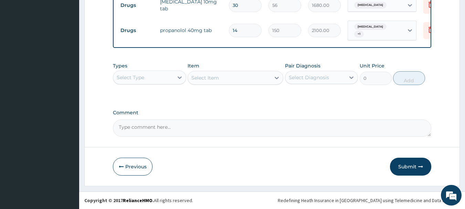
click at [162, 78] on div "Select Type" at bounding box center [143, 77] width 60 height 11
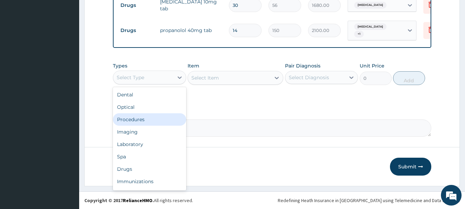
click at [160, 118] on div "Procedures" at bounding box center [149, 119] width 73 height 12
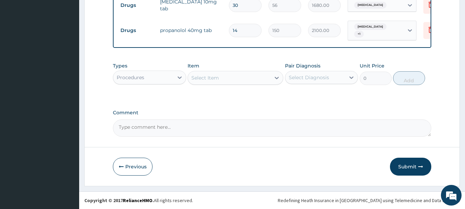
click at [218, 78] on div "Select Item" at bounding box center [205, 77] width 28 height 7
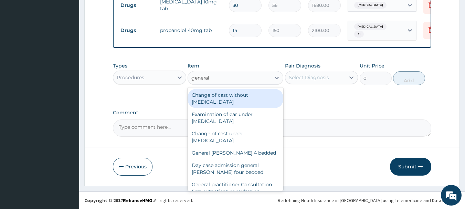
type input "general p"
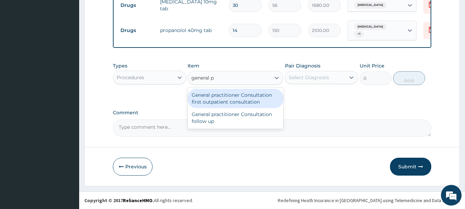
click at [240, 103] on div "General practitioner Consultation first outpatient consultation" at bounding box center [235, 98] width 96 height 19
type input "3000"
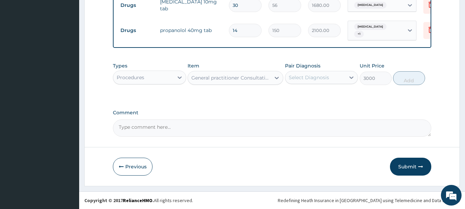
click at [300, 76] on div "Select Diagnosis" at bounding box center [309, 77] width 40 height 7
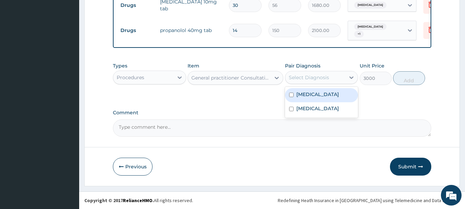
click at [305, 96] on label "Secondary hypertension" at bounding box center [317, 94] width 43 height 7
checkbox input "true"
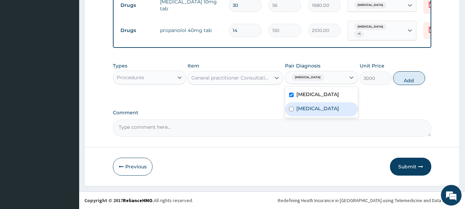
click at [310, 112] on label "Hypercholesterolemia" at bounding box center [317, 108] width 43 height 7
checkbox input "true"
click at [412, 85] on button "Add" at bounding box center [409, 78] width 32 height 14
type input "0"
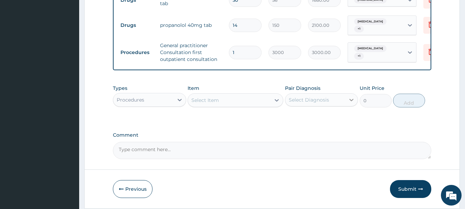
scroll to position [361, 0]
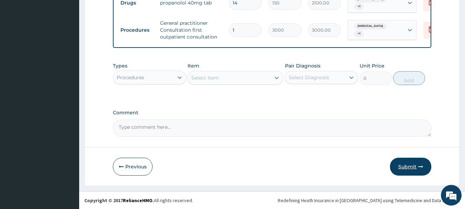
click at [397, 167] on button "Submit" at bounding box center [410, 167] width 41 height 18
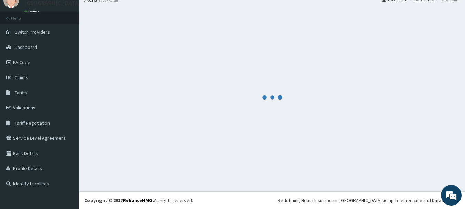
scroll to position [28, 0]
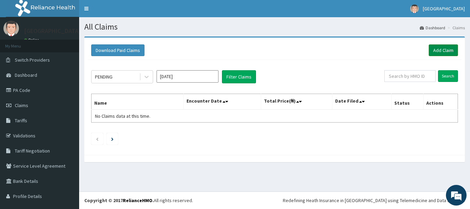
click at [431, 53] on link "Add Claim" at bounding box center [443, 50] width 29 height 12
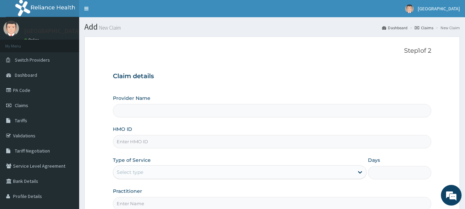
drag, startPoint x: 0, startPoint y: 0, endPoint x: 148, endPoint y: 141, distance: 204.6
click at [148, 141] on input "HMO ID" at bounding box center [272, 141] width 319 height 13
paste input "Dal/10365/a"
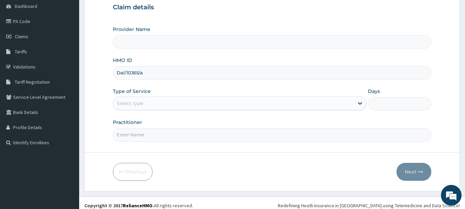
type input "Dal/10365/a"
click at [144, 100] on div "Select type" at bounding box center [233, 103] width 240 height 11
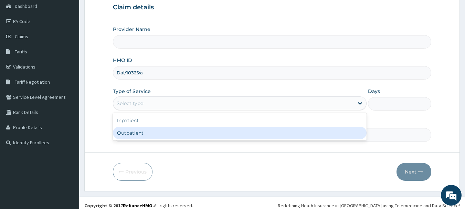
type input "[GEOGRAPHIC_DATA]"
click at [142, 129] on div "Outpatient" at bounding box center [240, 133] width 254 height 12
type input "1"
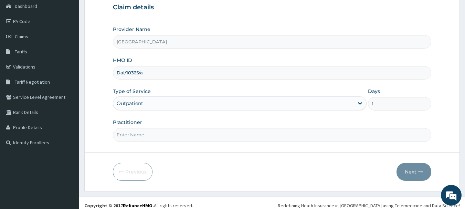
drag, startPoint x: 143, startPoint y: 135, endPoint x: 151, endPoint y: 142, distance: 10.2
click at [143, 135] on input "Practitioner" at bounding box center [272, 134] width 319 height 13
type input "Dr.Akinwusi"
click at [408, 170] on button "Next" at bounding box center [413, 172] width 35 height 18
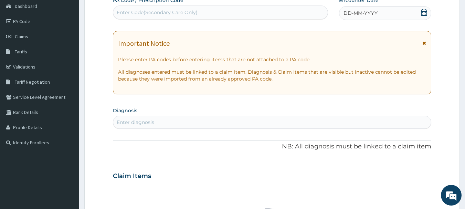
scroll to position [0, 0]
click at [215, 18] on div "Enter Code(Secondary Care Only)" at bounding box center [220, 12] width 215 height 11
paste input "PA/EE0C67"
type input "PA/EE0C67"
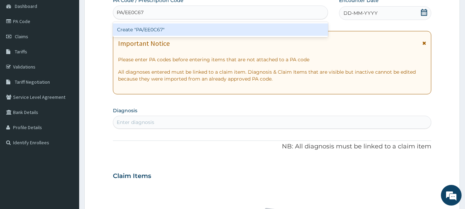
click at [208, 25] on div "Create "PA/EE0C67"" at bounding box center [220, 29] width 215 height 12
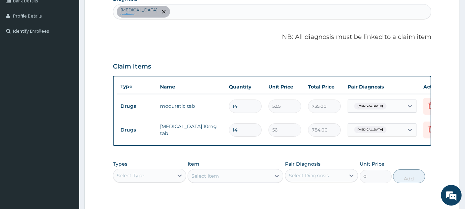
scroll to position [283, 0]
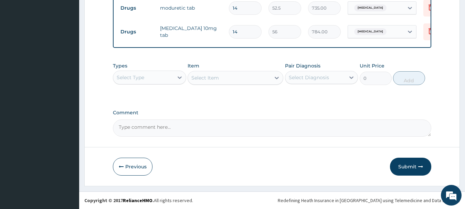
click at [157, 74] on div "Select Type" at bounding box center [143, 77] width 60 height 11
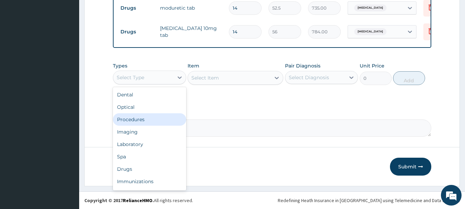
click at [155, 118] on div "Procedures" at bounding box center [149, 119] width 73 height 12
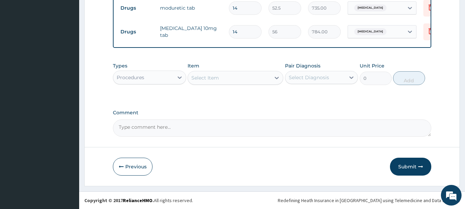
click at [219, 74] on div "Select Item" at bounding box center [229, 77] width 83 height 11
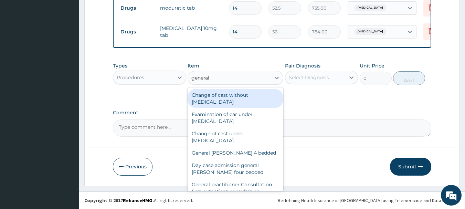
type input "general p"
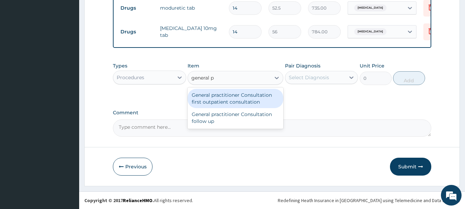
click at [256, 95] on div "General practitioner Consultation first outpatient consultation" at bounding box center [235, 98] width 96 height 19
type input "3000"
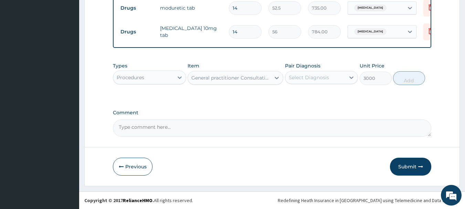
click at [296, 80] on div "Select Diagnosis" at bounding box center [309, 77] width 40 height 7
drag, startPoint x: 300, startPoint y: 95, endPoint x: 323, endPoint y: 93, distance: 22.4
click at [300, 95] on label "Essential hypertension" at bounding box center [317, 94] width 43 height 7
checkbox input "true"
click at [409, 79] on button "Add" at bounding box center [409, 78] width 32 height 14
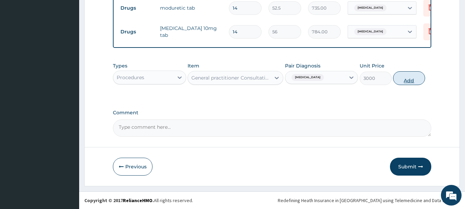
type input "0"
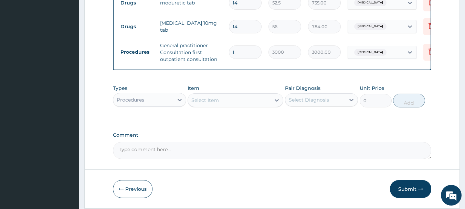
scroll to position [311, 0]
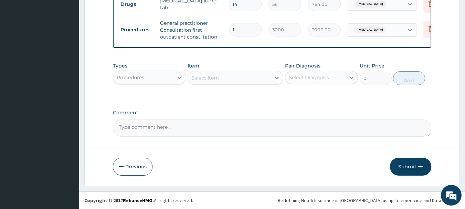
click at [409, 164] on button "Submit" at bounding box center [410, 167] width 41 height 18
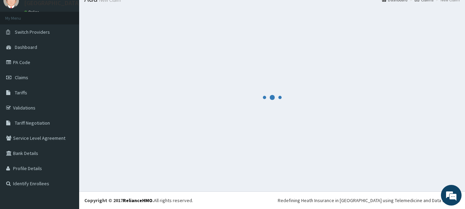
scroll to position [28, 0]
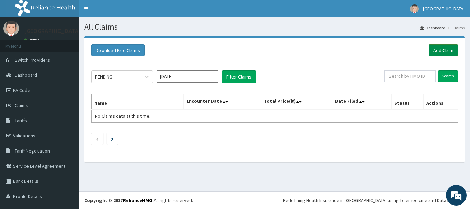
click at [444, 50] on link "Add Claim" at bounding box center [443, 50] width 29 height 12
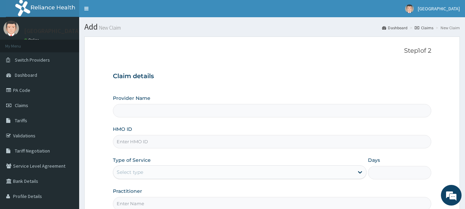
click at [171, 142] on input "HMO ID" at bounding box center [272, 141] width 319 height 13
paste input "Yss/10007/a"
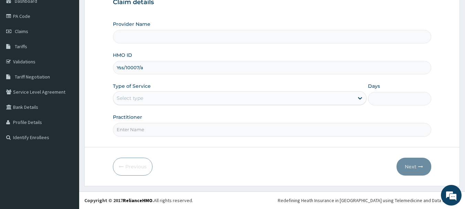
type input "Yss/10007/a"
click at [130, 96] on div "Select type" at bounding box center [130, 98] width 26 height 7
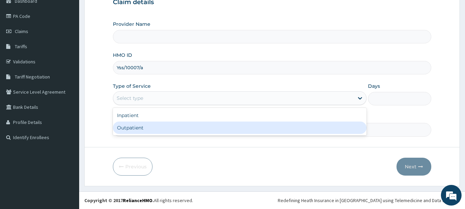
type input "[GEOGRAPHIC_DATA]"
click at [135, 128] on div "Outpatient" at bounding box center [240, 127] width 254 height 12
type input "1"
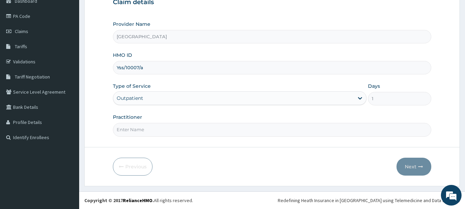
click at [148, 132] on input "Practitioner" at bounding box center [272, 129] width 319 height 13
type input "Dr.Akinwusi"
click at [406, 165] on button "Next" at bounding box center [413, 167] width 35 height 18
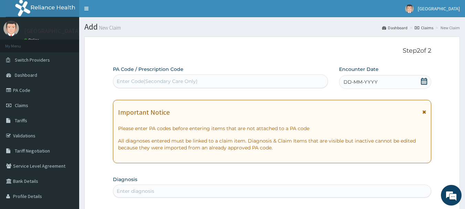
scroll to position [0, 0]
click at [245, 81] on div "Enter Code(Secondary Care Only)" at bounding box center [220, 81] width 215 height 11
paste input "PA/55090E"
type input "PA/55090E"
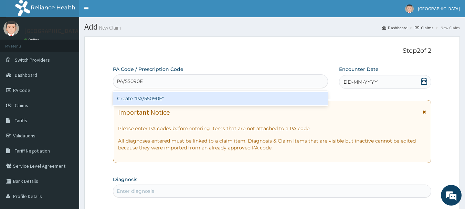
click at [211, 95] on div "Create "PA/55090E"" at bounding box center [220, 98] width 215 height 12
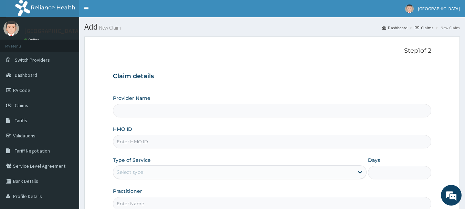
type input "Zzn/10051/a"
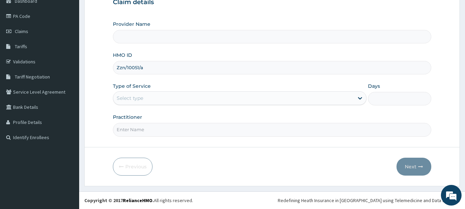
type input "[GEOGRAPHIC_DATA]"
type input "Zzn/10051/a"
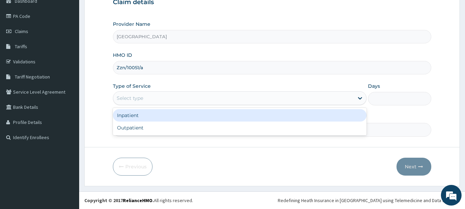
click at [183, 96] on div "Select type" at bounding box center [233, 98] width 240 height 11
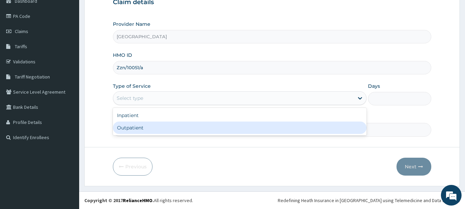
click at [182, 123] on div "Outpatient" at bounding box center [240, 127] width 254 height 12
type input "1"
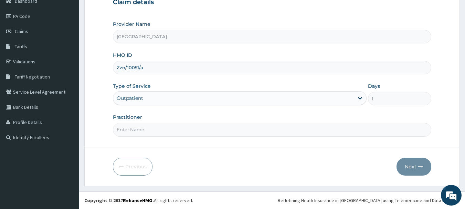
click at [182, 124] on input "Practitioner" at bounding box center [272, 129] width 319 height 13
type input "Dr.Akinwusi"
click at [418, 167] on button "Next" at bounding box center [413, 167] width 35 height 18
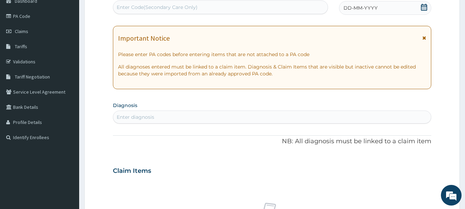
scroll to position [0, 0]
click at [238, 6] on div "Enter Code(Secondary Care Only)" at bounding box center [220, 7] width 215 height 11
paste input "PA/B4DCA4"
type input "PA/B4DCA4"
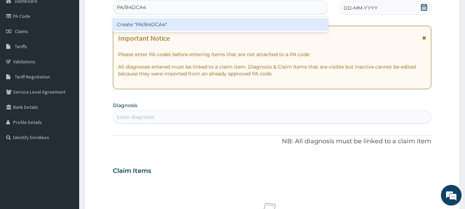
click at [210, 25] on div "Create "PA/B4DCA4"" at bounding box center [220, 24] width 215 height 12
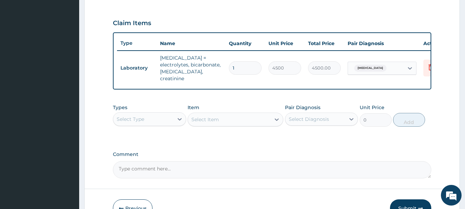
scroll to position [258, 0]
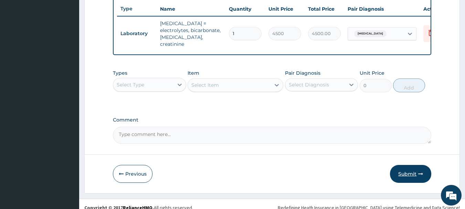
click at [410, 174] on button "Submit" at bounding box center [410, 174] width 41 height 18
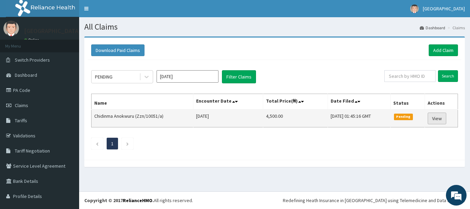
click at [431, 116] on link "View" at bounding box center [437, 118] width 19 height 12
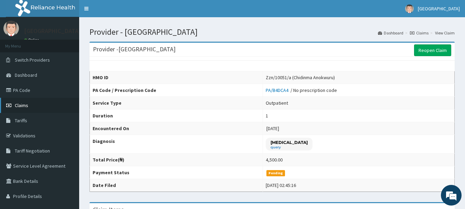
click at [24, 107] on span "Claims" at bounding box center [21, 105] width 13 height 6
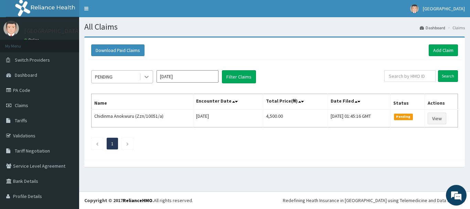
click at [149, 78] on icon at bounding box center [146, 76] width 7 height 7
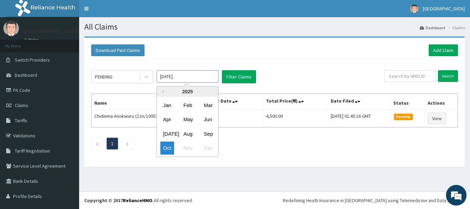
click at [186, 73] on input "[DATE]" at bounding box center [188, 76] width 62 height 12
click at [205, 137] on div "Sep" at bounding box center [208, 133] width 14 height 13
type input "[DATE]"
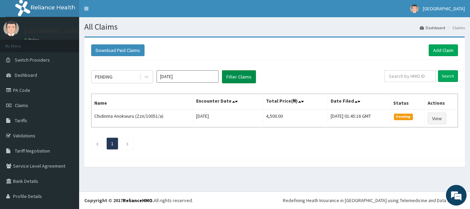
click at [228, 80] on button "Filter Claims" at bounding box center [239, 76] width 34 height 13
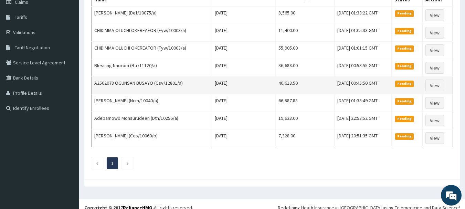
scroll to position [34, 0]
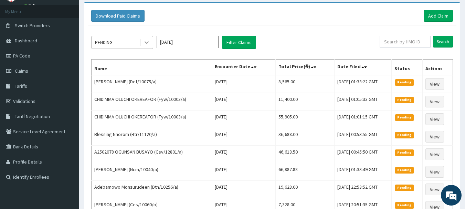
click at [148, 45] on icon at bounding box center [146, 42] width 7 height 7
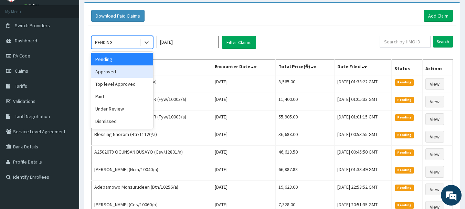
scroll to position [0, 0]
click at [132, 70] on div "Approved" at bounding box center [122, 71] width 62 height 12
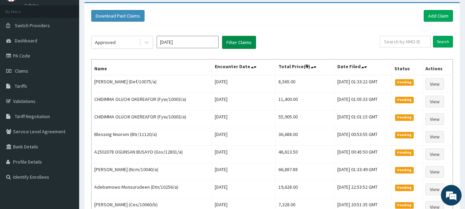
click at [248, 44] on button "Filter Claims" at bounding box center [239, 42] width 34 height 13
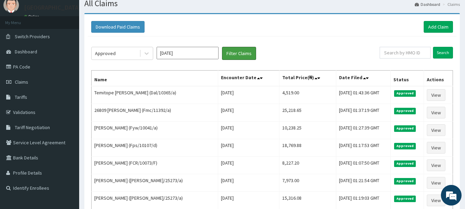
scroll to position [22, 0]
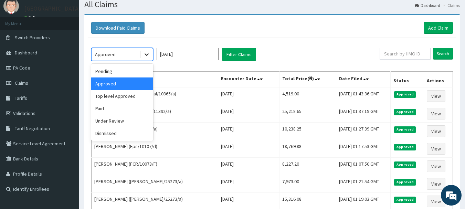
click at [146, 56] on icon at bounding box center [146, 54] width 7 height 7
click at [134, 97] on div "Top level Approved" at bounding box center [122, 96] width 62 height 12
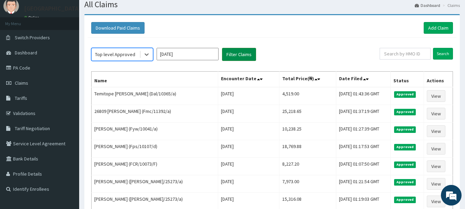
click at [233, 54] on button "Filter Claims" at bounding box center [239, 54] width 34 height 13
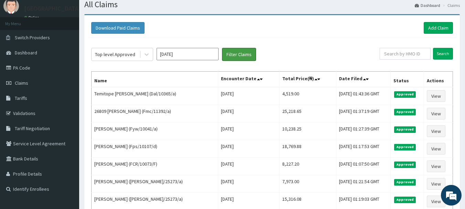
scroll to position [0, 0]
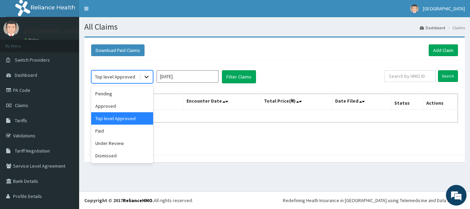
click at [145, 77] on icon at bounding box center [146, 76] width 7 height 7
click at [139, 140] on div "Under Review" at bounding box center [122, 143] width 62 height 12
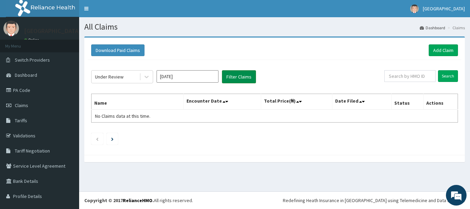
click at [232, 78] on button "Filter Claims" at bounding box center [239, 76] width 34 height 13
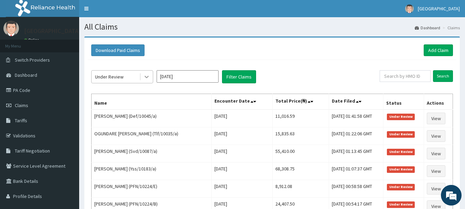
click at [149, 78] on icon at bounding box center [146, 76] width 7 height 7
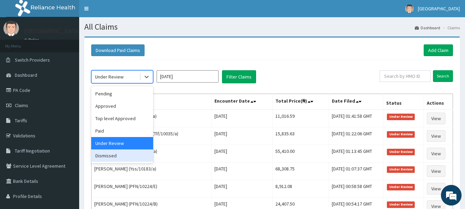
click at [127, 155] on div "Dismissed" at bounding box center [122, 155] width 62 height 12
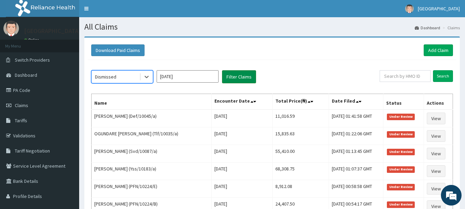
click at [234, 75] on button "Filter Claims" at bounding box center [239, 76] width 34 height 13
